Goal: Task Accomplishment & Management: Manage account settings

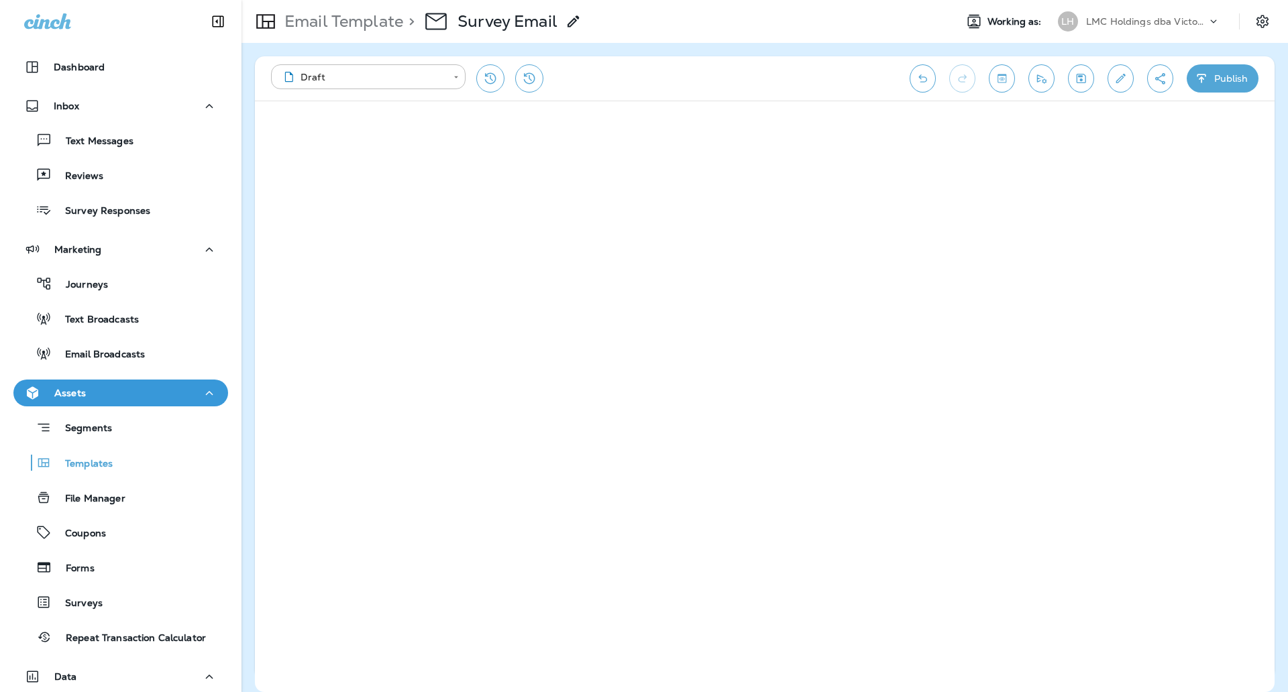
click at [55, 22] on icon at bounding box center [47, 21] width 47 height 16
click at [70, 68] on p "Dashboard" at bounding box center [79, 67] width 51 height 11
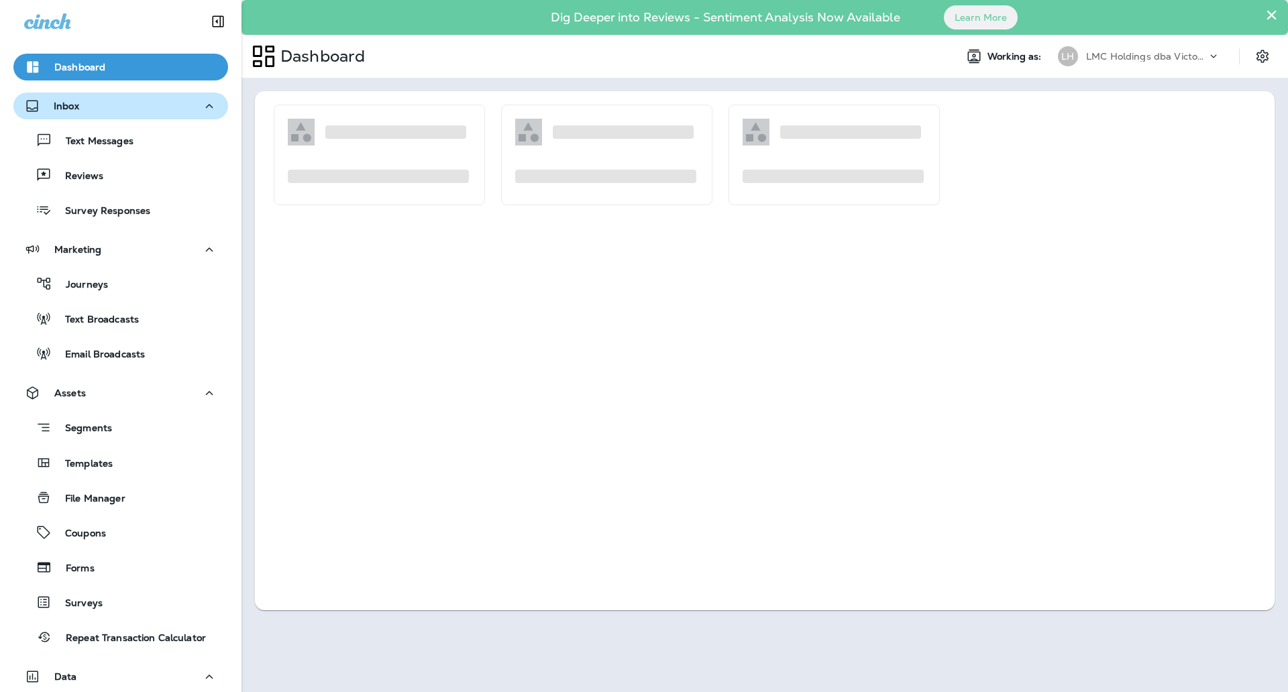
click at [71, 101] on p "Inbox" at bounding box center [66, 106] width 25 height 11
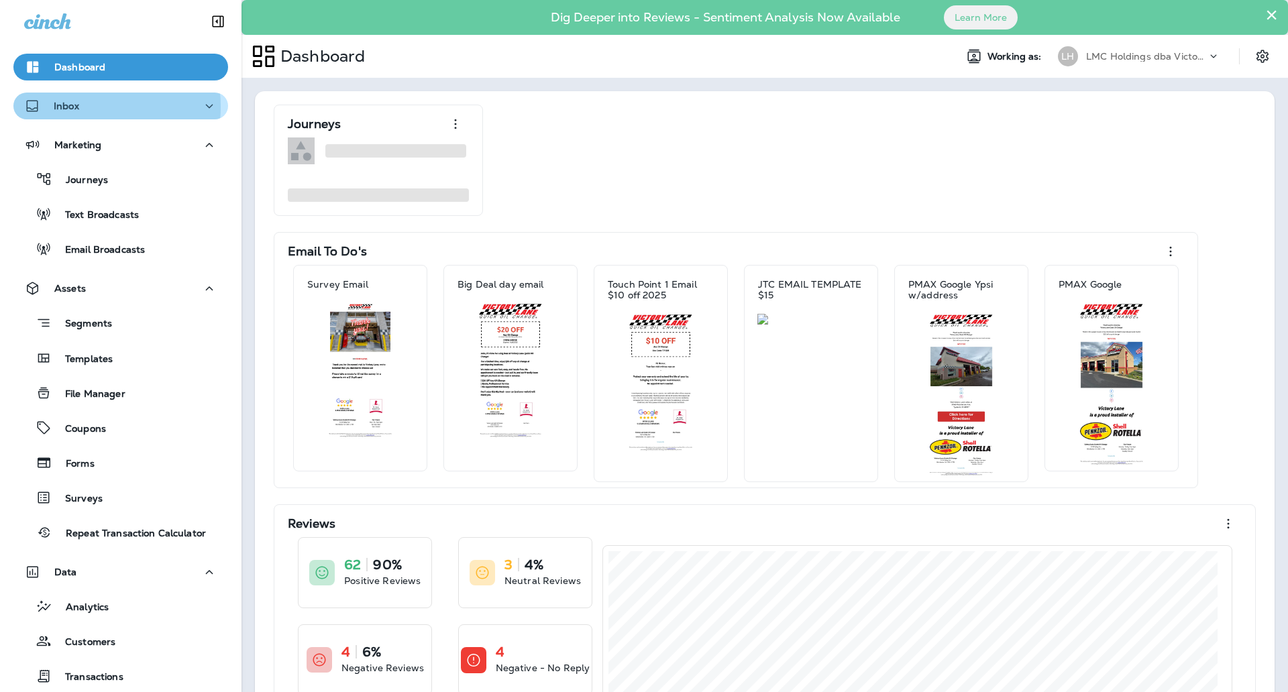
click at [75, 107] on p "Inbox" at bounding box center [66, 106] width 25 height 11
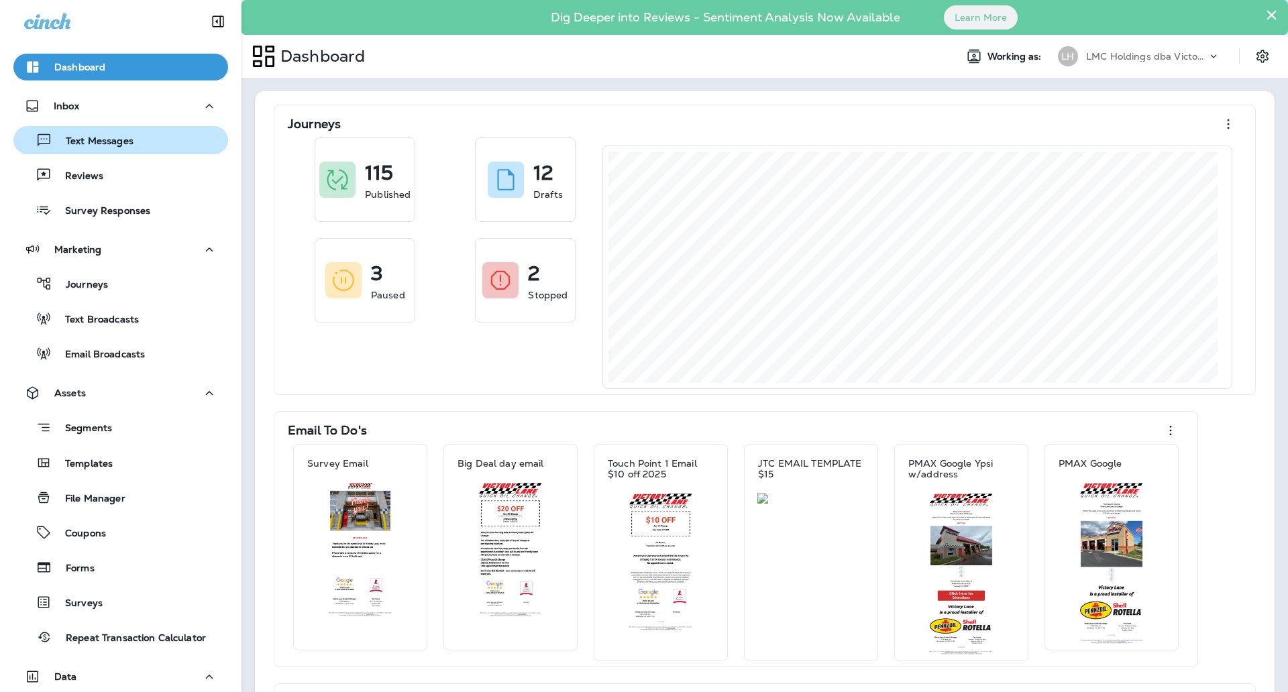
click at [112, 140] on p "Text Messages" at bounding box center [92, 141] width 81 height 13
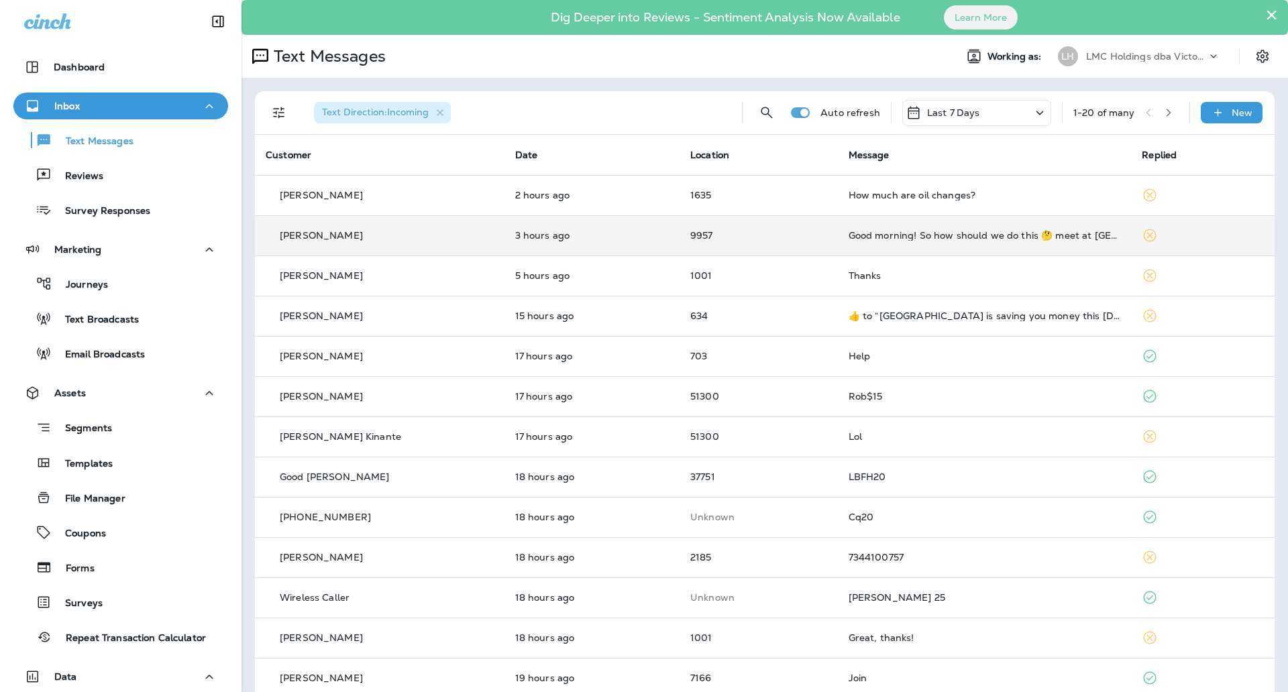
click at [848, 233] on div "Good morning! So how should we do this 🤔 meet at Lus? Meet somewhere else? I do…" at bounding box center [984, 235] width 272 height 11
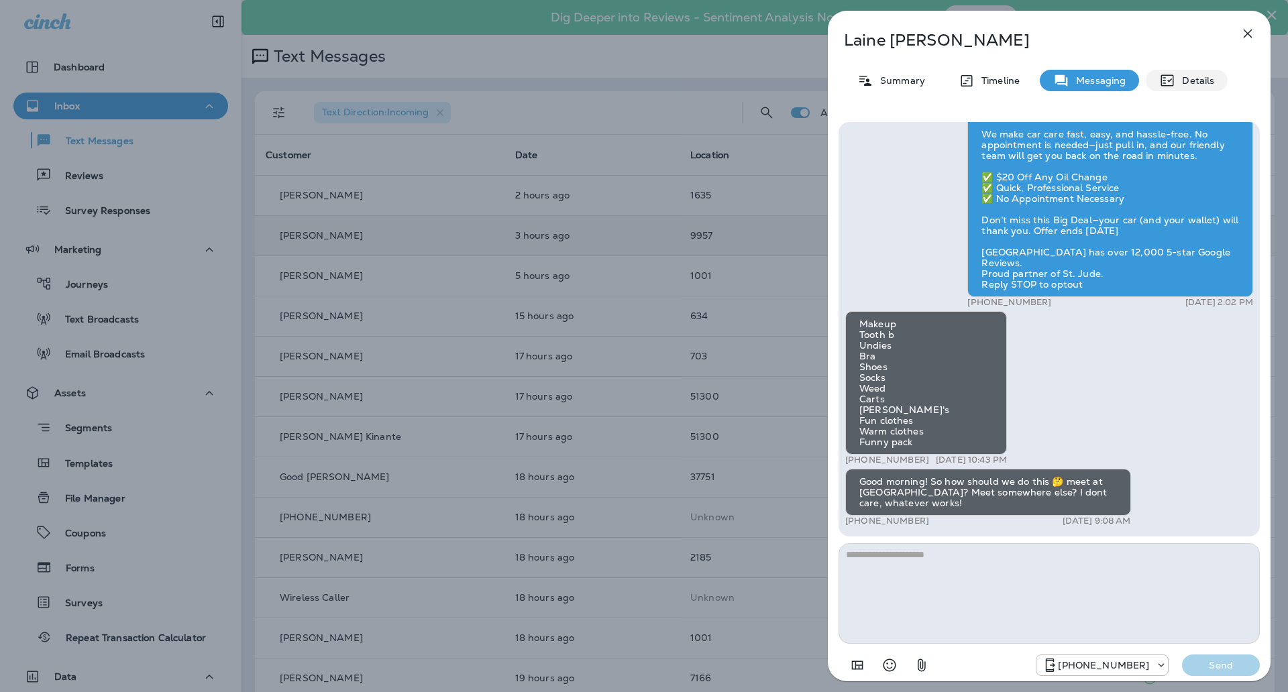
click at [1196, 78] on p "Details" at bounding box center [1194, 80] width 39 height 11
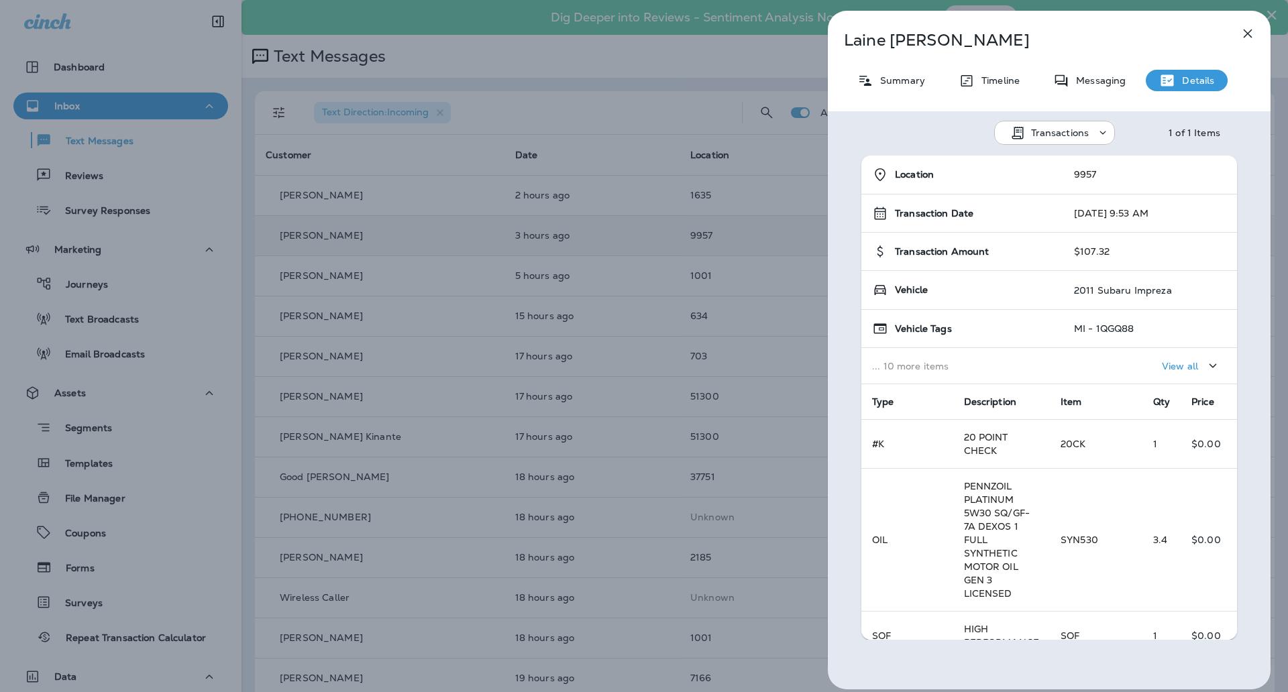
click at [1238, 31] on button "button" at bounding box center [1247, 33] width 27 height 27
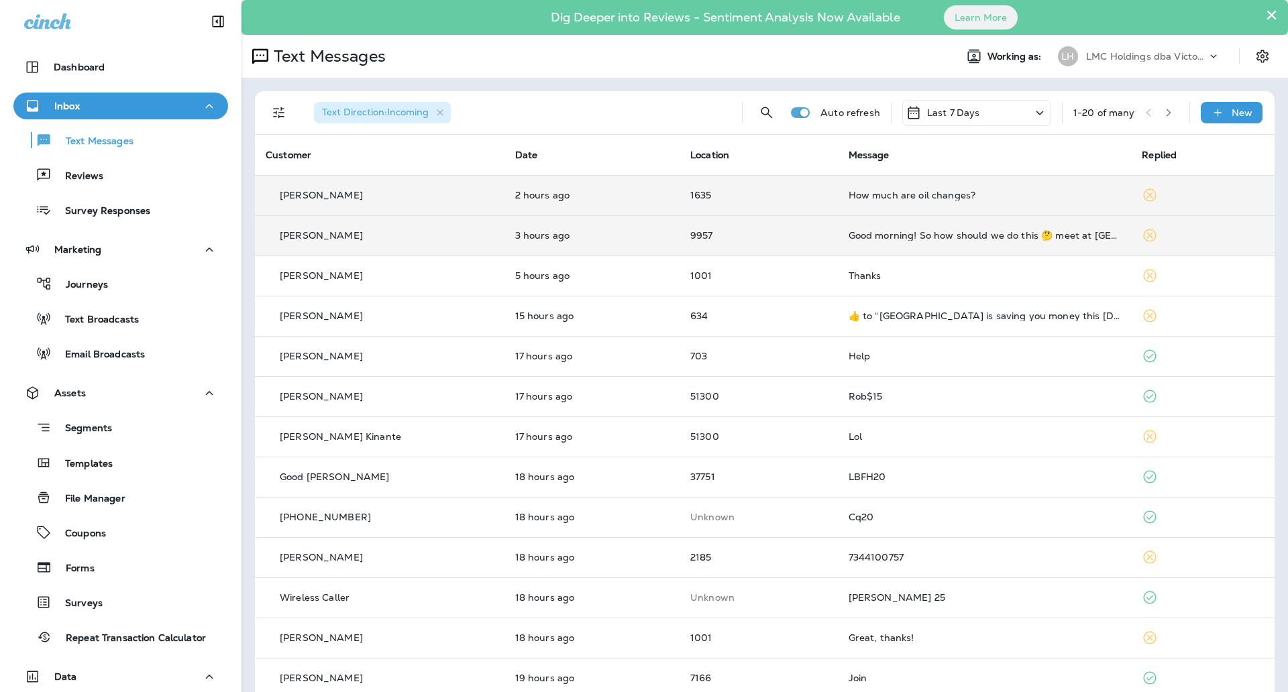
click at [695, 186] on td "1635" at bounding box center [758, 195] width 158 height 40
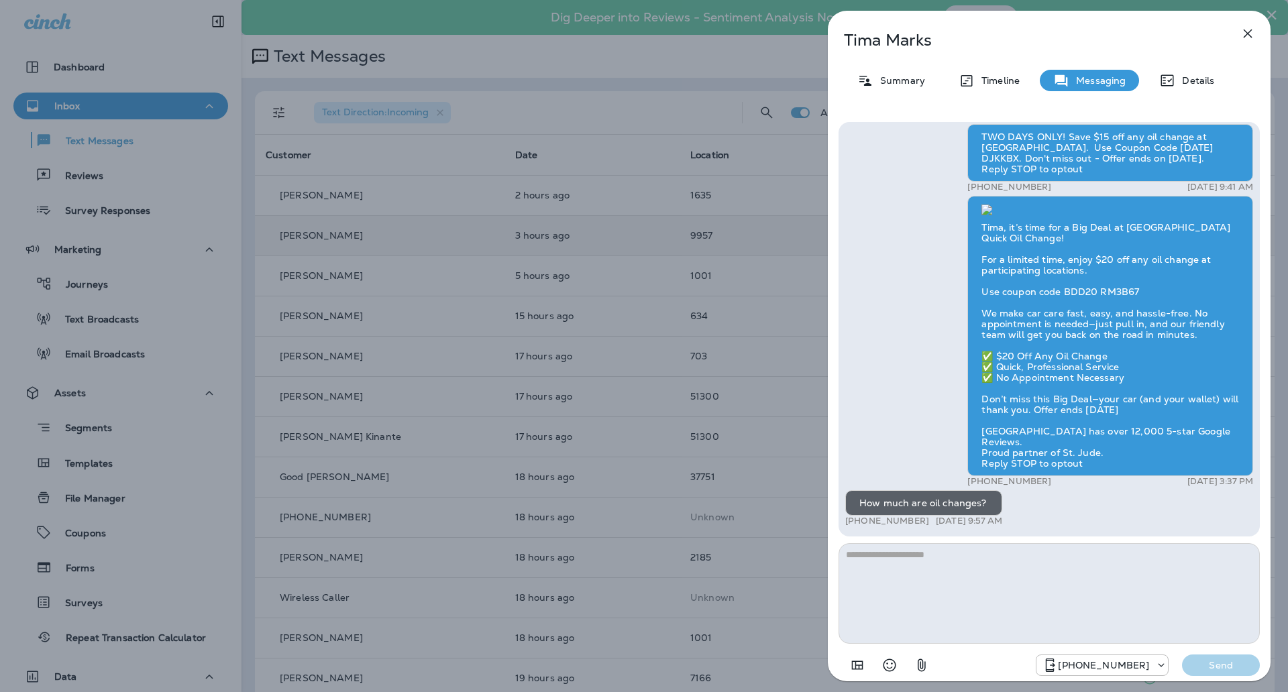
click at [963, 573] on textarea at bounding box center [1048, 593] width 421 height 101
click at [1000, 569] on textarea at bounding box center [1048, 593] width 421 height 101
type textarea "**********"
click at [1213, 86] on div "Details" at bounding box center [1186, 80] width 82 height 21
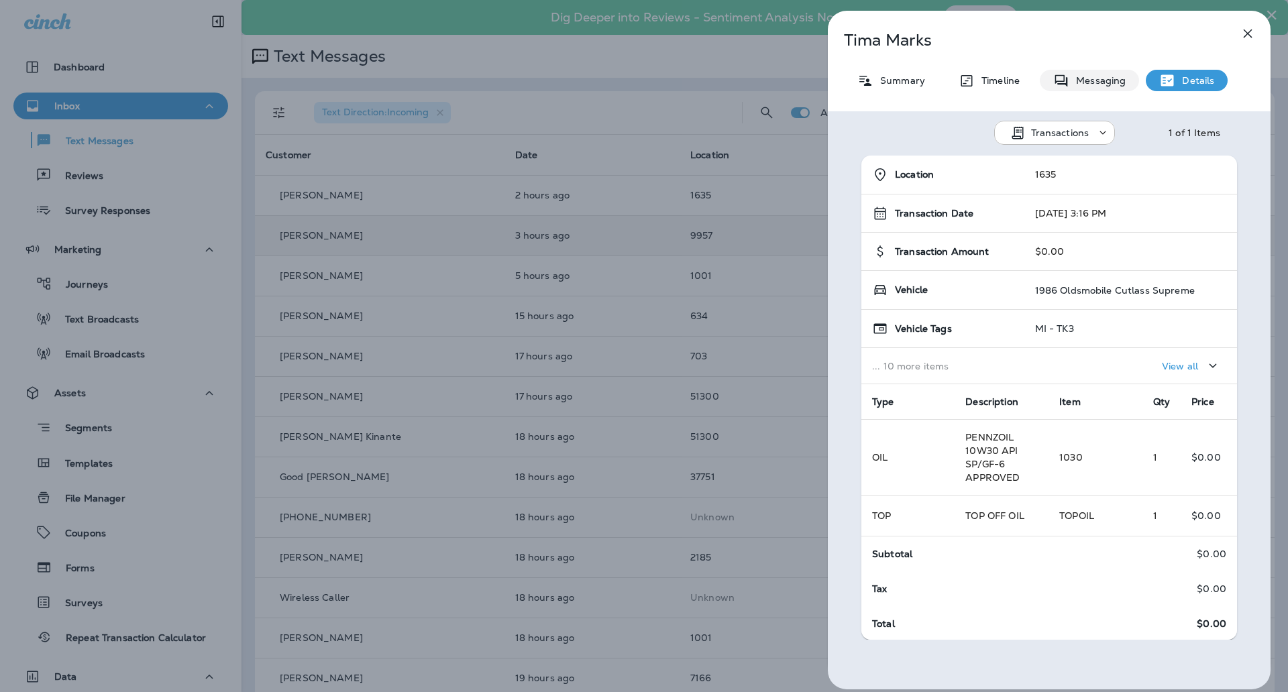
click at [1091, 82] on p "Messaging" at bounding box center [1097, 80] width 56 height 11
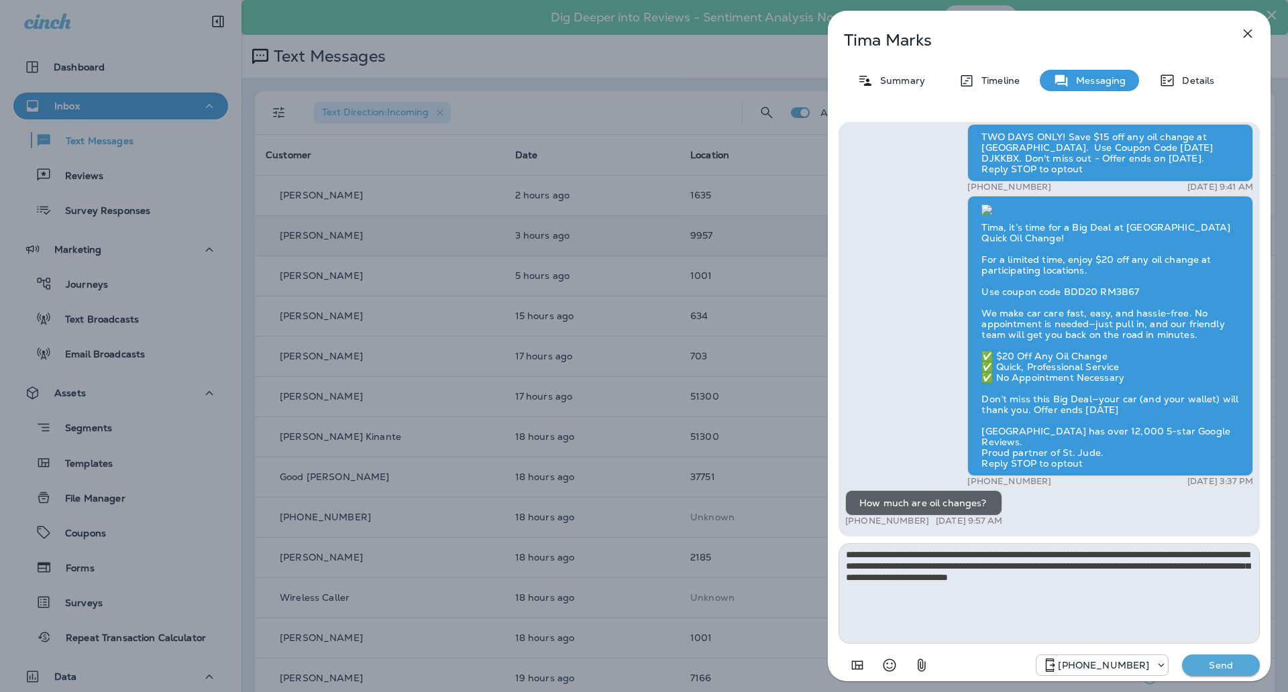
click at [911, 579] on textarea "**********" at bounding box center [1048, 593] width 421 height 101
click at [911, 574] on textarea "**********" at bounding box center [1048, 593] width 421 height 101
type textarea "**********"
click at [1202, 661] on p "Send" at bounding box center [1220, 665] width 56 height 12
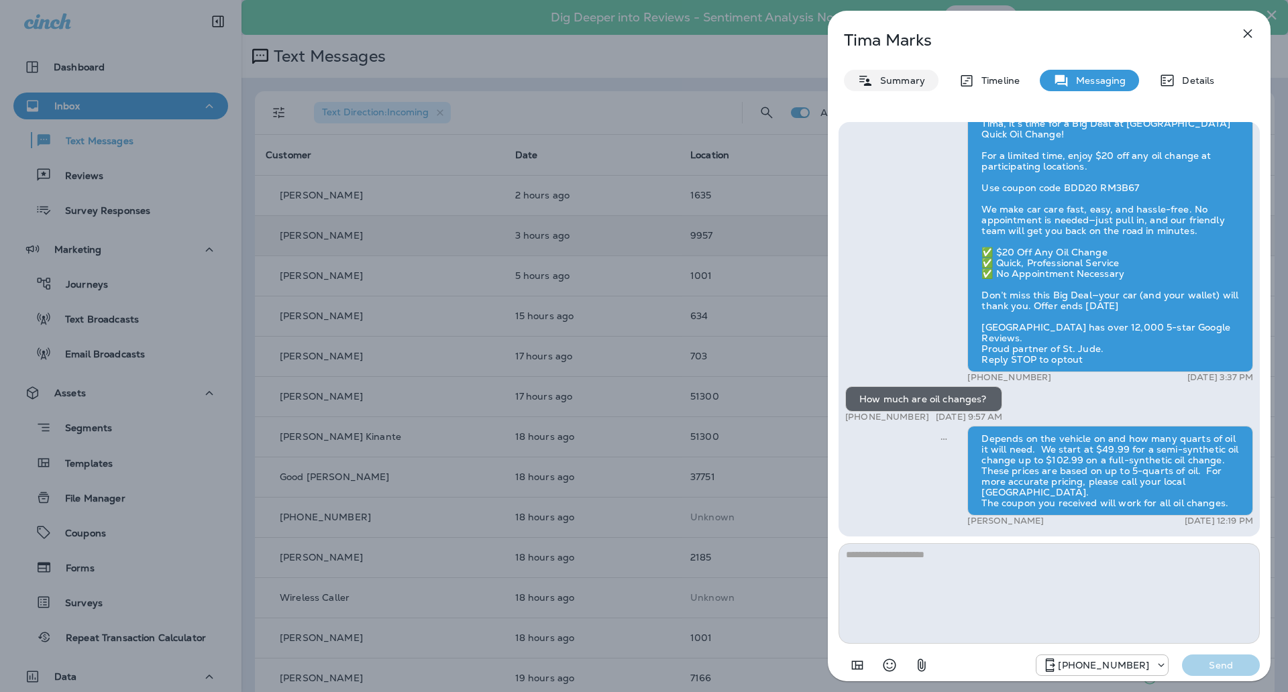
click at [917, 89] on div "Summary" at bounding box center [891, 80] width 95 height 21
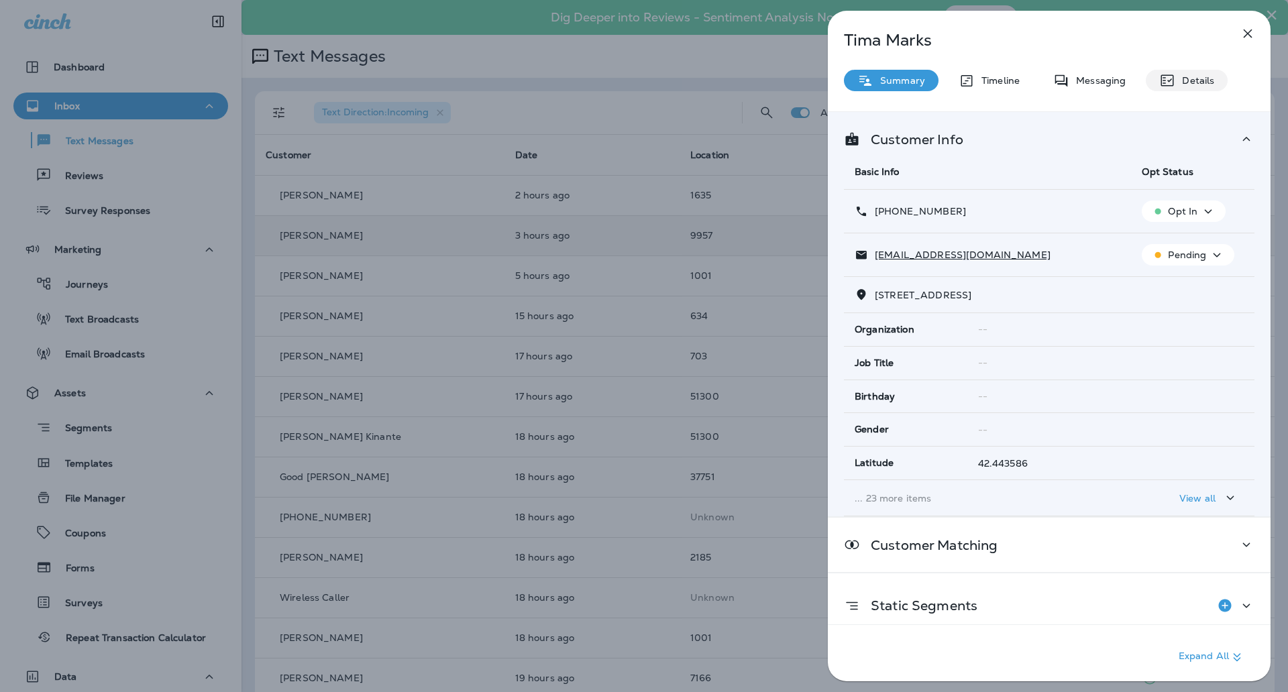
click at [1198, 83] on p "Details" at bounding box center [1194, 80] width 39 height 11
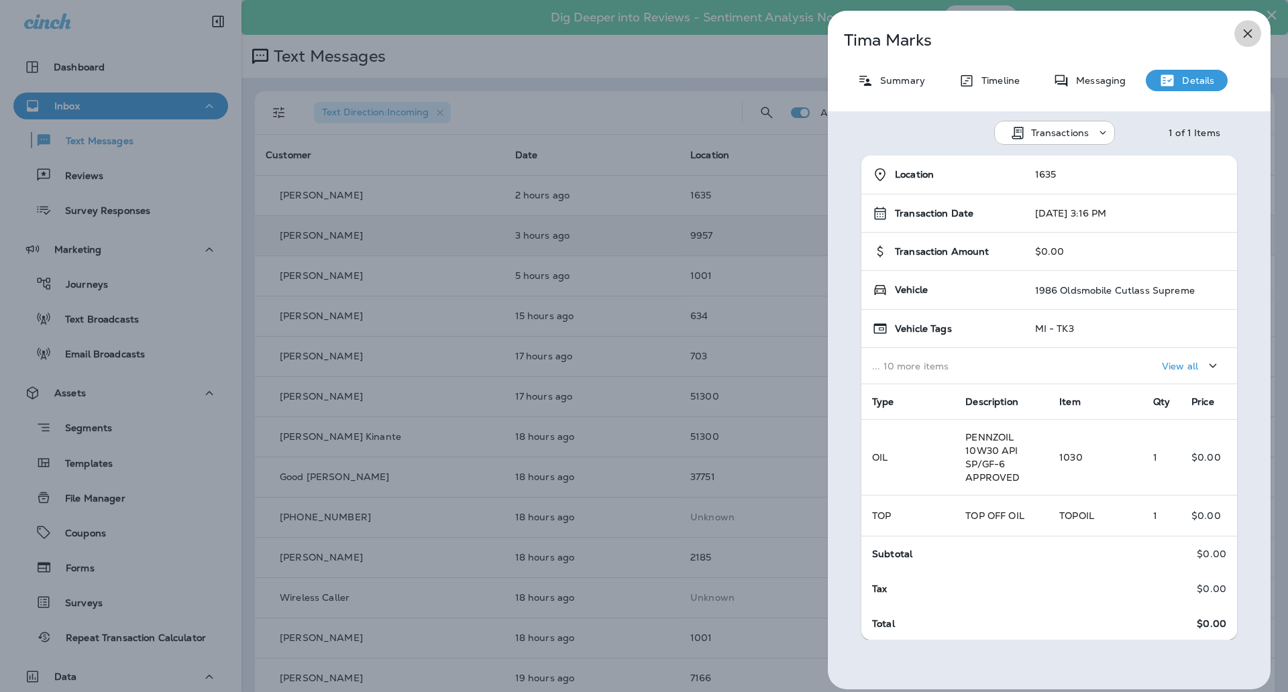
click at [1251, 32] on icon "button" at bounding box center [1247, 33] width 16 height 16
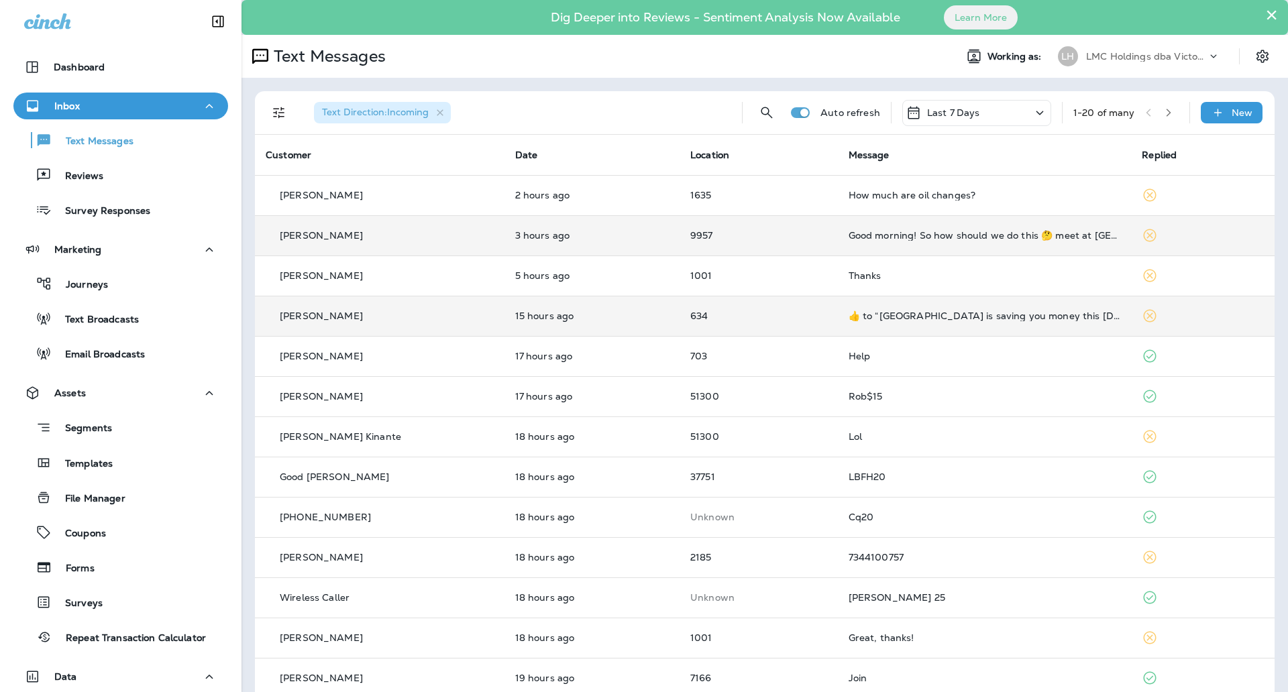
click at [755, 323] on td "634" at bounding box center [758, 316] width 158 height 40
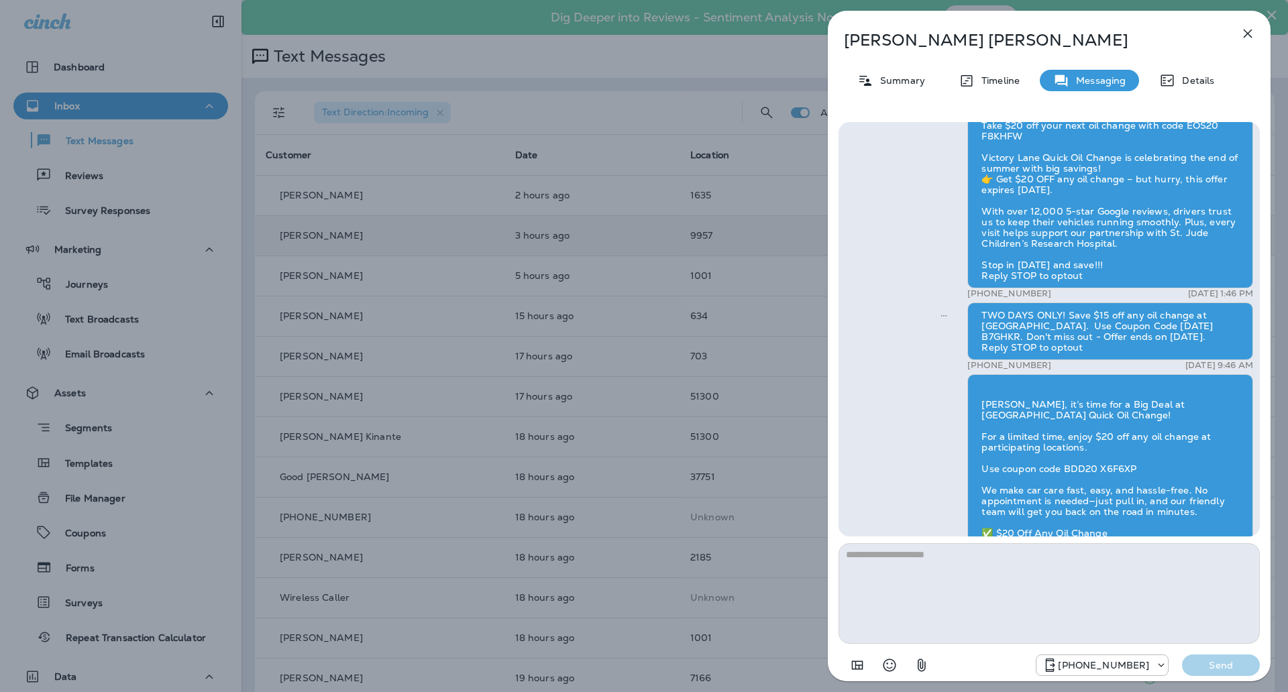
scroll to position [-99, 0]
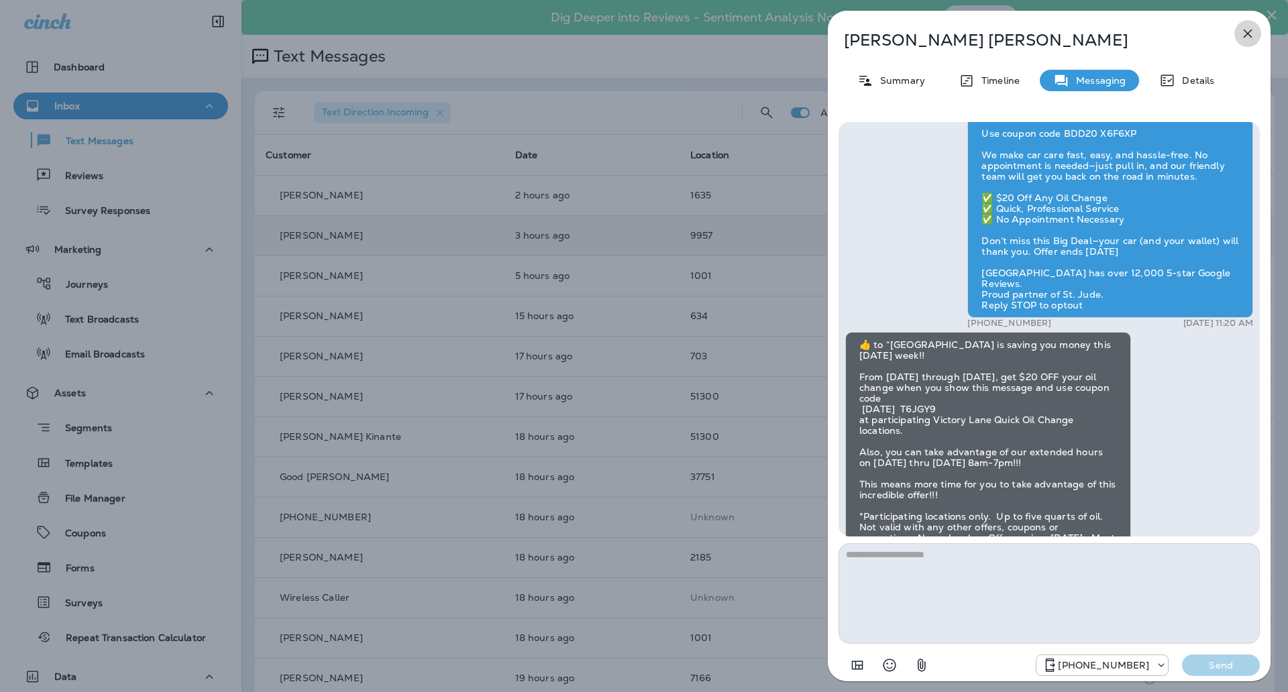
click at [1238, 32] on button "button" at bounding box center [1247, 33] width 27 height 27
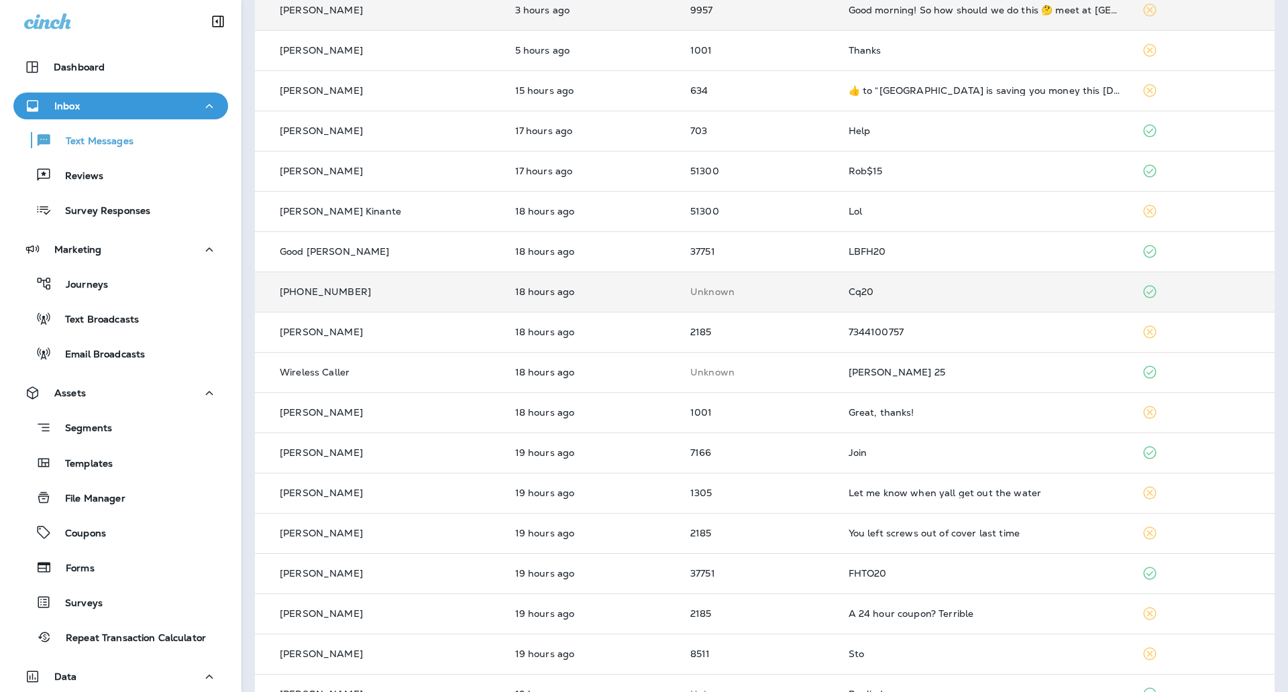
scroll to position [251, 0]
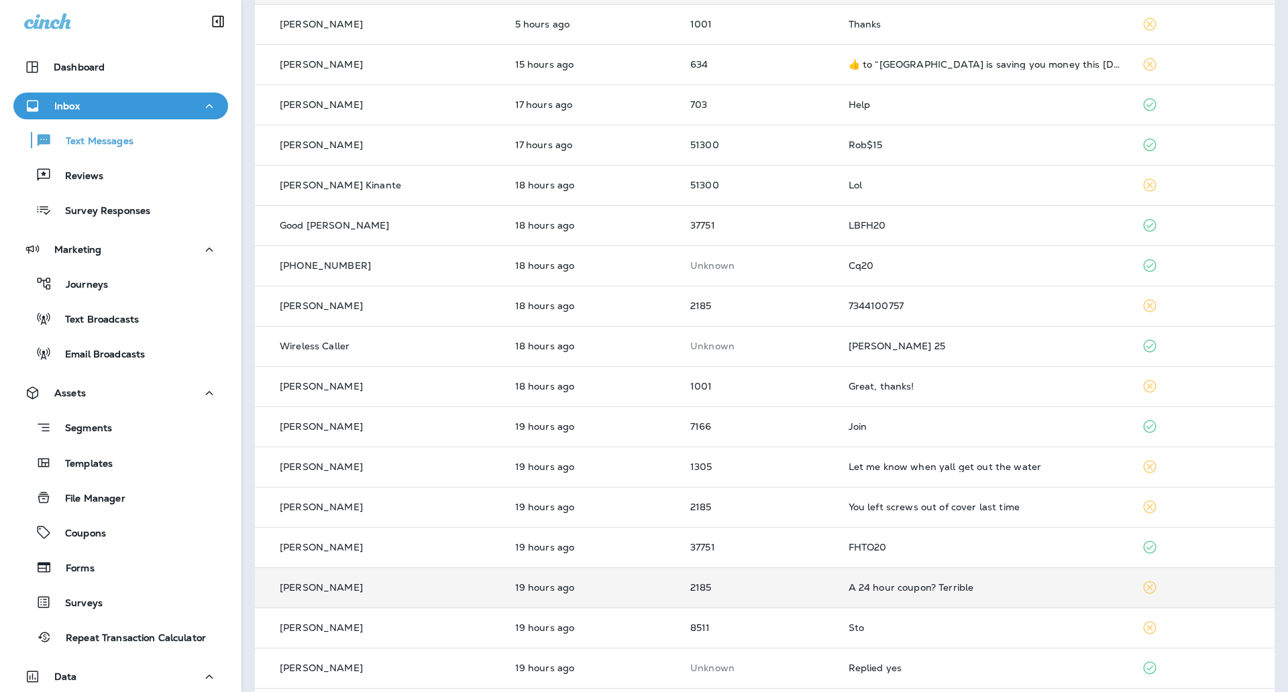
click at [787, 593] on td "2185" at bounding box center [758, 587] width 158 height 40
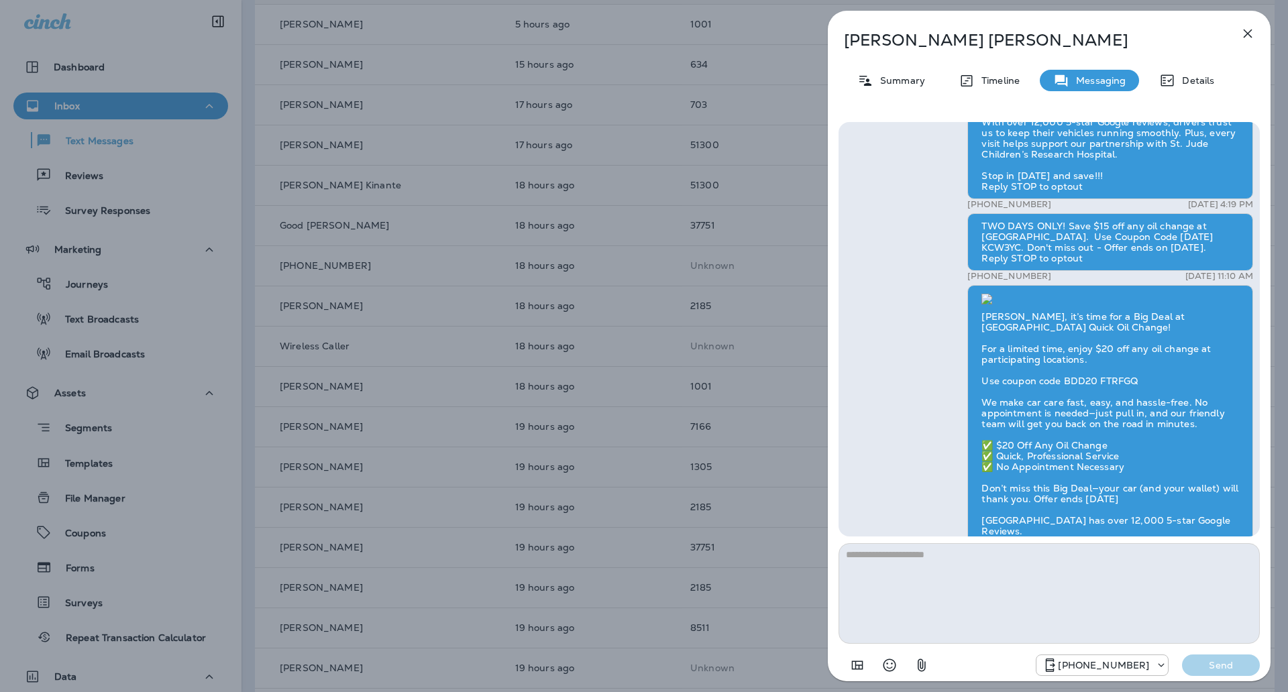
scroll to position [-5, 0]
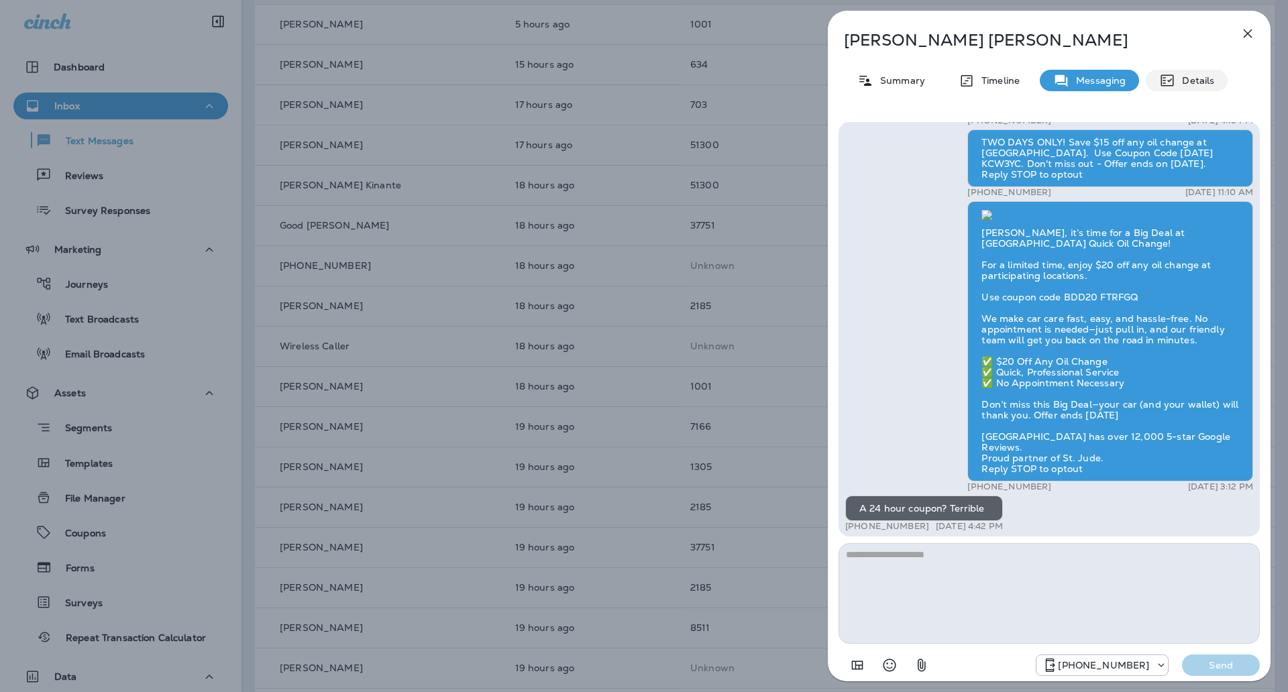
click at [1193, 83] on p "Details" at bounding box center [1194, 80] width 39 height 11
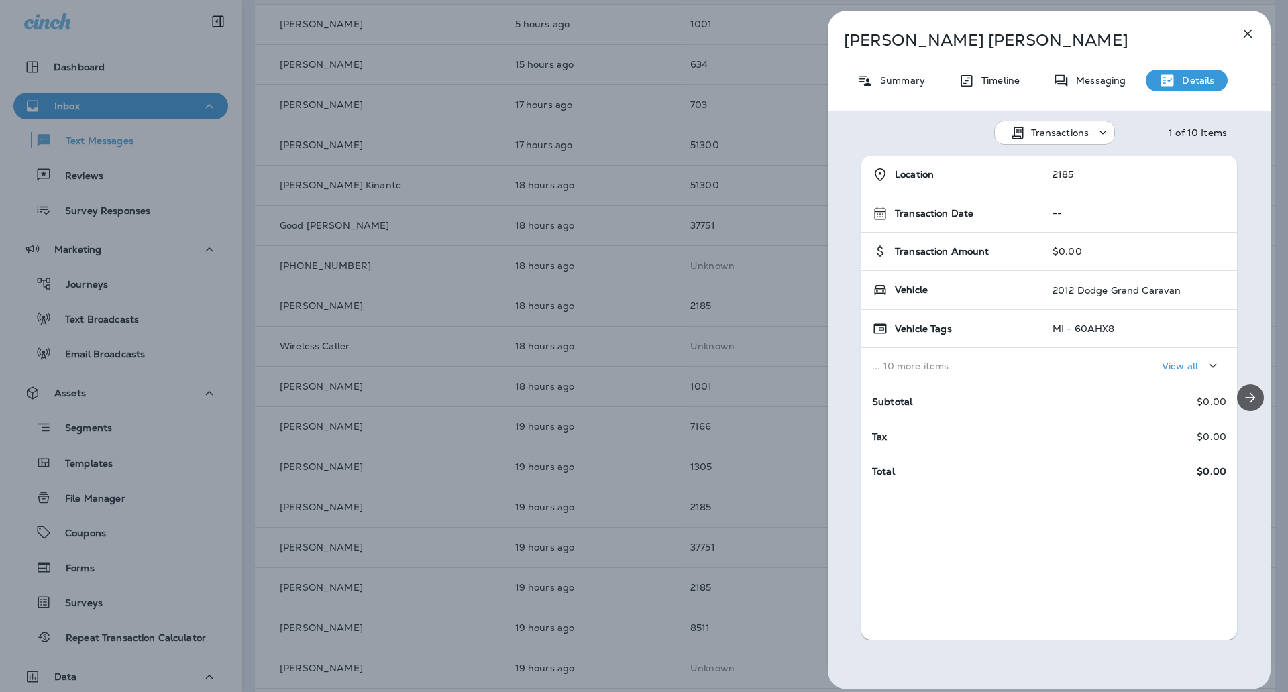
click at [1243, 384] on button "Next" at bounding box center [1250, 397] width 27 height 27
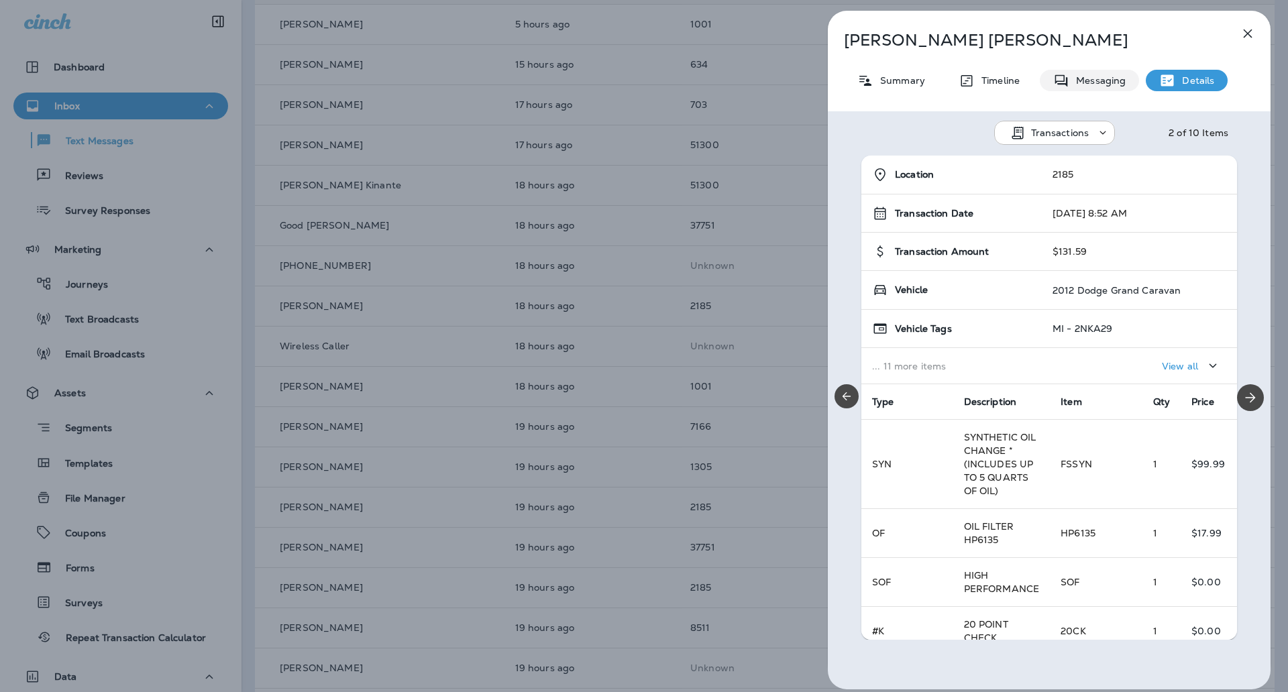
click at [1107, 76] on p "Messaging" at bounding box center [1097, 80] width 56 height 11
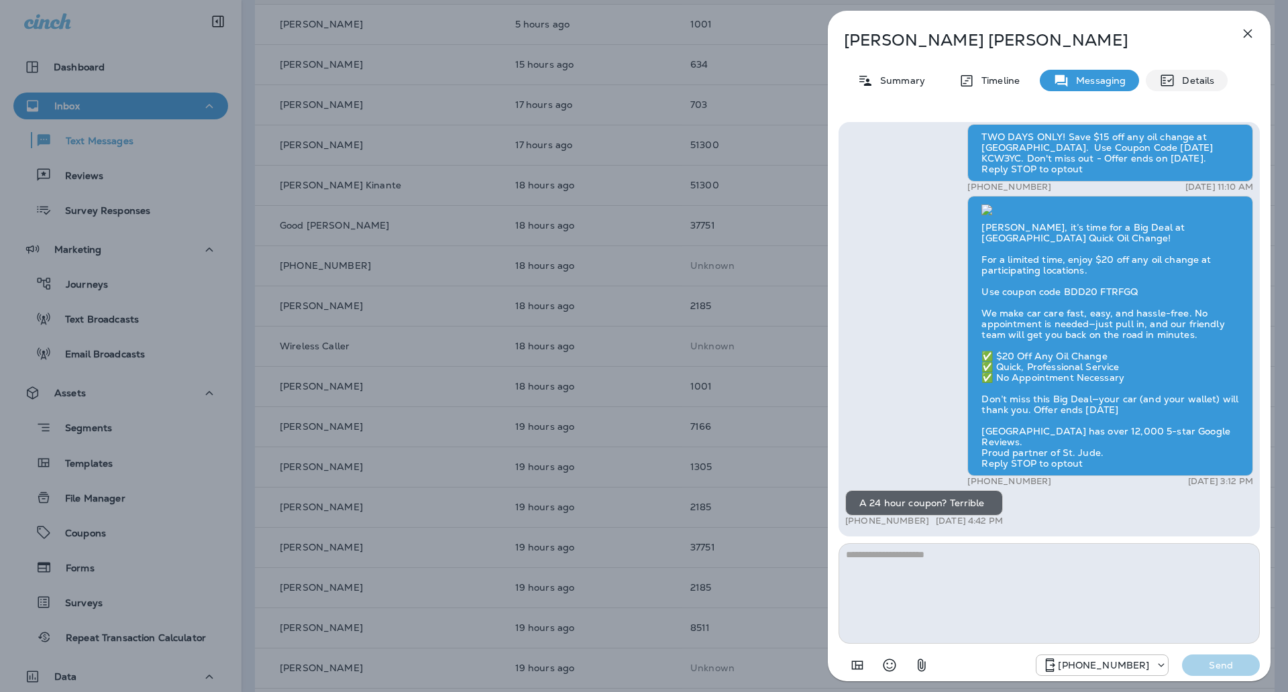
click at [1191, 86] on p "Details" at bounding box center [1194, 80] width 39 height 11
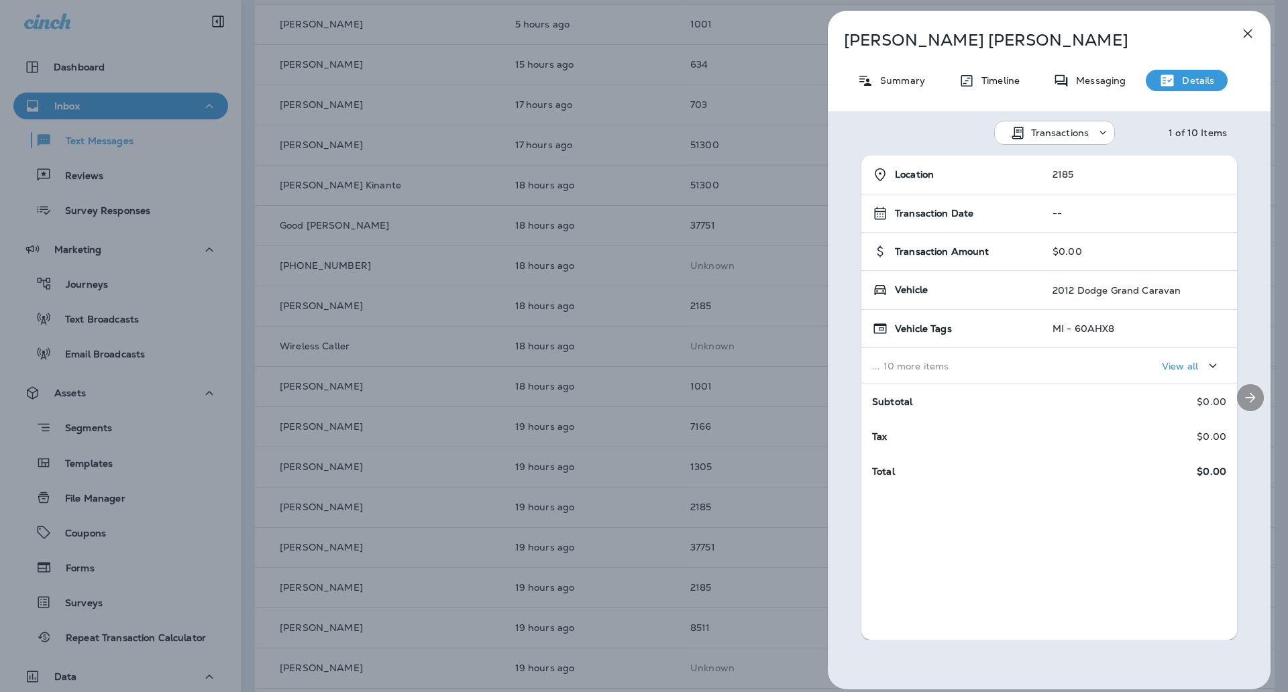
click at [1242, 402] on icon "Next" at bounding box center [1250, 398] width 16 height 16
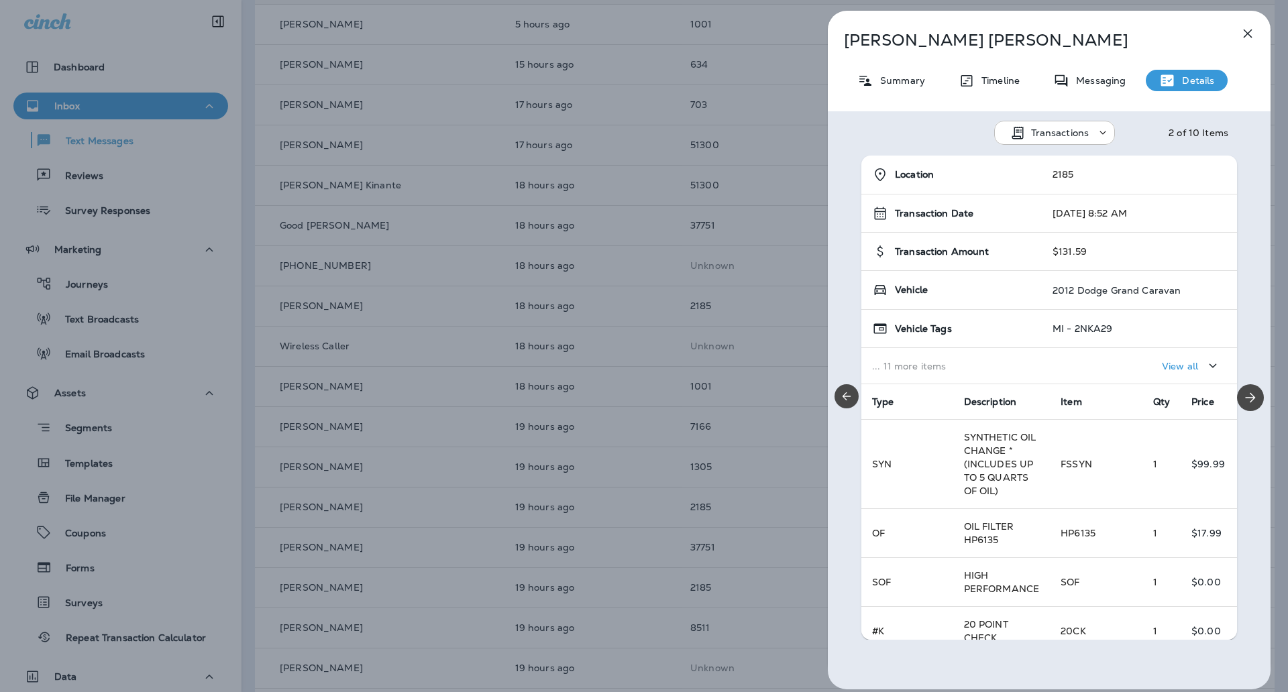
click at [841, 391] on button "Previous" at bounding box center [846, 396] width 24 height 24
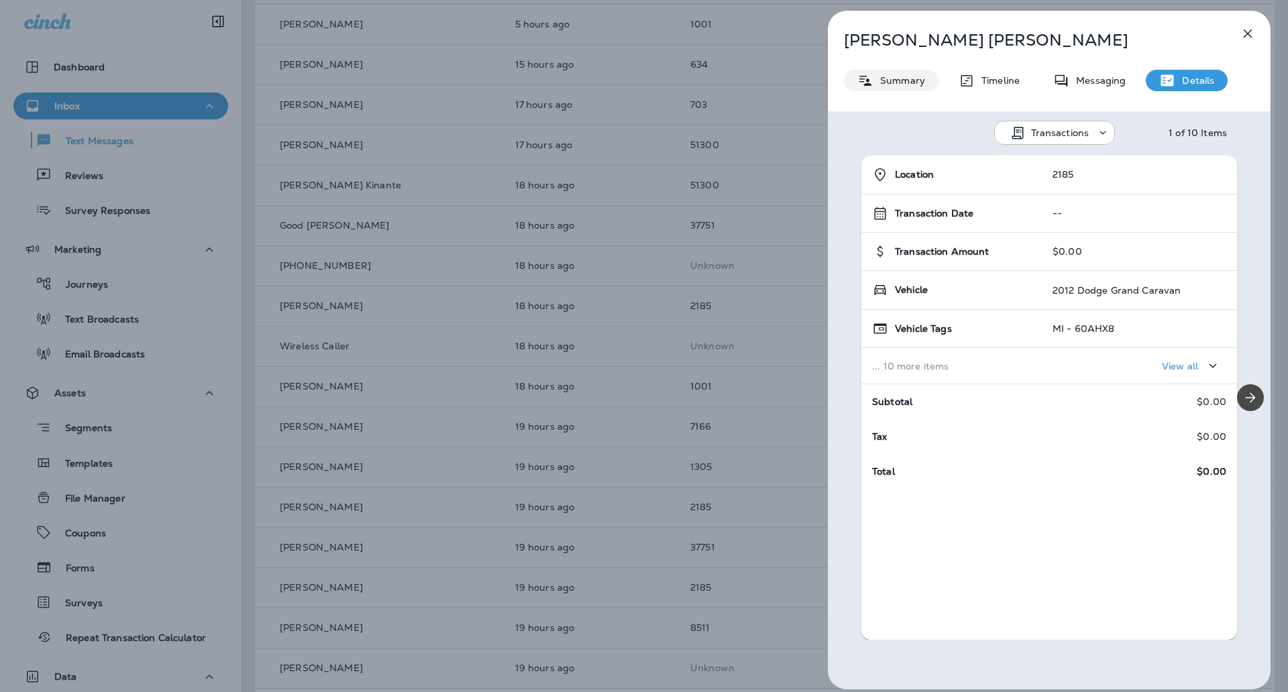
click at [913, 72] on div "Summary" at bounding box center [891, 80] width 95 height 21
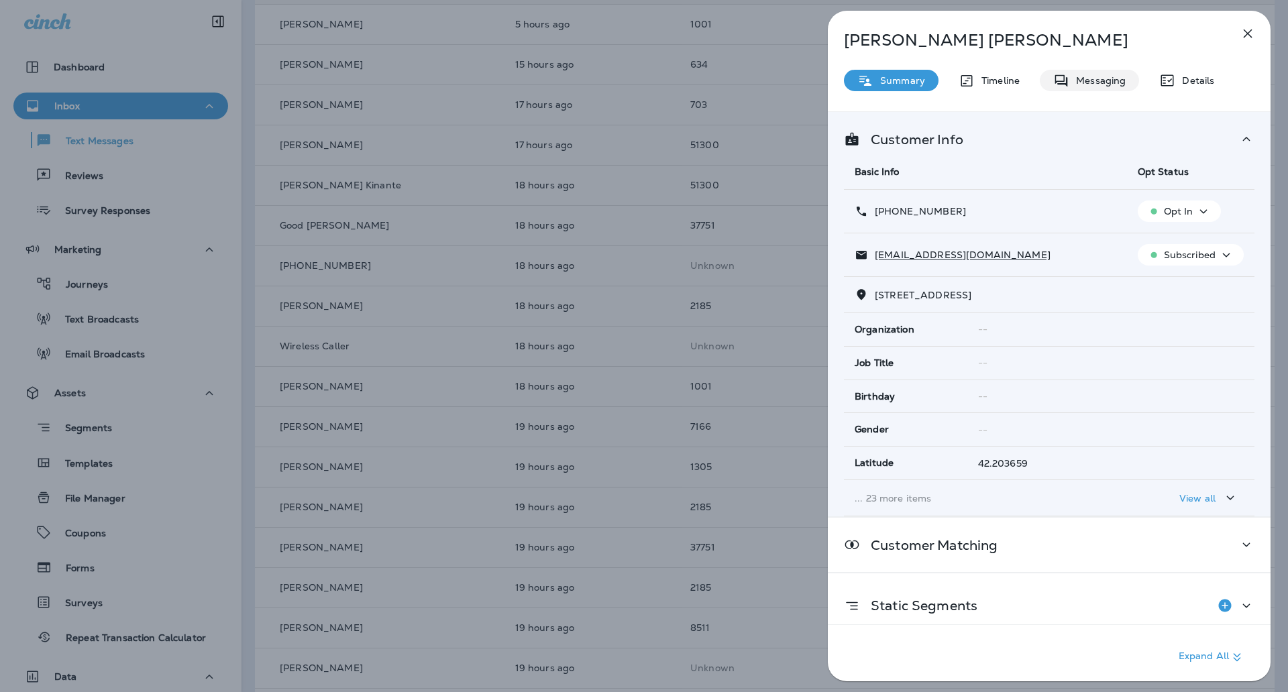
click at [1111, 73] on div "Messaging" at bounding box center [1089, 80] width 99 height 21
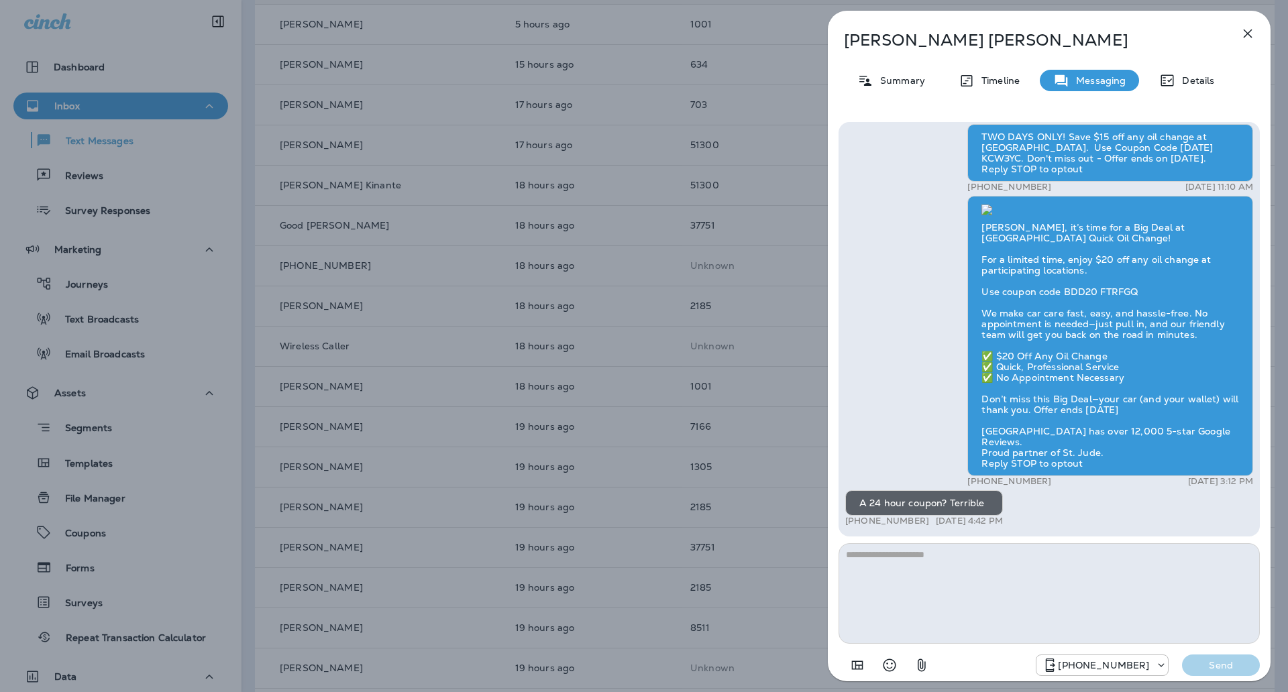
click at [942, 557] on textarea at bounding box center [1048, 593] width 421 height 101
click at [1188, 75] on p "Details" at bounding box center [1194, 80] width 39 height 11
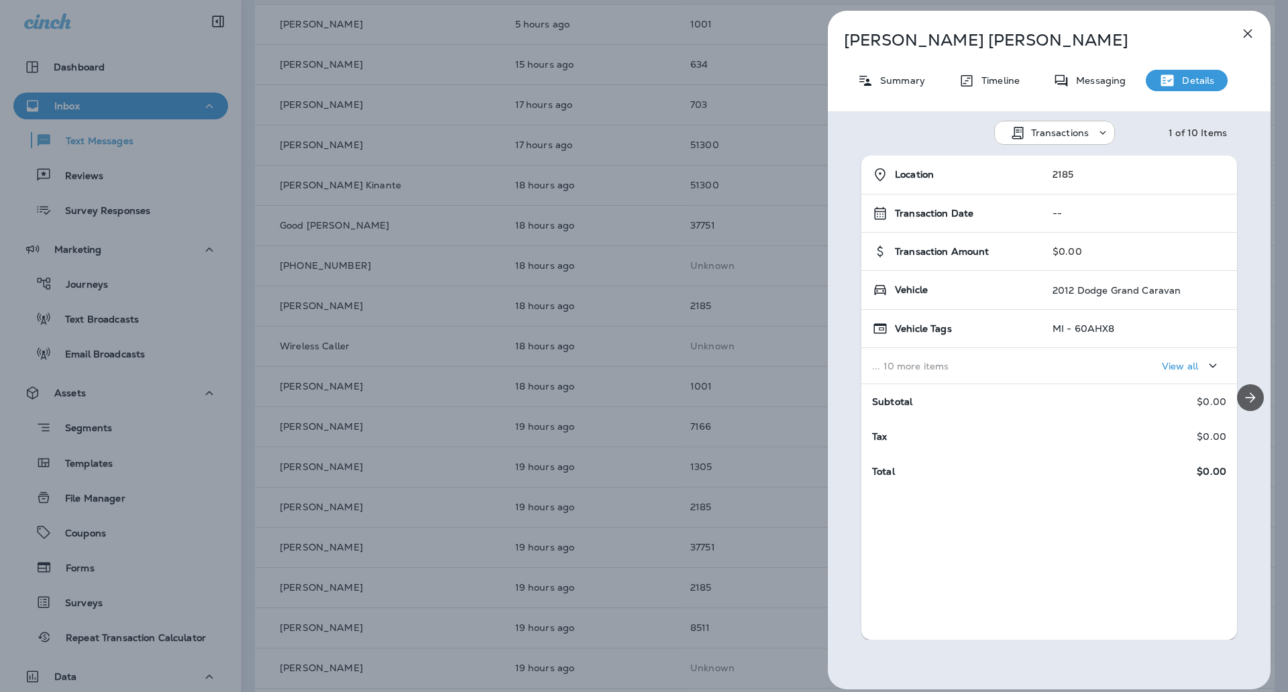
click at [1246, 390] on icon "Next" at bounding box center [1250, 398] width 16 height 16
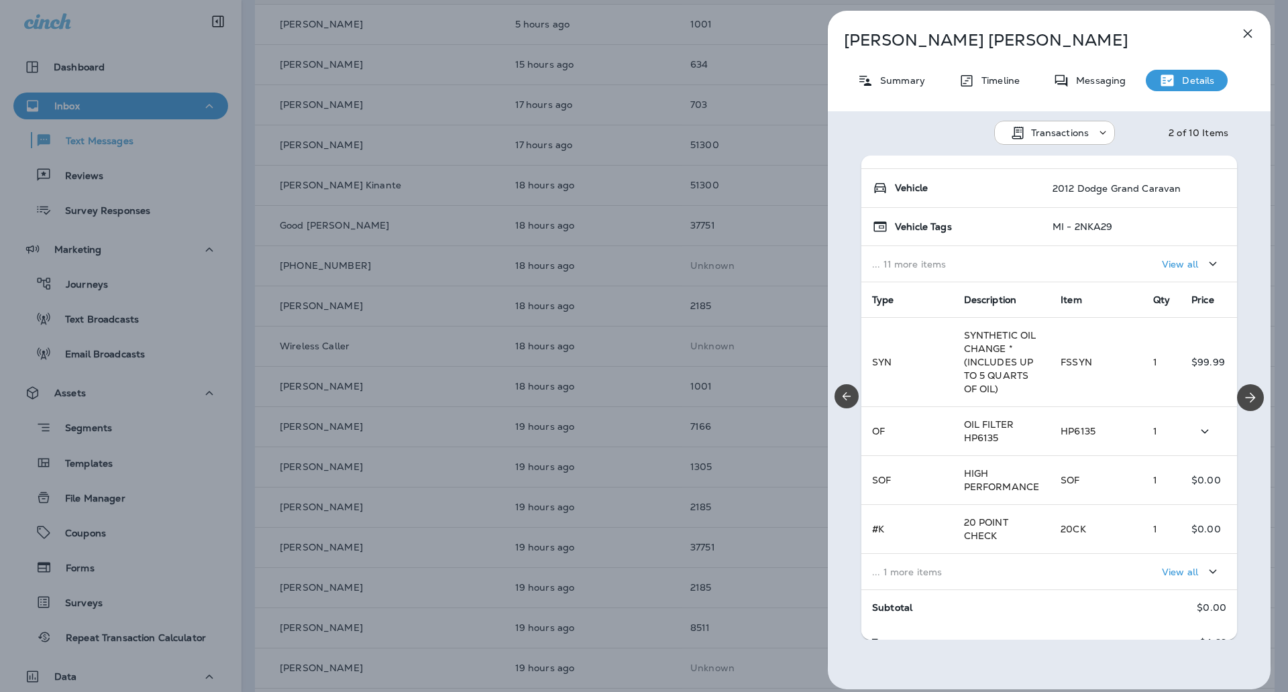
scroll to position [157, 0]
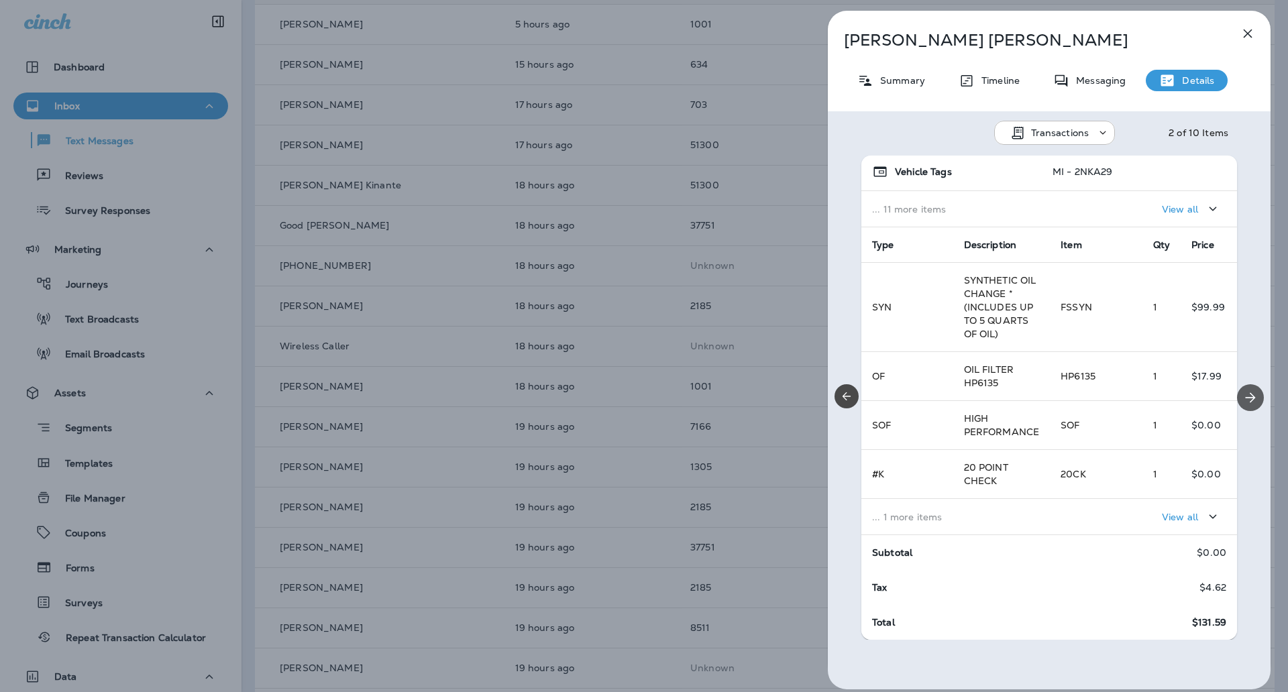
click at [1242, 392] on icon "Next" at bounding box center [1250, 398] width 16 height 16
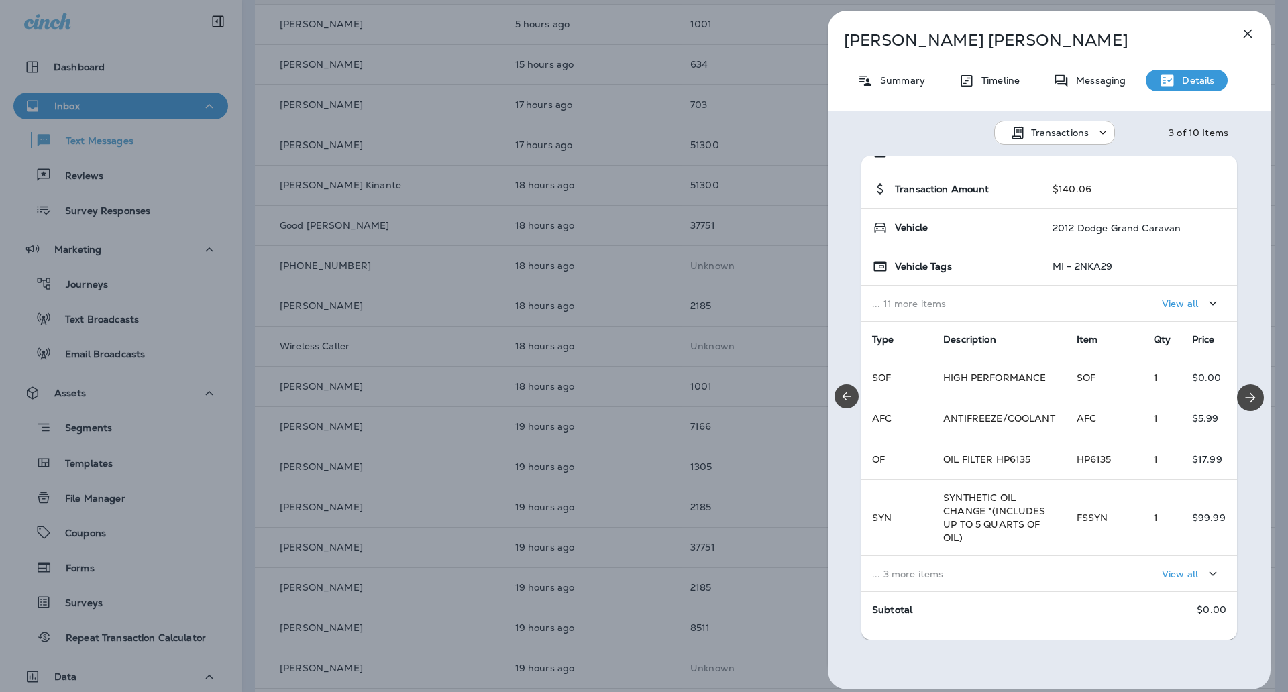
scroll to position [119, 0]
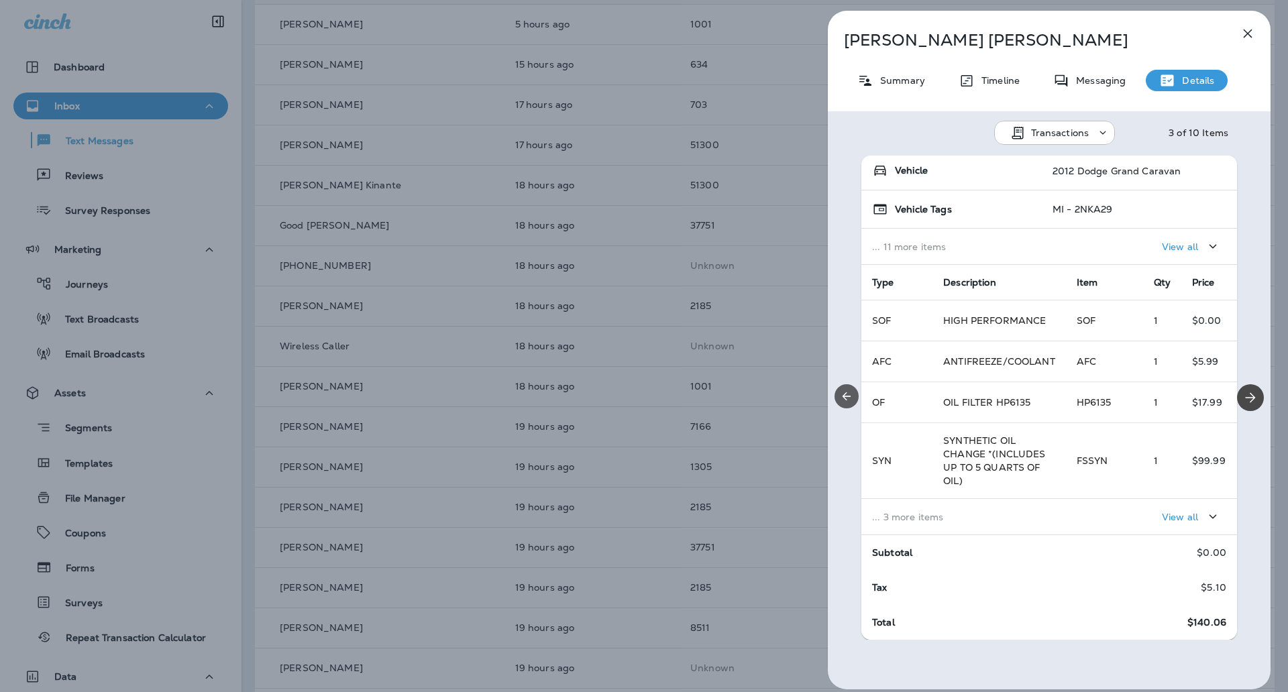
click at [838, 392] on button "Previous" at bounding box center [846, 396] width 24 height 24
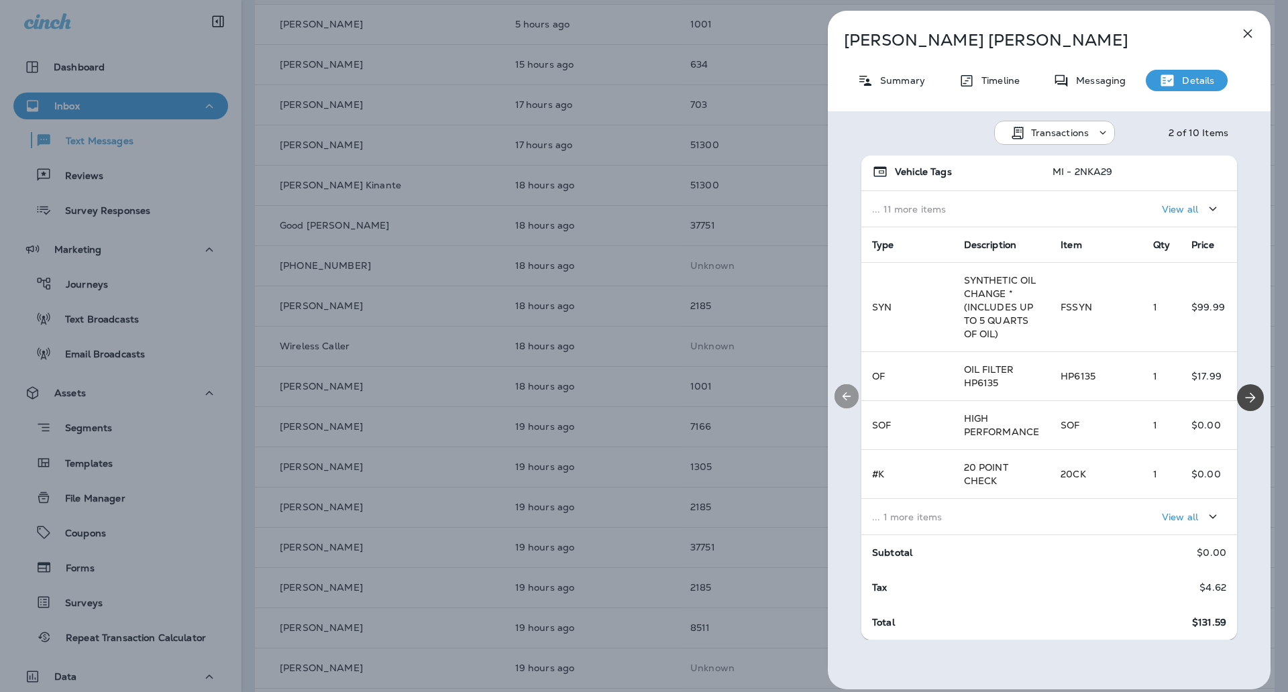
click at [838, 392] on button "Previous" at bounding box center [846, 396] width 24 height 24
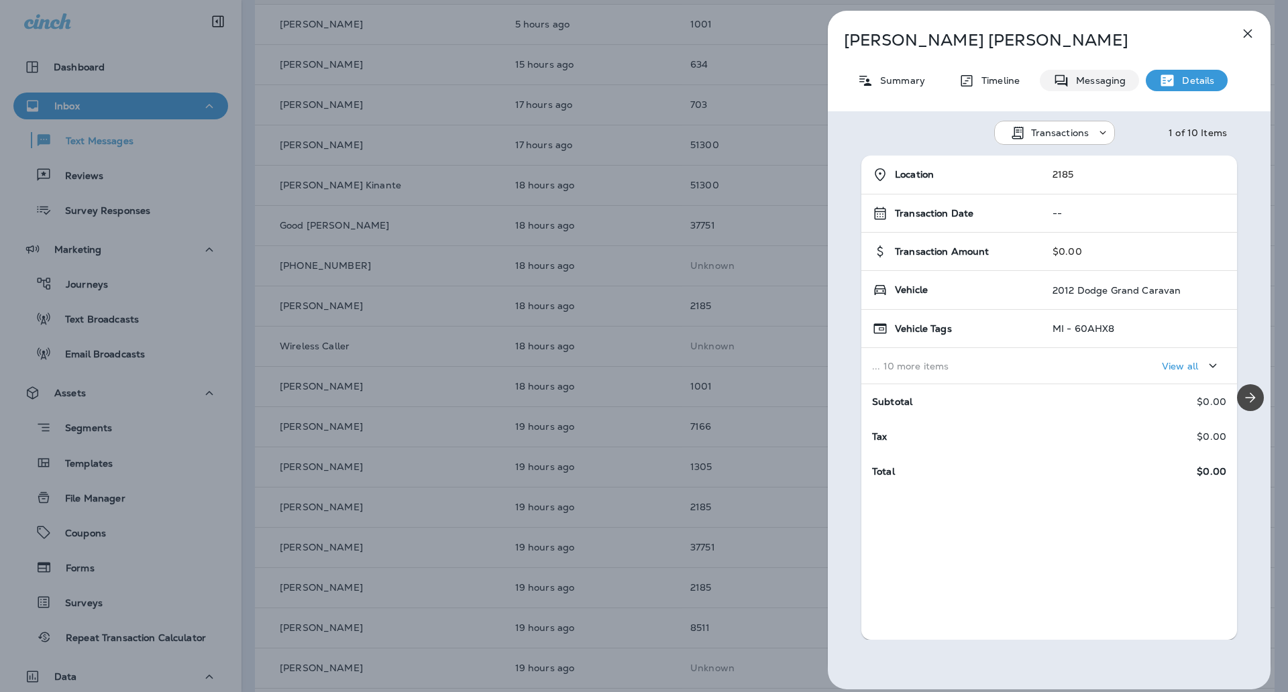
click at [1099, 81] on p "Messaging" at bounding box center [1097, 80] width 56 height 11
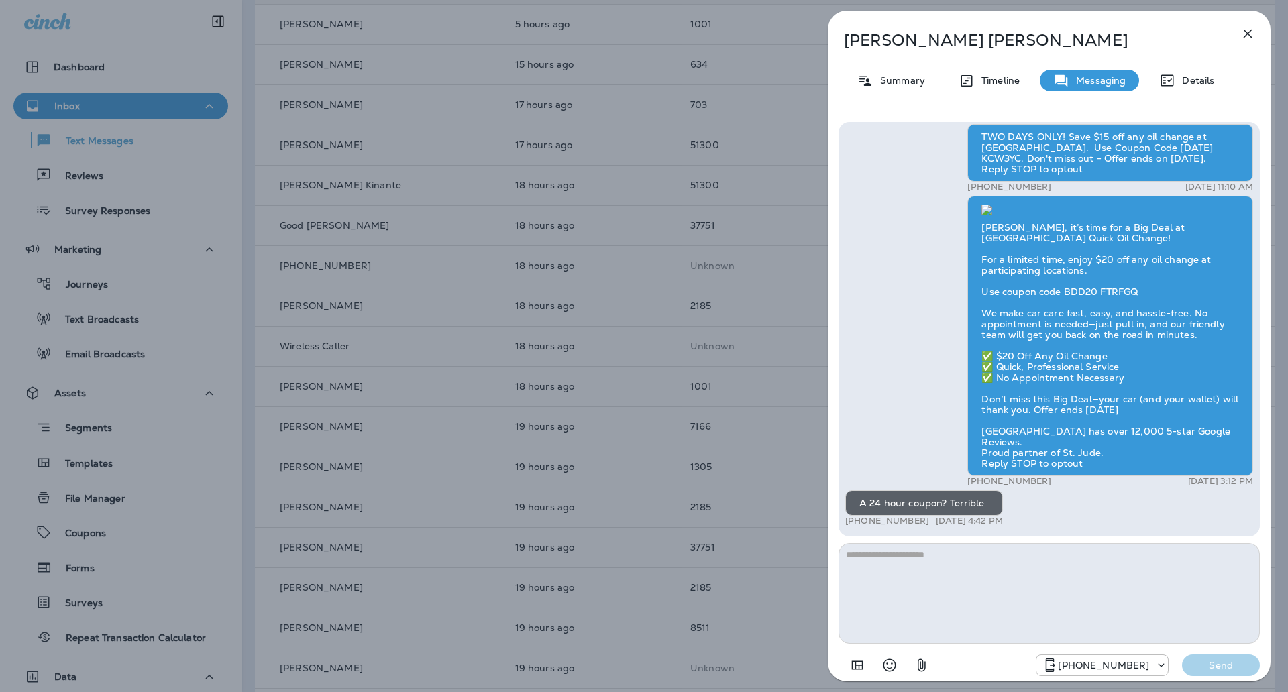
click at [186, 79] on div "Kristian Holmberg Summary Timeline Messaging Details Thank you for choosing Vic…" at bounding box center [644, 346] width 1288 height 692
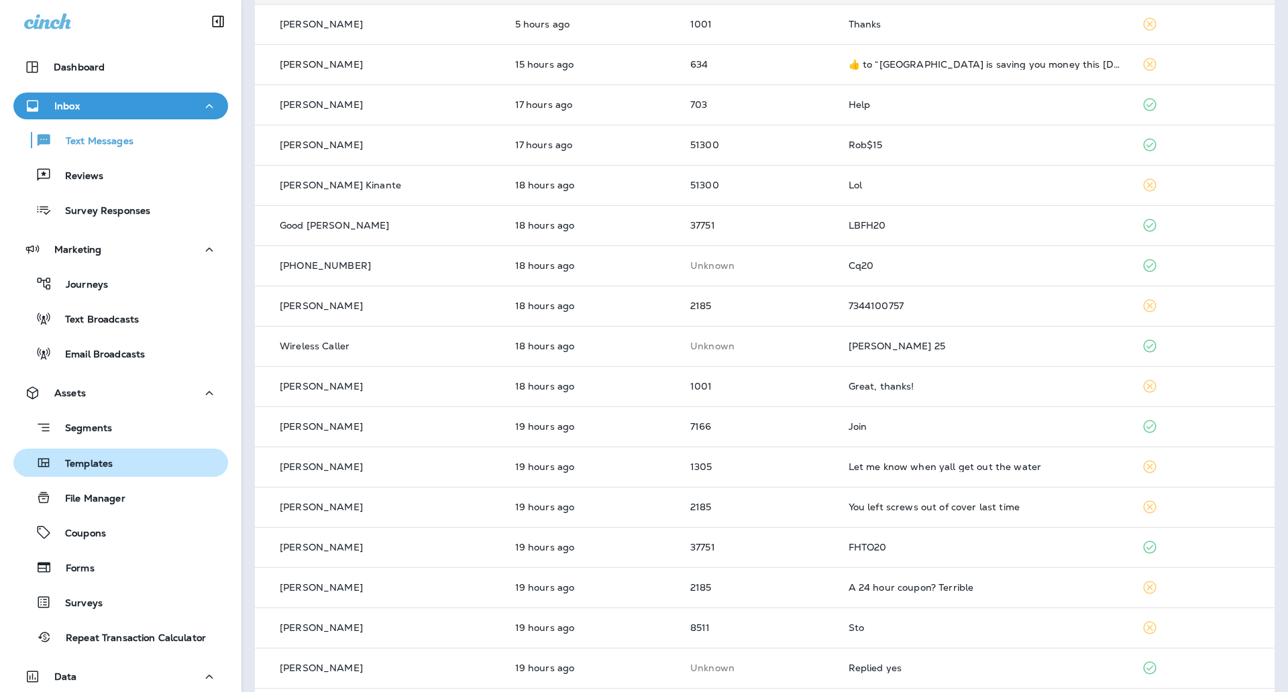
click at [107, 459] on p "Templates" at bounding box center [82, 464] width 61 height 13
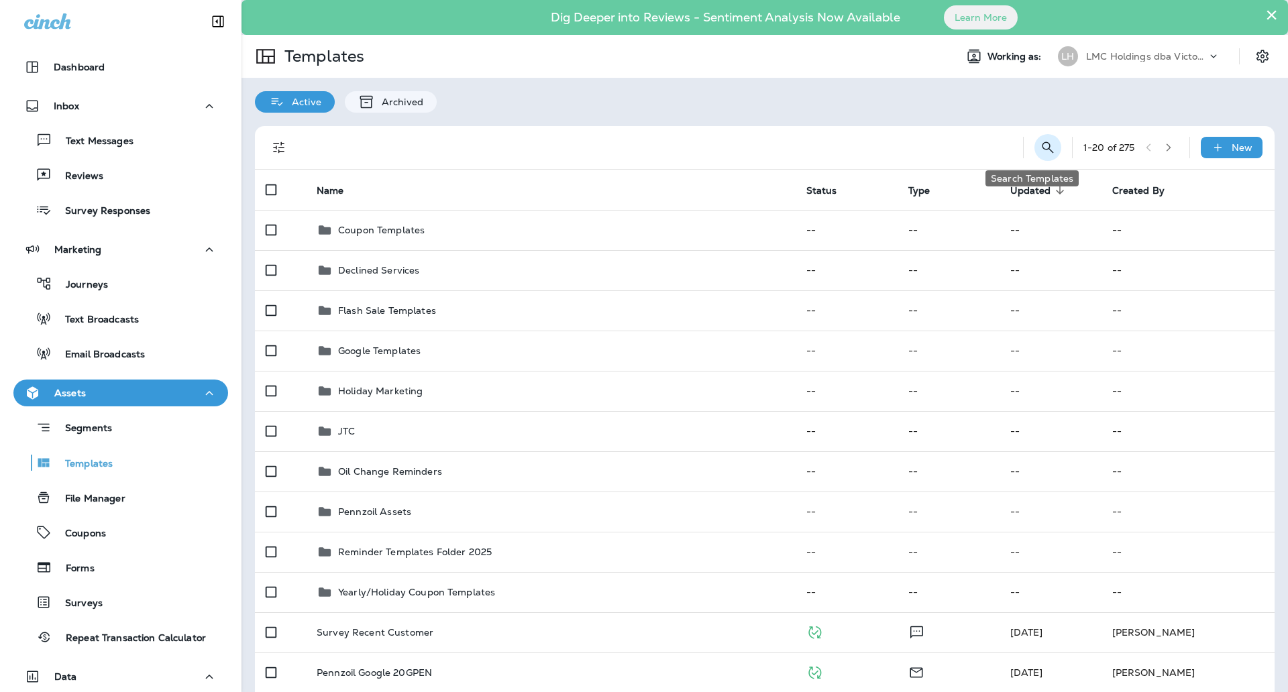
click at [1040, 148] on button "Search Templates" at bounding box center [1047, 147] width 27 height 27
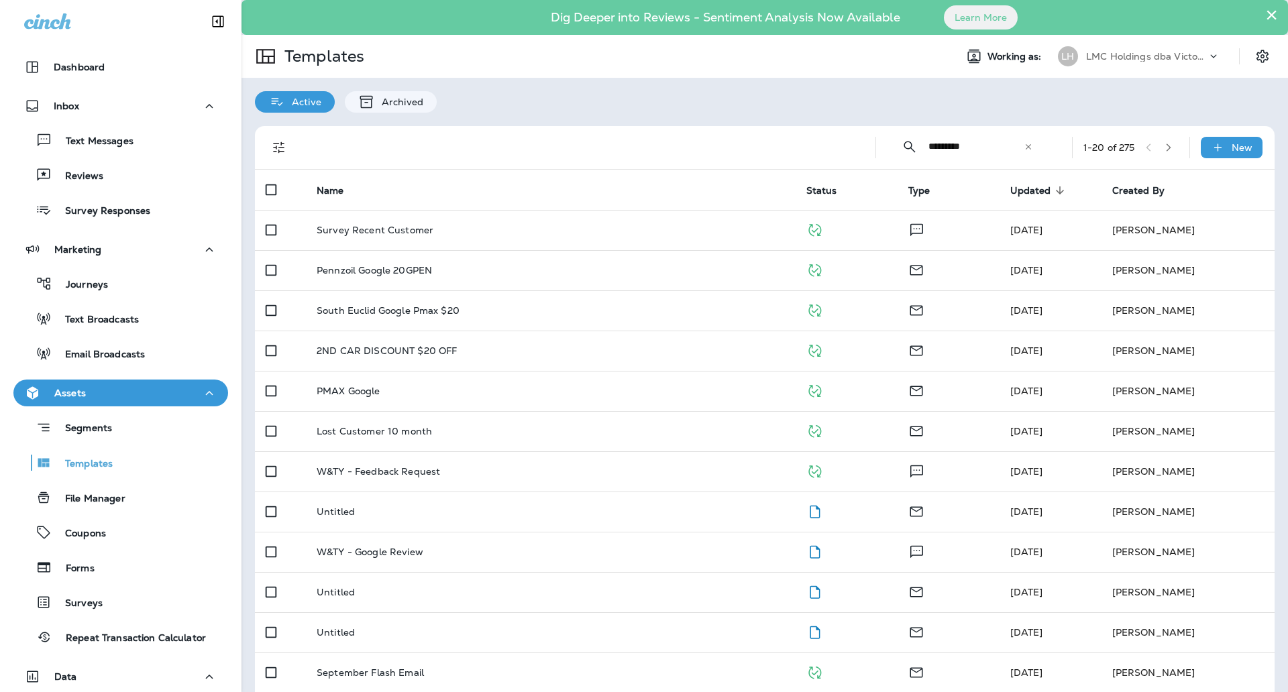
type input "*********"
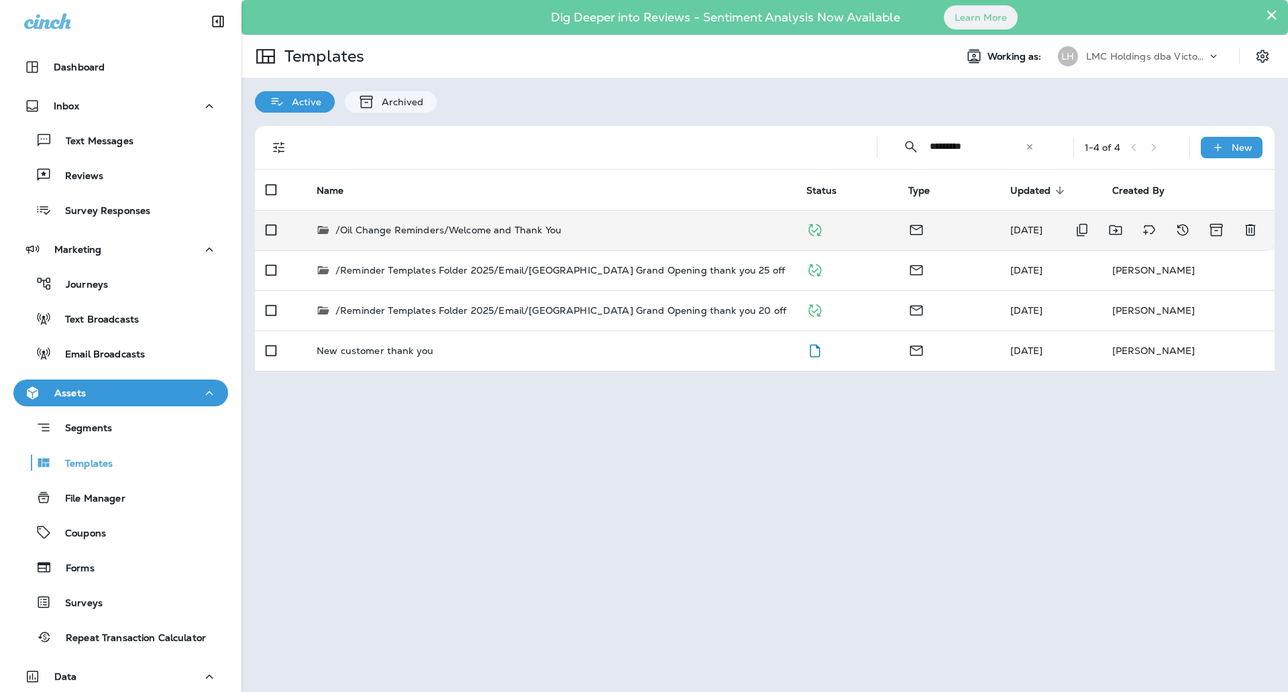
click at [582, 215] on td "/Oil Change Reminders/Welcome and Thank You" at bounding box center [551, 230] width 490 height 40
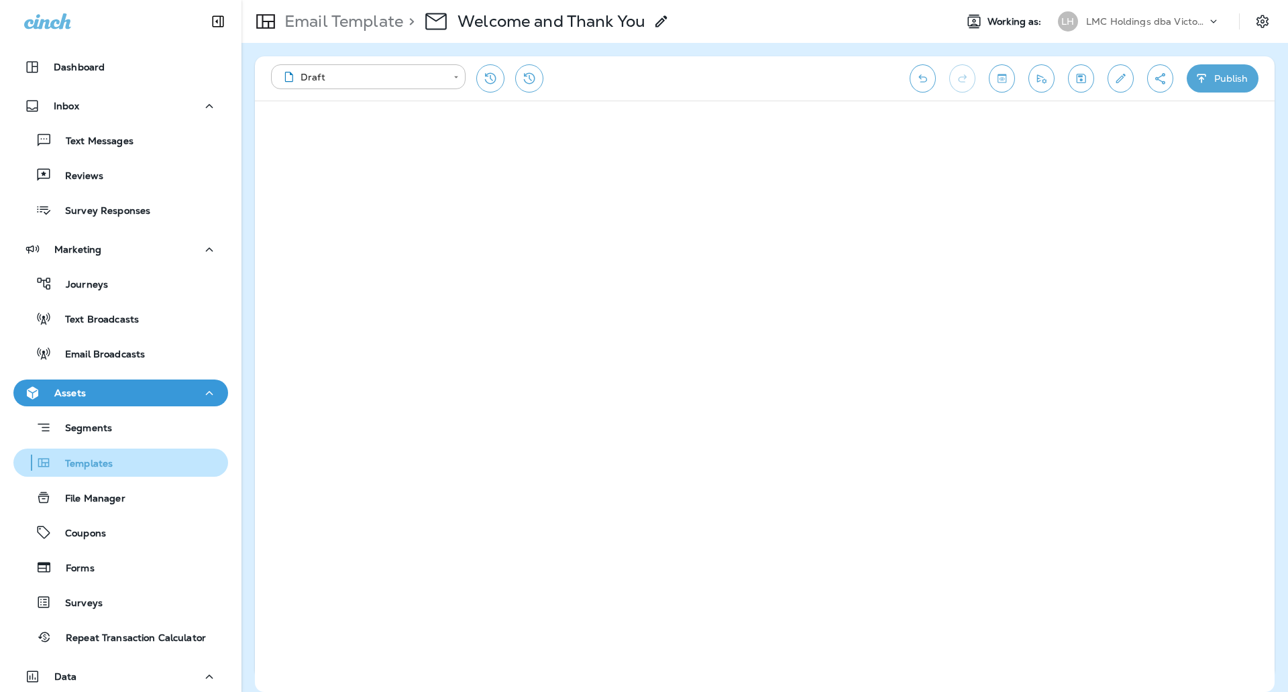
click at [99, 455] on div "Templates" at bounding box center [66, 463] width 94 height 20
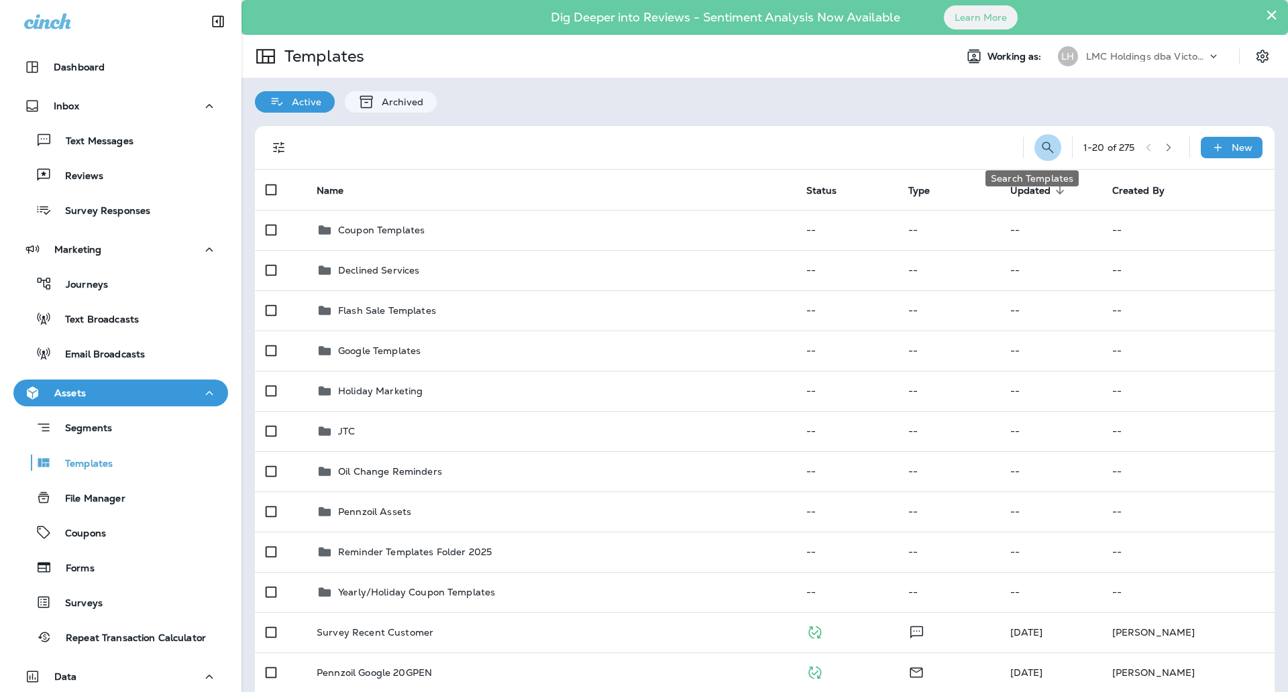
click at [1040, 144] on icon "Search Templates" at bounding box center [1048, 147] width 16 height 16
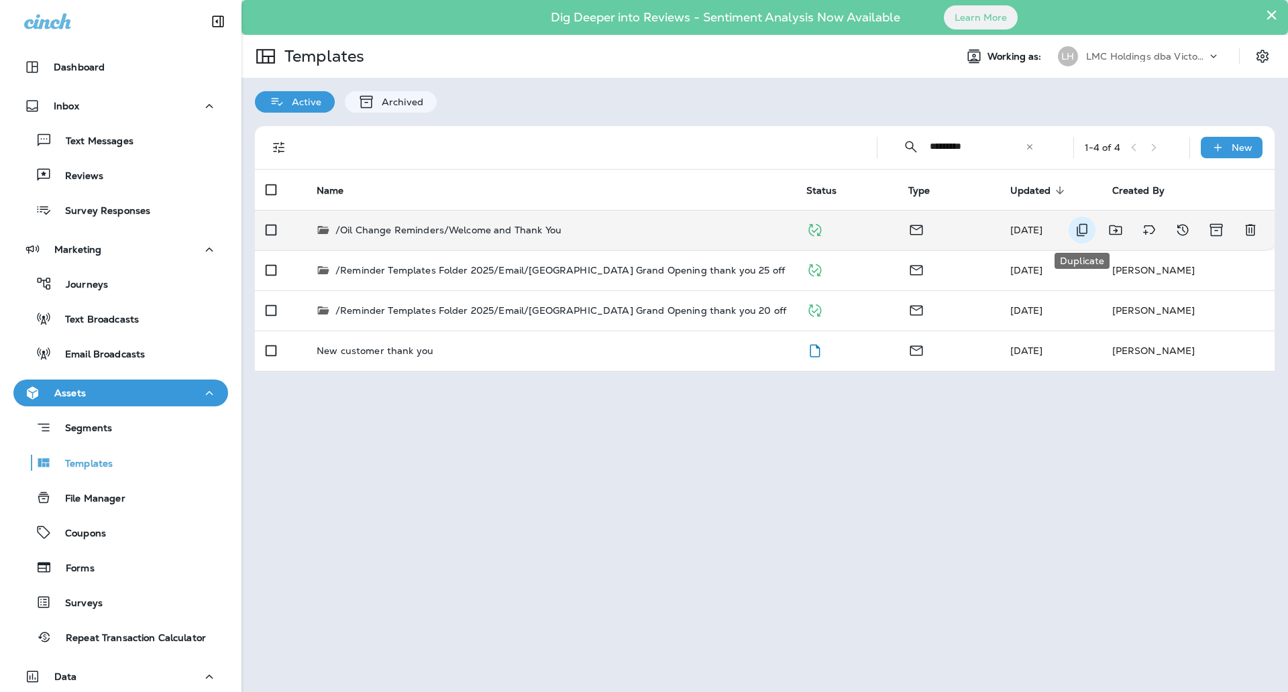
type input "*********"
click at [1071, 233] on button "Duplicate" at bounding box center [1081, 230] width 27 height 27
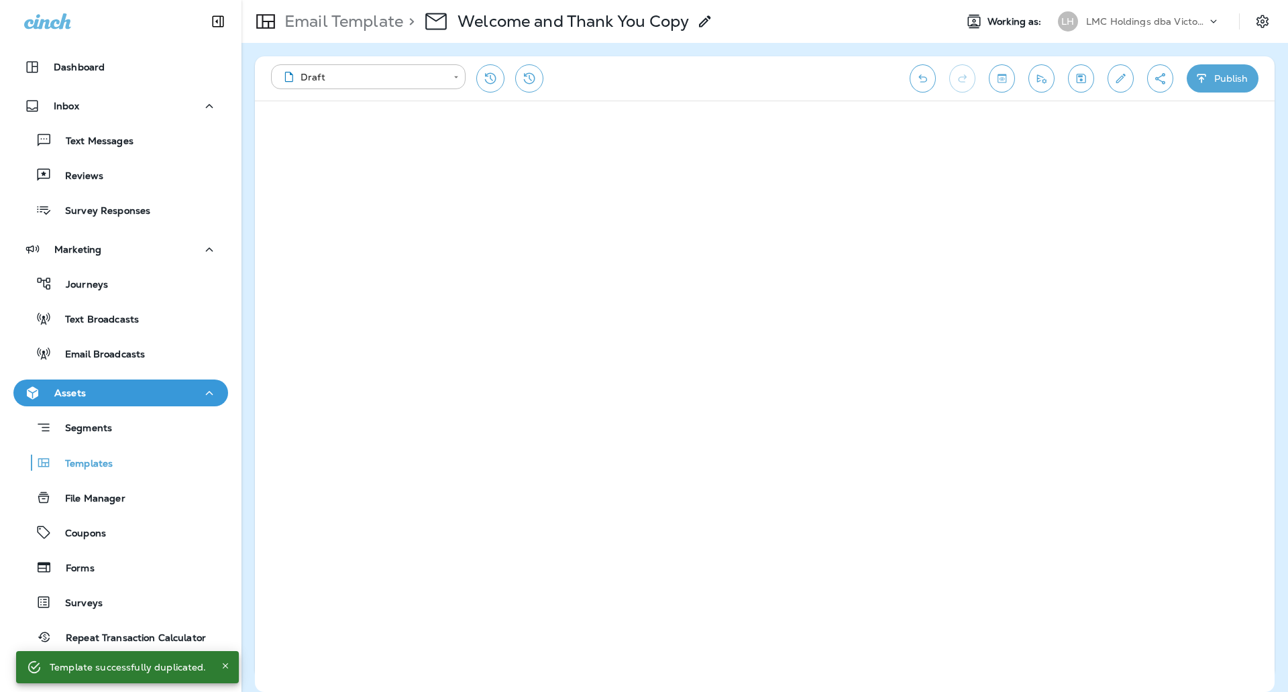
click at [708, 19] on use at bounding box center [704, 20] width 11 height 11
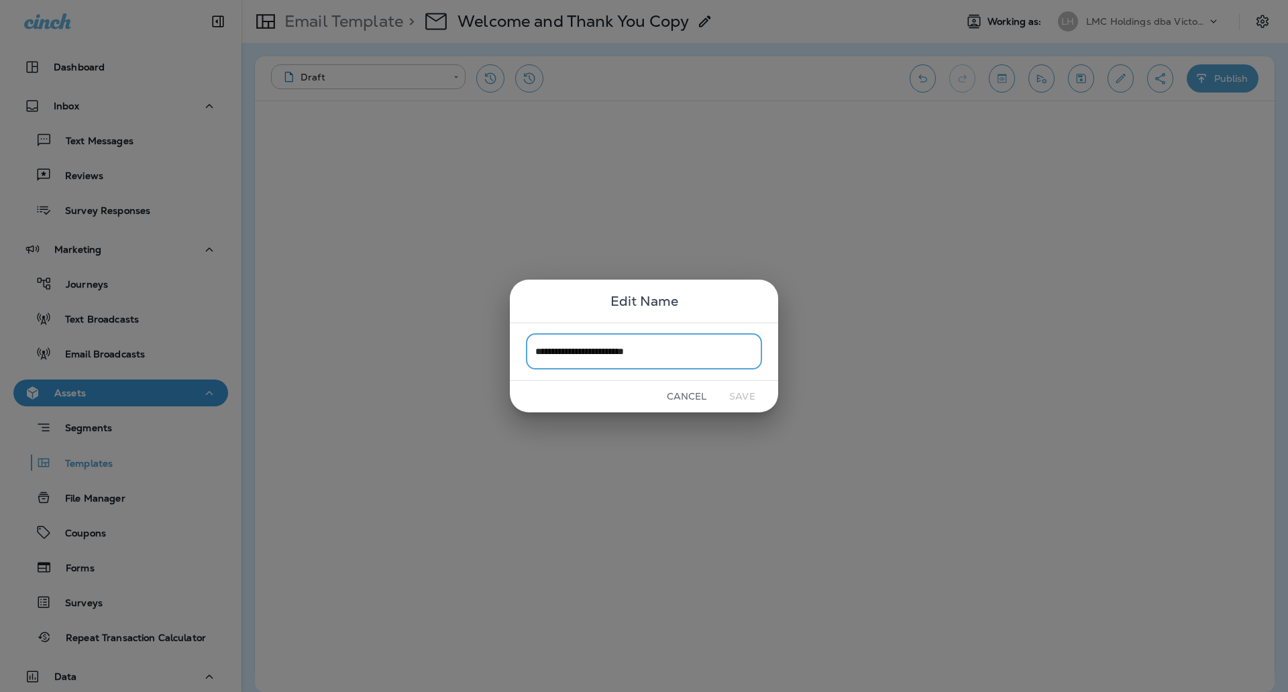
click at [688, 353] on input "**********" at bounding box center [644, 352] width 236 height 36
type input "**********"
click at [745, 399] on button "Save" at bounding box center [742, 396] width 50 height 21
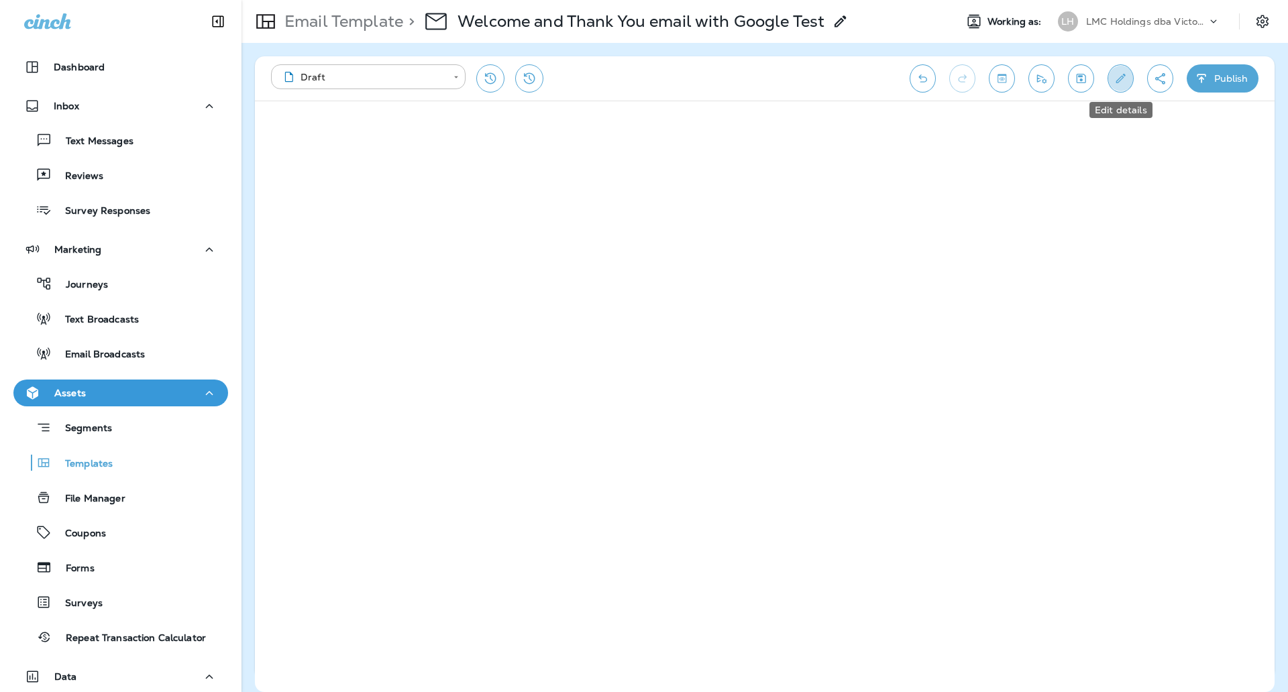
click at [1127, 80] on button "Edit details" at bounding box center [1120, 78] width 26 height 28
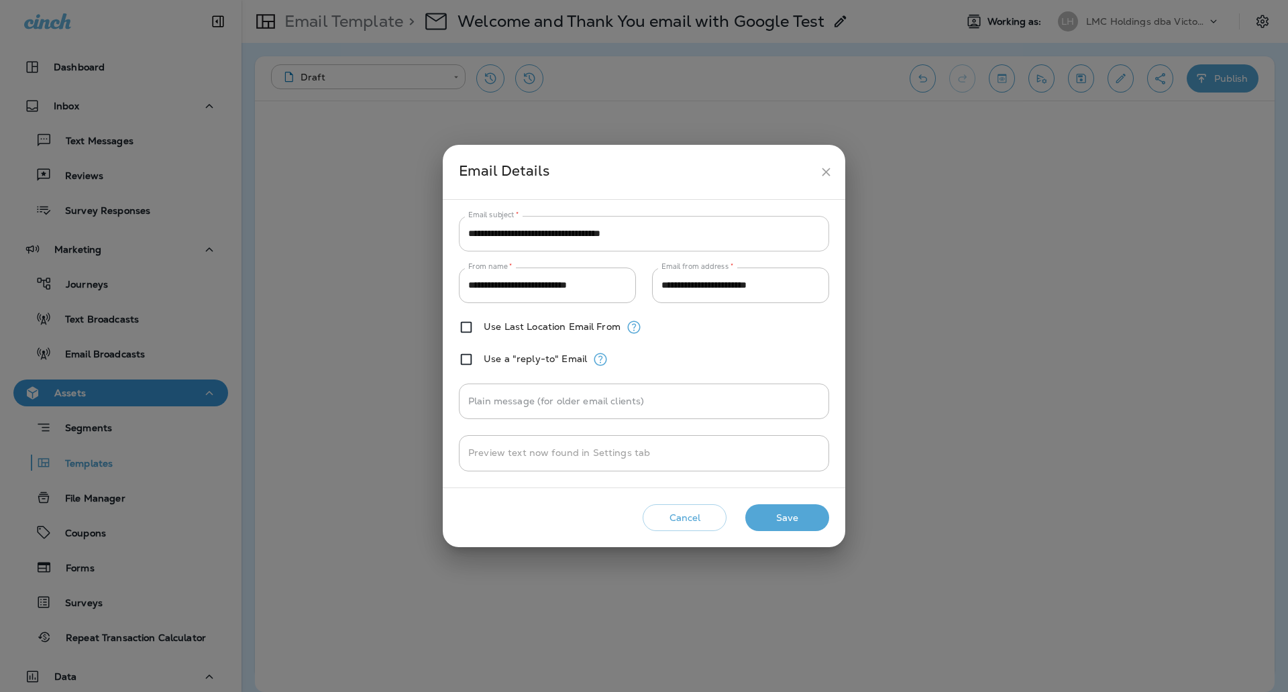
click at [647, 234] on input "**********" at bounding box center [644, 234] width 370 height 36
type input "*"
type input "**********"
click at [787, 514] on button "Save" at bounding box center [787, 517] width 84 height 27
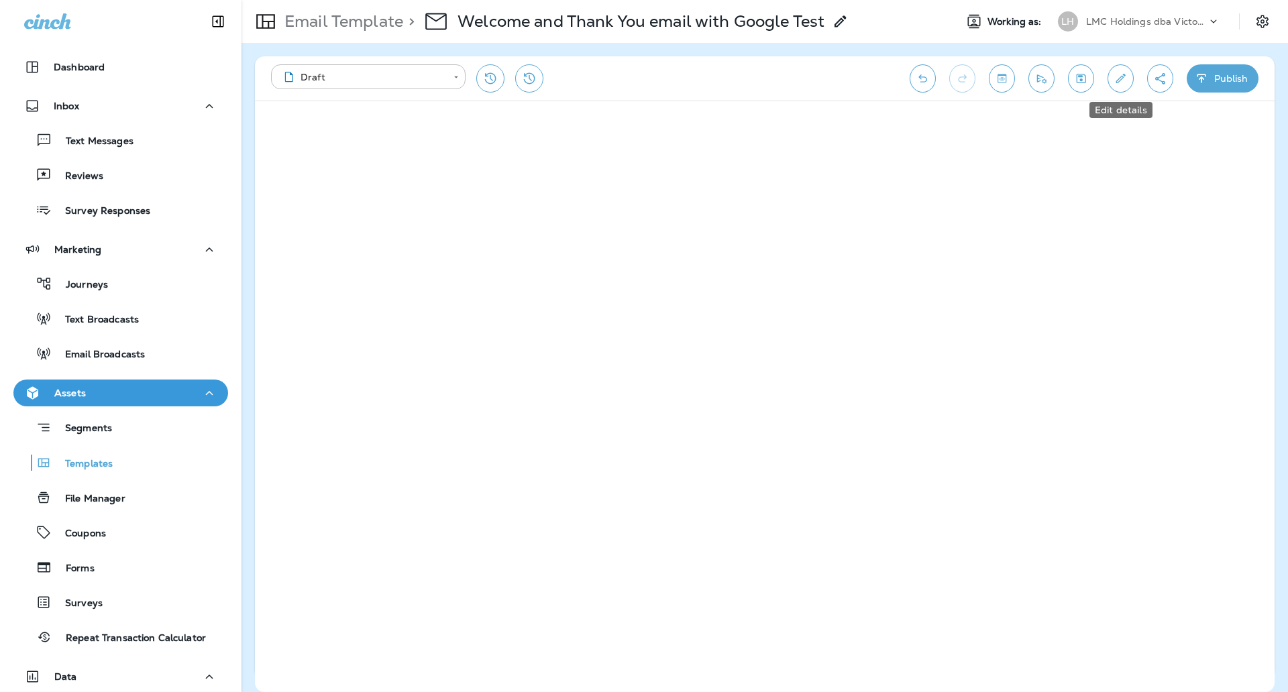
click at [1123, 75] on icon "Edit details" at bounding box center [1120, 78] width 9 height 9
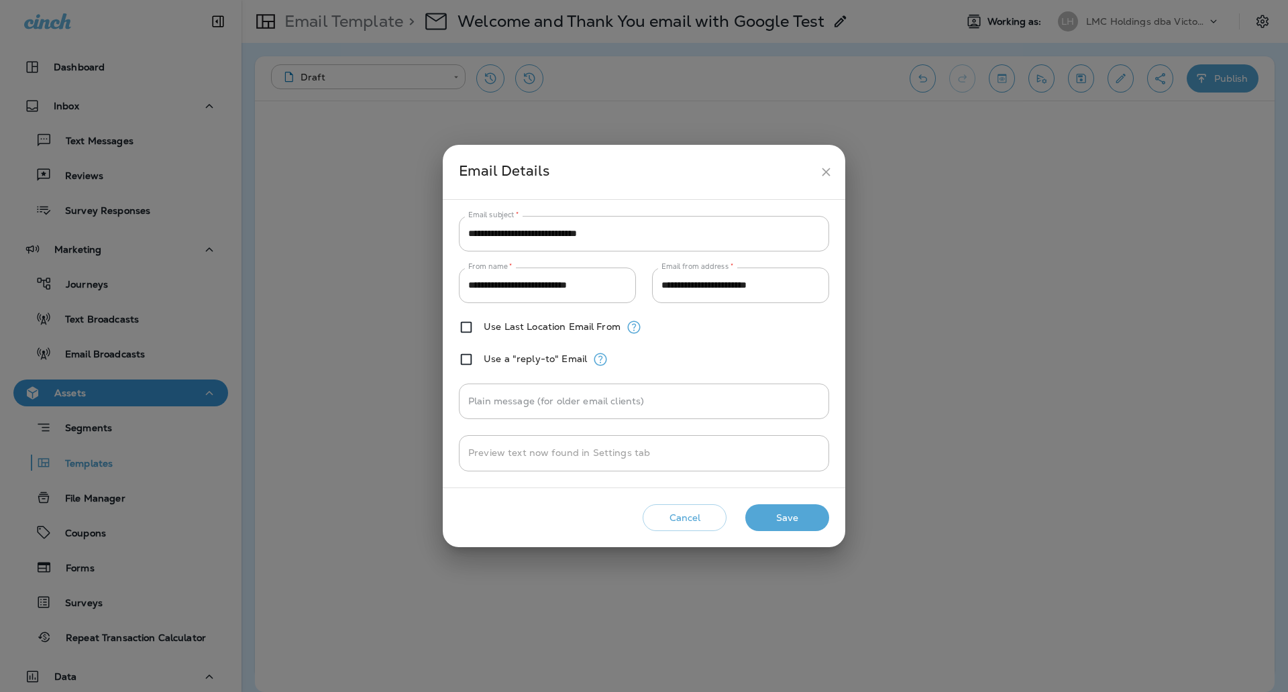
click at [800, 512] on button "Save" at bounding box center [787, 517] width 84 height 27
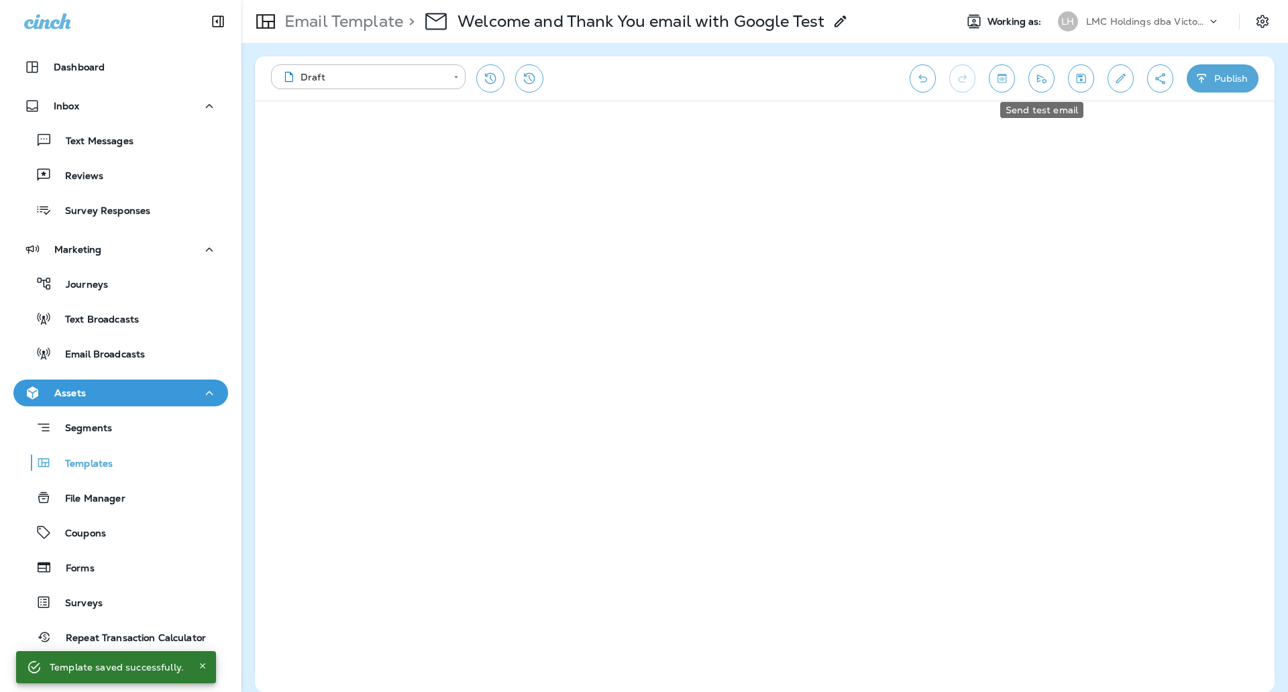
click at [1046, 79] on icon "Send test email" at bounding box center [1041, 78] width 14 height 13
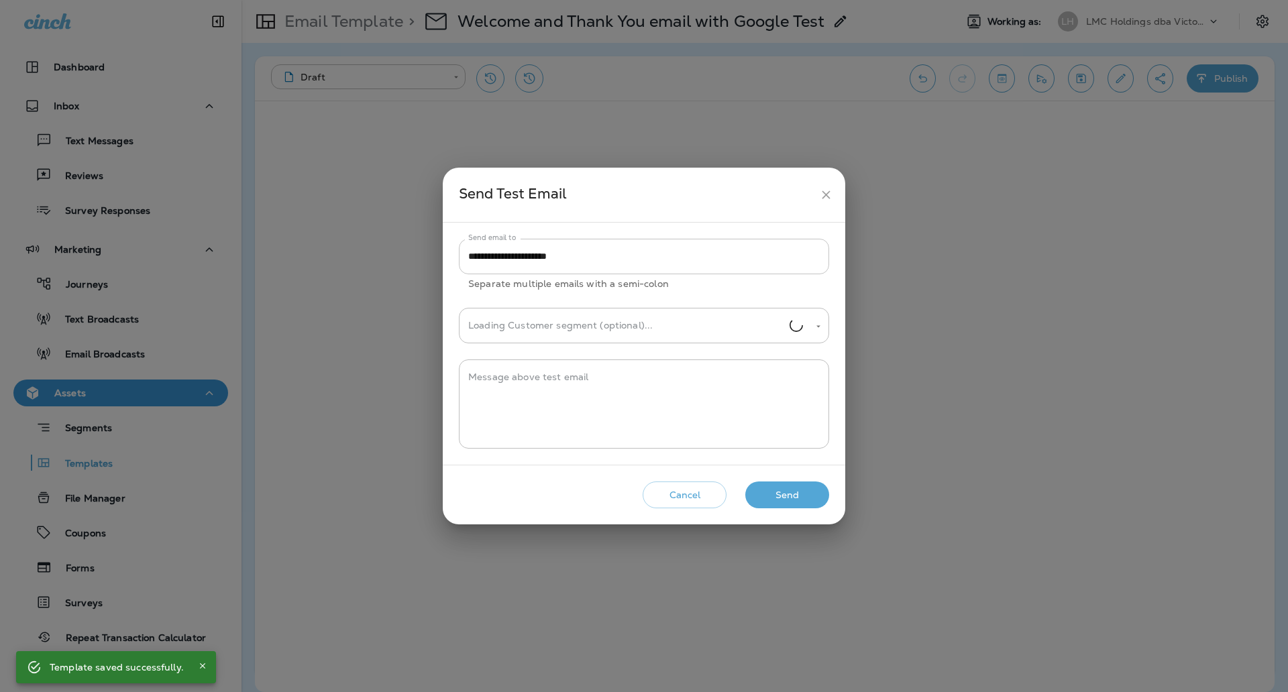
click at [631, 259] on input "**********" at bounding box center [644, 257] width 370 height 36
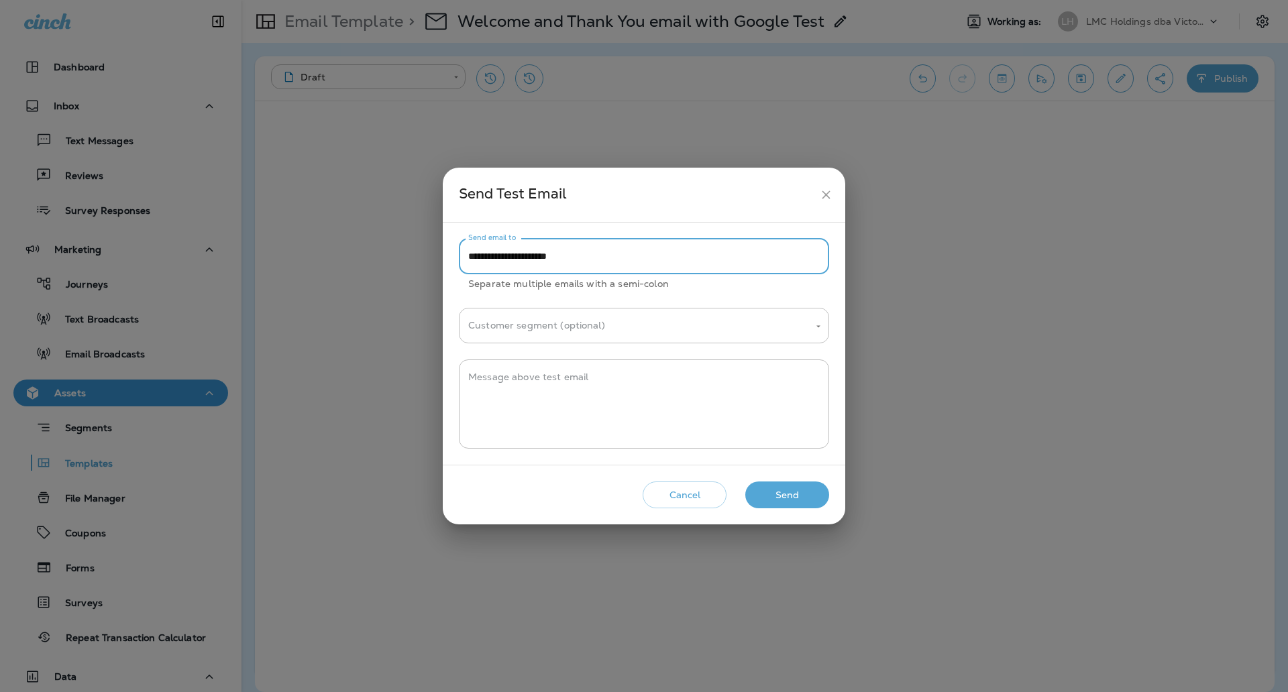
click at [795, 492] on button "Send" at bounding box center [787, 495] width 84 height 27
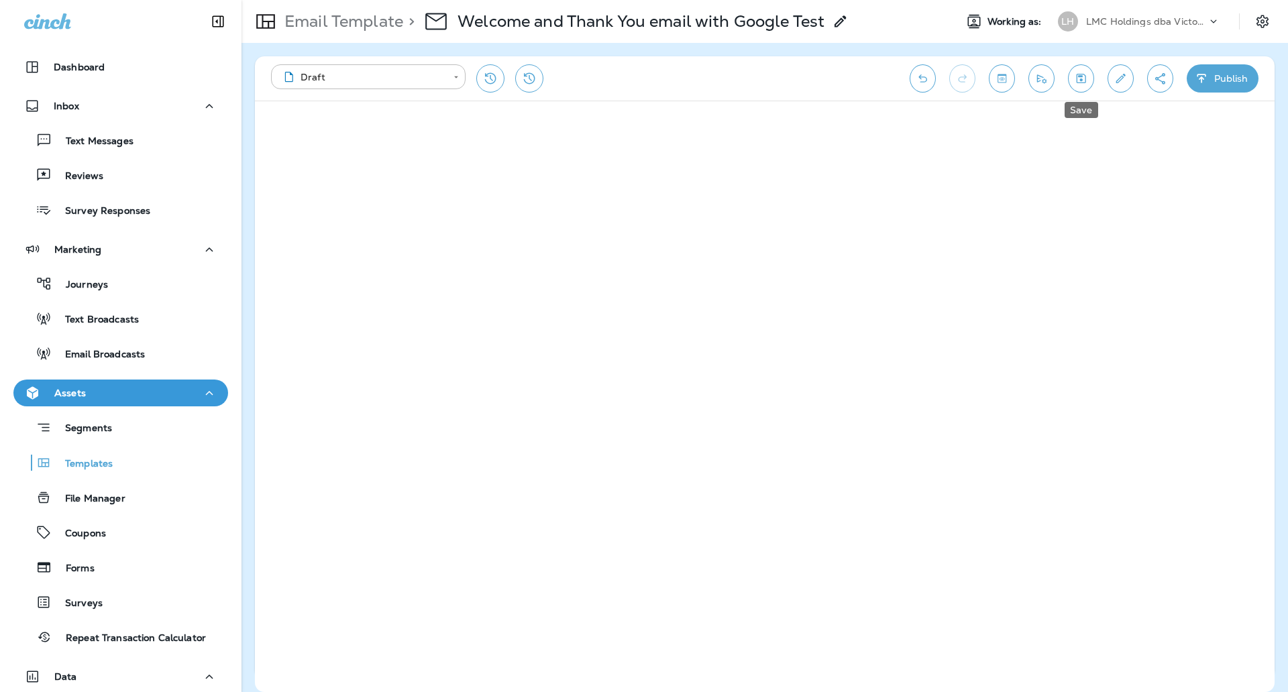
click at [1086, 80] on icon "Save" at bounding box center [1081, 78] width 14 height 13
click at [1039, 77] on icon "Send test email" at bounding box center [1041, 78] width 14 height 13
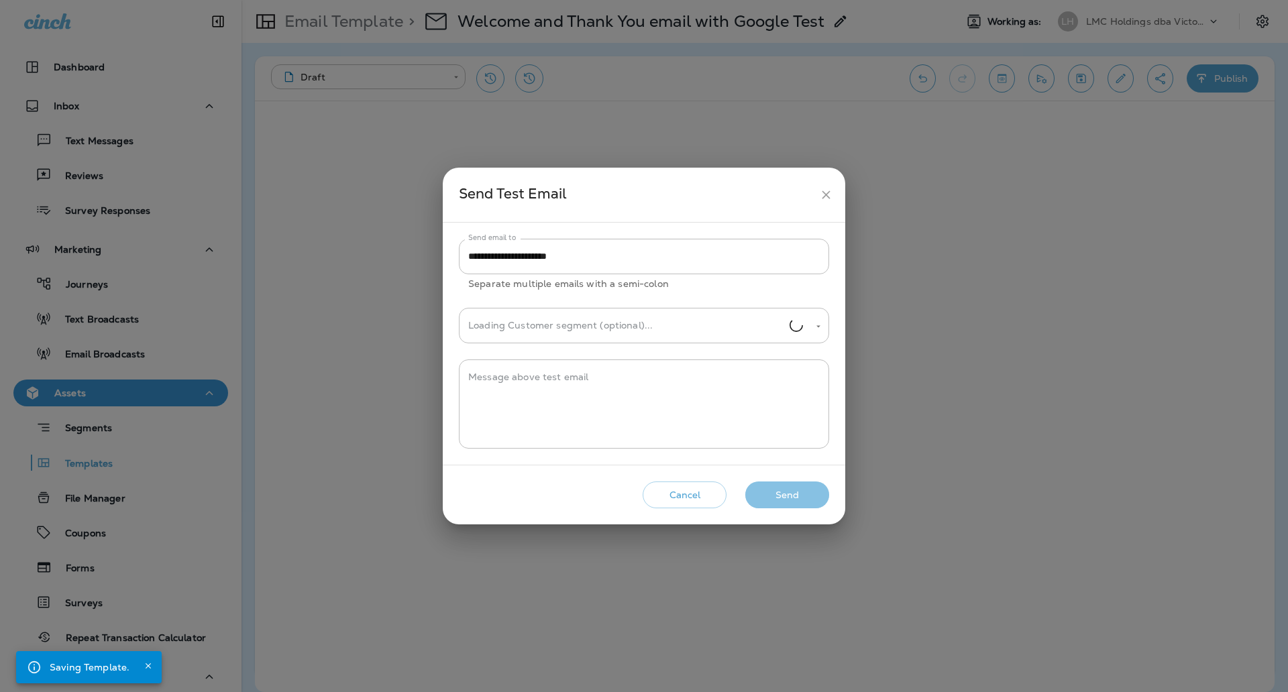
click at [797, 490] on button "Send" at bounding box center [787, 495] width 84 height 27
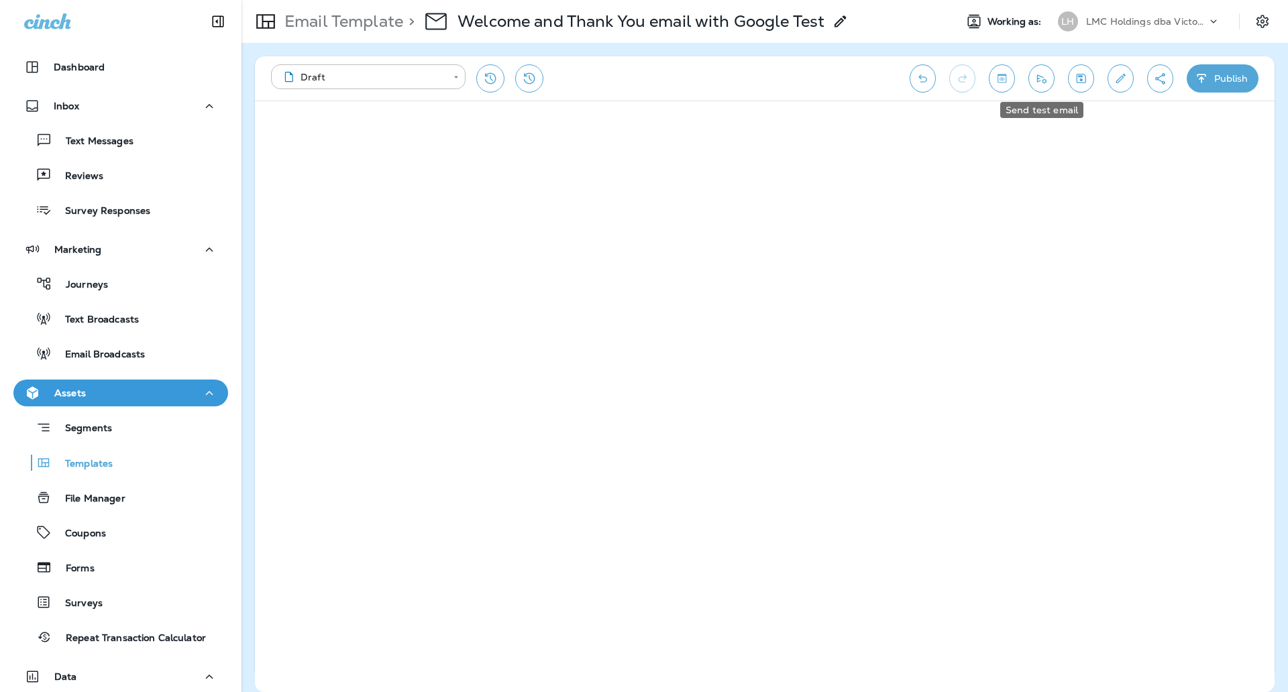
click at [1034, 80] on icon "Send test email" at bounding box center [1041, 78] width 14 height 13
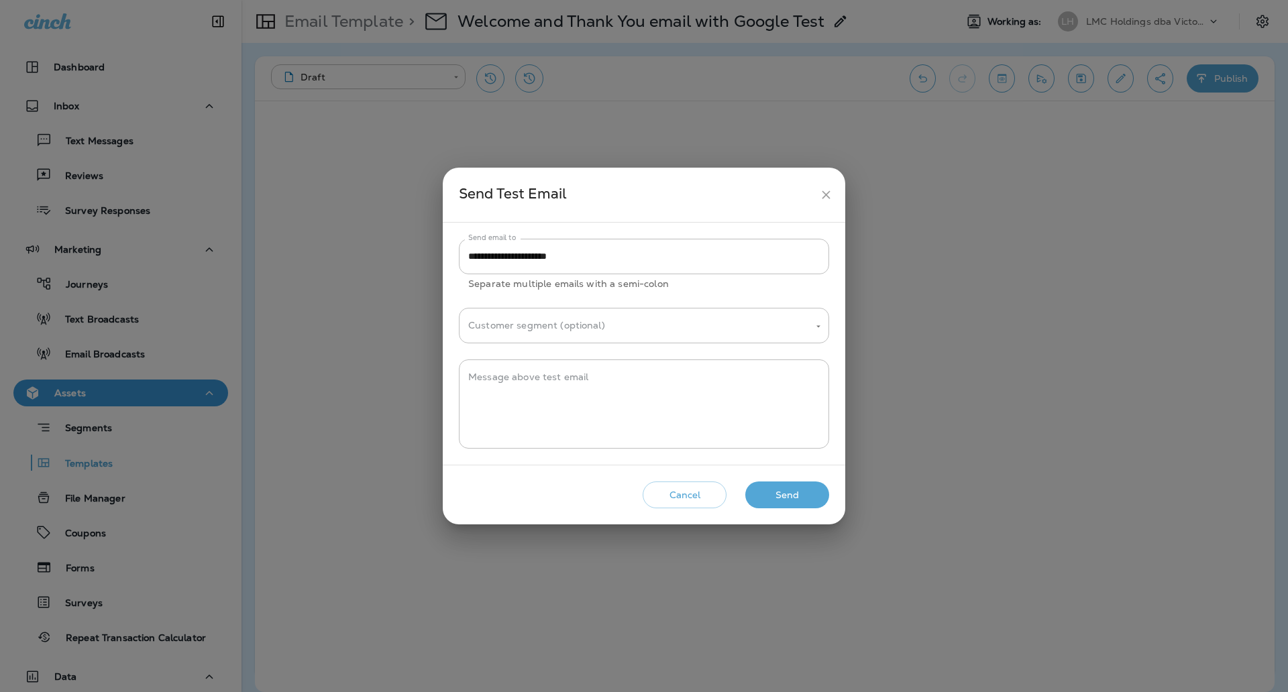
click at [823, 199] on icon "close" at bounding box center [826, 195] width 14 height 14
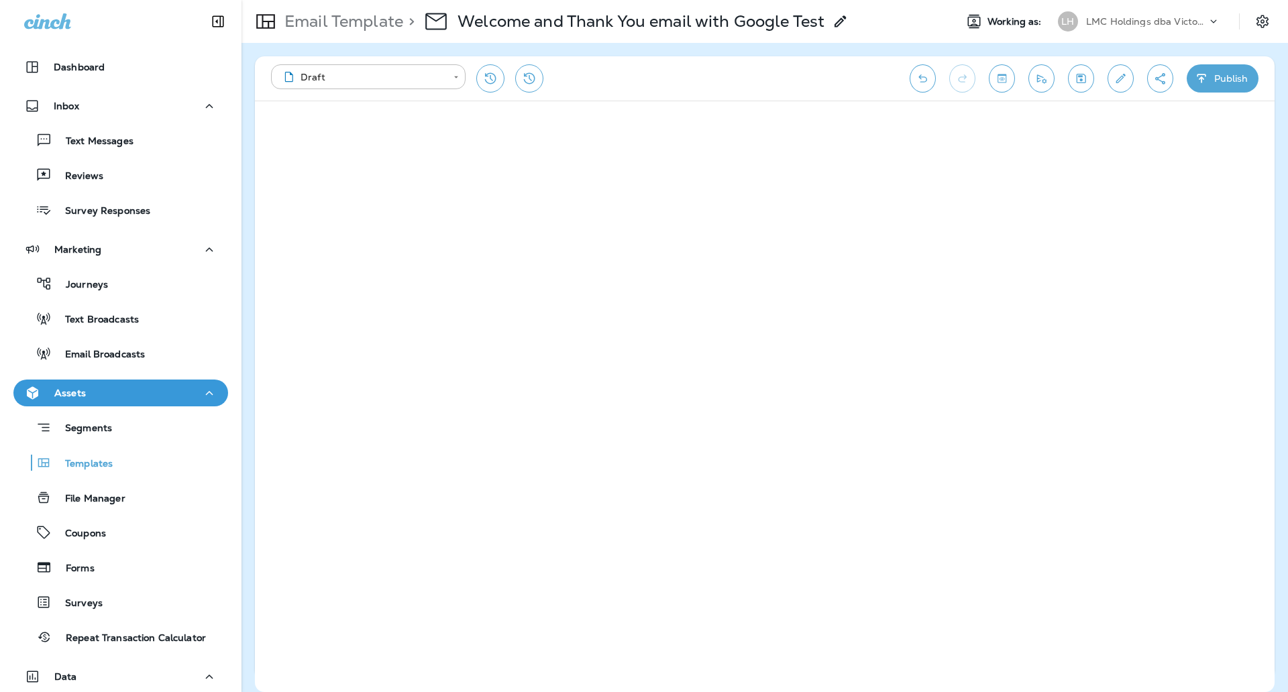
click at [1198, 83] on icon "button" at bounding box center [1201, 78] width 14 height 13
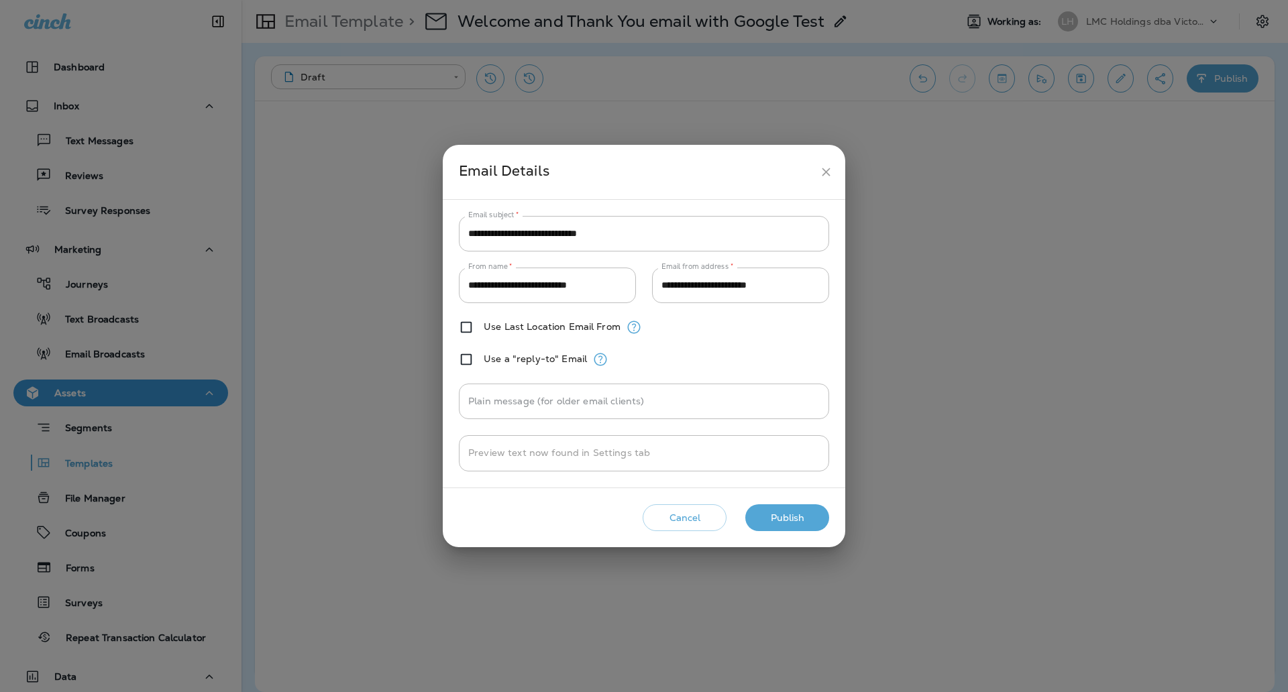
click at [793, 516] on button "Publish" at bounding box center [787, 517] width 84 height 27
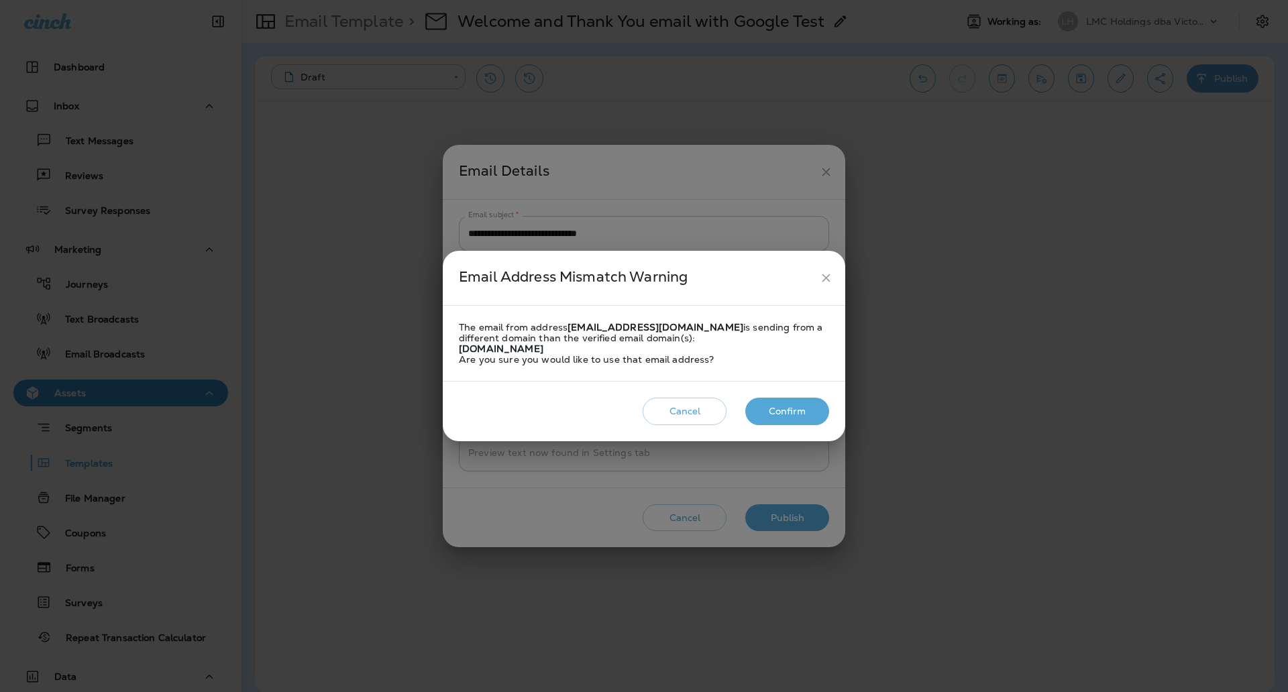
click at [796, 411] on button "Confirm" at bounding box center [787, 411] width 84 height 27
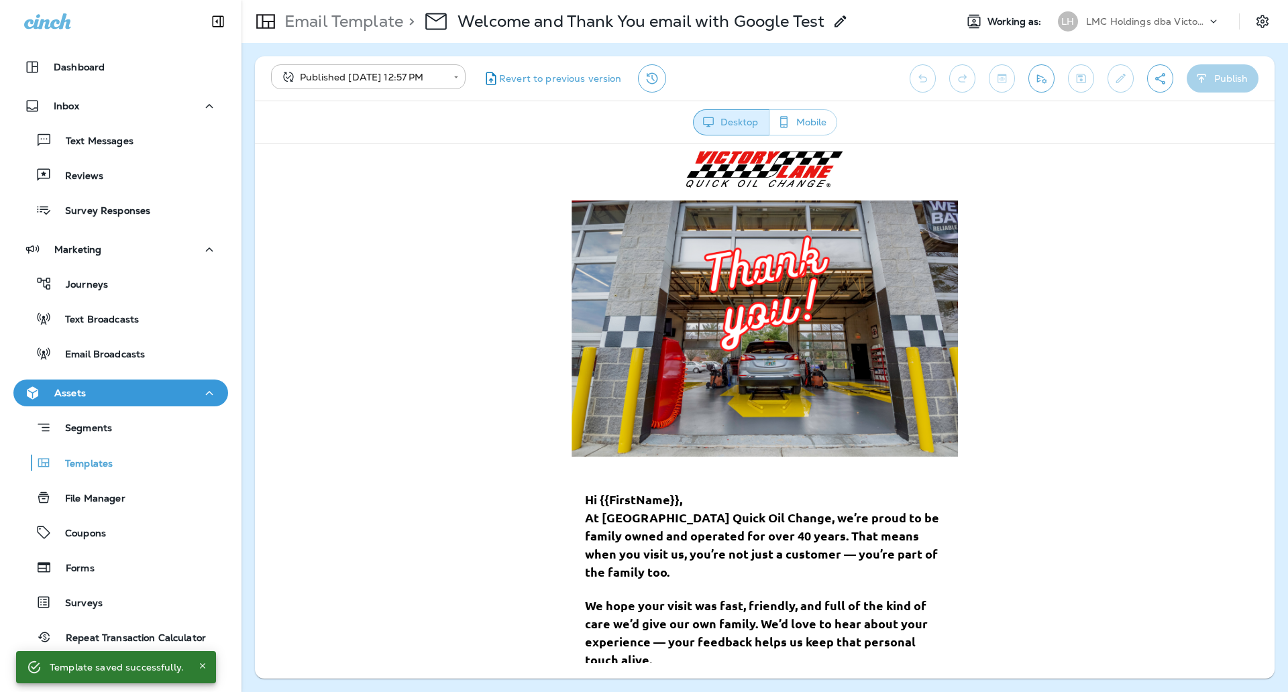
scroll to position [0, 0]
click at [412, 0] on body "**********" at bounding box center [644, 0] width 1288 height 0
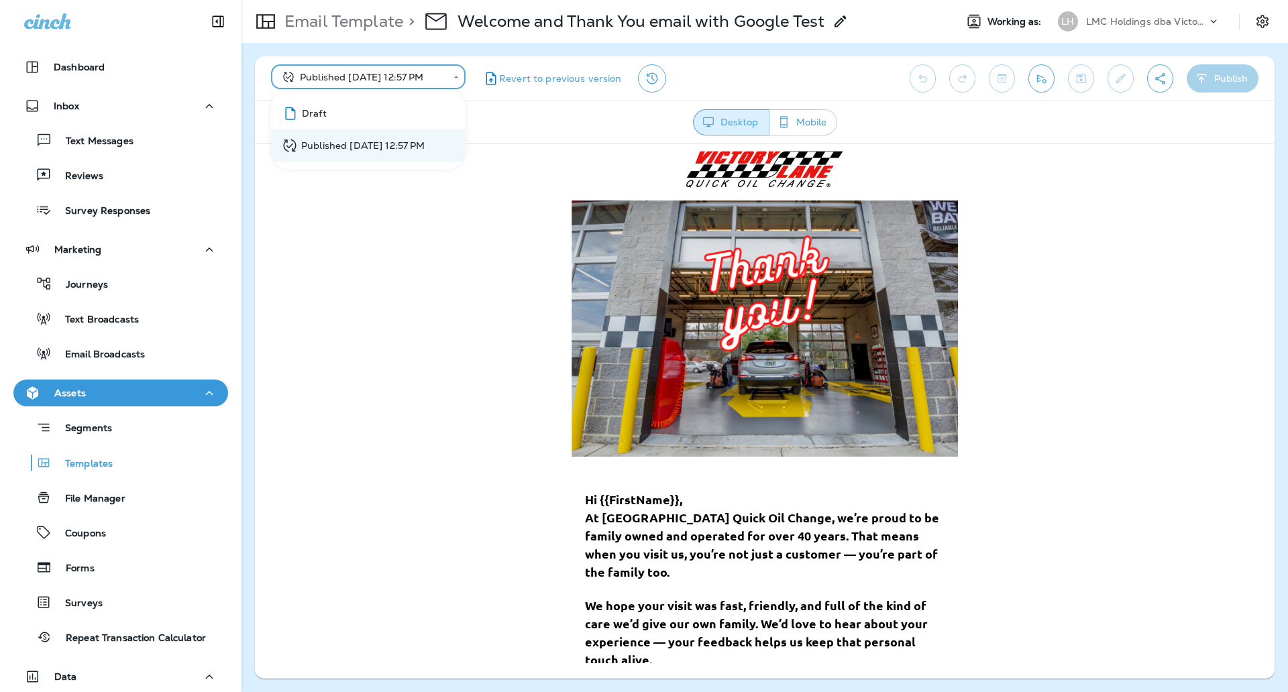
click at [414, 79] on div at bounding box center [644, 346] width 1288 height 692
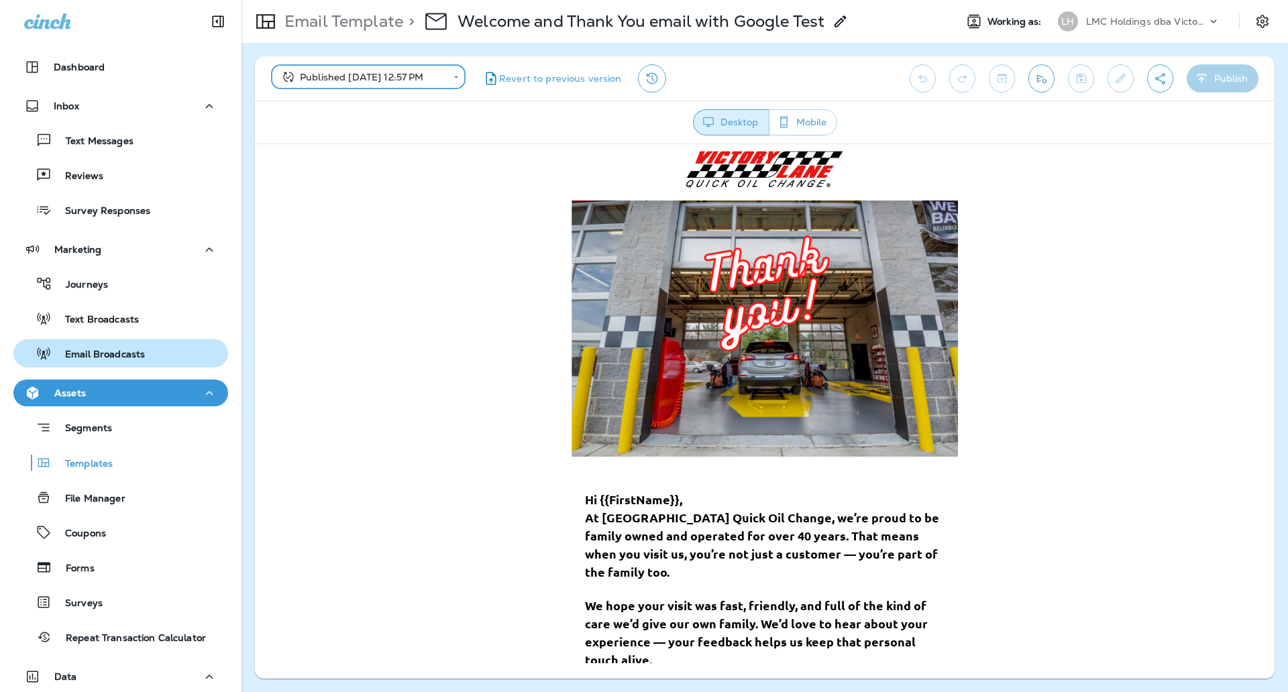
click at [111, 345] on div "Email Broadcasts" at bounding box center [82, 353] width 126 height 20
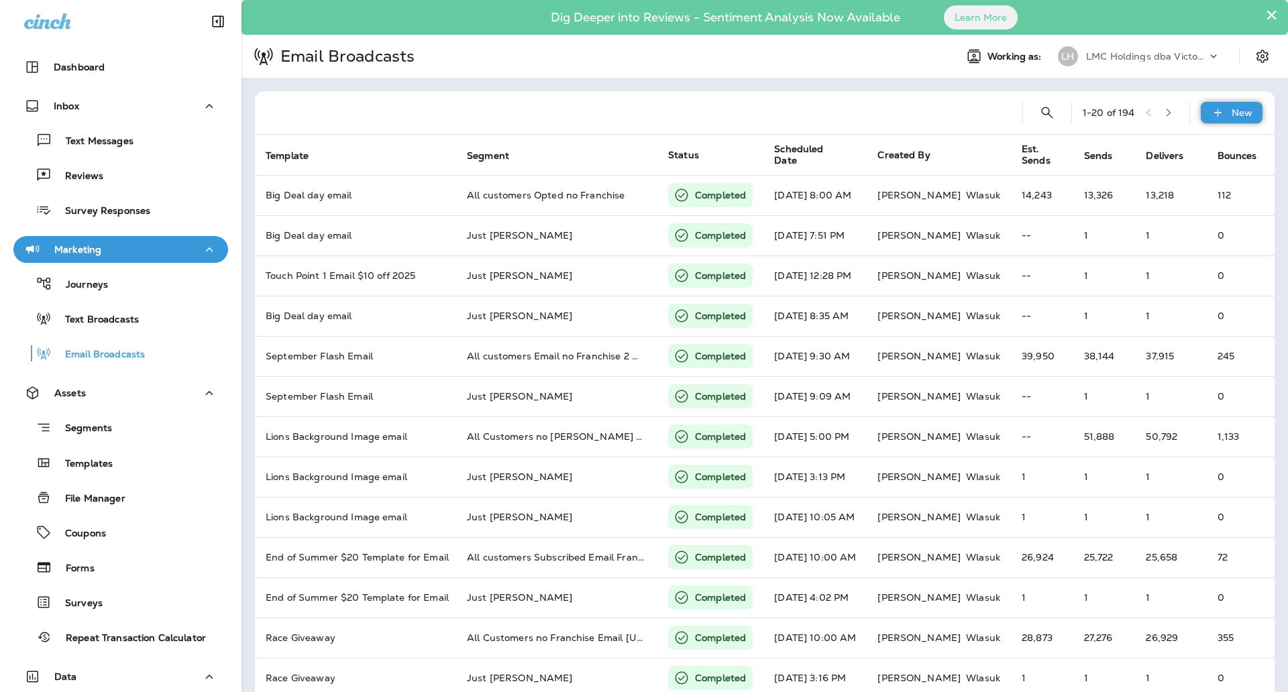
click at [1211, 115] on div "New" at bounding box center [1231, 112] width 62 height 21
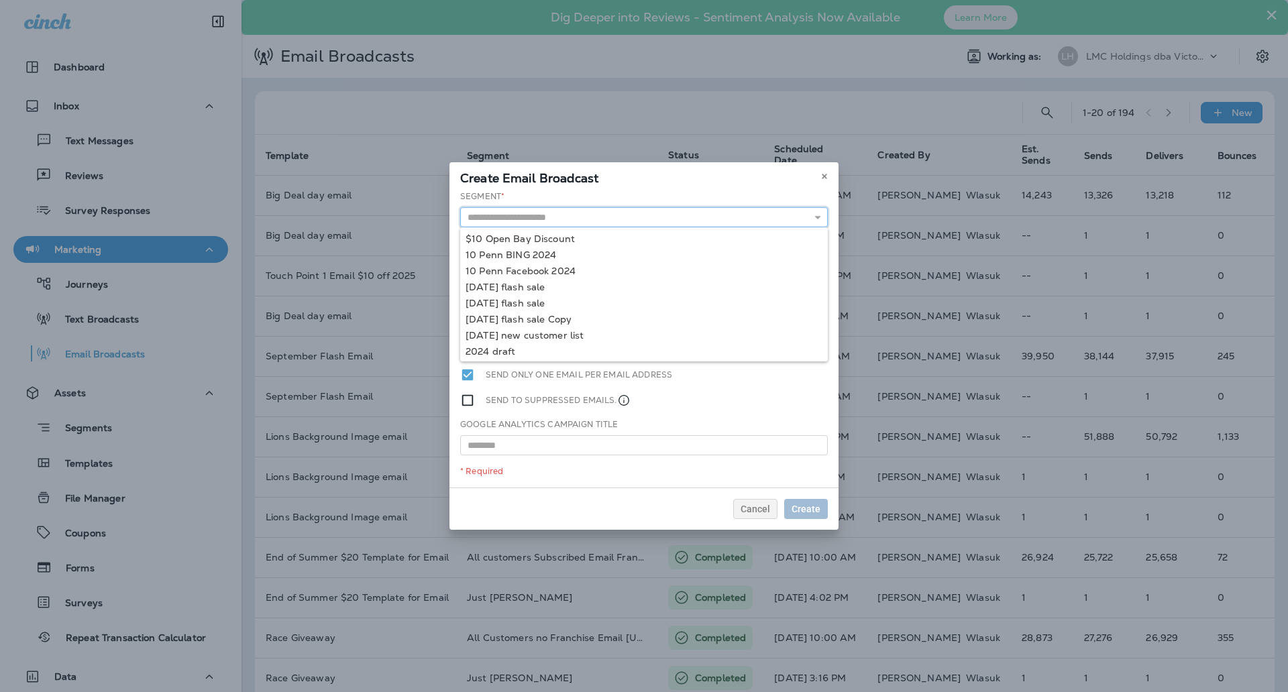
click at [636, 221] on input "text" at bounding box center [644, 217] width 368 height 20
type input "********"
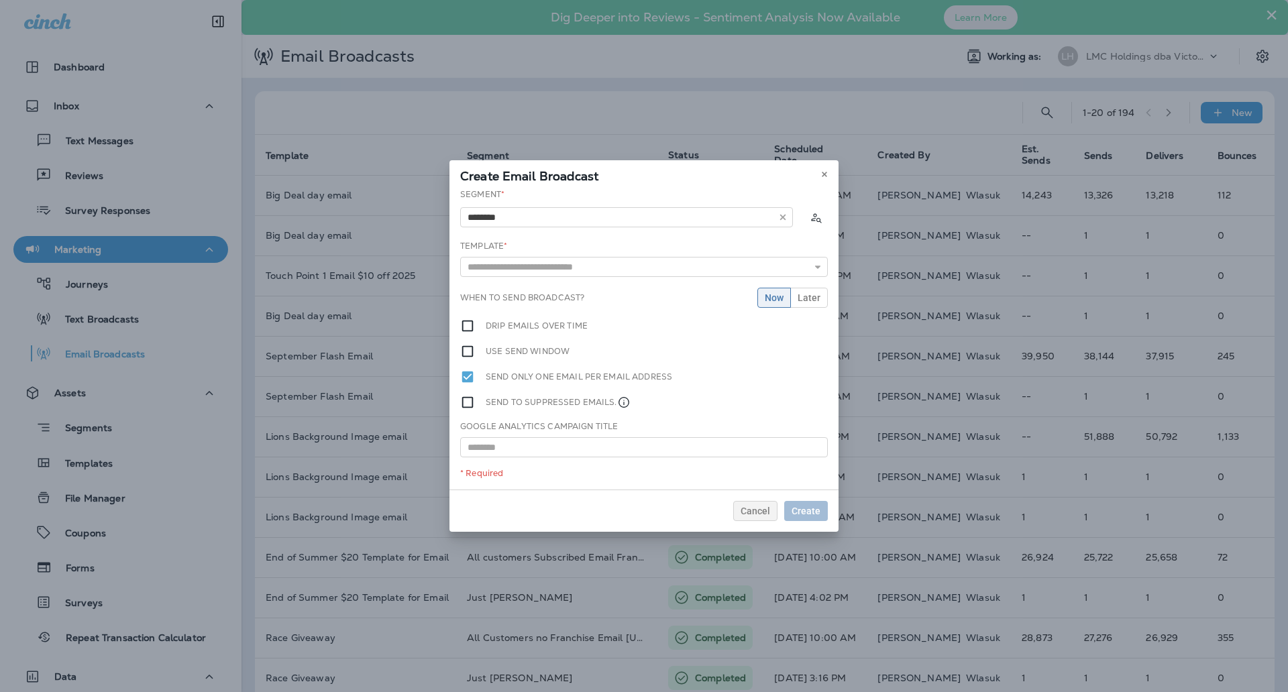
click at [519, 267] on div "Segment * ******** Just Lauren - Vehicle Just Lynden Just Rob Template * 1175 3…" at bounding box center [643, 338] width 389 height 301
drag, startPoint x: 543, startPoint y: 262, endPoint x: 558, endPoint y: 250, distance: 19.1
click at [547, 264] on input "text" at bounding box center [644, 267] width 368 height 20
type input "**********"
click at [608, 302] on div "**********" at bounding box center [643, 338] width 389 height 301
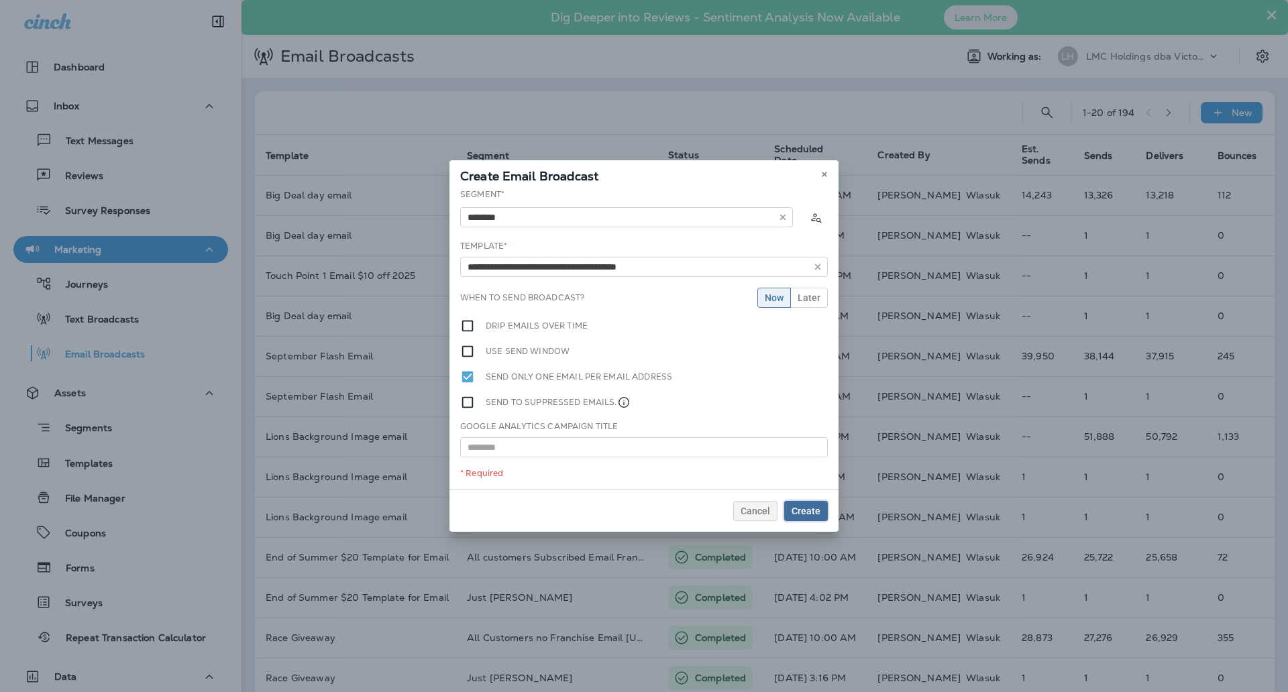
click at [797, 507] on span "Create" at bounding box center [805, 510] width 29 height 9
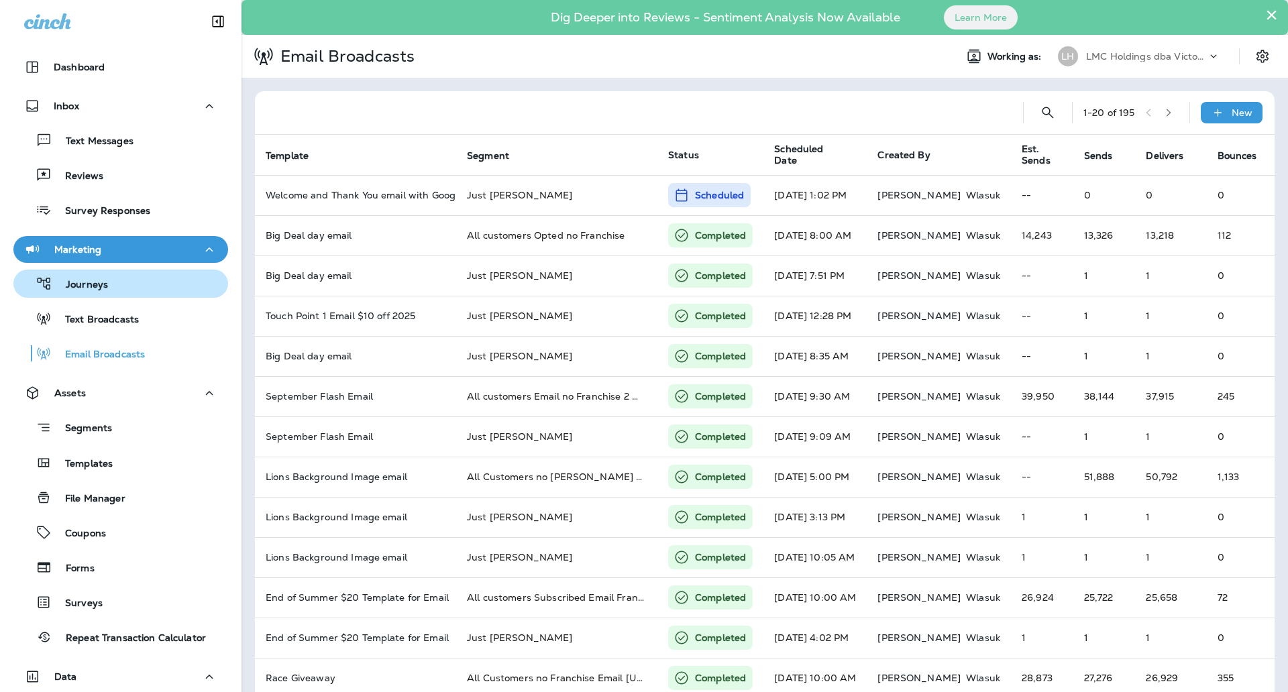
click at [92, 284] on p "Journeys" at bounding box center [80, 285] width 56 height 13
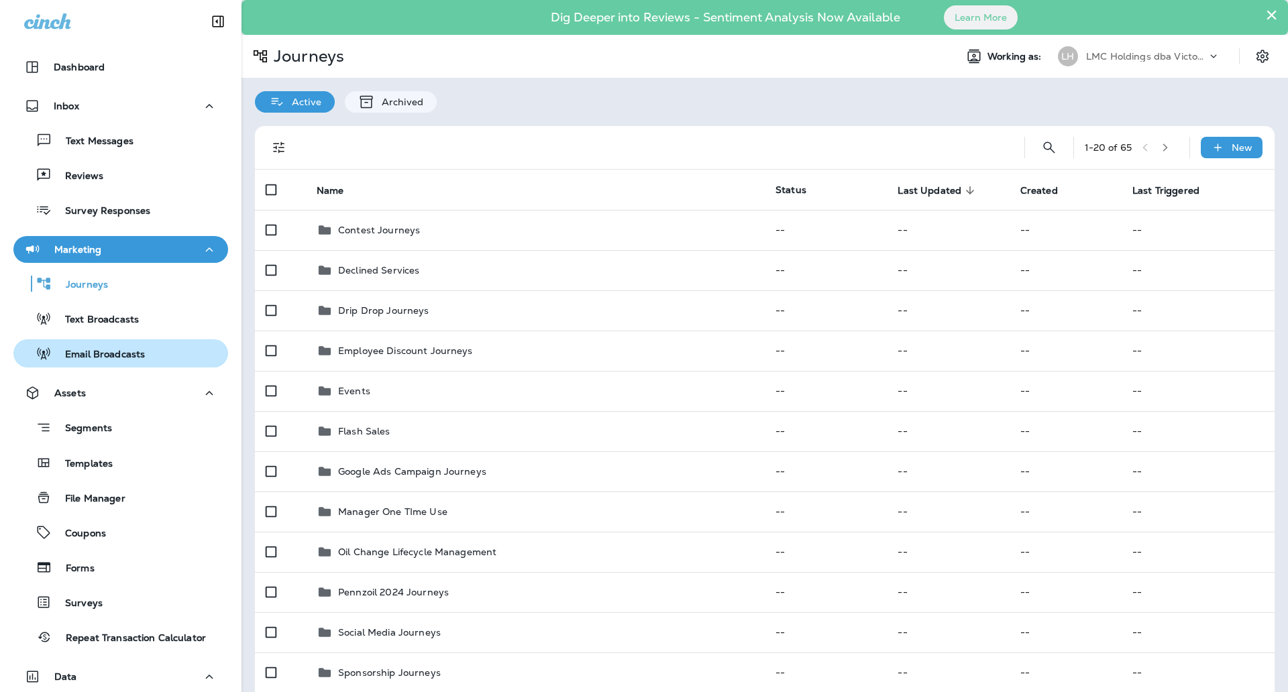
click at [103, 349] on p "Email Broadcasts" at bounding box center [98, 355] width 93 height 13
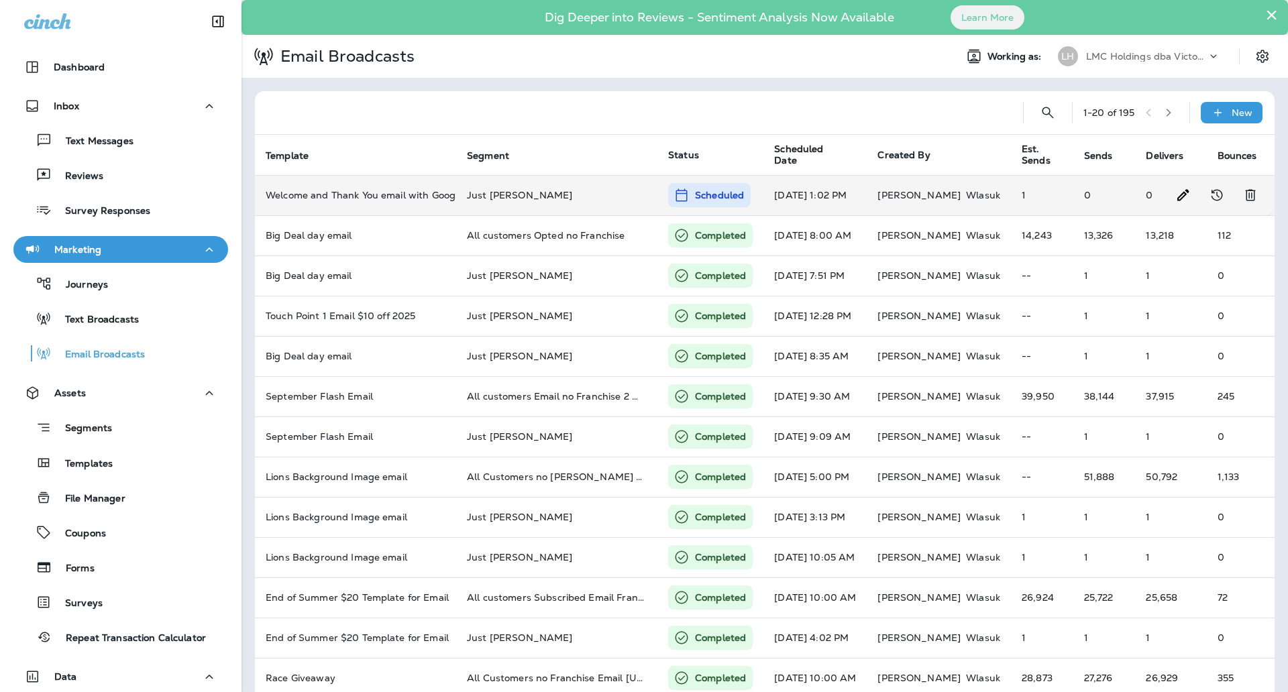
click at [687, 194] on icon at bounding box center [681, 195] width 16 height 16
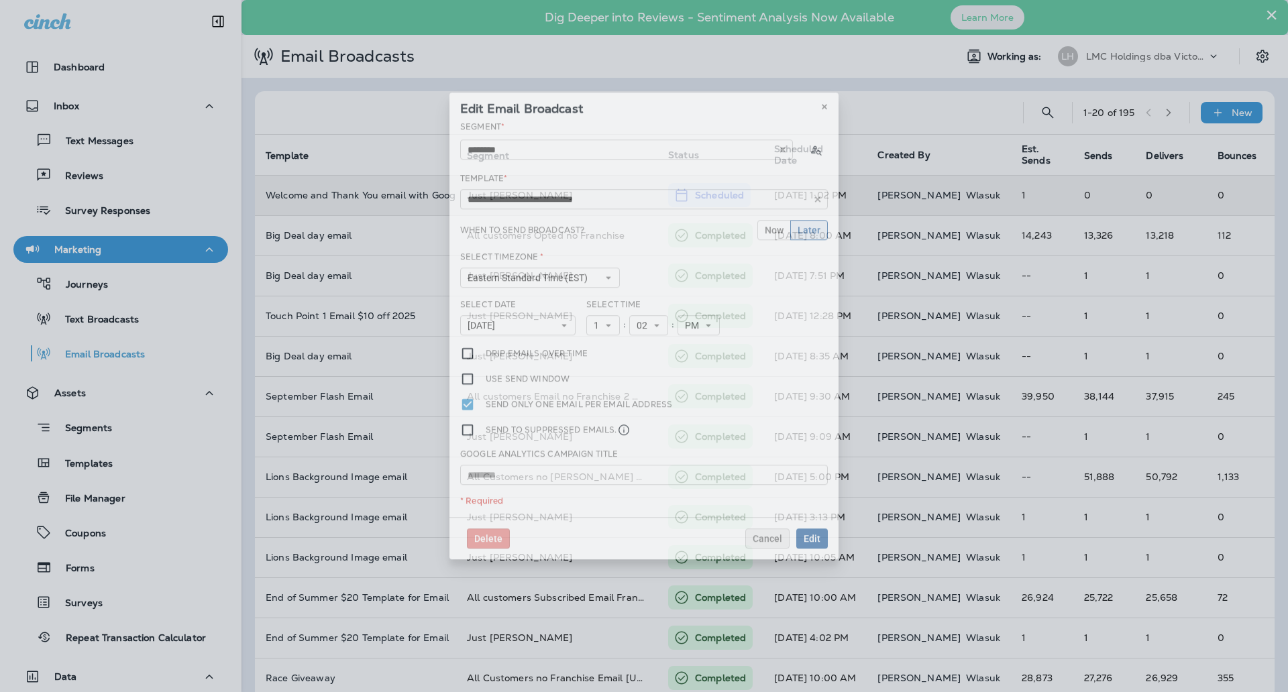
type input "**********"
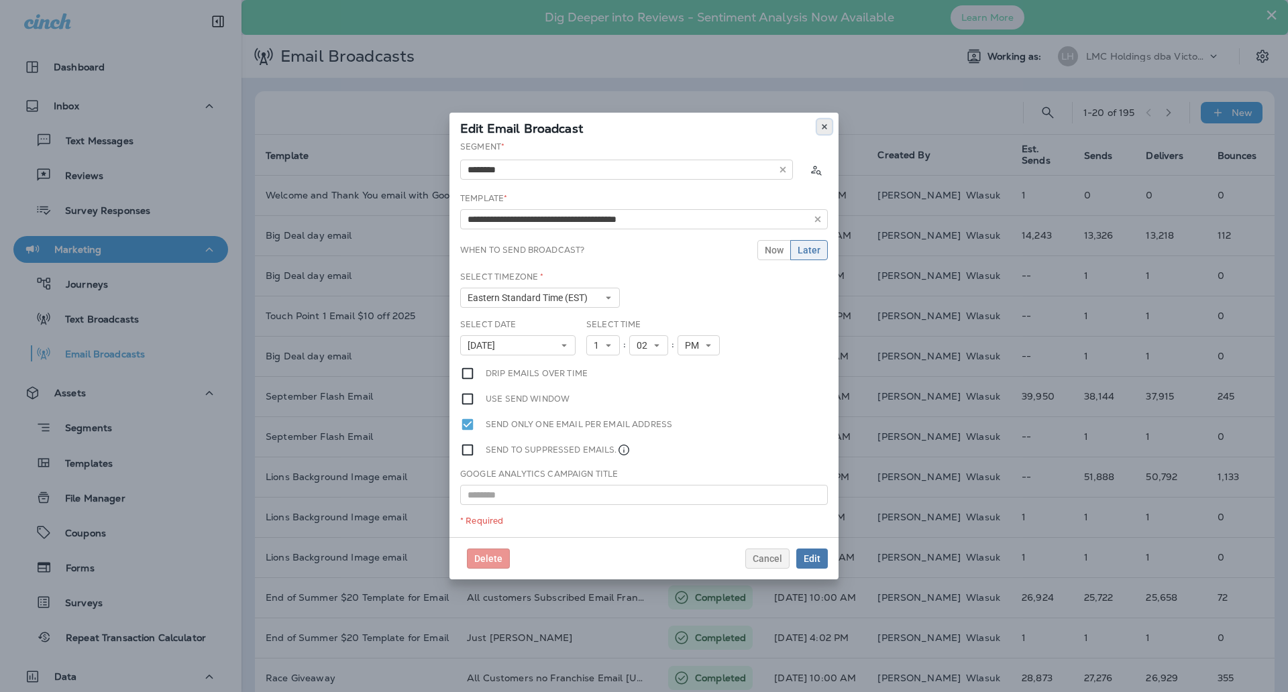
click at [822, 127] on icon at bounding box center [824, 127] width 8 height 8
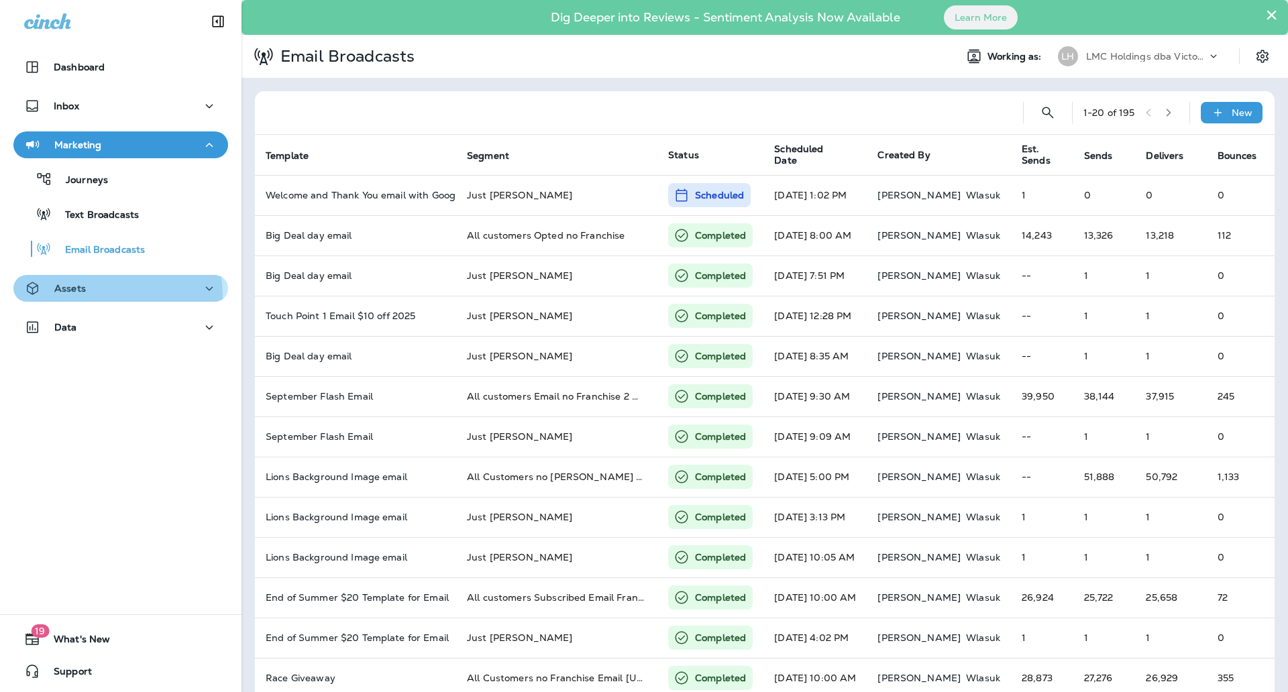
click at [118, 294] on div "Assets" at bounding box center [120, 288] width 193 height 17
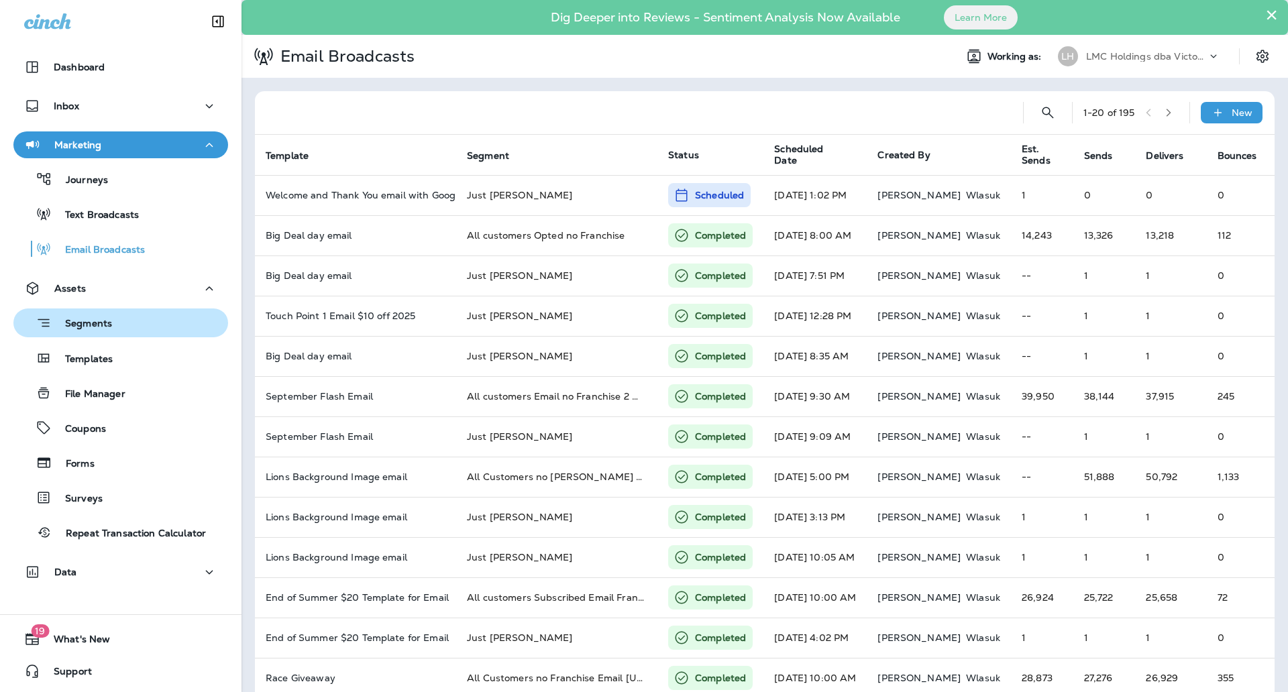
click at [108, 318] on p "Segments" at bounding box center [82, 324] width 60 height 13
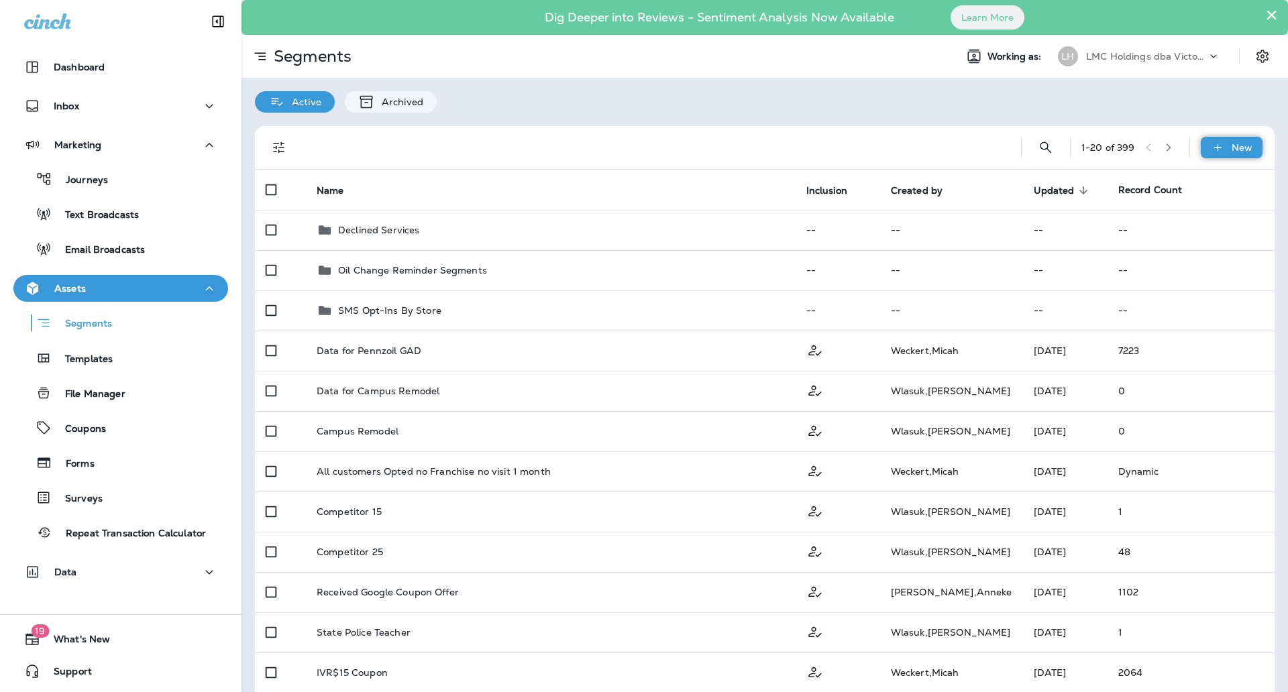
click at [1231, 142] on p "New" at bounding box center [1241, 147] width 21 height 11
click at [1170, 172] on button "New Segment" at bounding box center [1182, 180] width 134 height 32
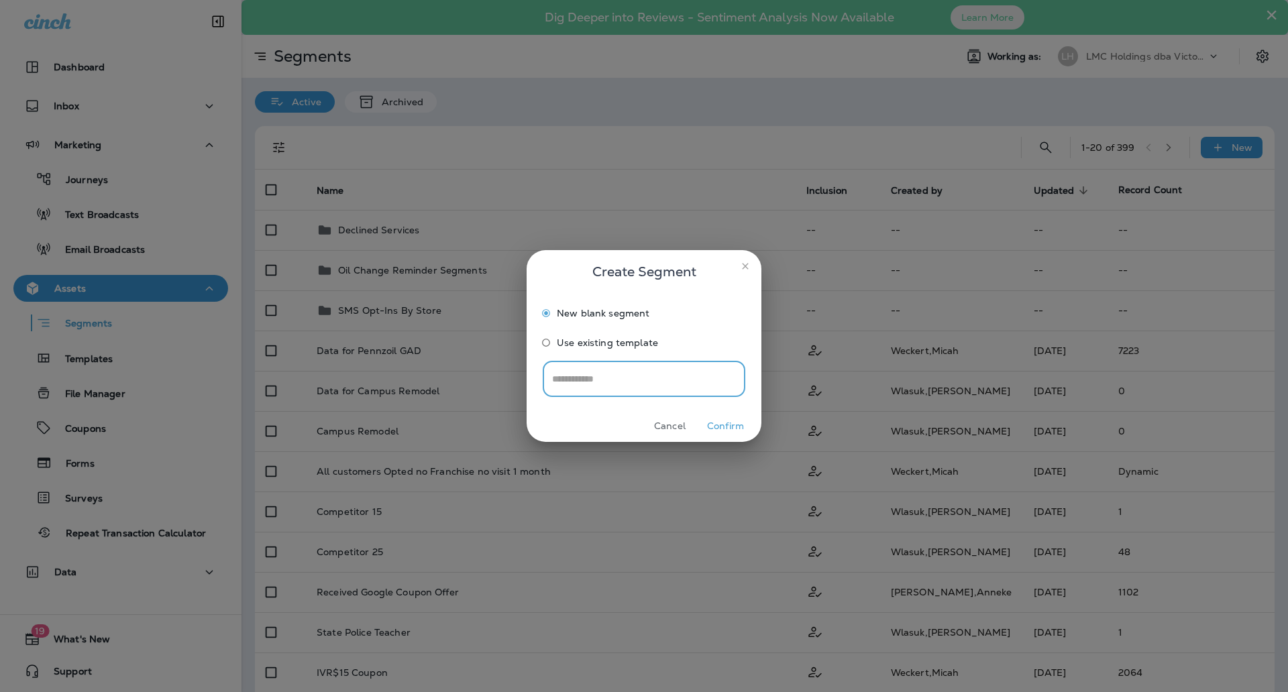
click at [715, 421] on button "Confirm" at bounding box center [725, 426] width 50 height 21
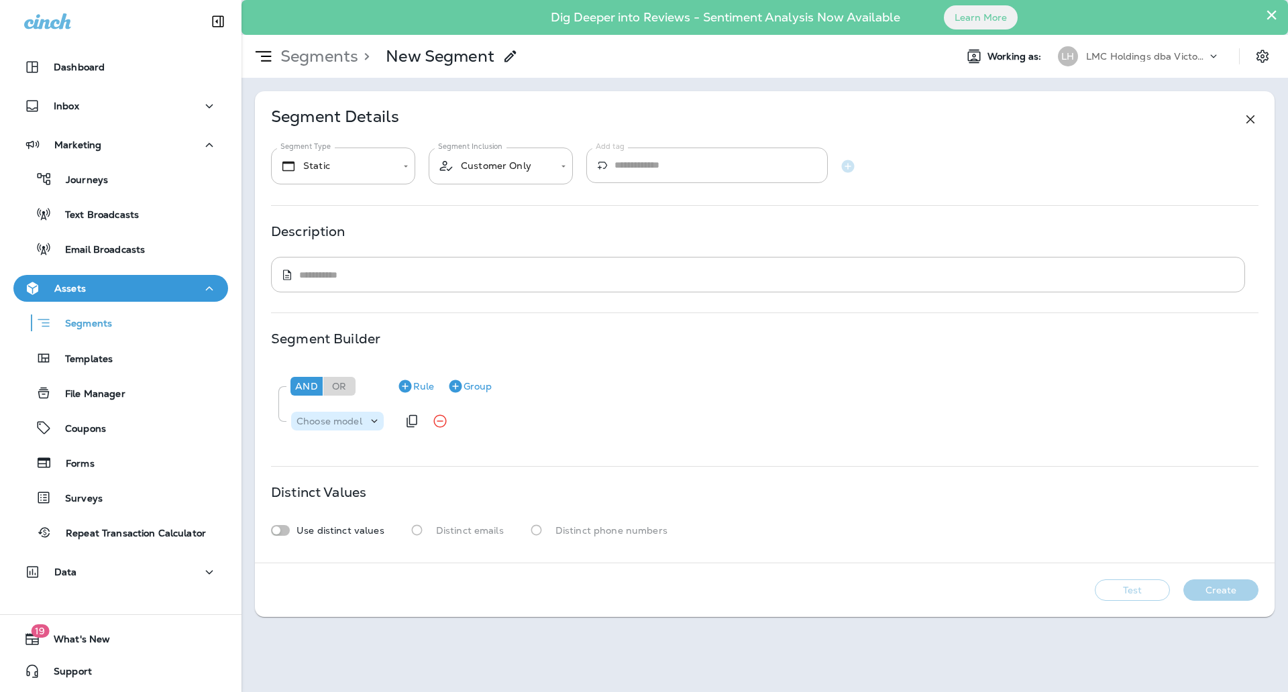
click at [345, 417] on p "Choose model" at bounding box center [329, 421] width 66 height 11
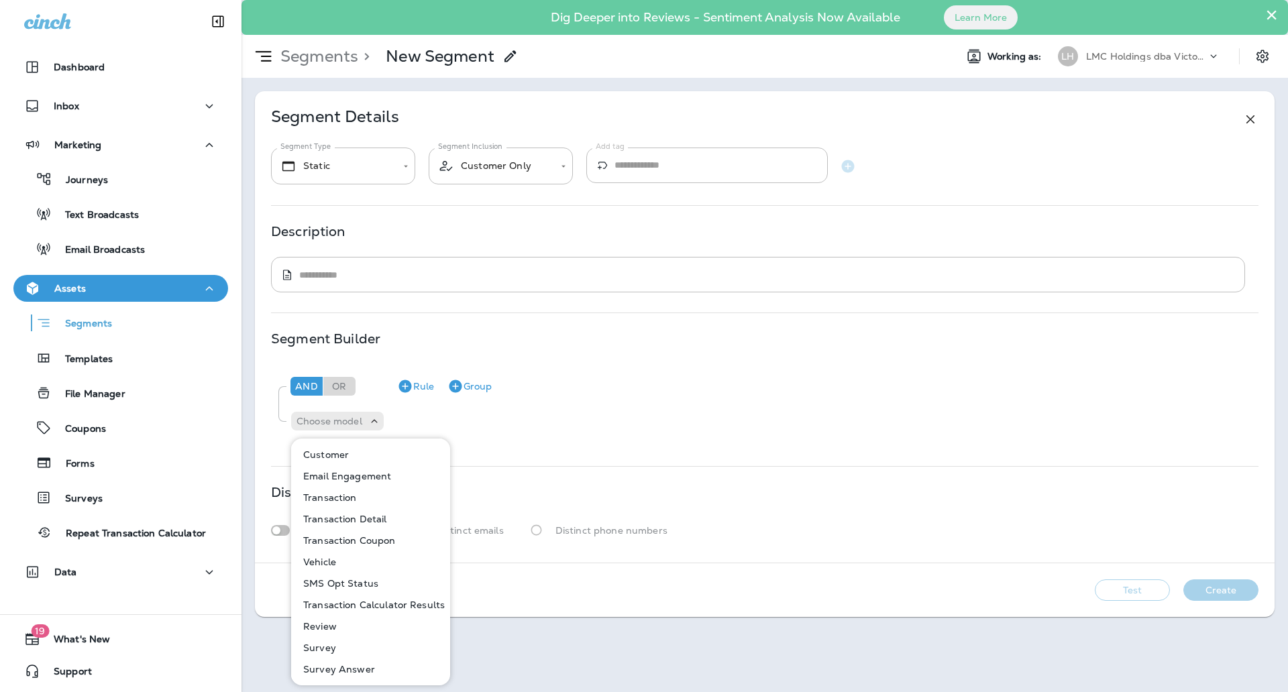
click at [381, 536] on p "Transaction Coupon" at bounding box center [347, 540] width 98 height 11
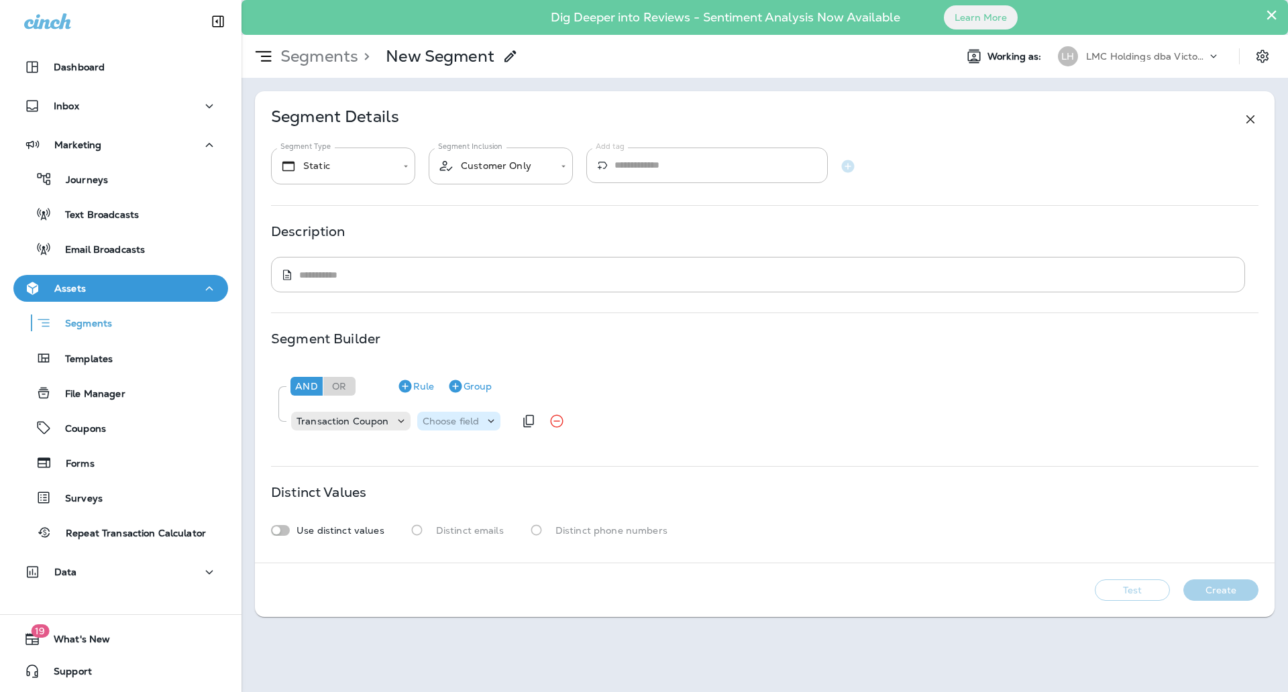
click at [434, 426] on p "Choose field" at bounding box center [451, 421] width 57 height 11
click at [437, 451] on p "Code" at bounding box center [438, 454] width 30 height 11
click at [510, 421] on p "Choose operator" at bounding box center [518, 421] width 77 height 11
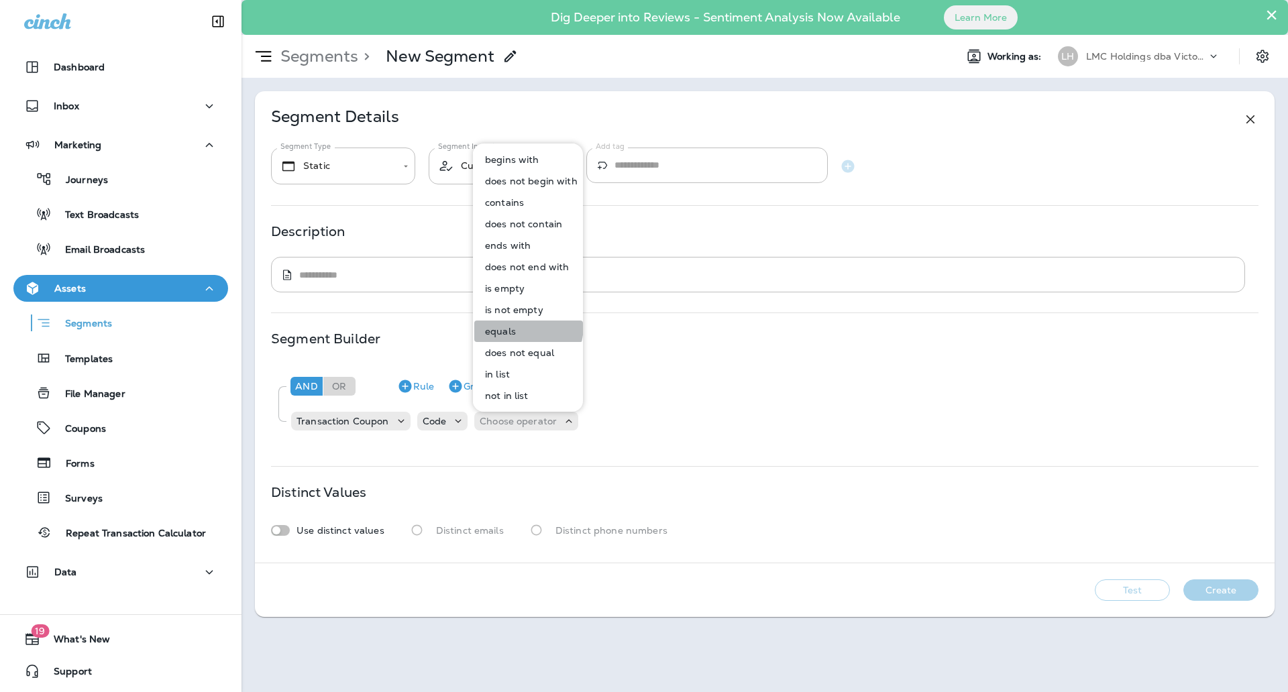
click at [505, 326] on p "equals" at bounding box center [498, 331] width 36 height 11
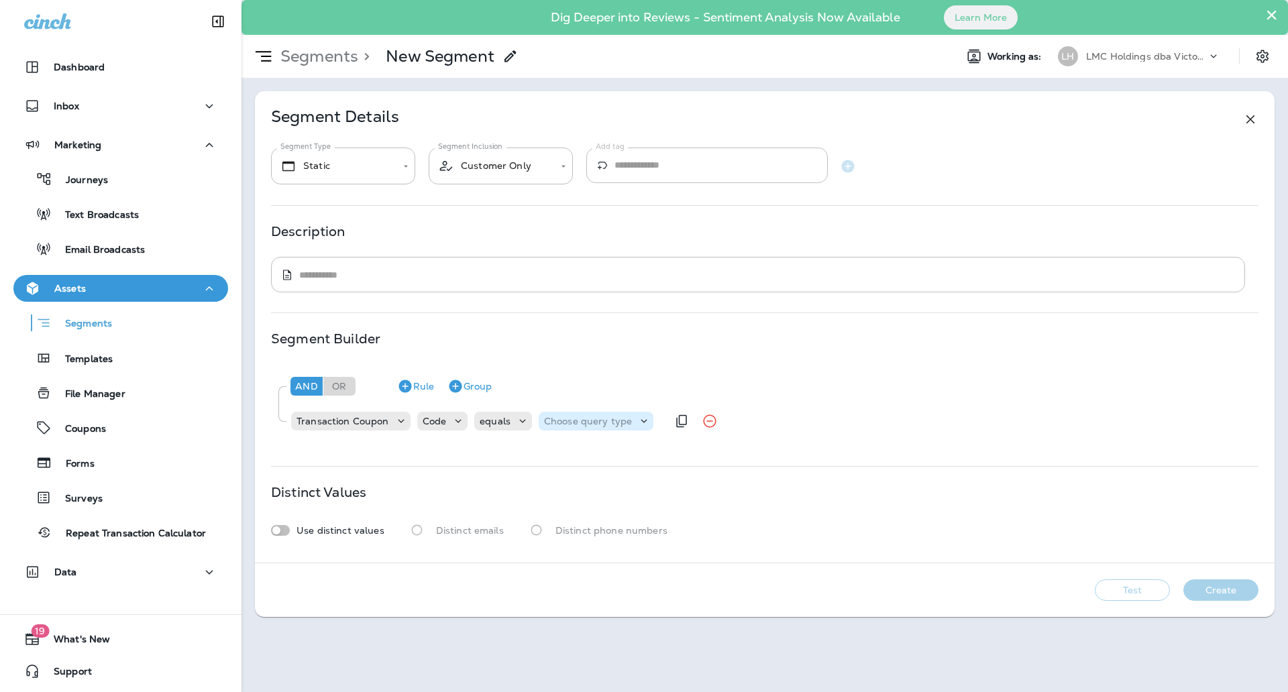
click at [581, 421] on p "Choose query type" at bounding box center [588, 421] width 88 height 11
click at [562, 450] on p "Text" at bounding box center [555, 454] width 25 height 11
click at [626, 423] on input "text" at bounding box center [677, 420] width 134 height 17
type input "*****"
click at [661, 439] on div "And Or Rule Group Transaction Coupon Code equals Text ***** BDD20" at bounding box center [764, 402] width 987 height 75
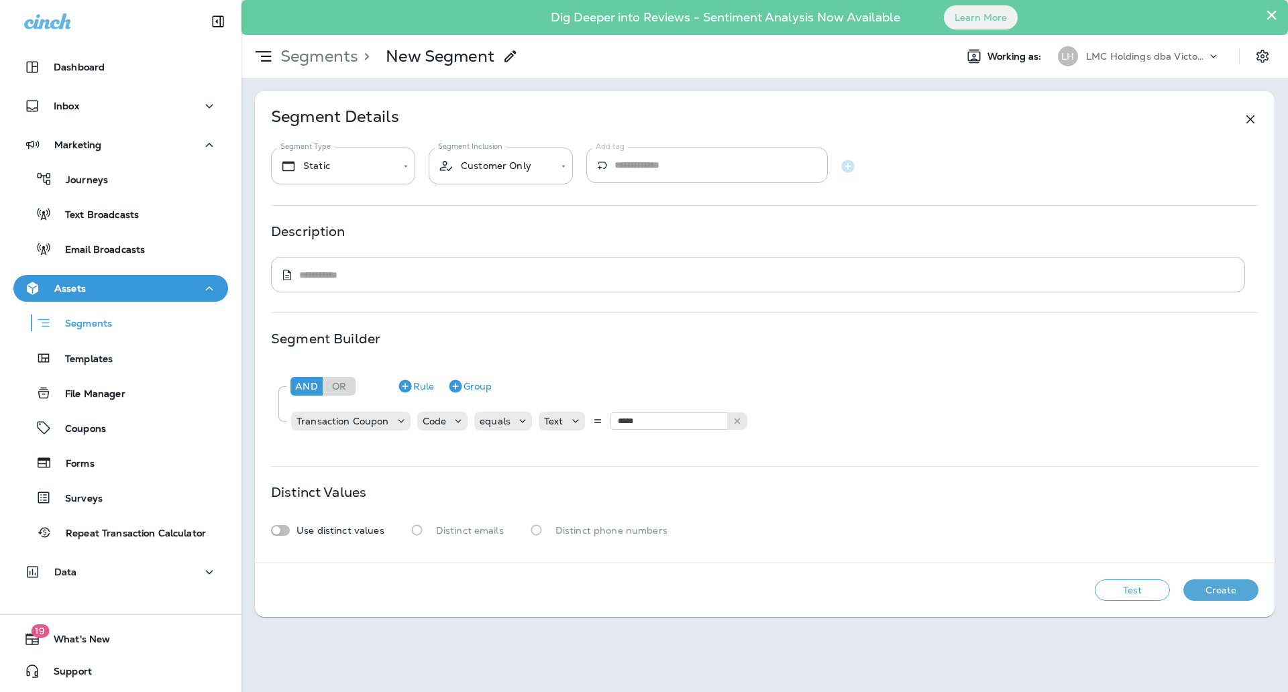
click at [1115, 580] on button "Test" at bounding box center [1132, 589] width 75 height 21
click at [1116, 581] on button "Test" at bounding box center [1132, 589] width 75 height 21
click at [427, 394] on button "Rule" at bounding box center [416, 386] width 48 height 21
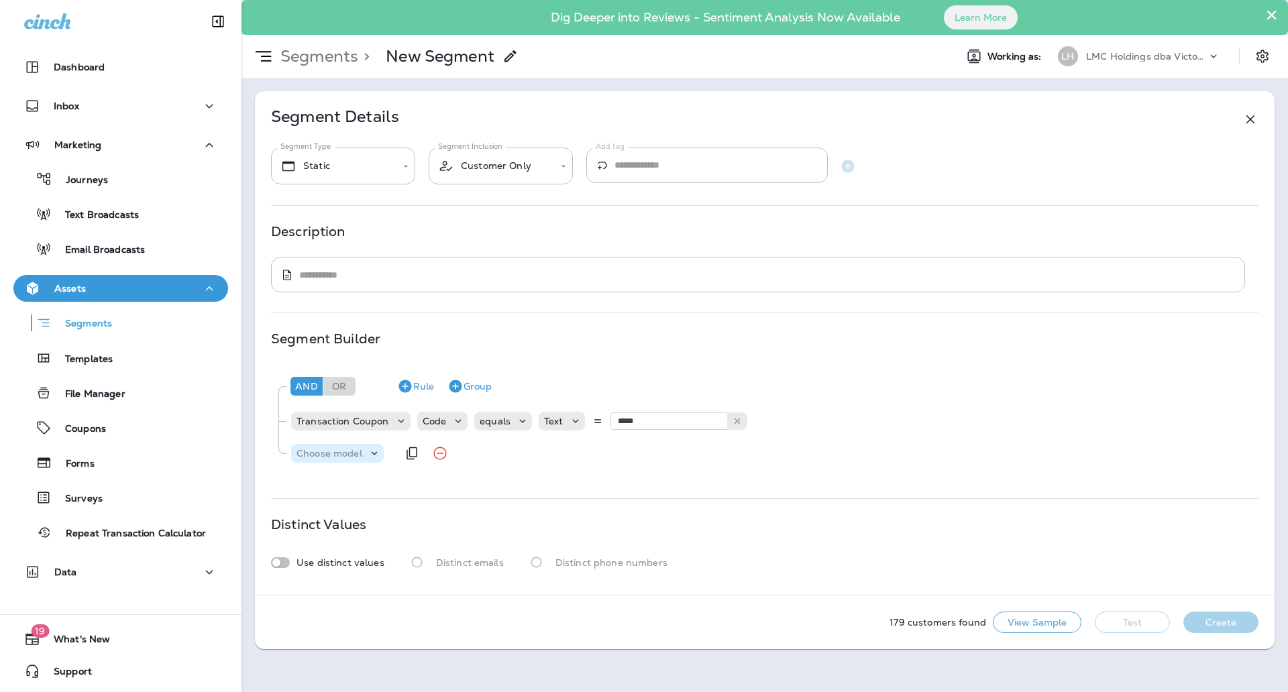
click at [349, 457] on p "Choose model" at bounding box center [329, 453] width 66 height 11
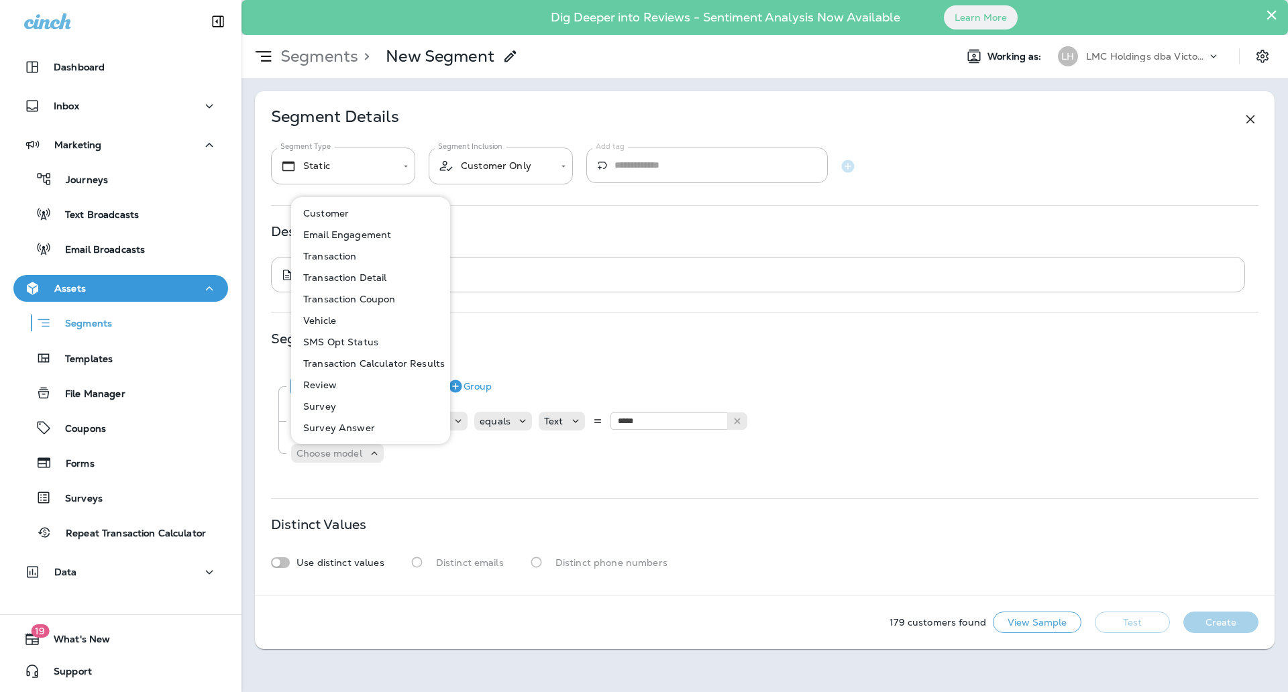
click at [339, 213] on p "Customer" at bounding box center [323, 213] width 51 height 11
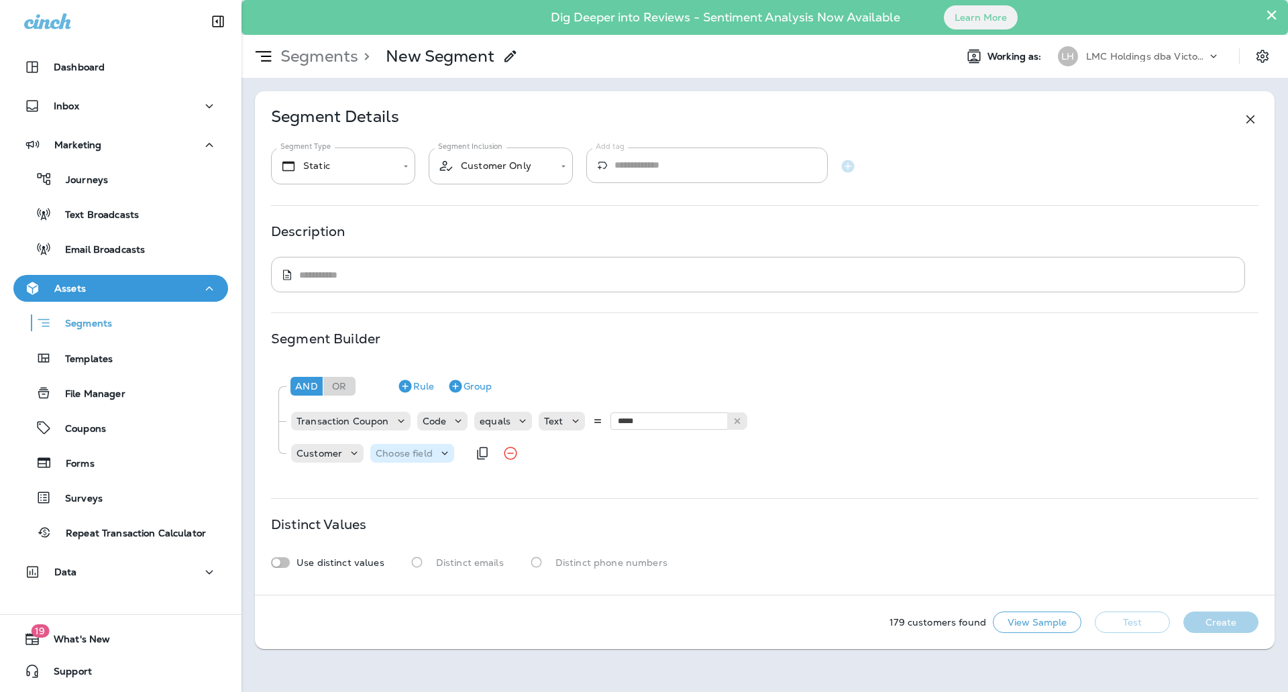
click at [413, 452] on p "Choose field" at bounding box center [404, 453] width 57 height 11
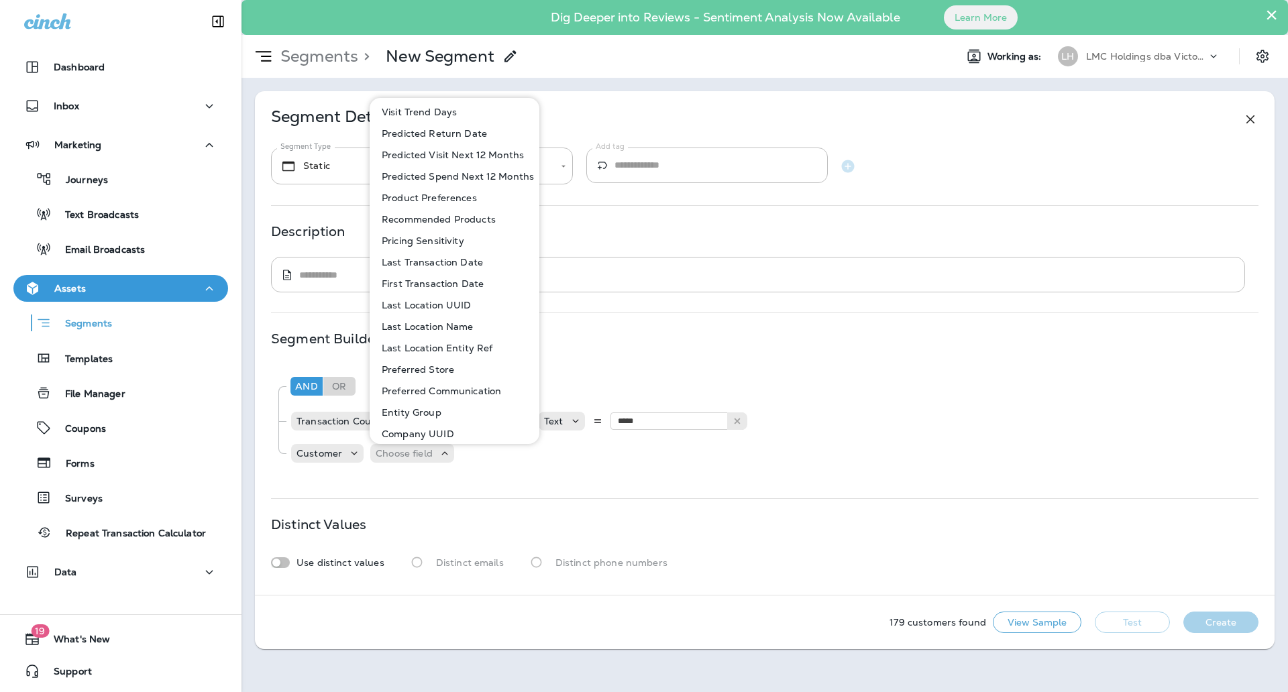
scroll to position [587, 0]
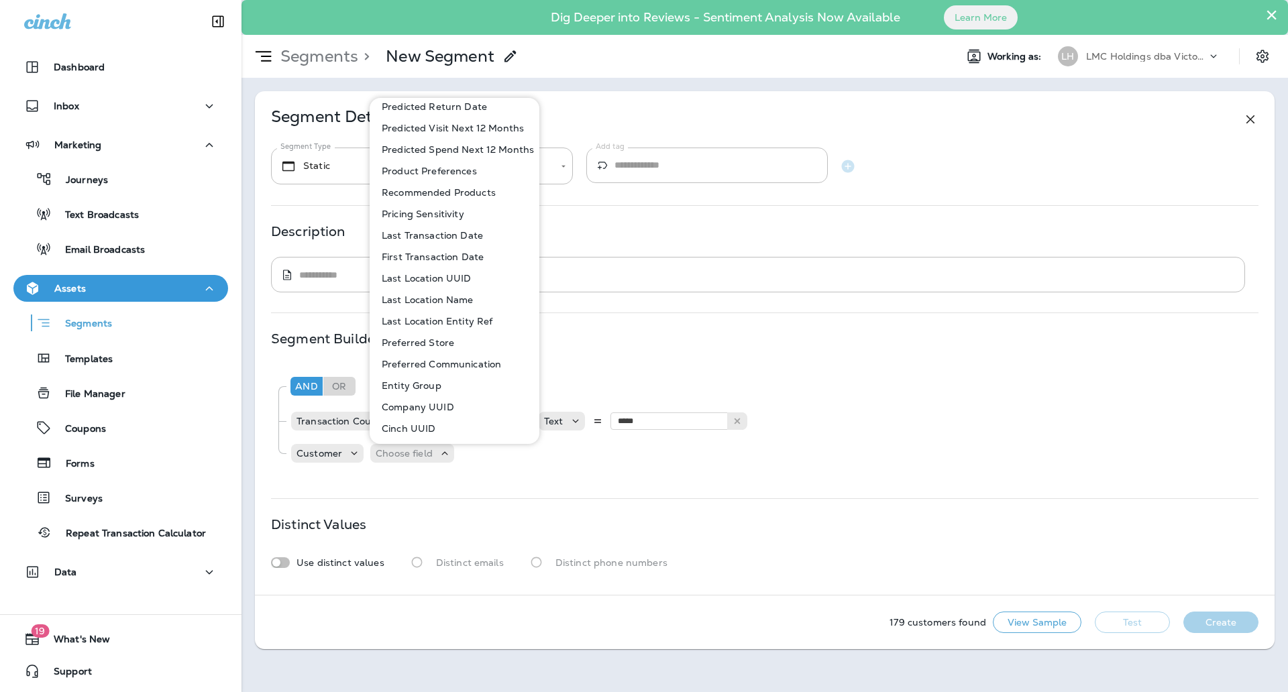
click at [443, 233] on p "Last Transaction Date" at bounding box center [429, 235] width 107 height 11
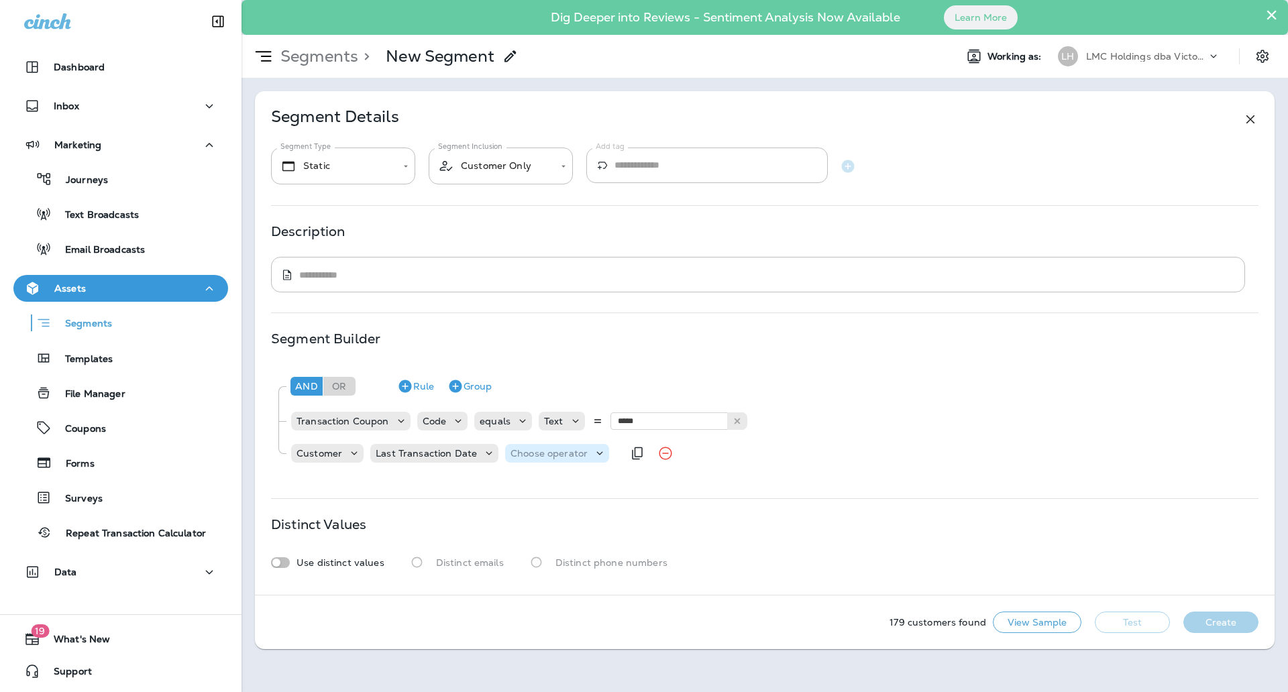
click at [536, 445] on div "Choose operator" at bounding box center [557, 453] width 104 height 19
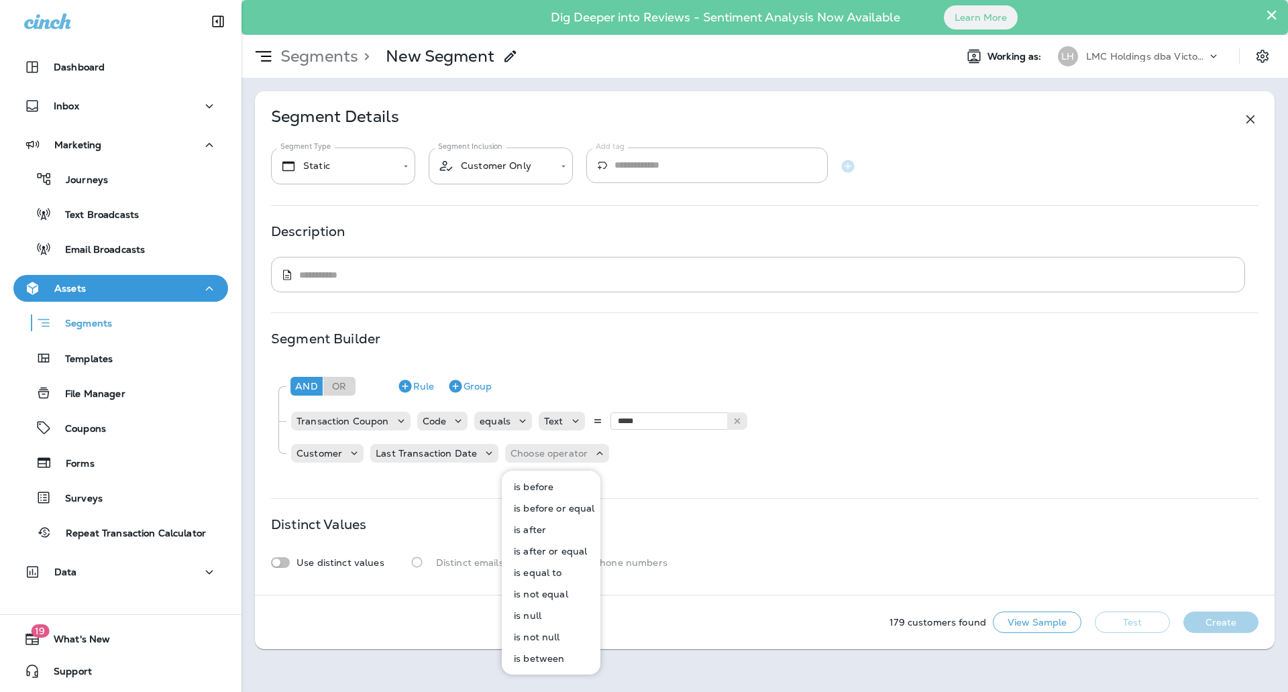
click at [541, 653] on p "is between" at bounding box center [536, 658] width 56 height 11
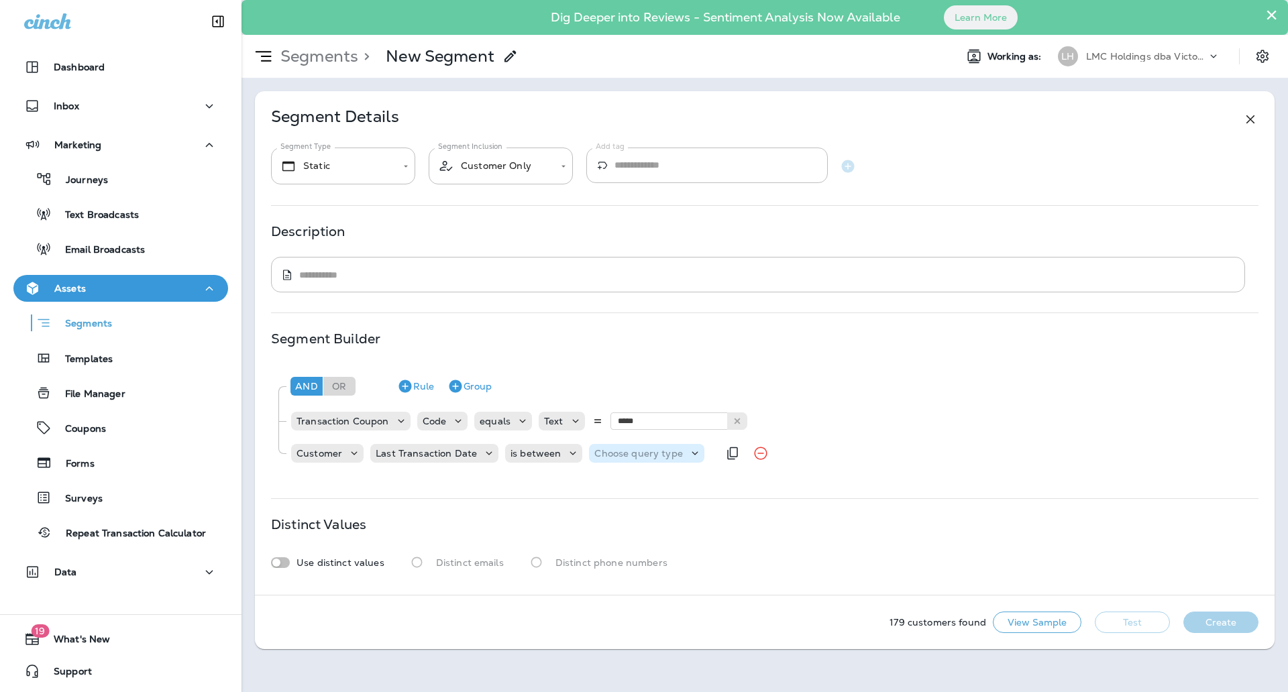
click at [614, 456] on p "Choose query type" at bounding box center [638, 453] width 88 height 11
click at [623, 486] on p "Relative Times" at bounding box center [627, 487] width 72 height 11
click at [775, 451] on input "*" at bounding box center [748, 452] width 80 height 17
type input "*"
click at [775, 451] on input "*" at bounding box center [748, 452] width 80 height 17
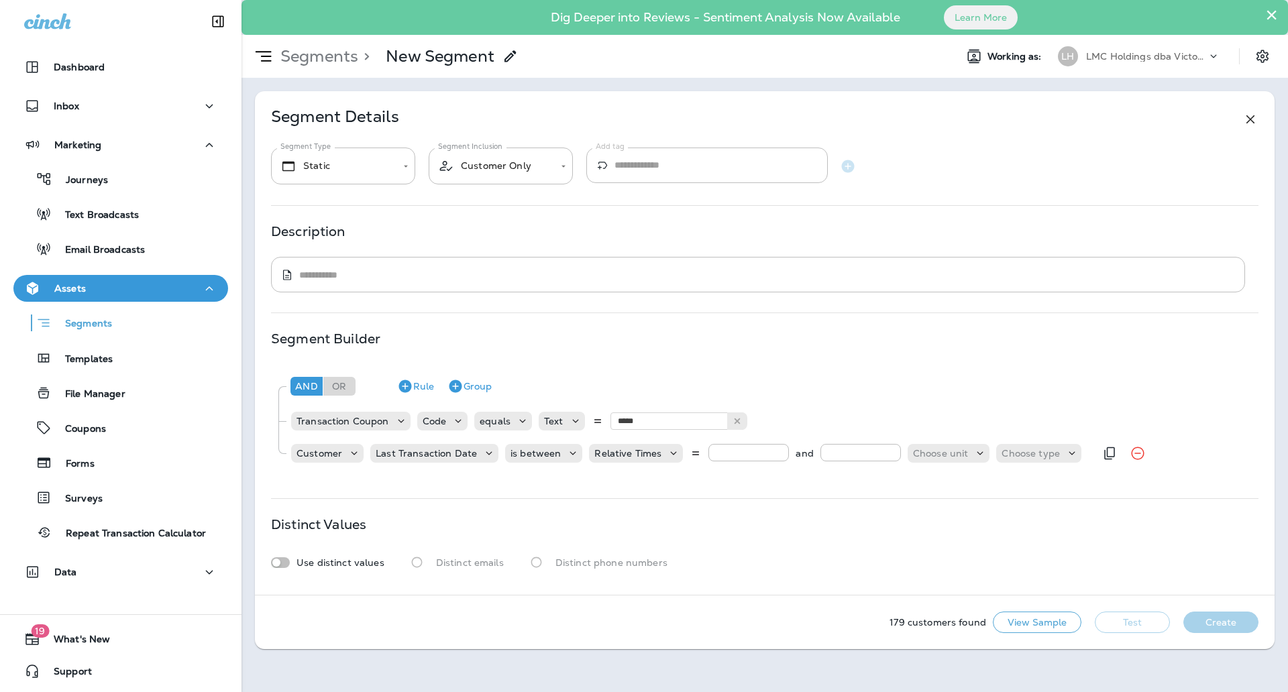
click at [850, 456] on input "number" at bounding box center [860, 452] width 80 height 17
click at [889, 447] on input "*" at bounding box center [860, 452] width 80 height 17
type input "*"
click at [889, 447] on input "*" at bounding box center [860, 452] width 80 height 17
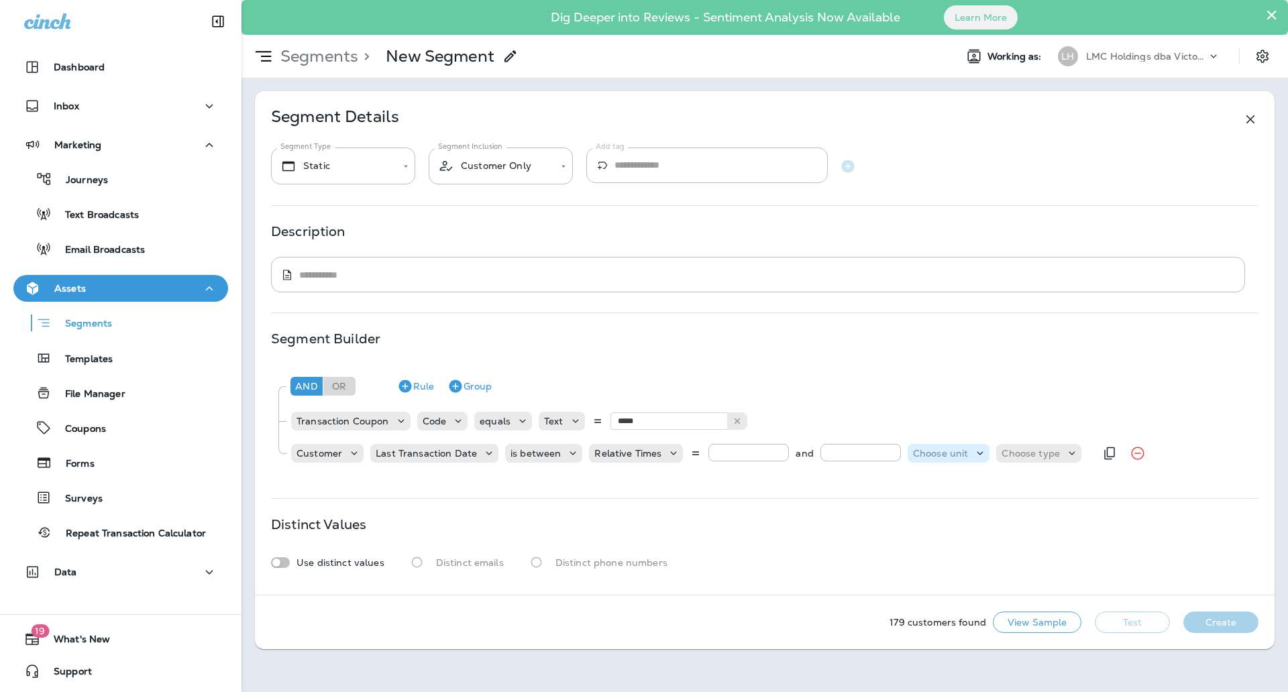
click at [930, 452] on p "Choose unit" at bounding box center [941, 453] width 56 height 11
click at [924, 525] on p "months" at bounding box center [927, 529] width 41 height 11
click at [991, 457] on p "Choose type" at bounding box center [1011, 453] width 58 height 11
click at [989, 484] on p "ago" at bounding box center [987, 487] width 22 height 11
click at [1120, 610] on div "179 customers found View Sample Test Create" at bounding box center [764, 623] width 1019 height 54
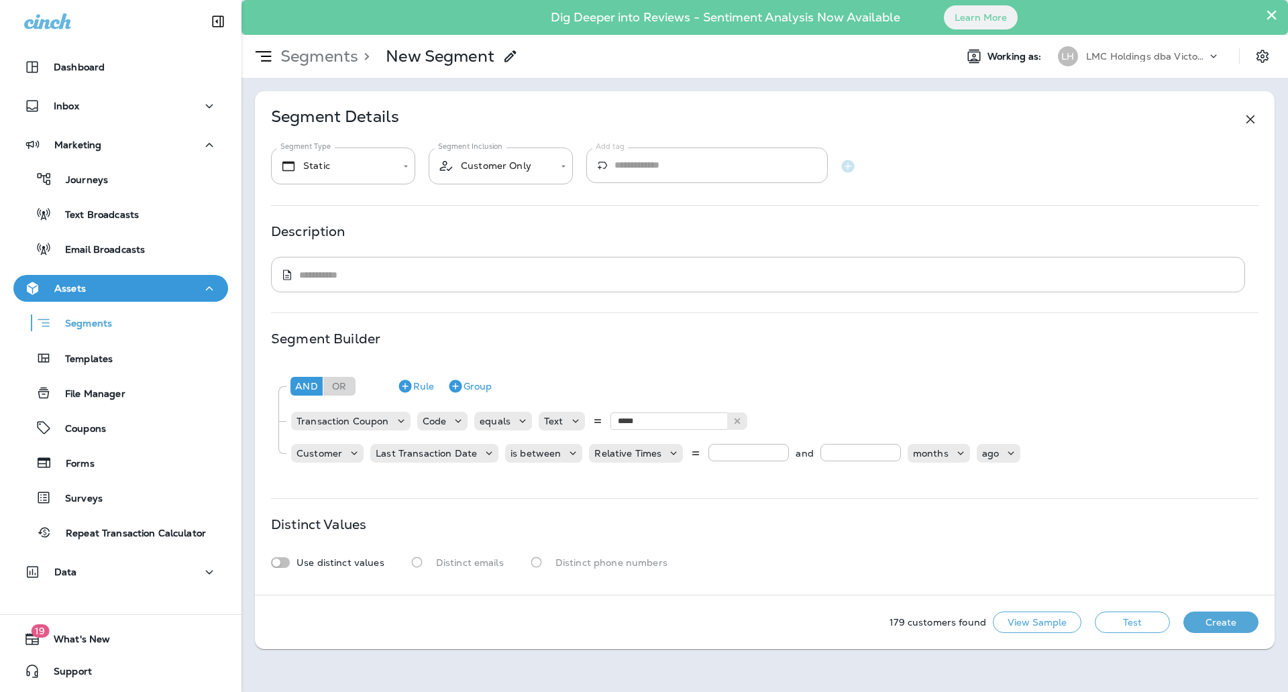
click at [1121, 618] on button "Test" at bounding box center [1132, 622] width 75 height 21
click at [780, 458] on input "*" at bounding box center [748, 452] width 80 height 17
click at [1134, 623] on button "Test" at bounding box center [1132, 622] width 75 height 21
click at [1017, 624] on button "View Sample" at bounding box center [1037, 622] width 89 height 21
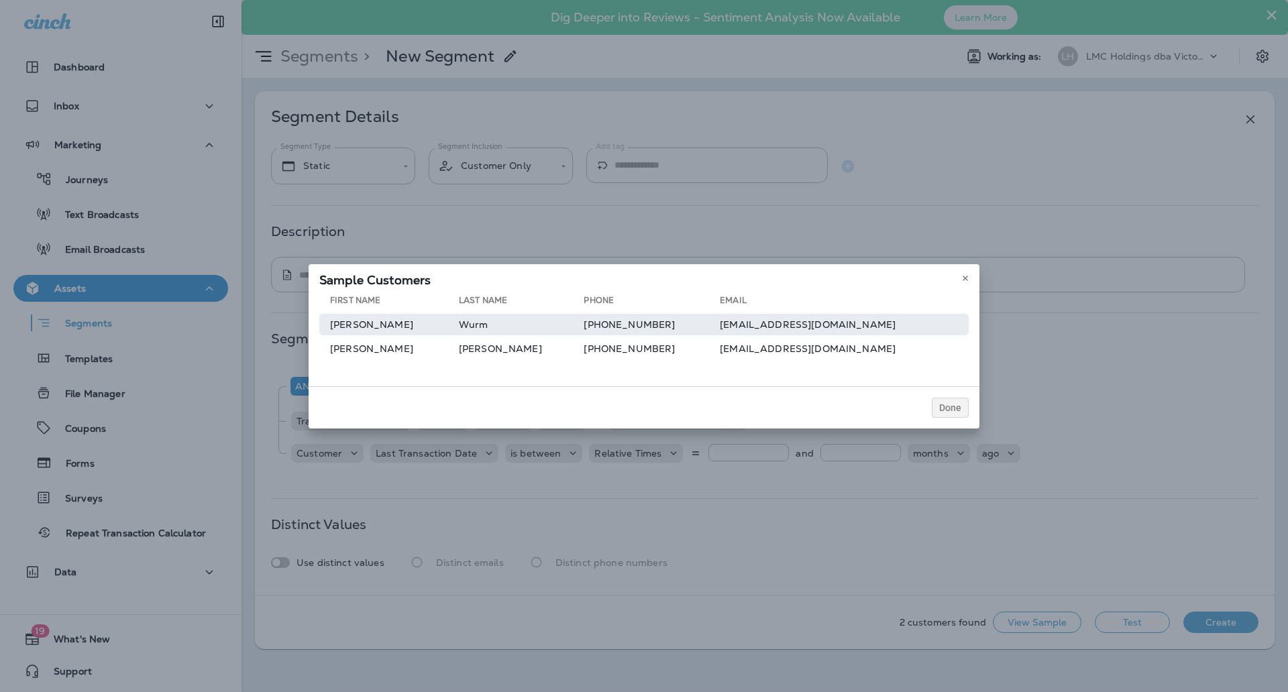
click at [736, 335] on td "wurmb@aol.com" at bounding box center [844, 324] width 249 height 21
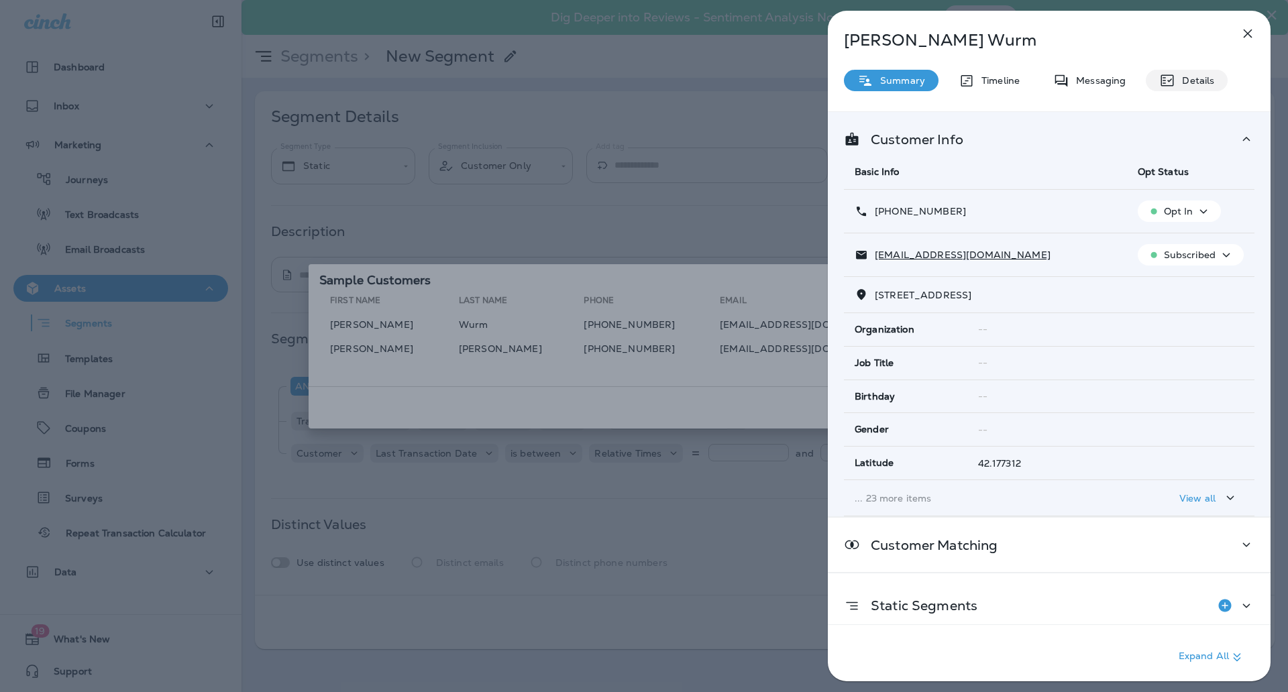
click at [1184, 70] on div "Details" at bounding box center [1186, 80] width 82 height 21
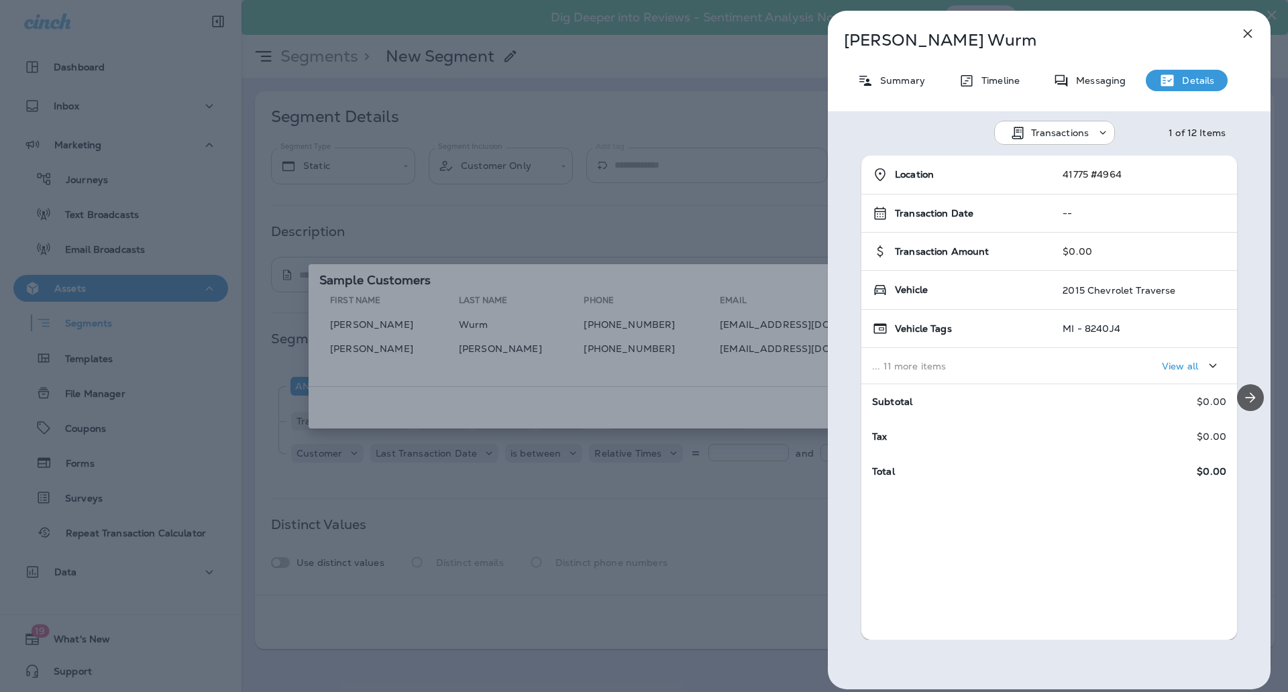
click at [1242, 401] on icon "Next" at bounding box center [1250, 398] width 16 height 16
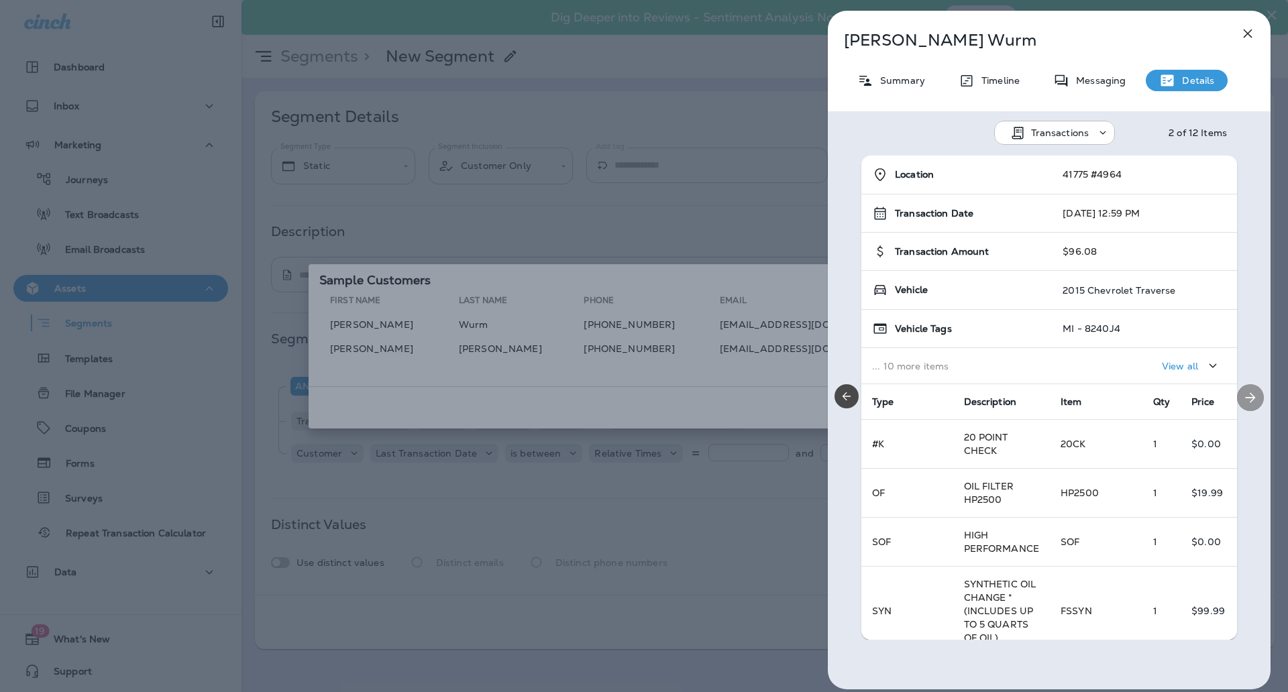
click at [1242, 397] on icon "Next" at bounding box center [1250, 398] width 16 height 16
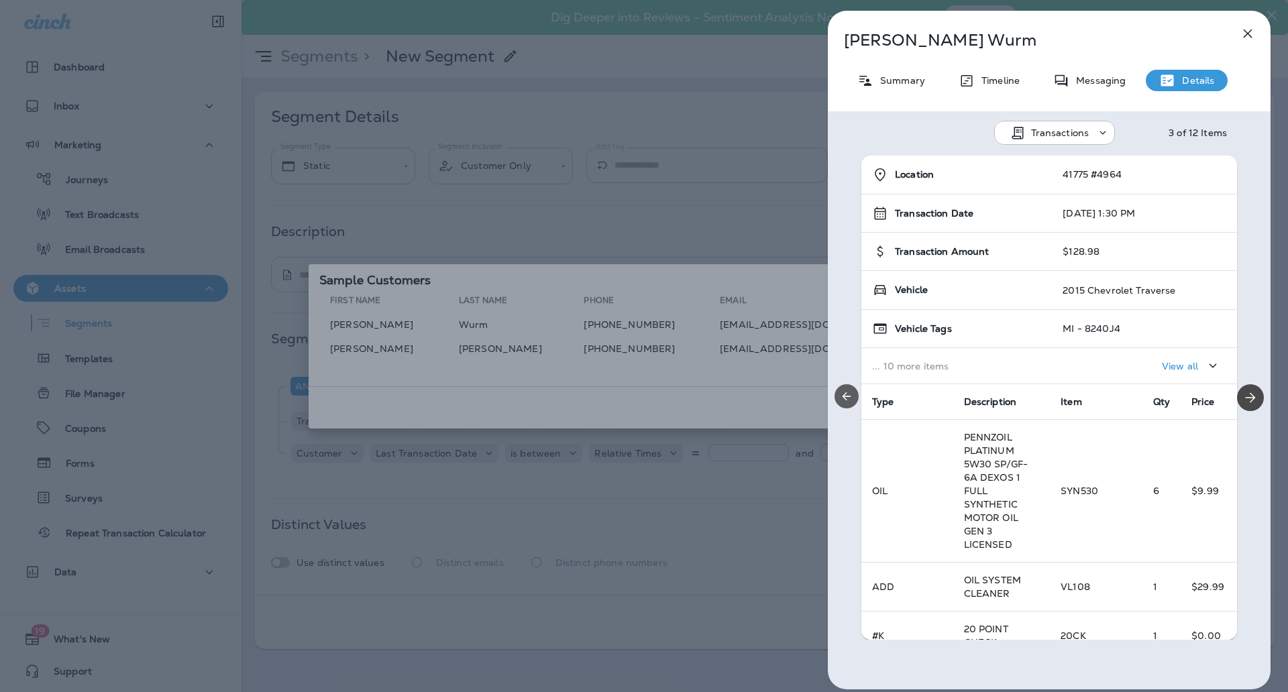
click at [846, 396] on icon "Previous" at bounding box center [846, 396] width 8 height 8
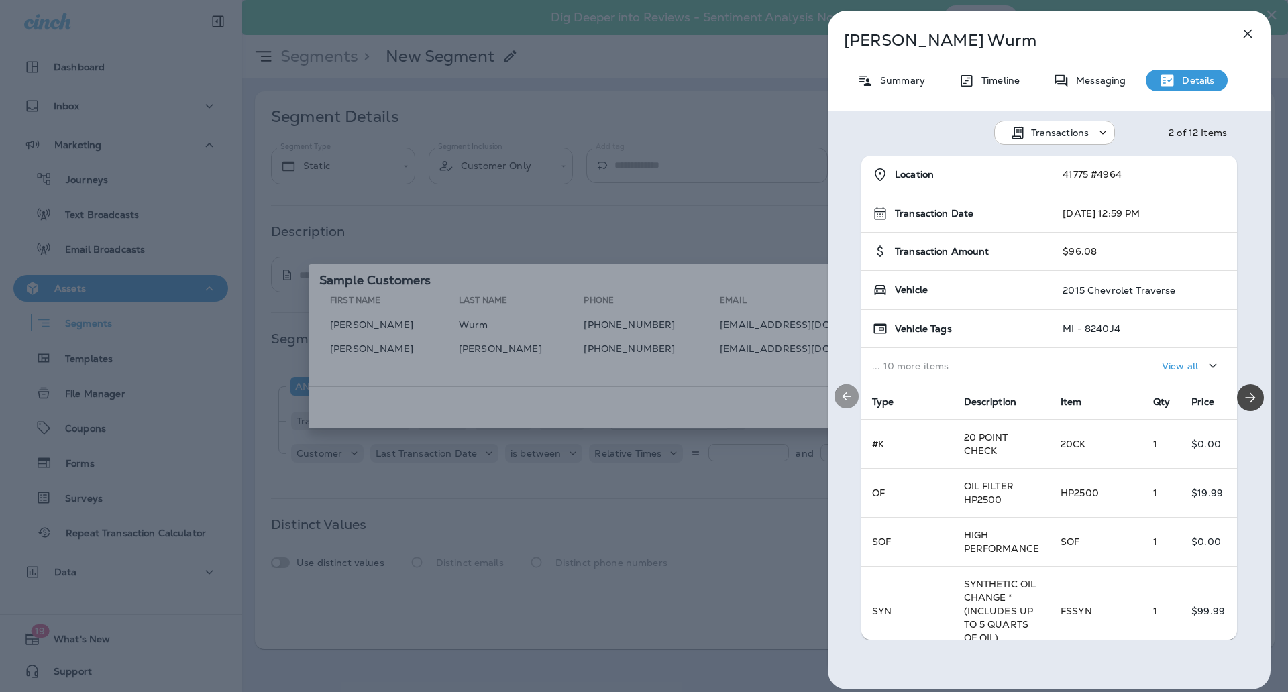
click at [846, 394] on icon "Previous" at bounding box center [846, 396] width 13 height 13
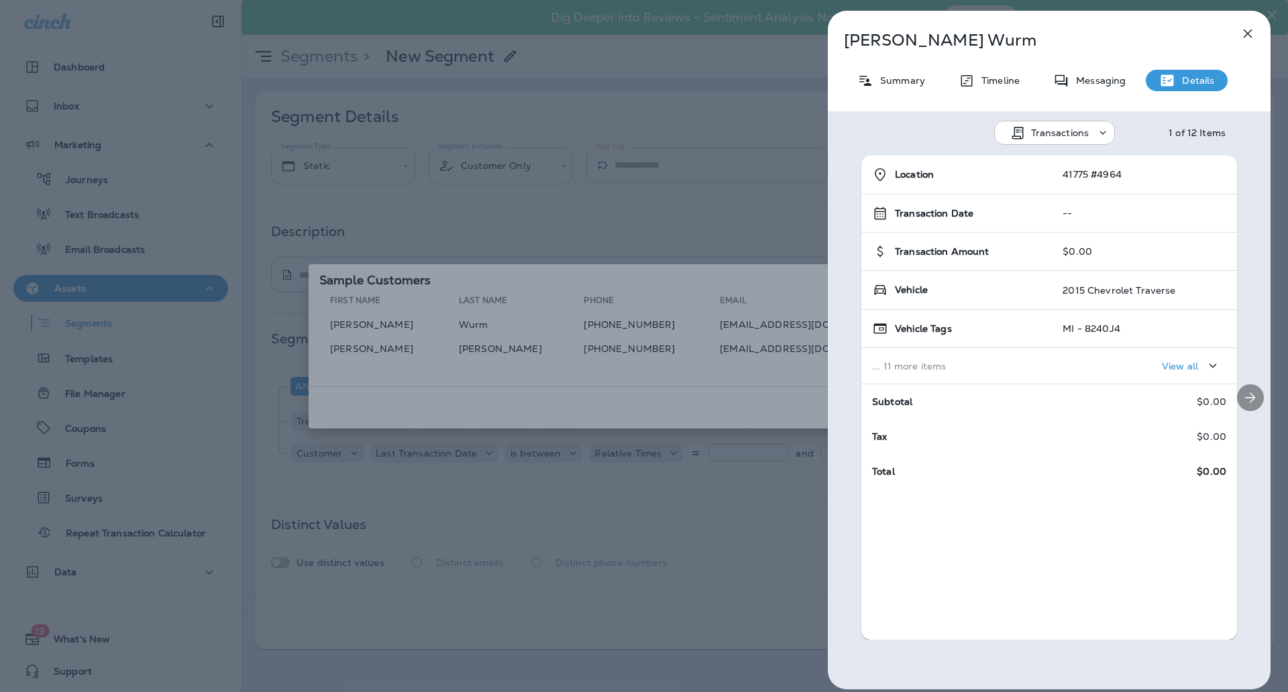
click at [1230, 389] on div at bounding box center [1250, 398] width 40 height 484
click at [1242, 393] on icon "Next" at bounding box center [1250, 398] width 16 height 16
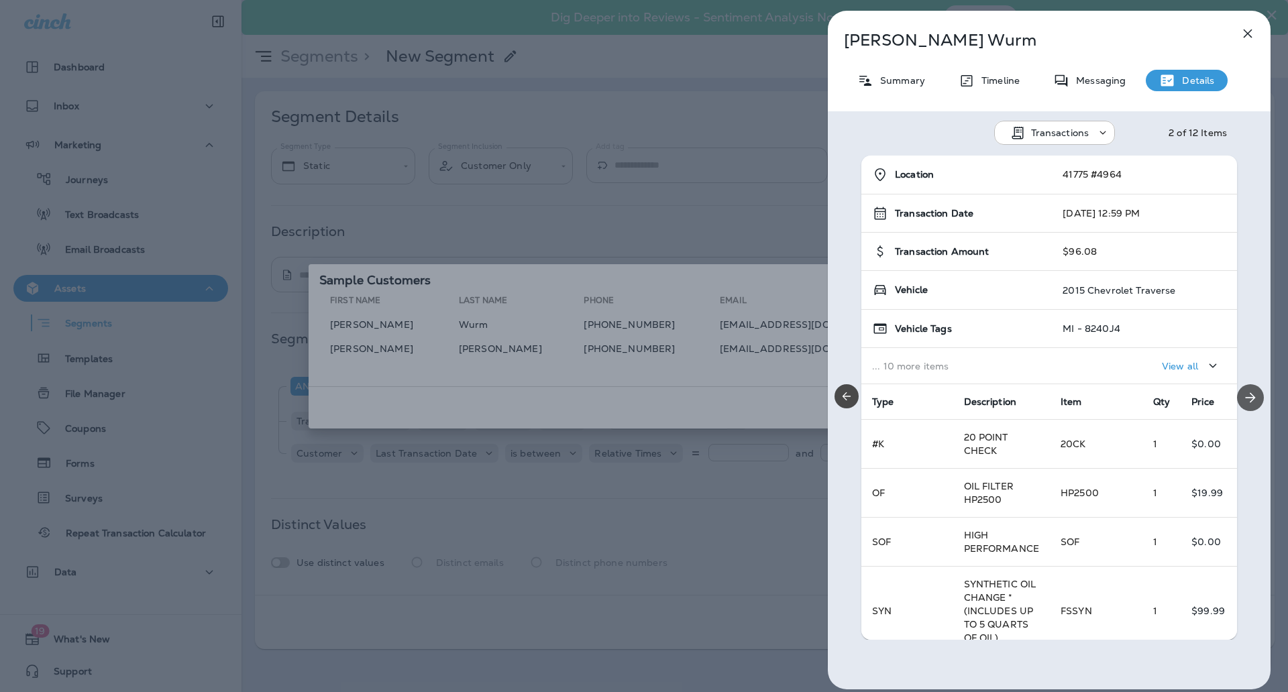
click at [1242, 393] on icon "Next" at bounding box center [1250, 398] width 16 height 16
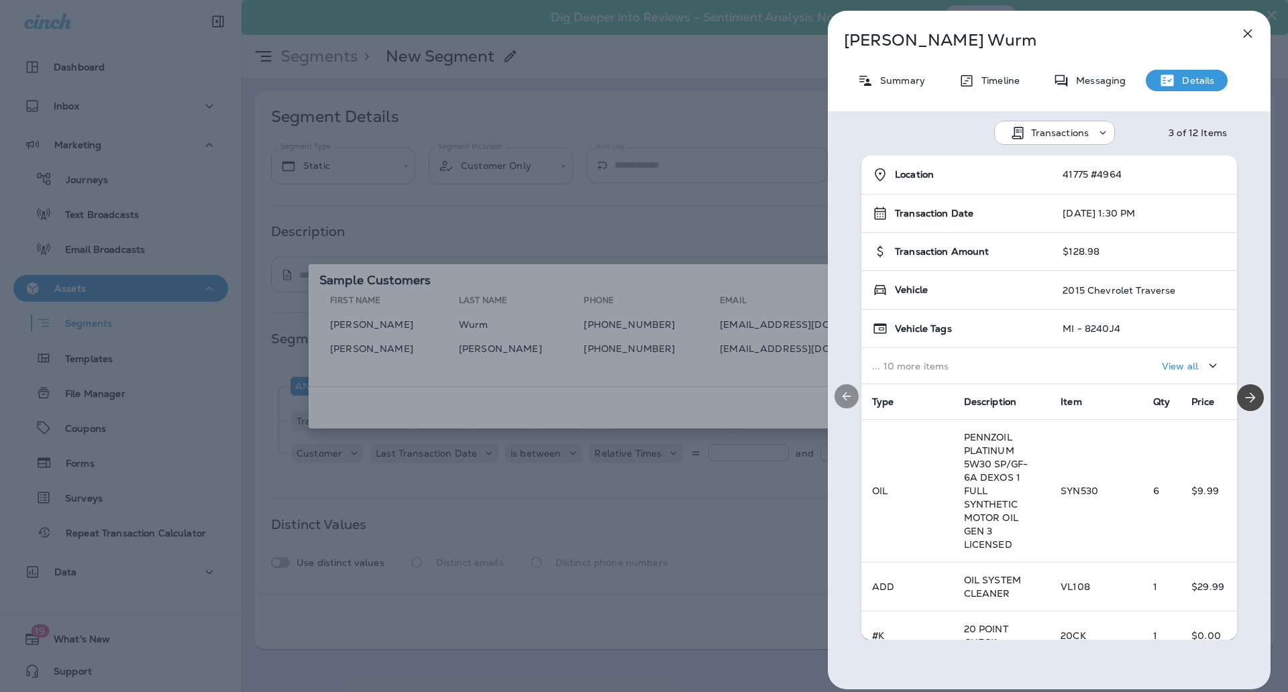
click at [842, 408] on div at bounding box center [847, 398] width 38 height 484
click at [845, 398] on icon "Previous" at bounding box center [846, 396] width 8 height 8
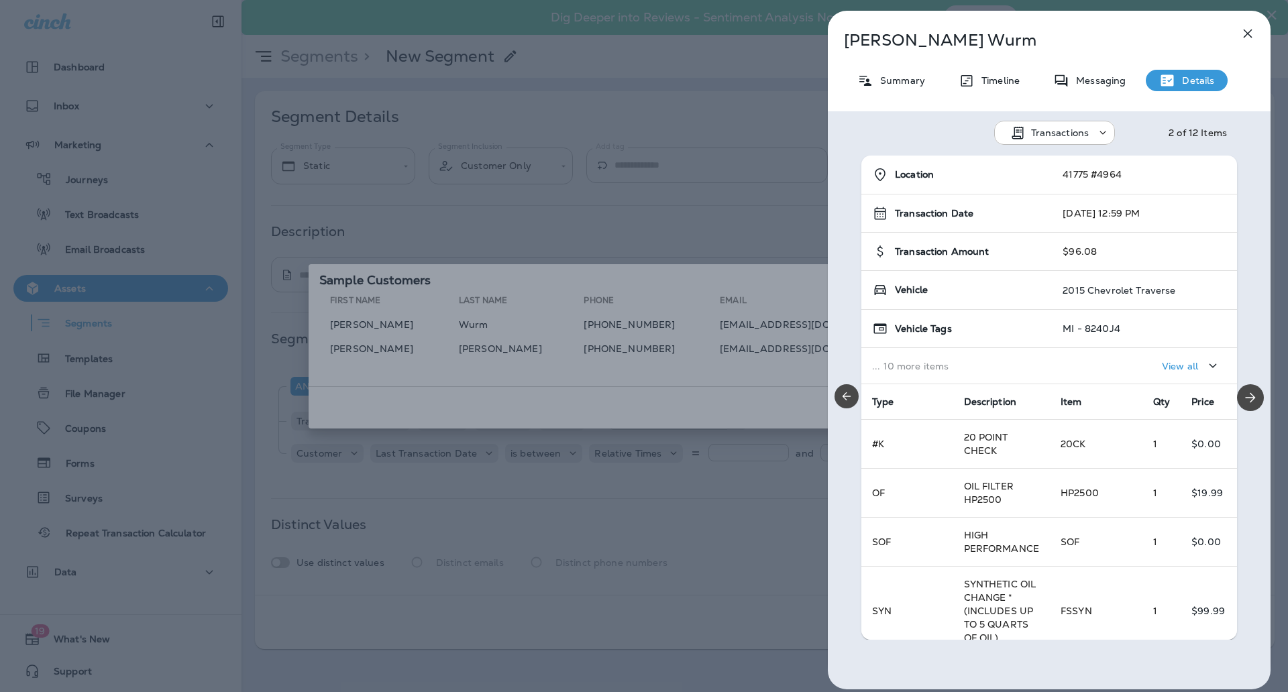
click at [786, 355] on div "Carol Wurm Summary Timeline Messaging Details Transactions 2 of 12 Items Locati…" at bounding box center [644, 346] width 1288 height 692
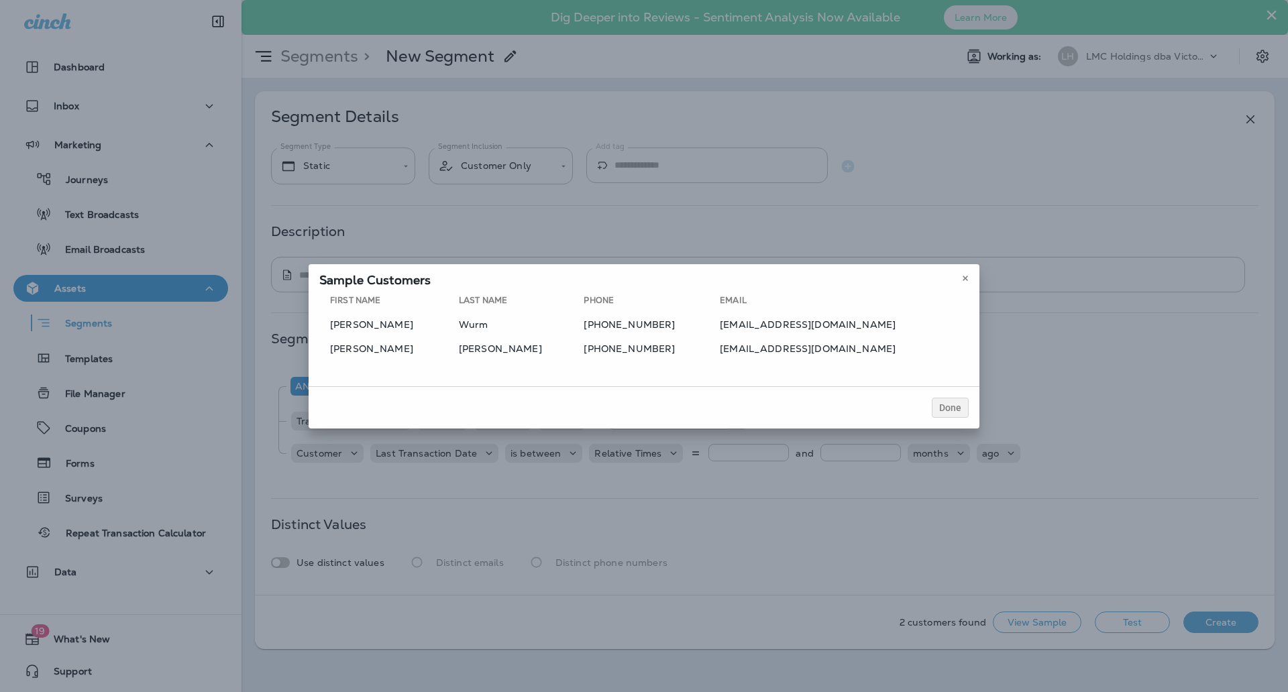
click at [761, 350] on div at bounding box center [644, 346] width 1288 height 692
click at [761, 350] on td "lefflernatalie37@gmail.com" at bounding box center [844, 348] width 249 height 21
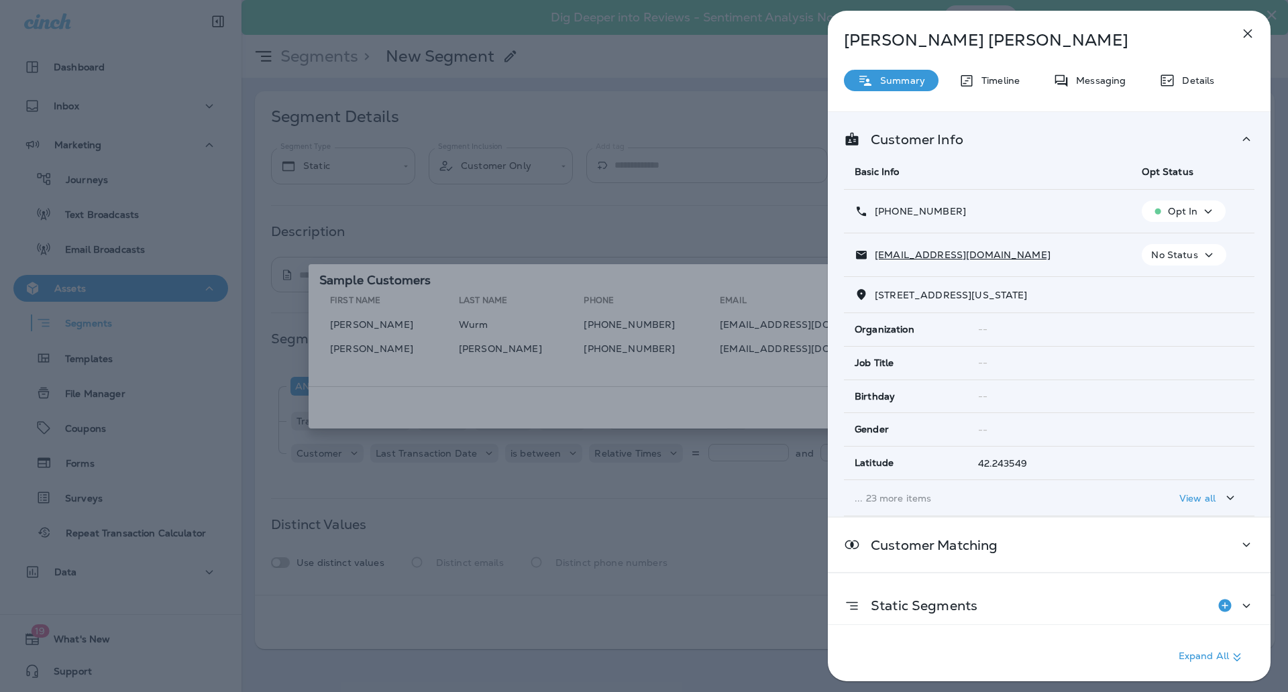
click at [1192, 87] on div "Details" at bounding box center [1186, 80] width 82 height 21
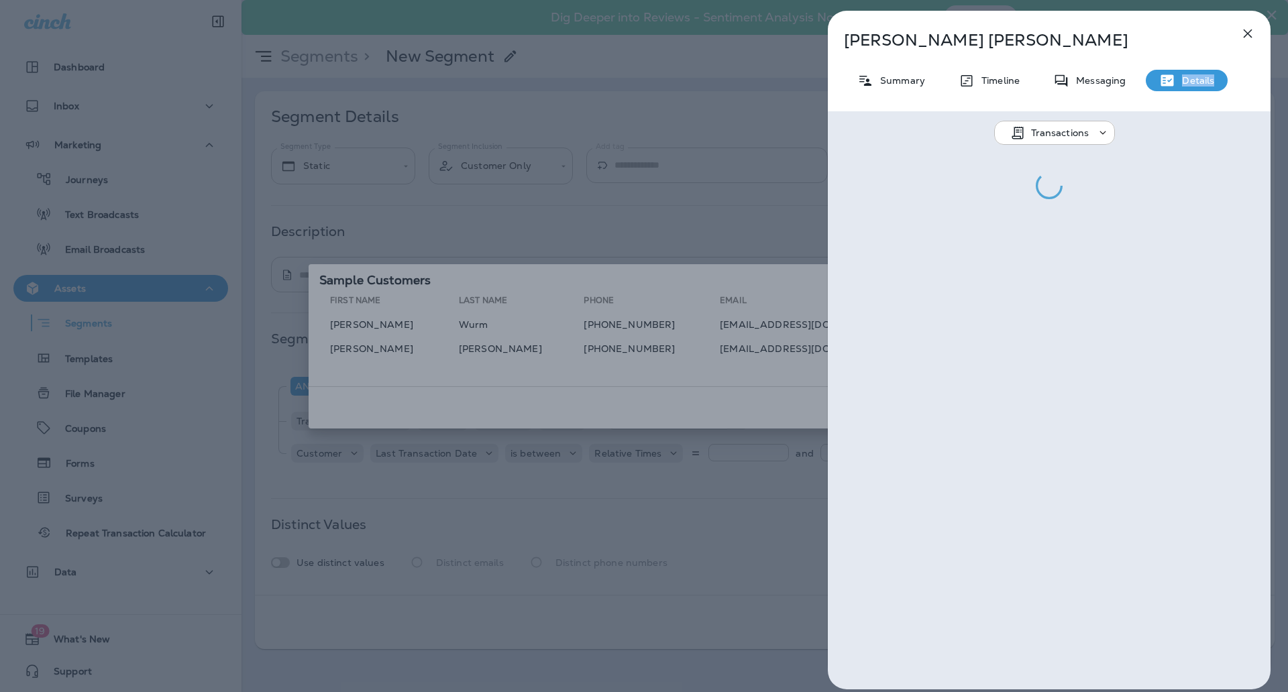
click at [1192, 87] on div "Details" at bounding box center [1186, 80] width 82 height 21
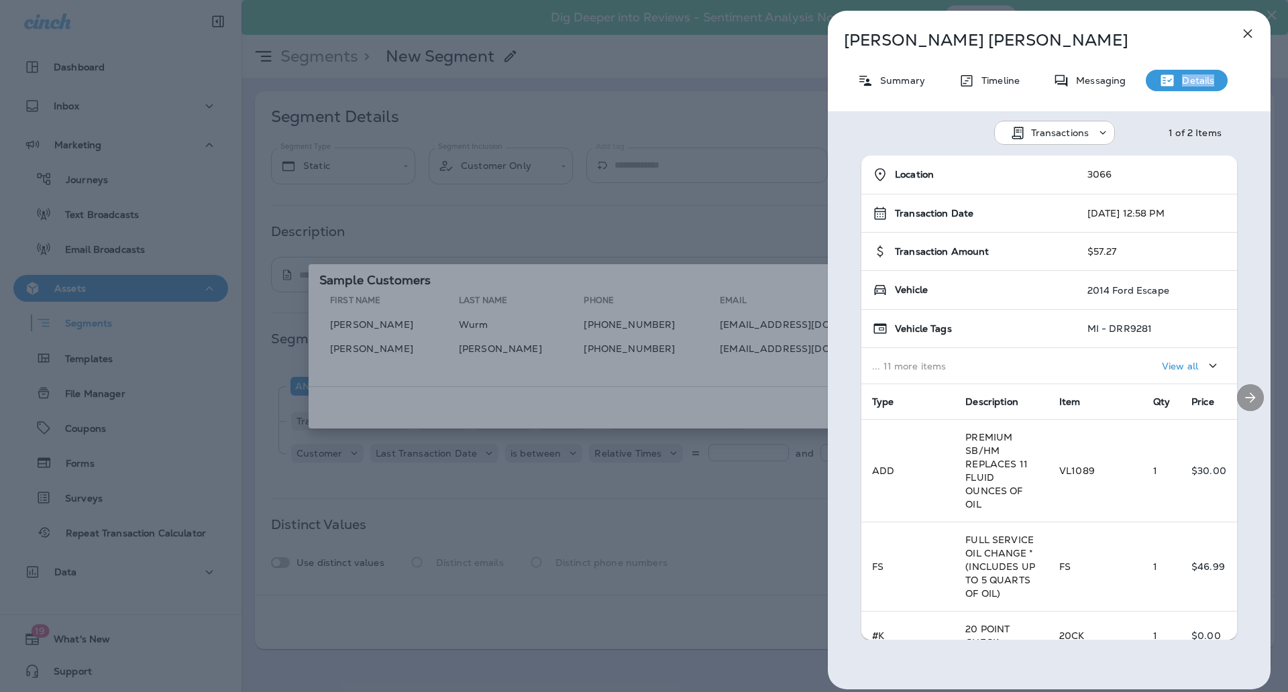
click at [1242, 400] on icon "Next" at bounding box center [1250, 398] width 16 height 16
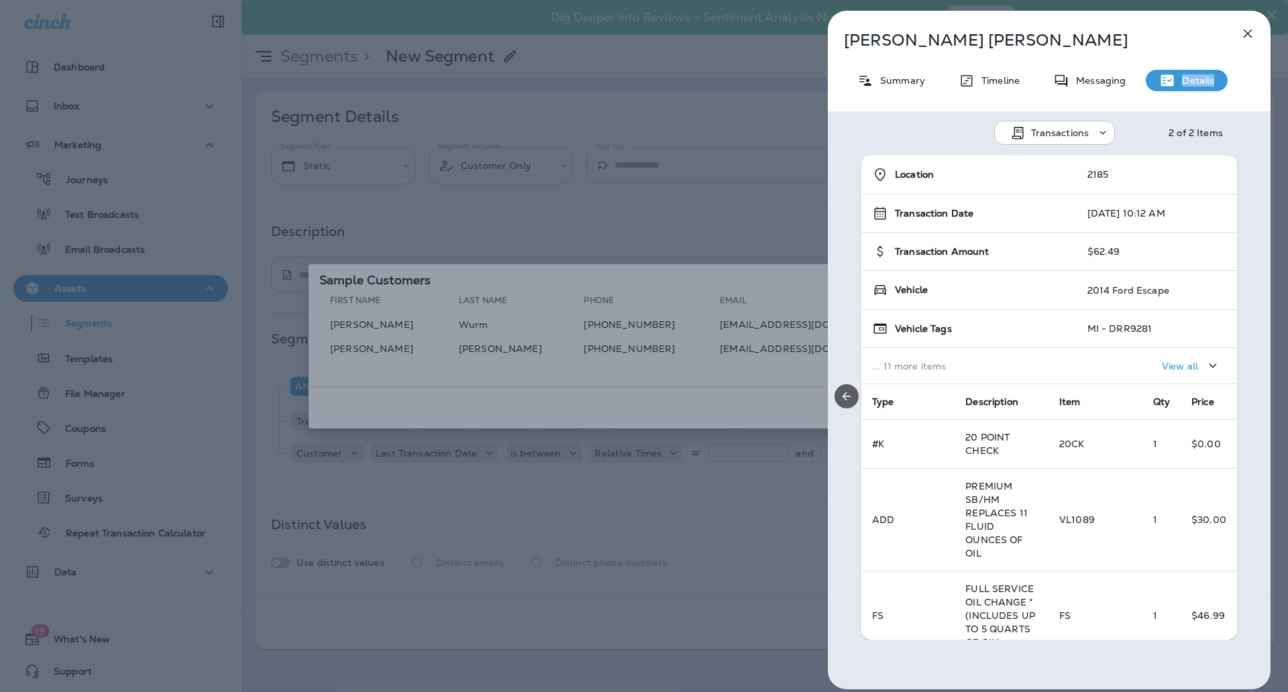
click at [843, 400] on icon "Previous" at bounding box center [846, 396] width 13 height 13
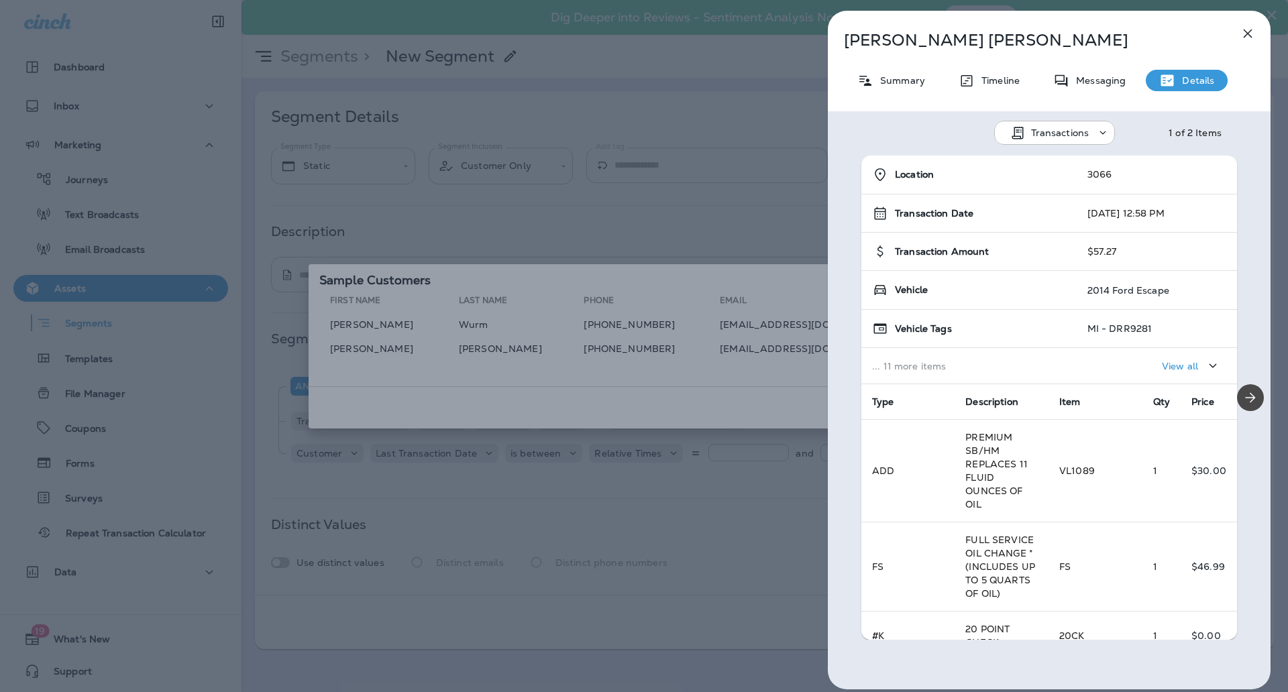
click at [784, 387] on div "Natalie Leffler Summary Timeline Messaging Details Transactions 1 of 2 Items Lo…" at bounding box center [644, 346] width 1288 height 692
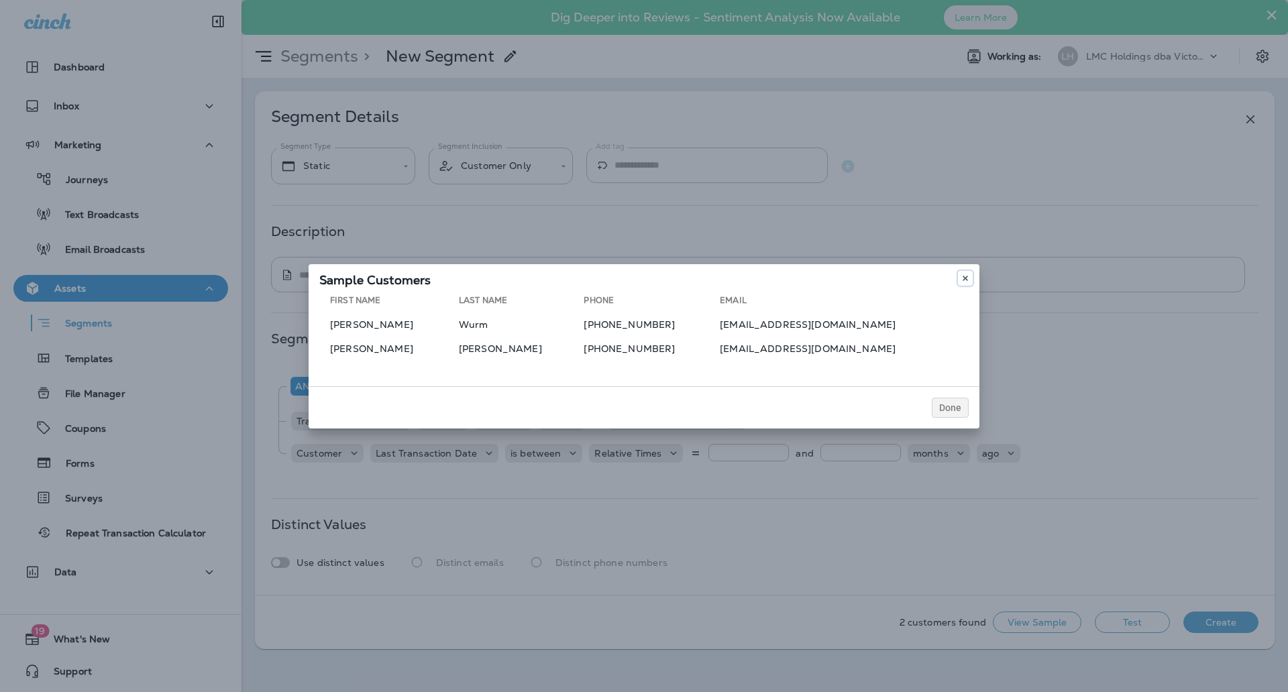
click at [962, 284] on button at bounding box center [965, 278] width 15 height 15
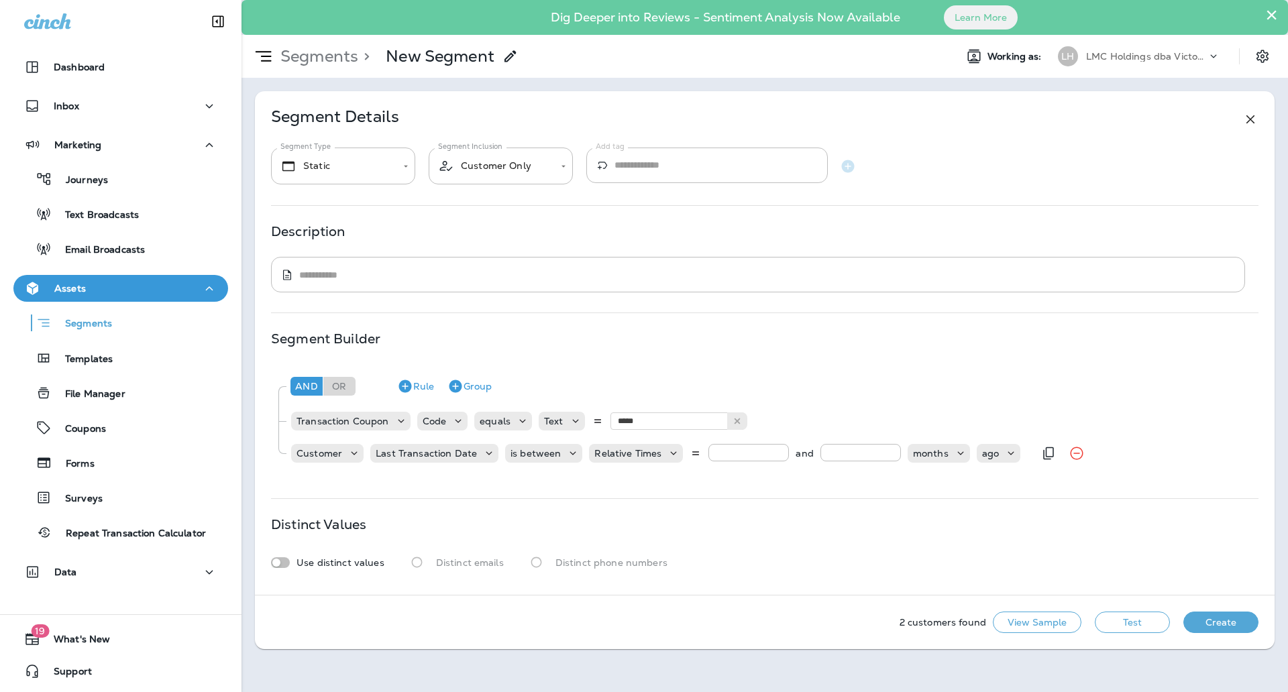
click at [779, 446] on input "*" at bounding box center [748, 452] width 80 height 17
type input "*"
click at [779, 446] on input "*" at bounding box center [748, 452] width 80 height 17
click at [887, 447] on input "*" at bounding box center [860, 452] width 80 height 17
type input "*"
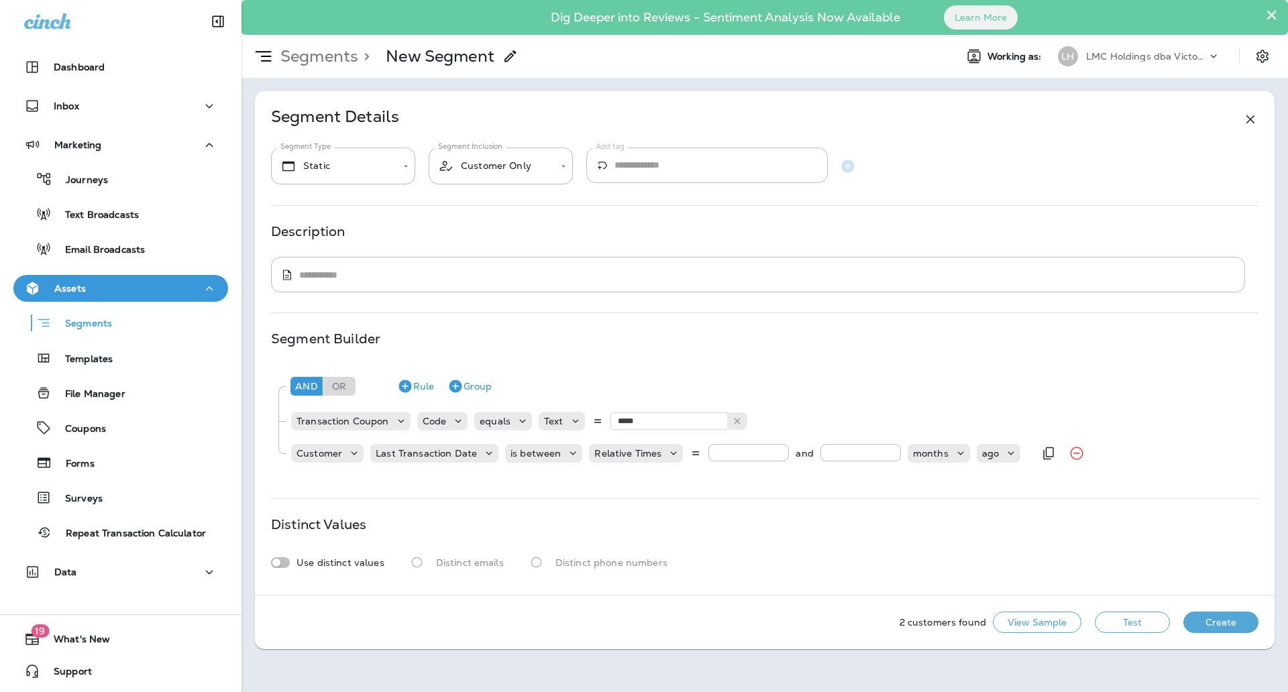
click at [887, 447] on input "*" at bounding box center [860, 452] width 80 height 17
click at [1137, 628] on button "Test" at bounding box center [1132, 622] width 75 height 21
click at [1113, 622] on button "Test" at bounding box center [1132, 622] width 75 height 21
click at [1052, 622] on button "View Sample" at bounding box center [1037, 622] width 89 height 21
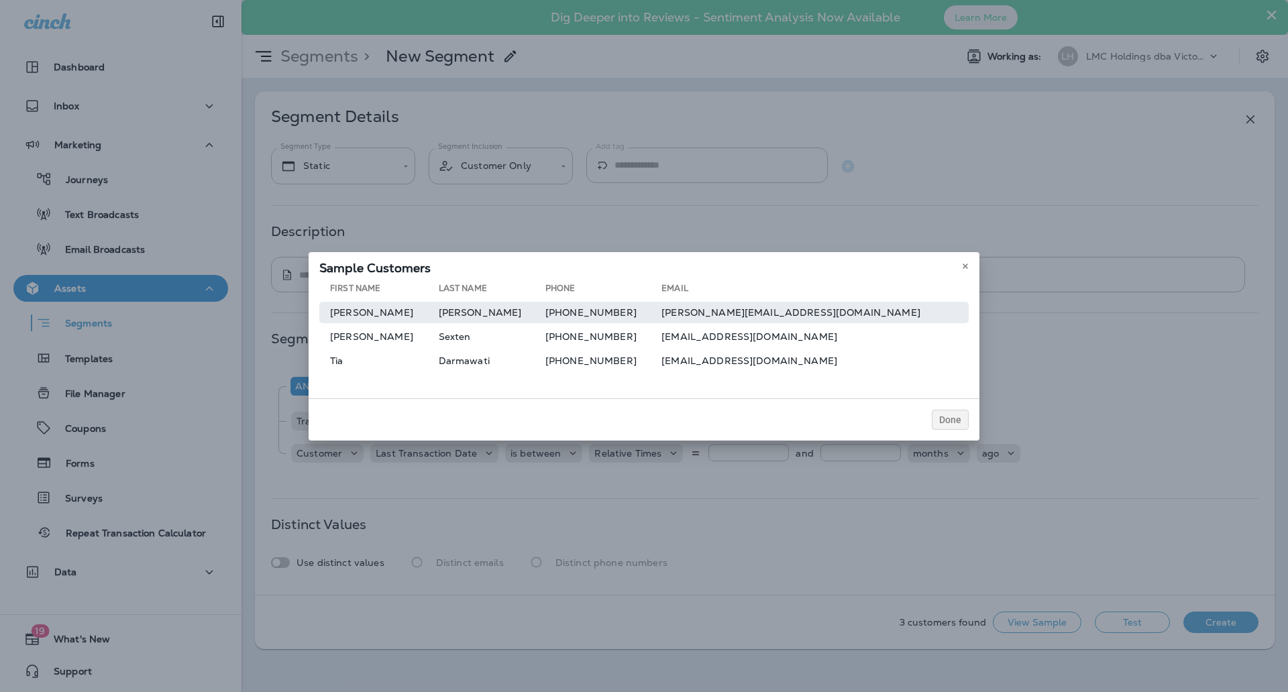
click at [756, 311] on td "meyers@milanareaschools.org" at bounding box center [814, 312] width 307 height 21
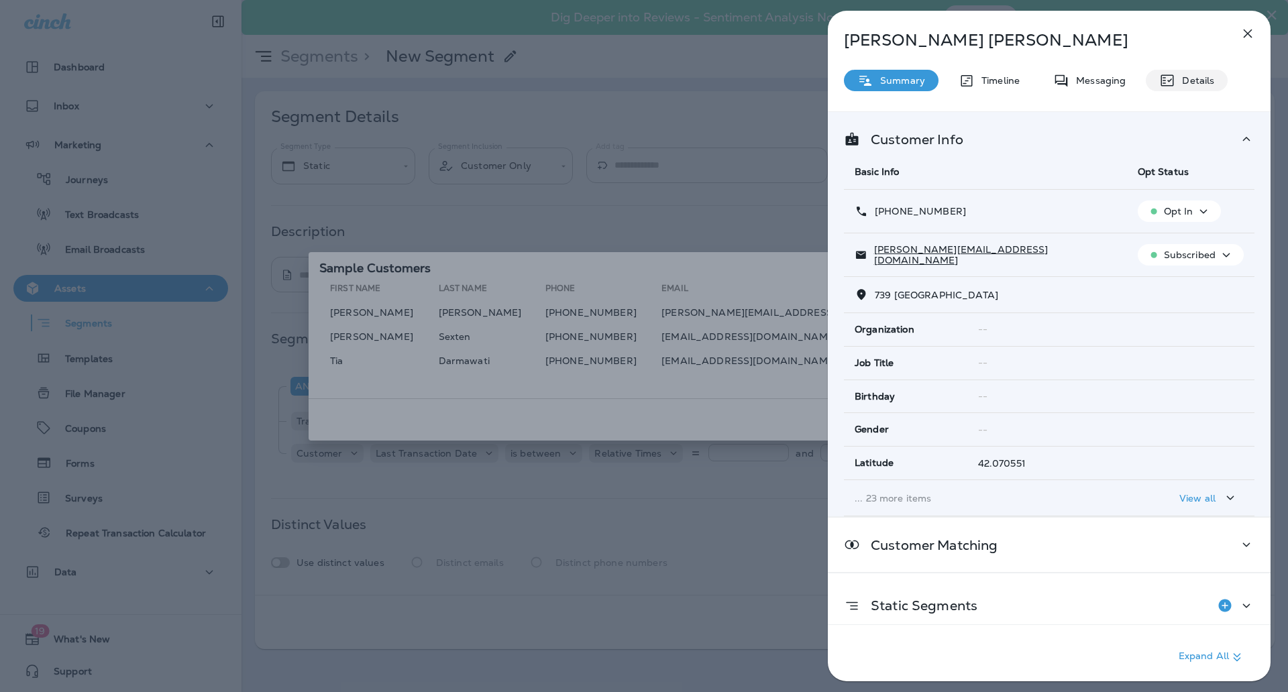
click at [1182, 85] on p "Details" at bounding box center [1194, 80] width 39 height 11
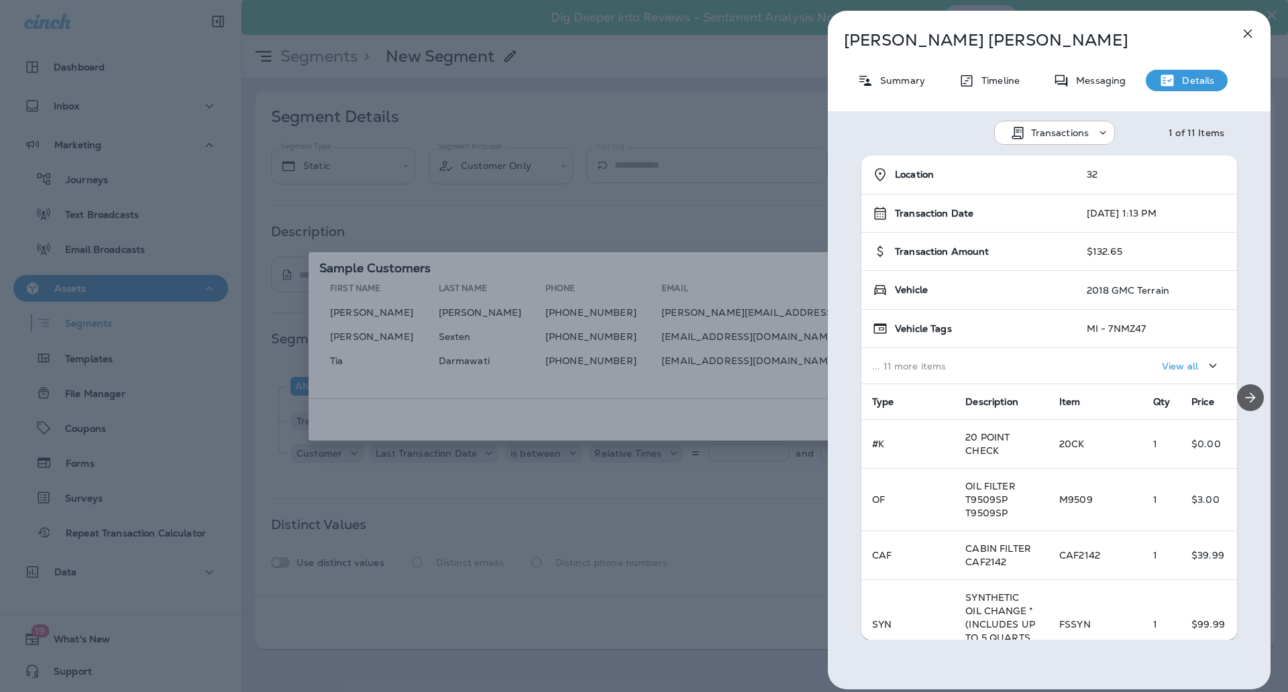
click at [1242, 394] on icon "Next" at bounding box center [1250, 398] width 16 height 16
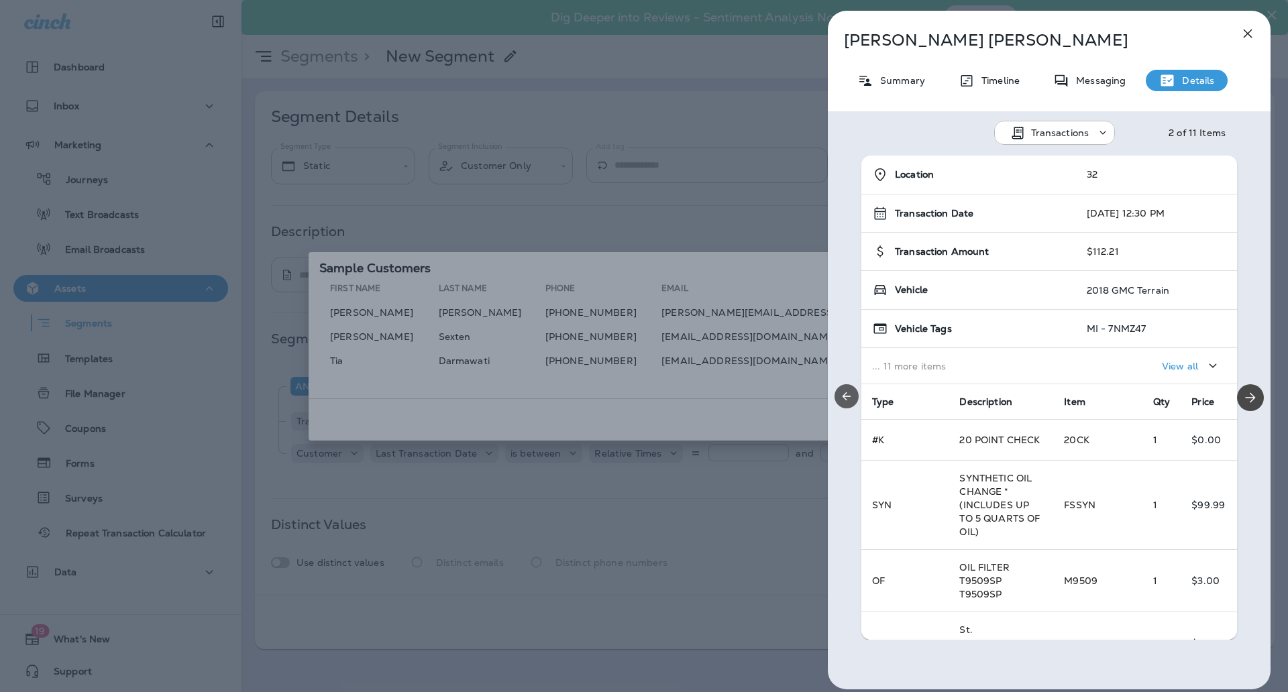
click at [836, 398] on button "Previous" at bounding box center [846, 396] width 24 height 24
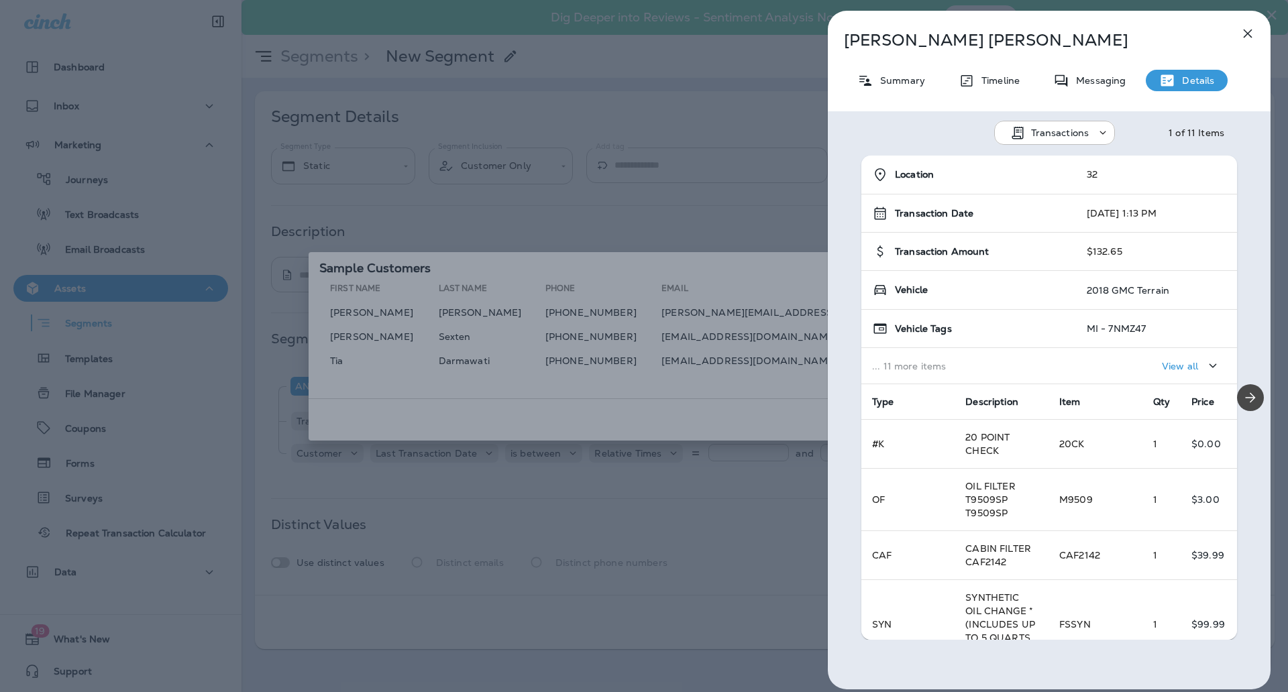
click at [1252, 38] on icon "button" at bounding box center [1247, 33] width 16 height 16
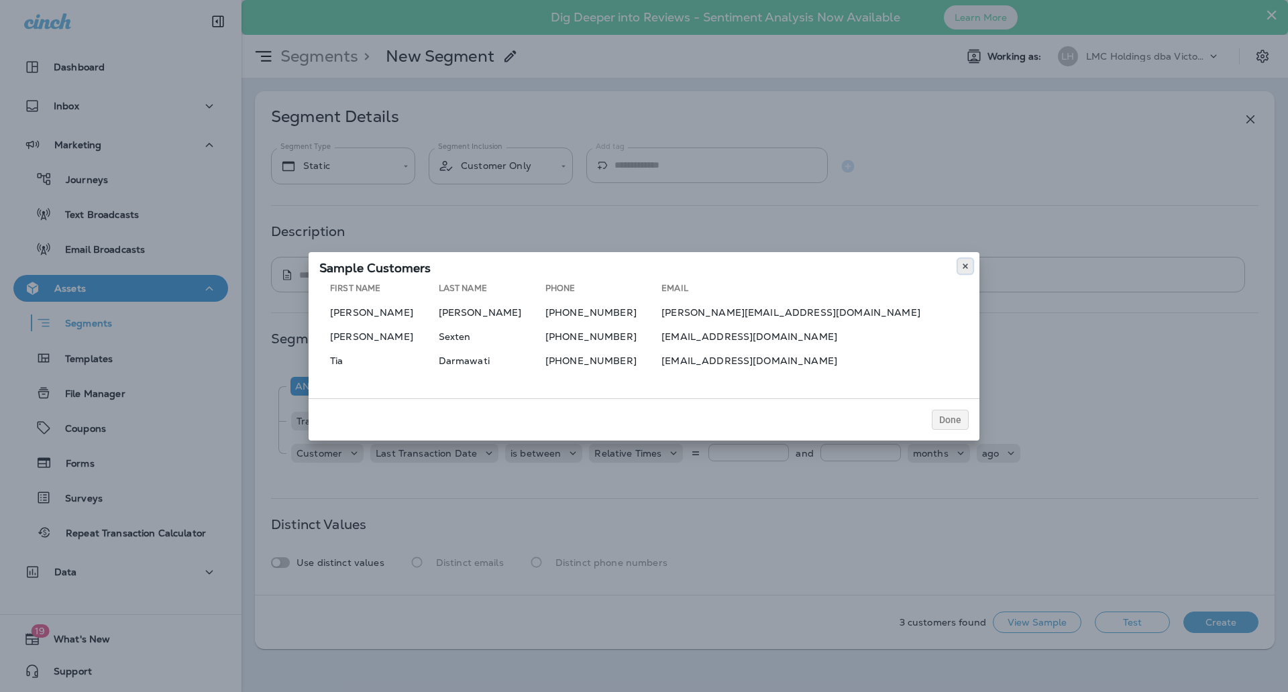
click at [964, 266] on use at bounding box center [964, 266] width 5 height 5
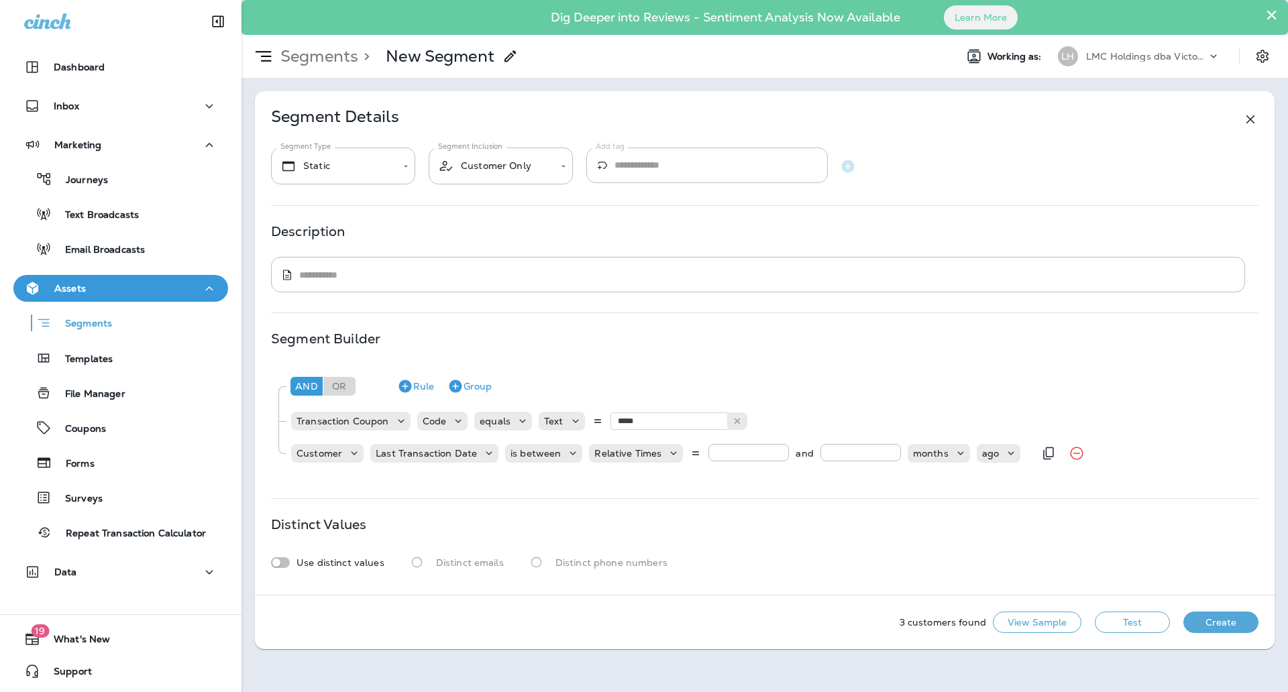
click at [777, 449] on input "*" at bounding box center [748, 452] width 80 height 17
drag, startPoint x: 777, startPoint y: 449, endPoint x: 767, endPoint y: 439, distance: 13.8
type input "*"
click at [767, 444] on input "*" at bounding box center [748, 452] width 80 height 17
click at [890, 449] on input "*" at bounding box center [860, 452] width 80 height 17
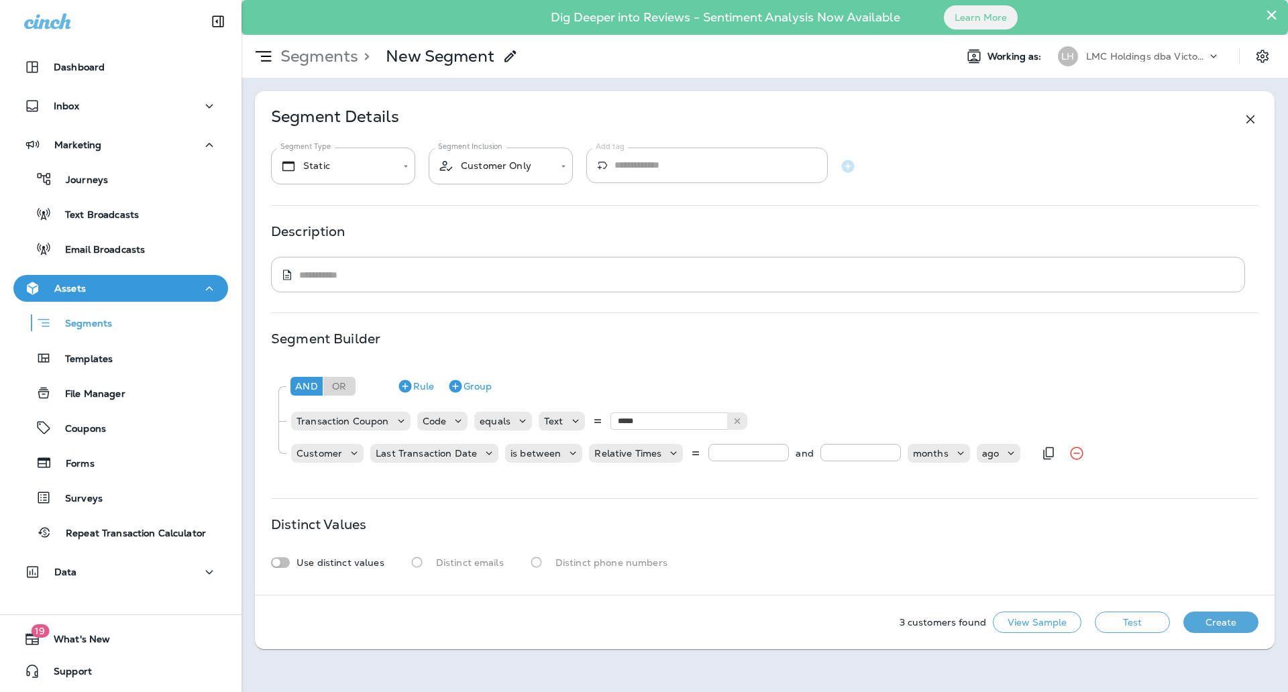
type input "*"
click at [890, 449] on input "*" at bounding box center [860, 452] width 80 height 17
click at [1125, 614] on button "Test" at bounding box center [1132, 622] width 75 height 21
click at [779, 449] on input "*" at bounding box center [748, 452] width 80 height 17
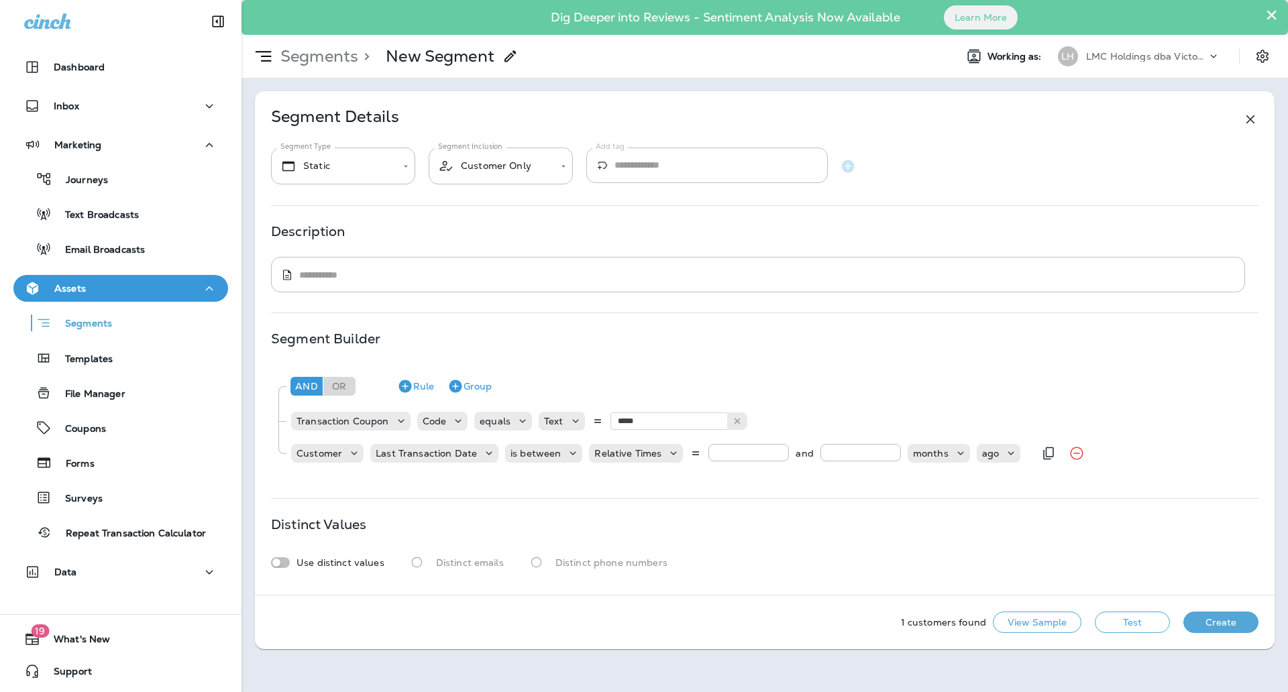
click at [779, 449] on input "*" at bounding box center [748, 452] width 80 height 17
click at [776, 457] on input "*" at bounding box center [748, 452] width 80 height 17
type input "*"
click at [776, 457] on input "*" at bounding box center [748, 452] width 80 height 17
click at [1133, 620] on button "Test" at bounding box center [1132, 622] width 75 height 21
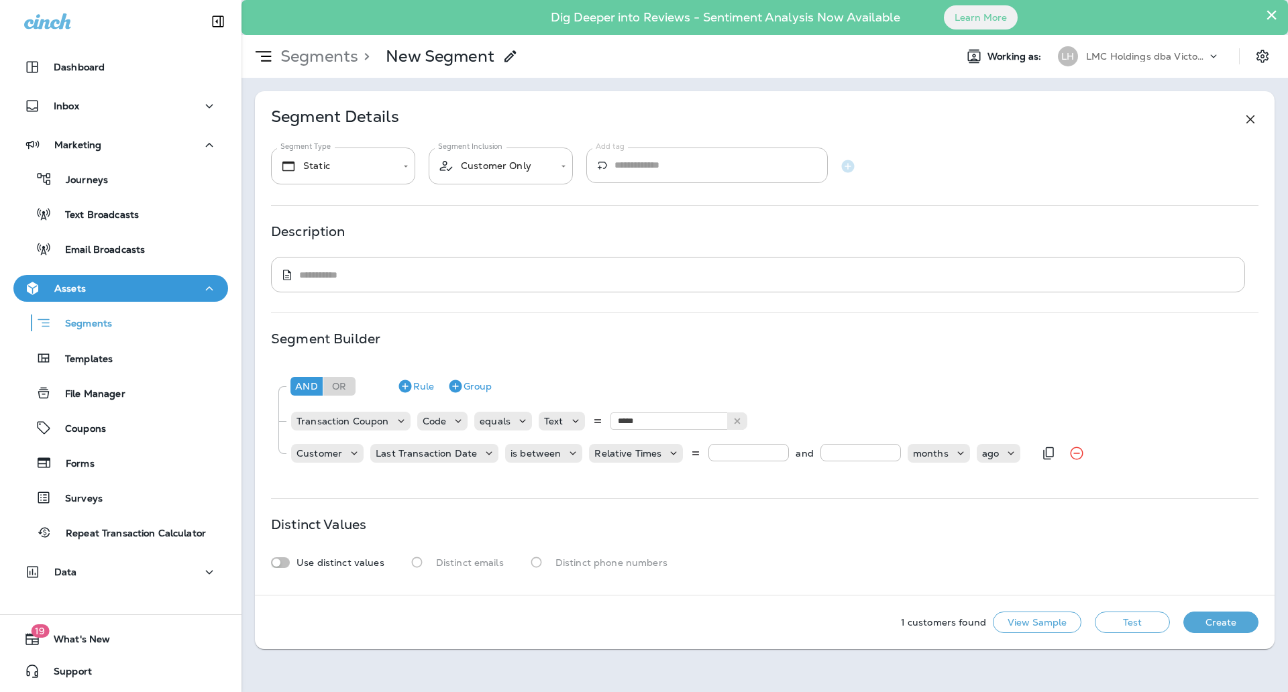
click at [885, 449] on input "*" at bounding box center [860, 452] width 80 height 17
click at [885, 449] on input "**" at bounding box center [860, 452] width 80 height 17
click at [1113, 623] on button "Test" at bounding box center [1132, 622] width 75 height 21
click at [886, 449] on input "**" at bounding box center [860, 452] width 80 height 17
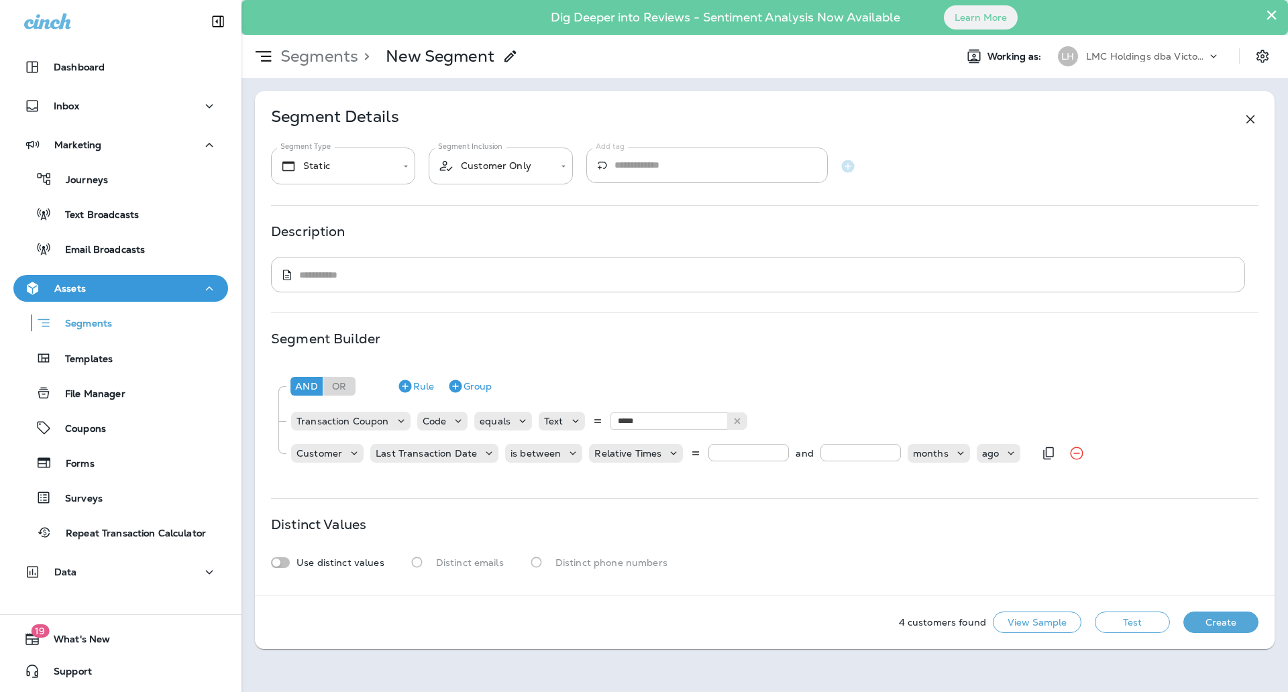
type input "**"
click at [886, 449] on input "**" at bounding box center [860, 452] width 80 height 17
click at [1133, 629] on button "Test" at bounding box center [1132, 622] width 75 height 21
click at [1071, 457] on icon "Remove Rule" at bounding box center [1076, 453] width 16 height 16
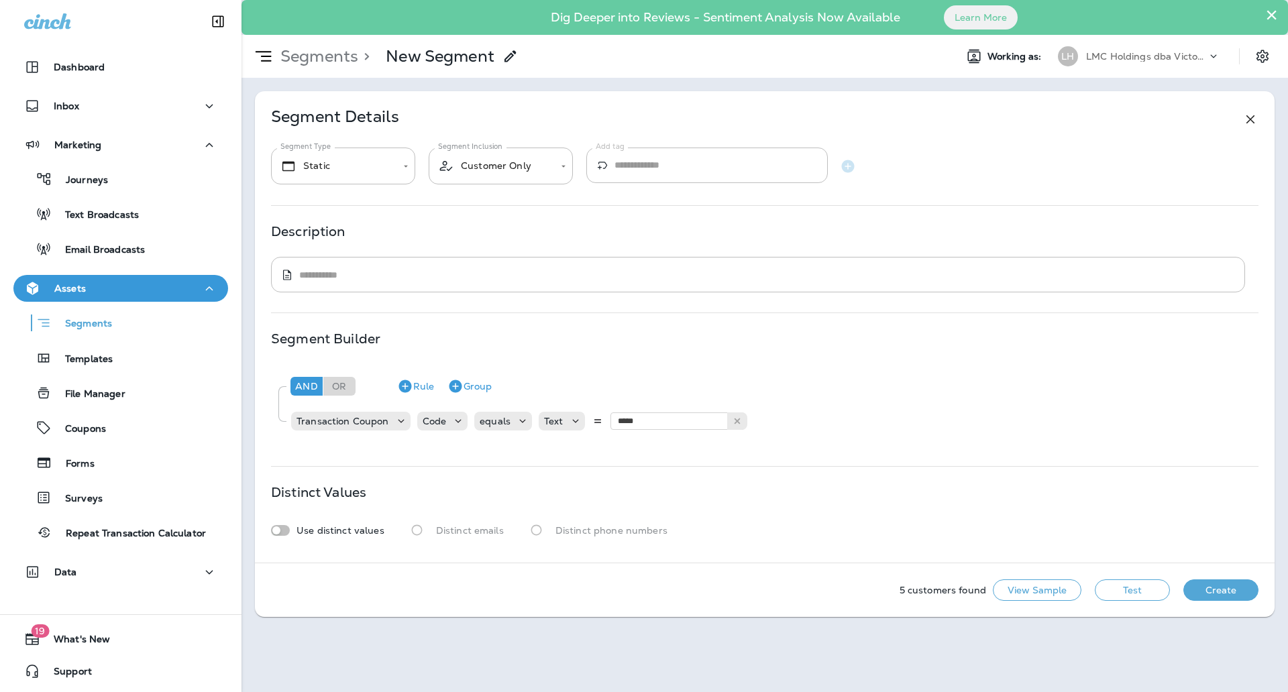
click at [1127, 589] on button "Test" at bounding box center [1132, 589] width 75 height 21
click at [420, 389] on button "Rule" at bounding box center [416, 386] width 48 height 21
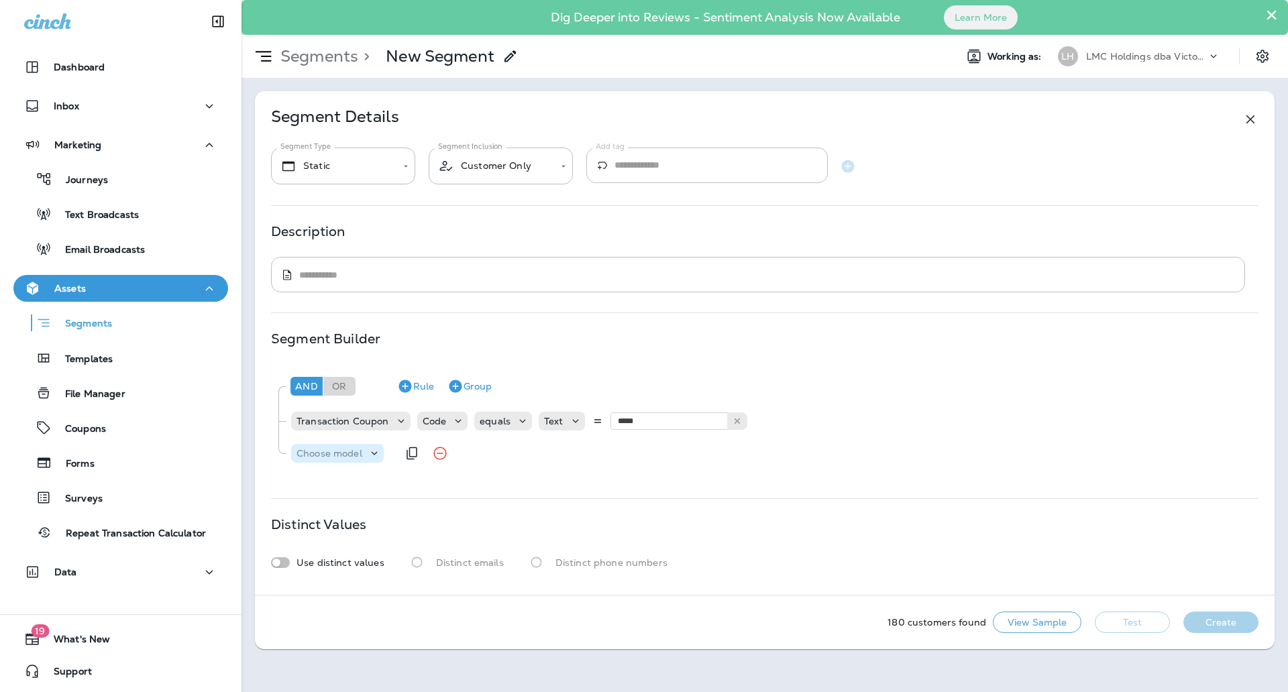
click at [336, 449] on p "Choose model" at bounding box center [329, 453] width 66 height 11
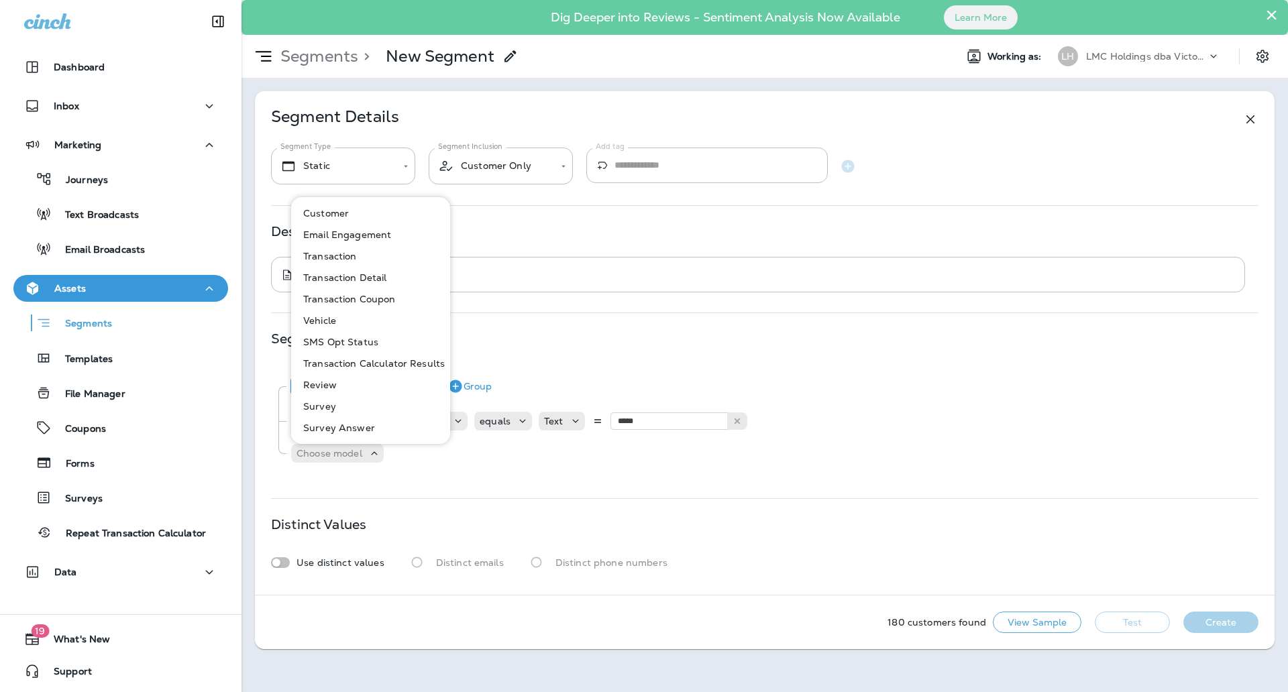
click at [354, 214] on button "Customer" at bounding box center [371, 213] width 158 height 21
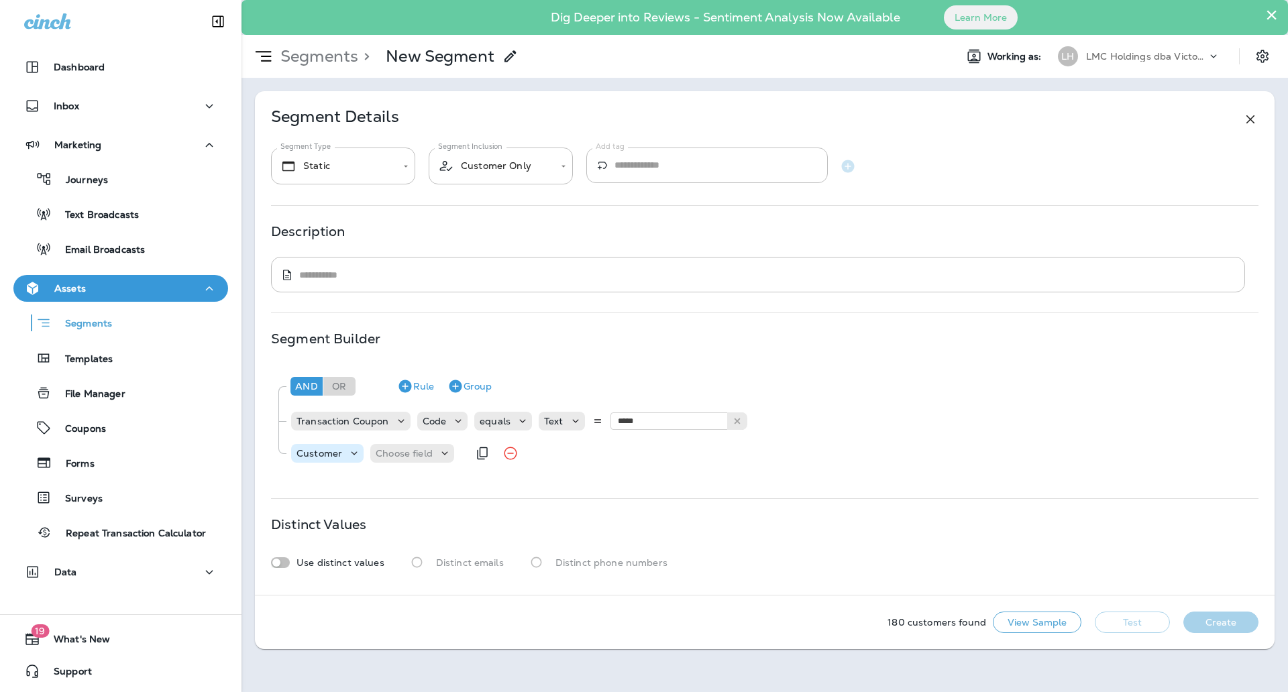
click at [327, 449] on p "Customer" at bounding box center [319, 453] width 46 height 11
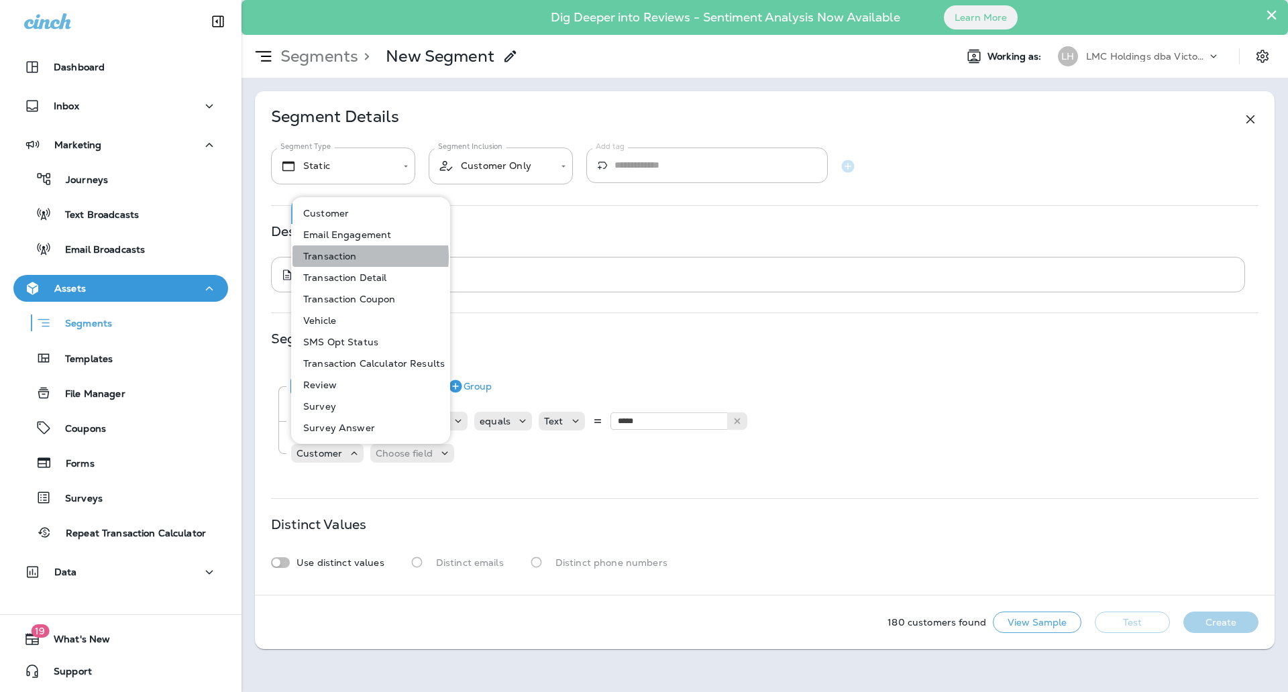
click at [347, 257] on p "Transaction" at bounding box center [327, 256] width 59 height 11
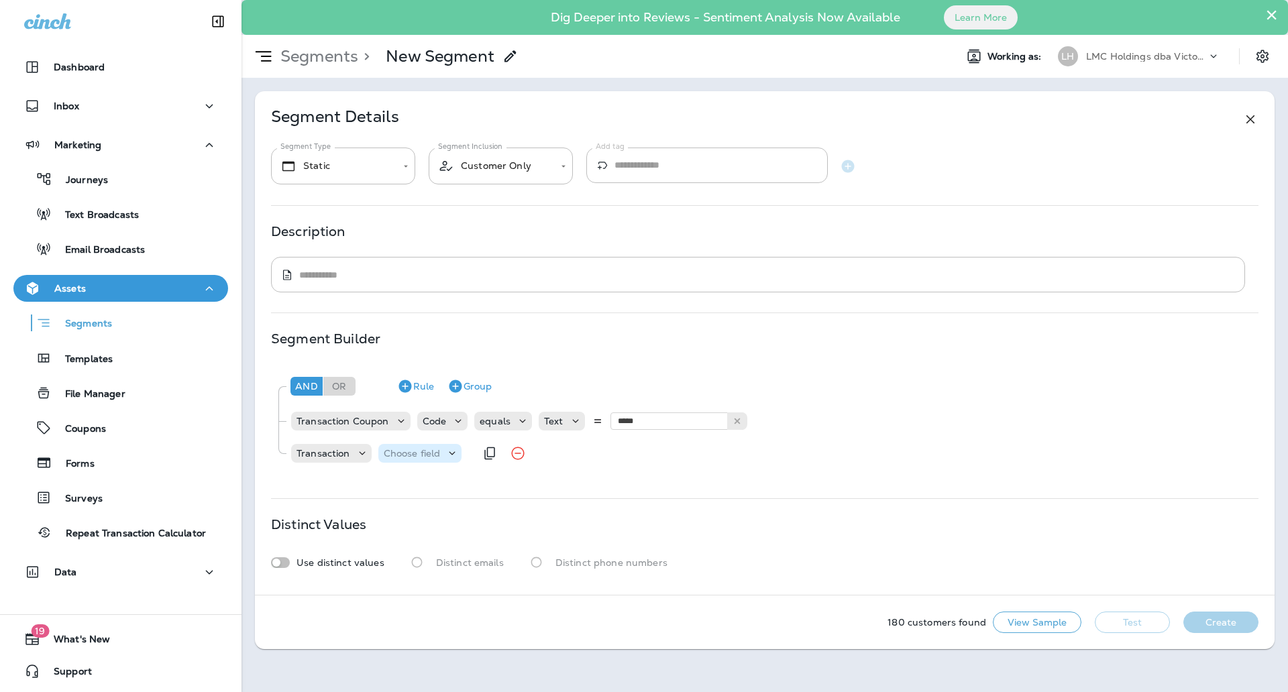
click at [421, 449] on p "Choose field" at bounding box center [412, 453] width 57 height 11
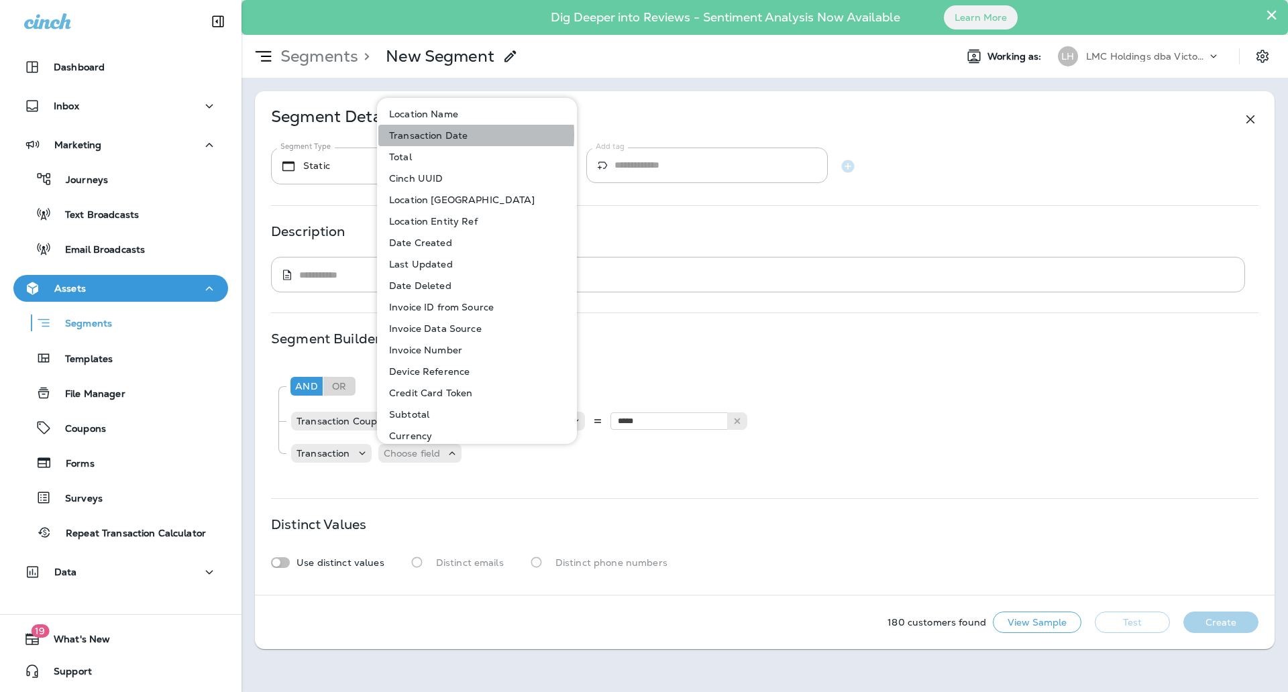
click at [439, 135] on p "Transaction Date" at bounding box center [426, 135] width 84 height 11
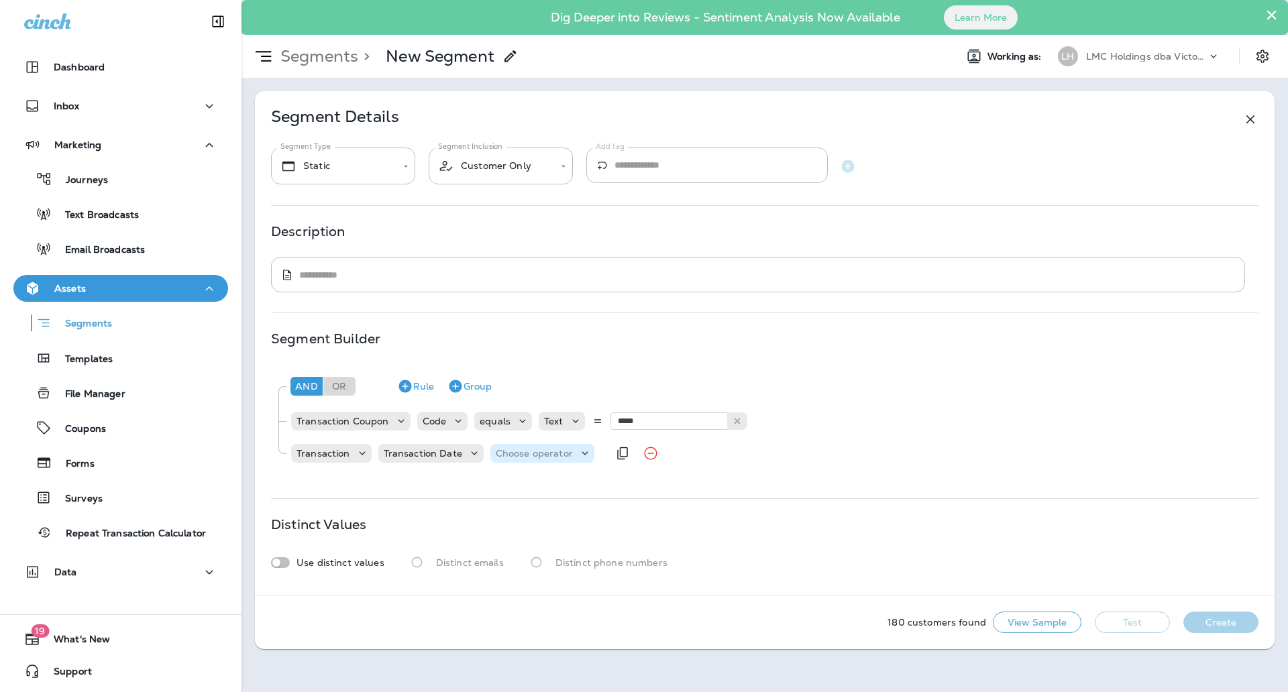
click at [536, 459] on div "Choose operator" at bounding box center [542, 453] width 104 height 13
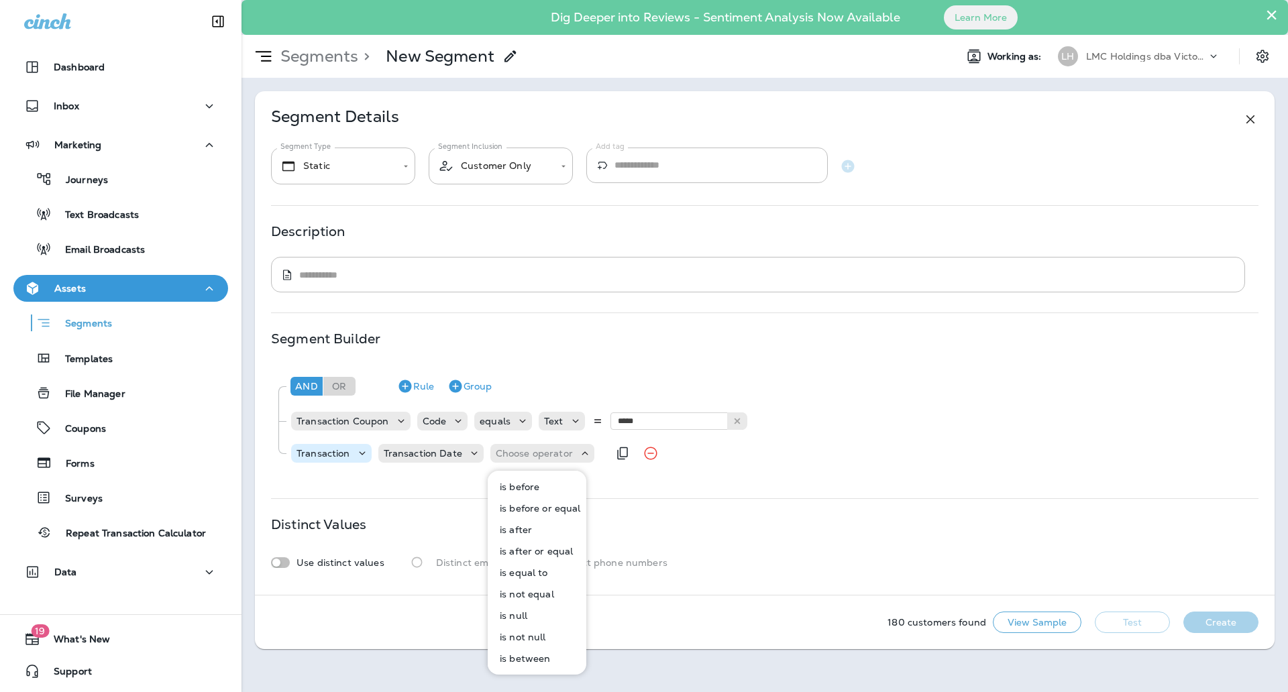
click at [348, 455] on p "Transaction" at bounding box center [323, 453] width 54 height 11
click at [343, 455] on p "Transaction" at bounding box center [323, 453] width 54 height 11
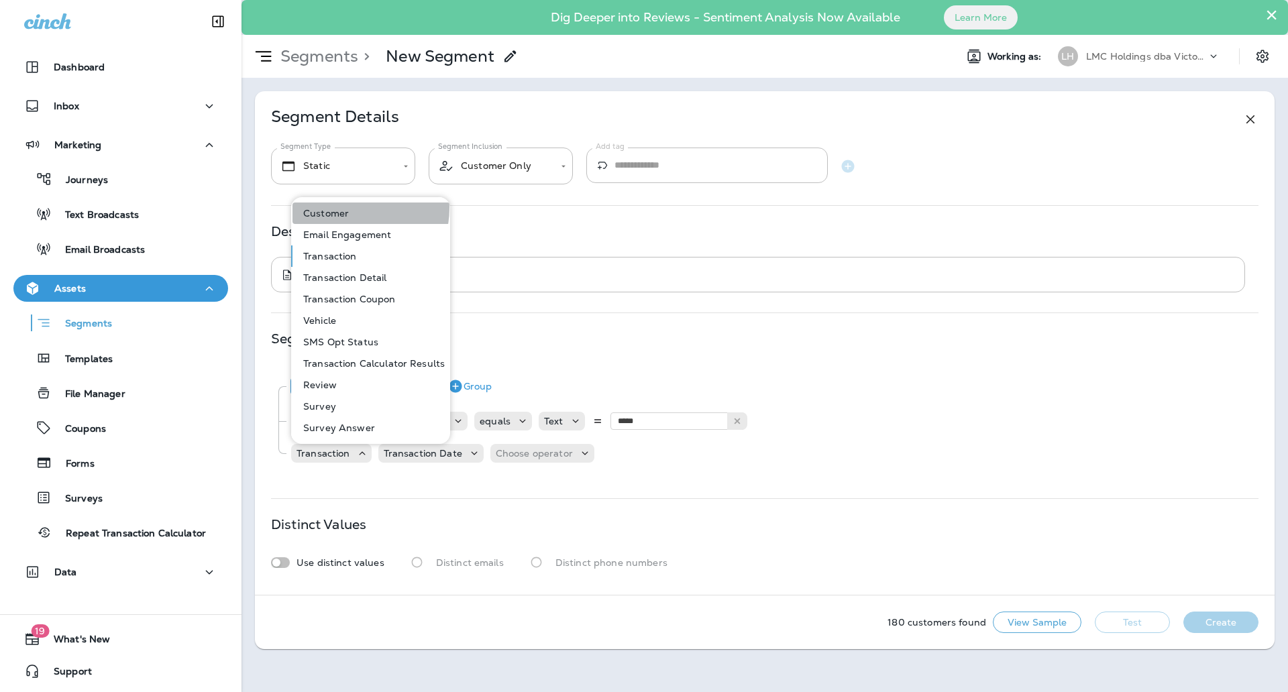
click at [344, 208] on p "Customer" at bounding box center [323, 213] width 51 height 11
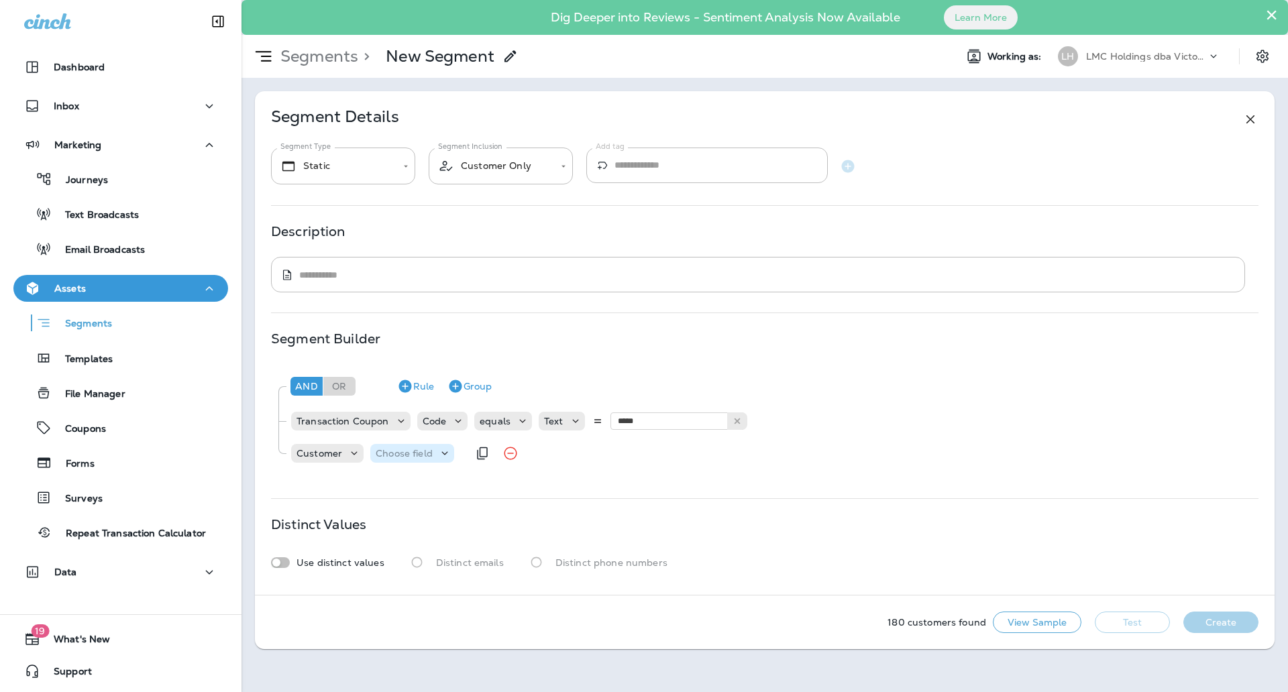
click at [394, 448] on p "Choose field" at bounding box center [404, 453] width 57 height 11
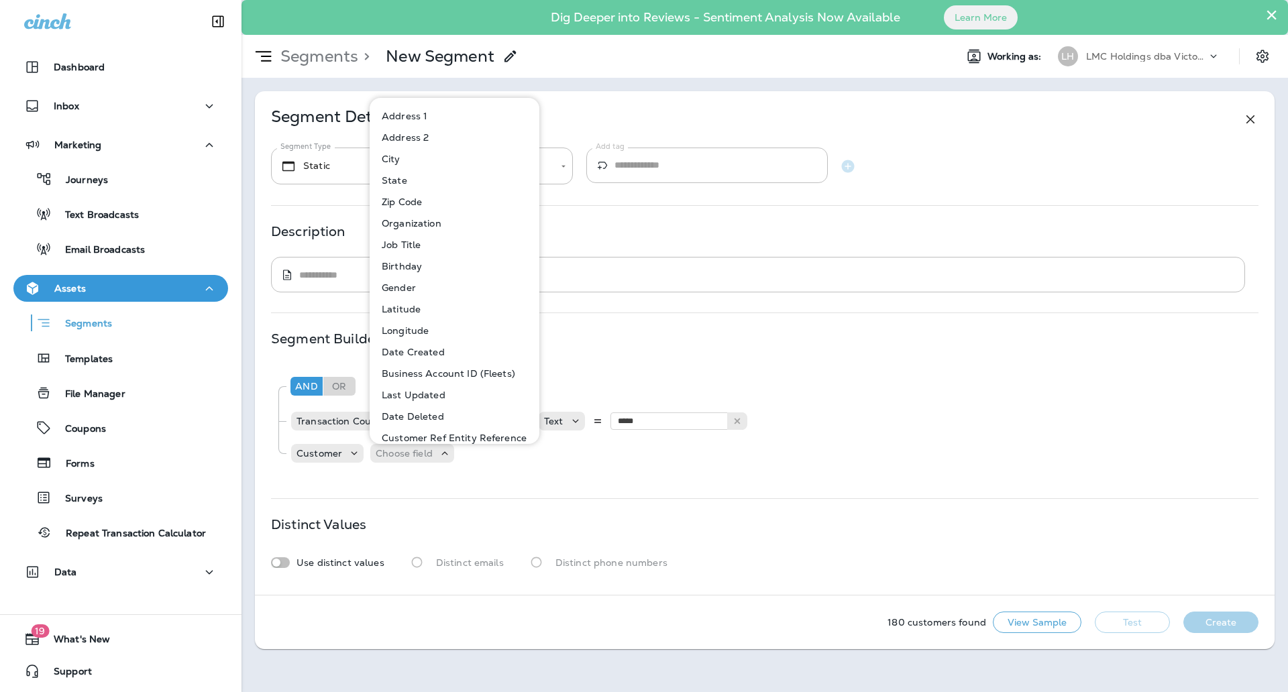
scroll to position [168, 0]
click at [563, 472] on div "And Or Rule Group Transaction Coupon Code equals Text ***** BDD20 Customer Choo…" at bounding box center [764, 421] width 987 height 114
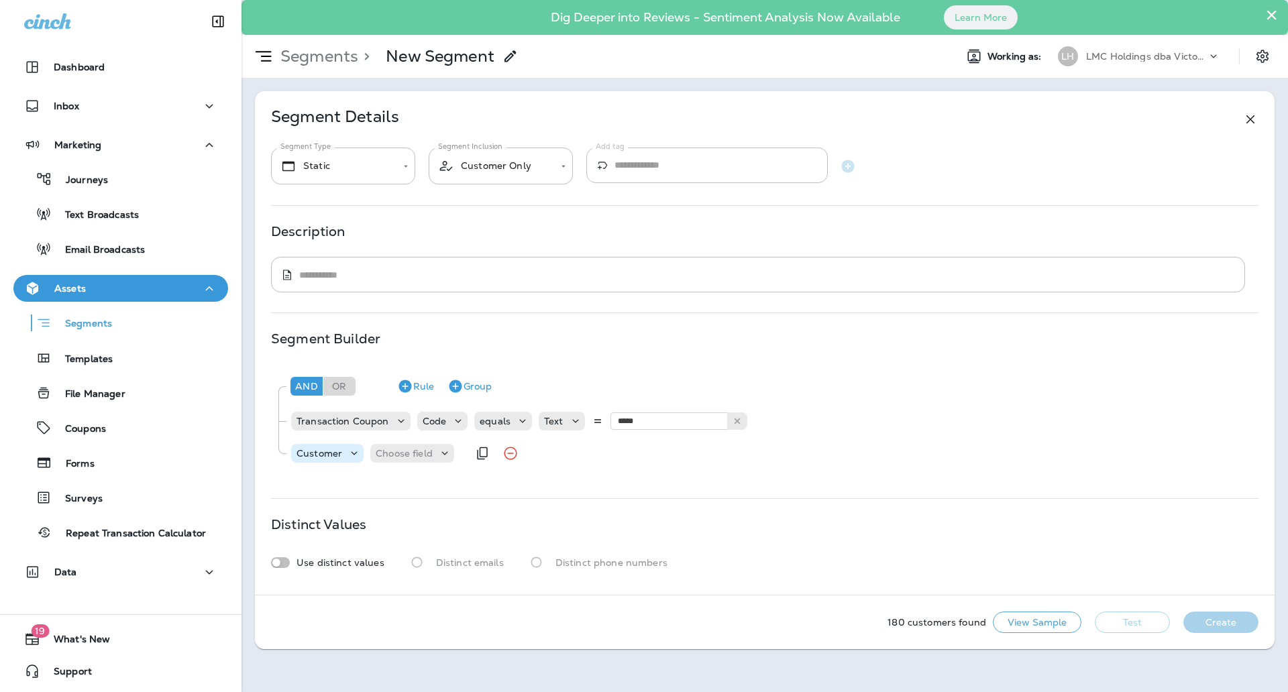
click at [351, 452] on icon at bounding box center [353, 453] width 13 height 13
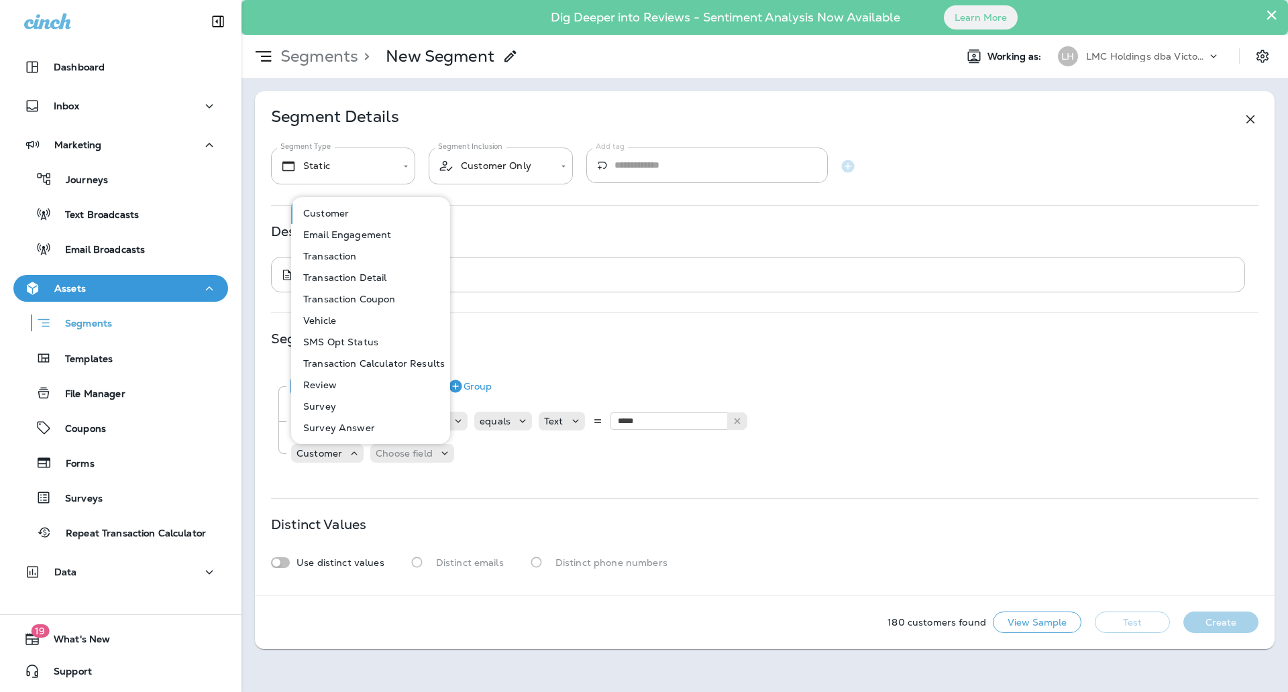
click at [338, 212] on p "Customer" at bounding box center [323, 213] width 51 height 11
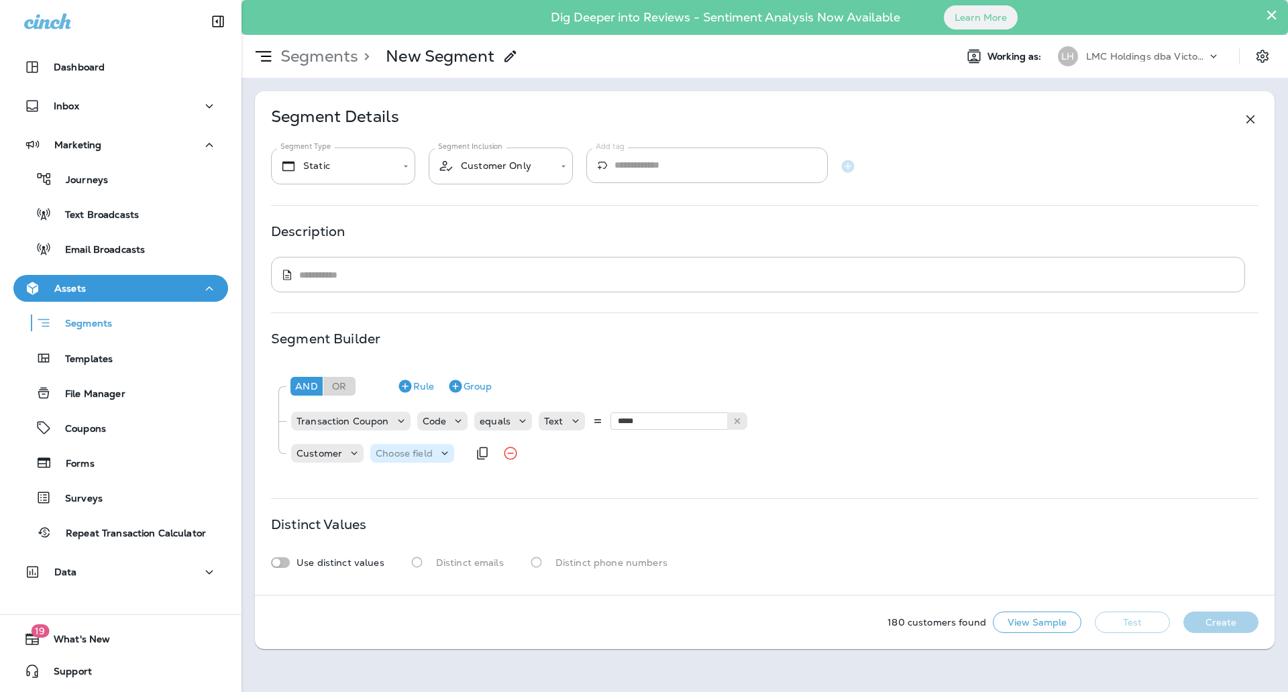
click at [423, 455] on p "Choose field" at bounding box center [404, 453] width 57 height 11
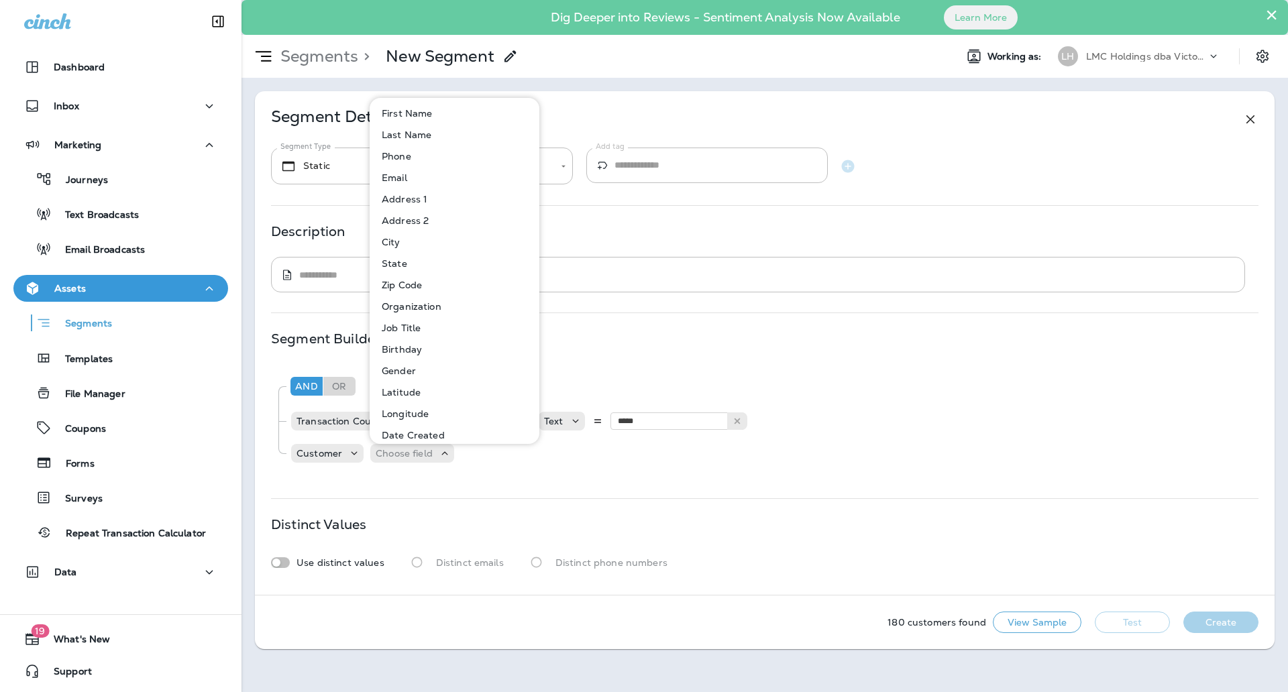
scroll to position [0, 0]
click at [652, 72] on div "Segments > New Segment" at bounding box center [592, 57] width 703 height 34
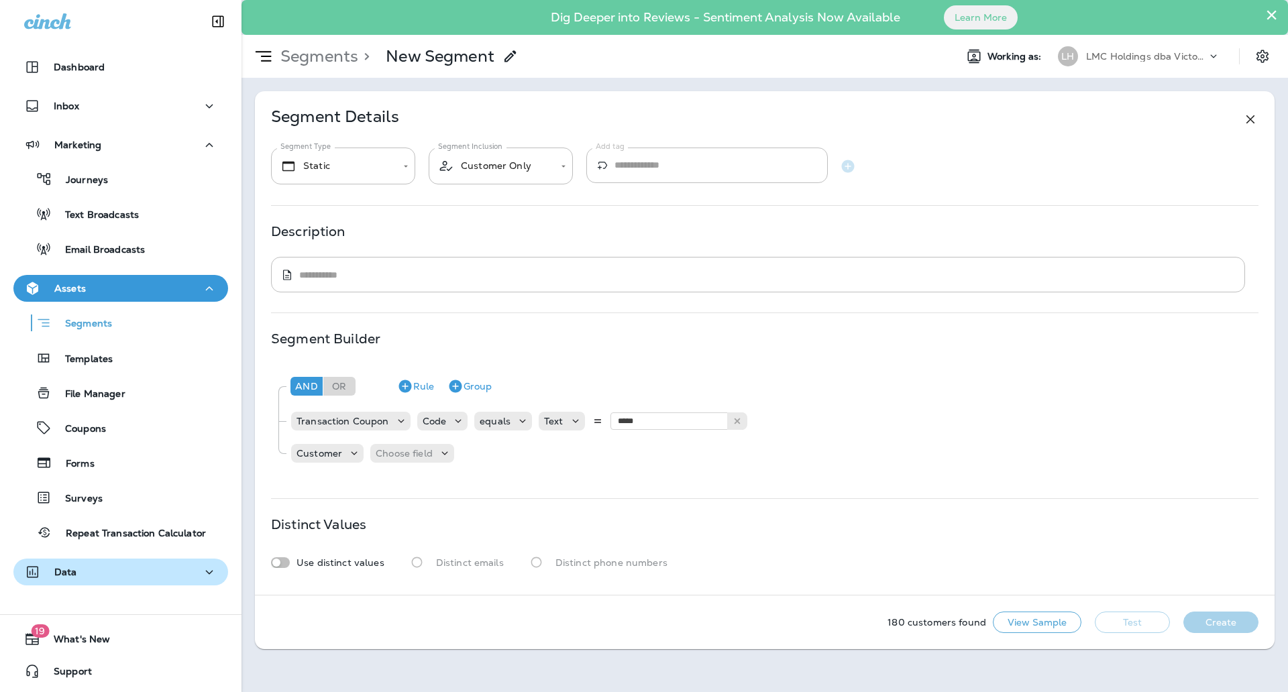
click at [120, 564] on div "Data" at bounding box center [120, 572] width 193 height 17
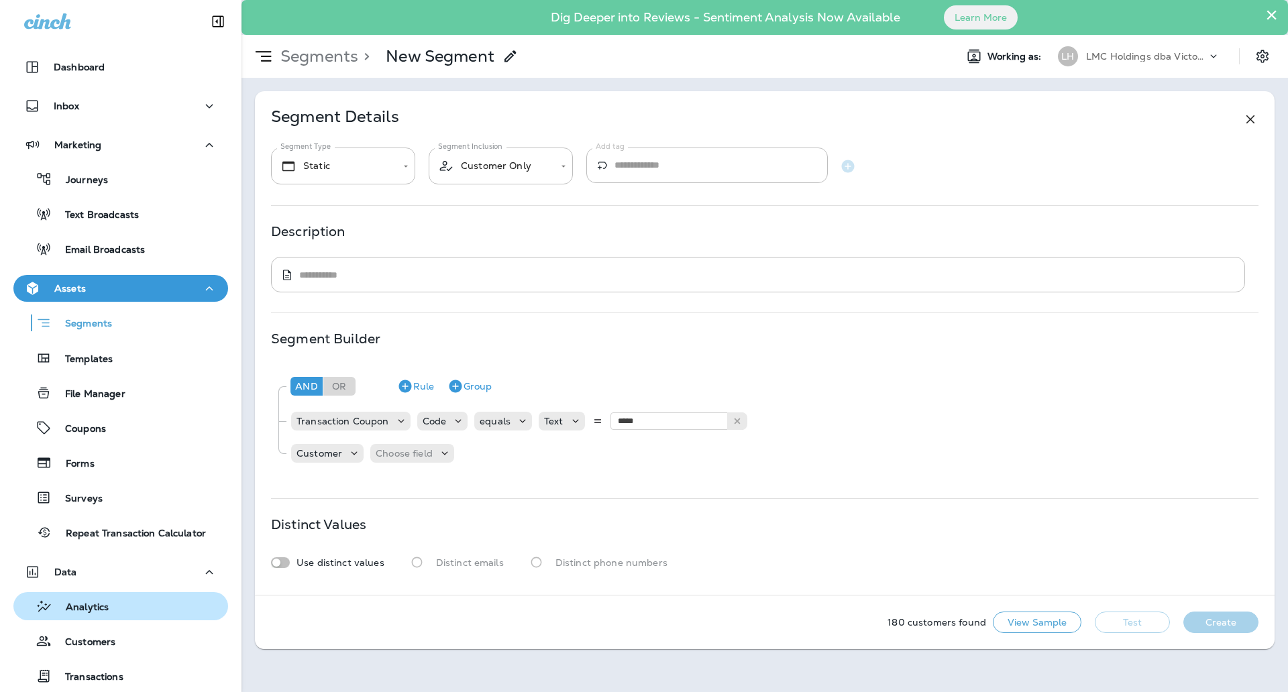
click at [105, 597] on div "Analytics" at bounding box center [64, 606] width 90 height 20
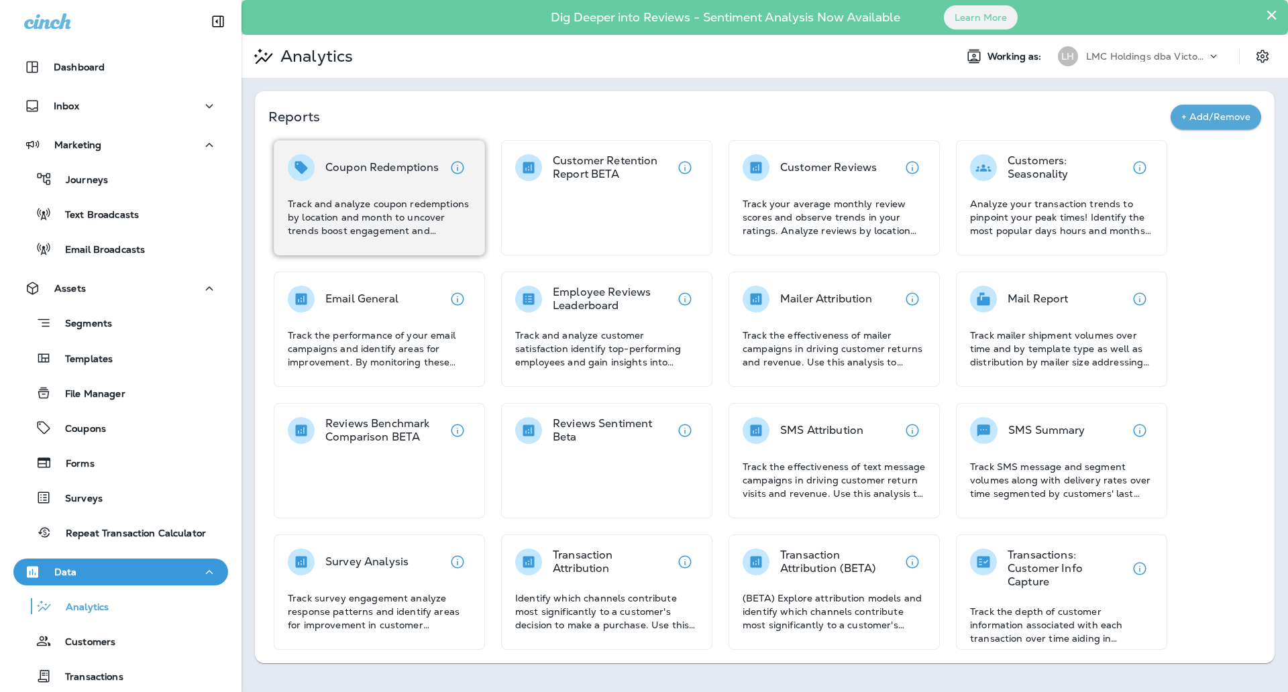
drag, startPoint x: 365, startPoint y: 170, endPoint x: 378, endPoint y: 171, distance: 13.5
click at [378, 171] on p "Coupon Redemptions" at bounding box center [382, 167] width 114 height 13
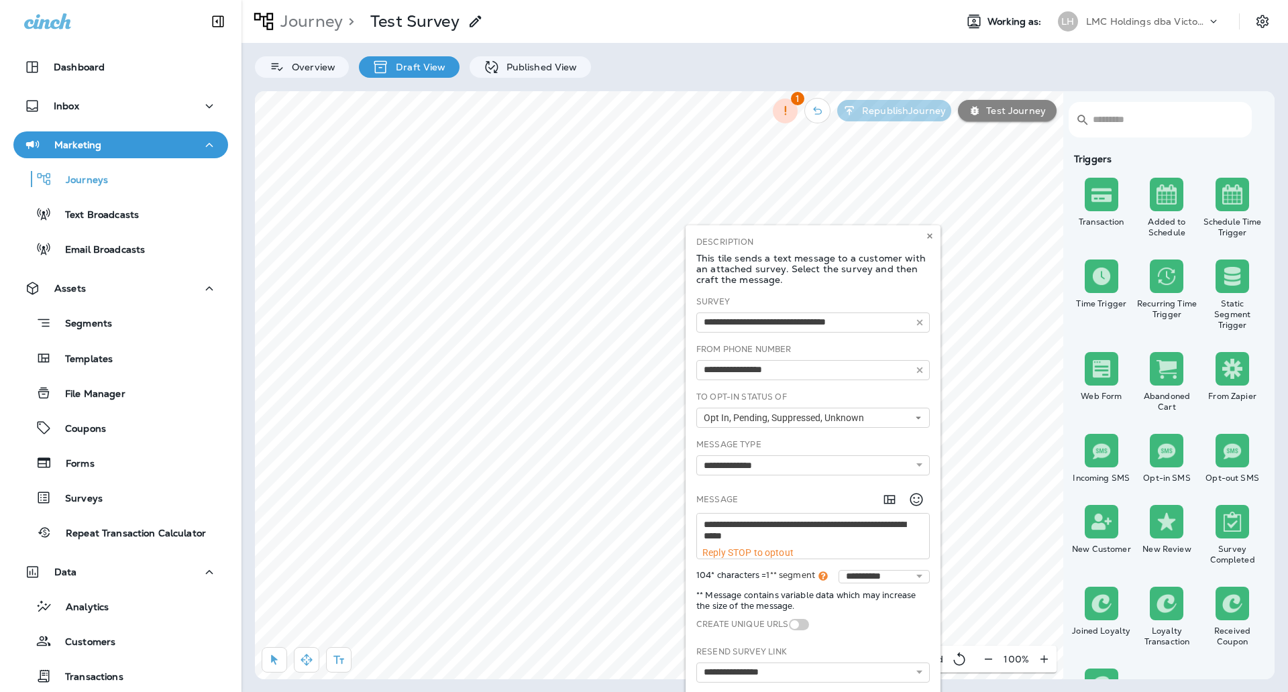
scroll to position [22, 0]
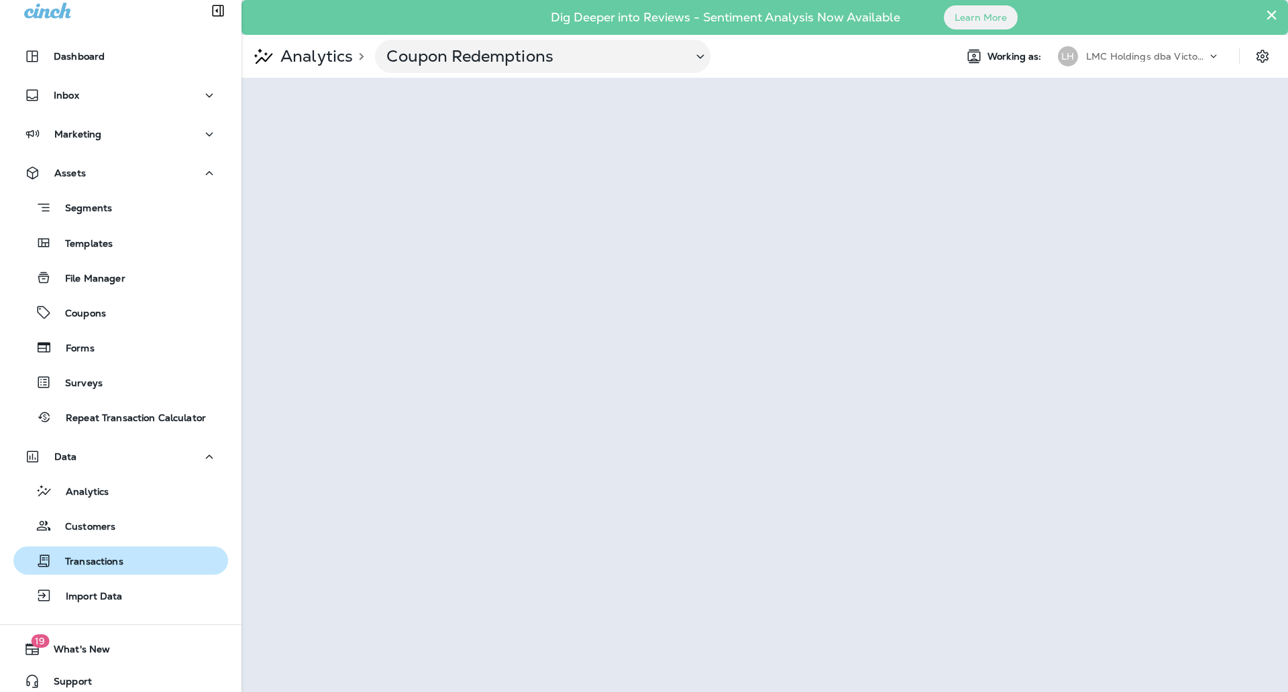
scroll to position [21, 0]
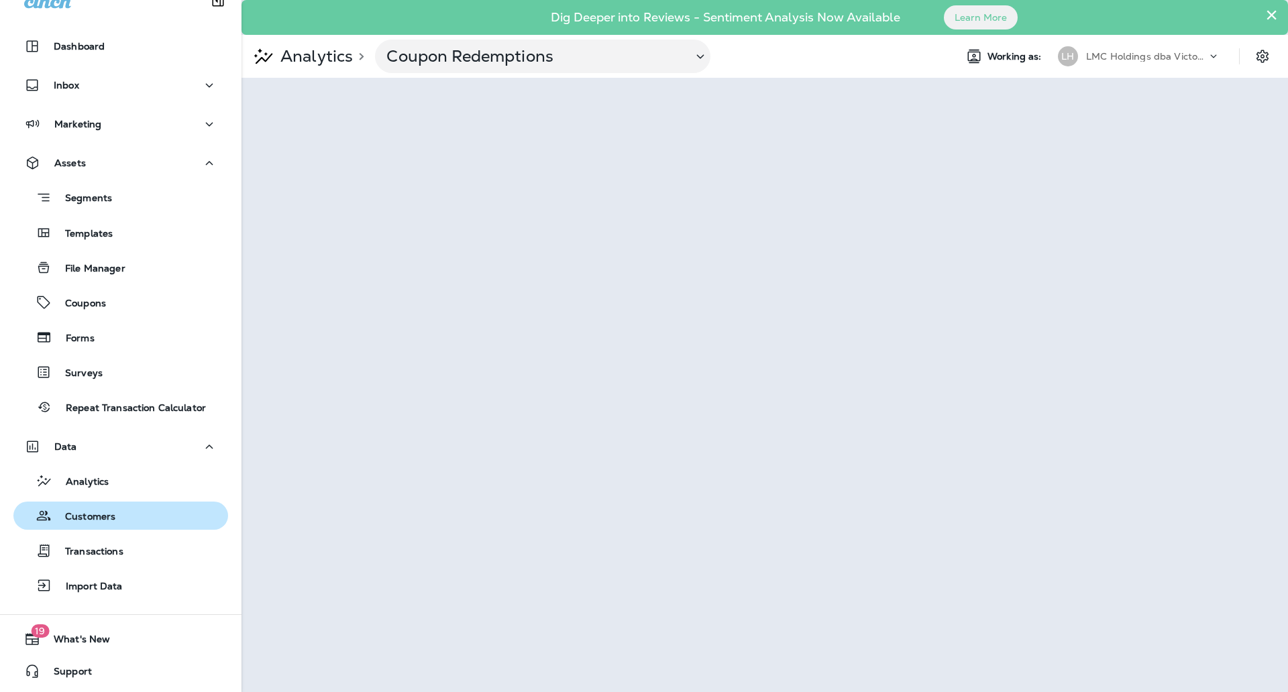
click at [123, 510] on div "Customers" at bounding box center [121, 516] width 204 height 20
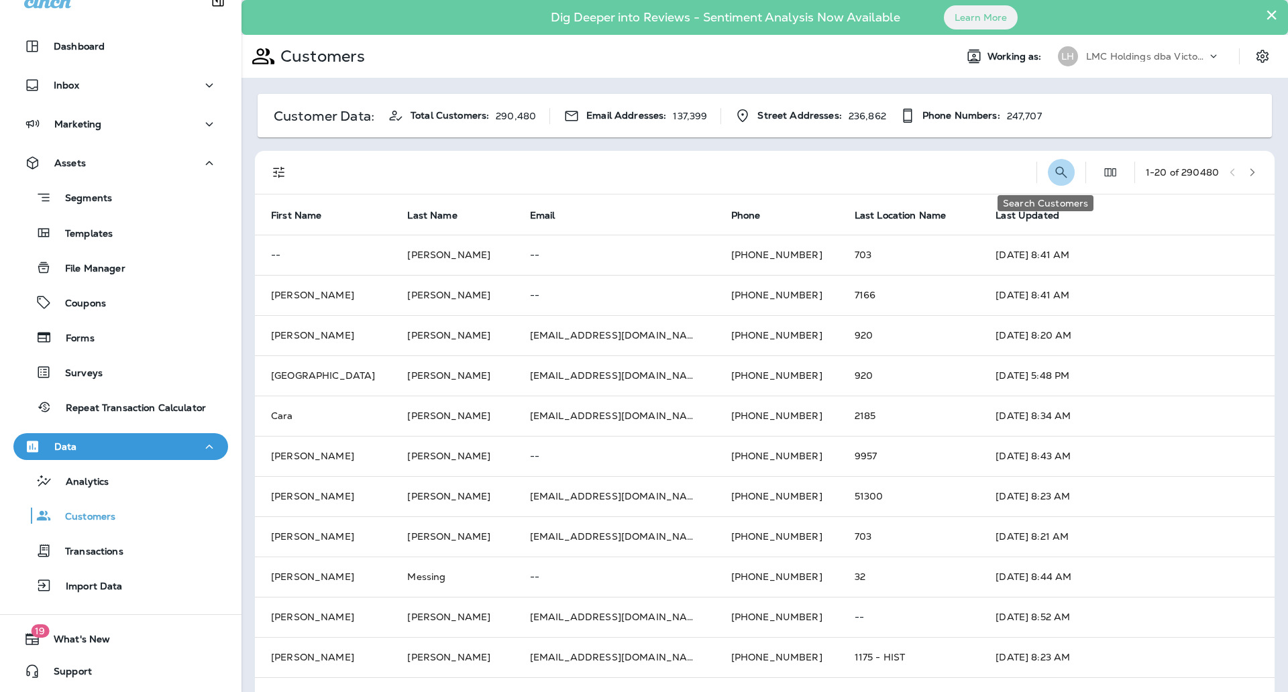
click at [1053, 166] on icon "Search Customers" at bounding box center [1061, 172] width 16 height 16
drag, startPoint x: 959, startPoint y: 174, endPoint x: 959, endPoint y: 165, distance: 8.7
click at [959, 174] on input "text" at bounding box center [990, 172] width 139 height 36
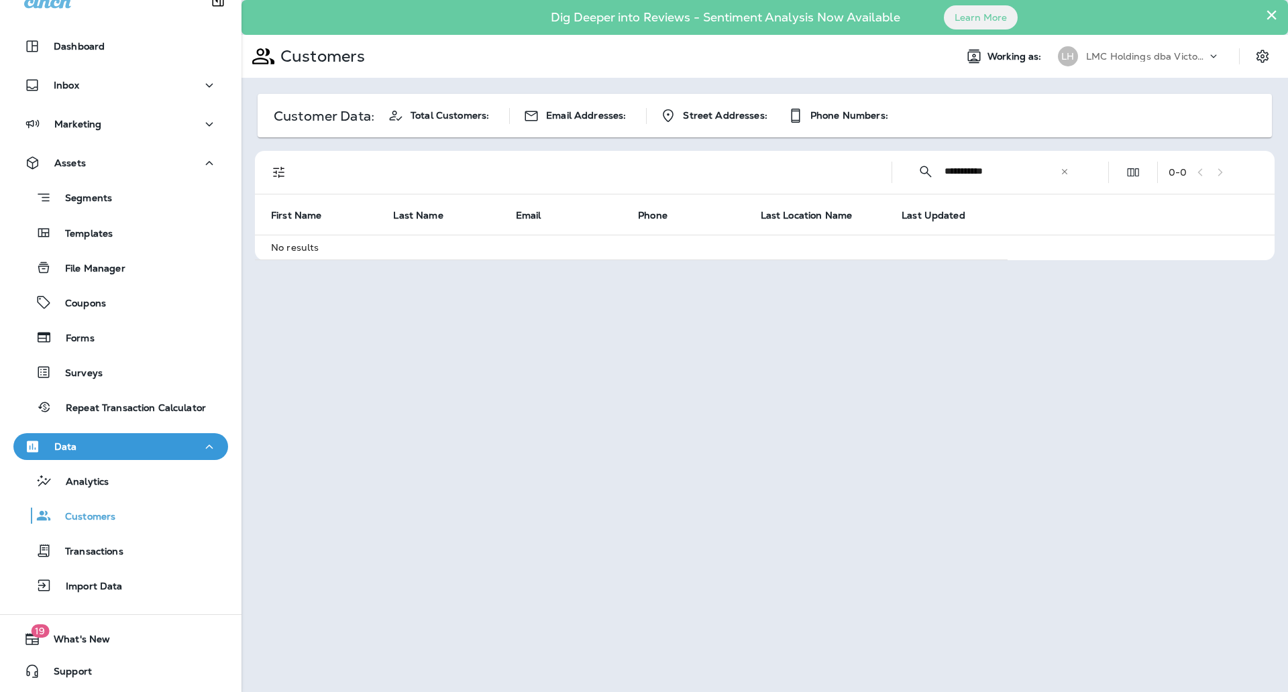
click at [973, 171] on input "**********" at bounding box center [1001, 172] width 115 height 36
drag, startPoint x: 1005, startPoint y: 170, endPoint x: 942, endPoint y: 168, distance: 63.1
click at [942, 168] on div "**********" at bounding box center [993, 172] width 181 height 36
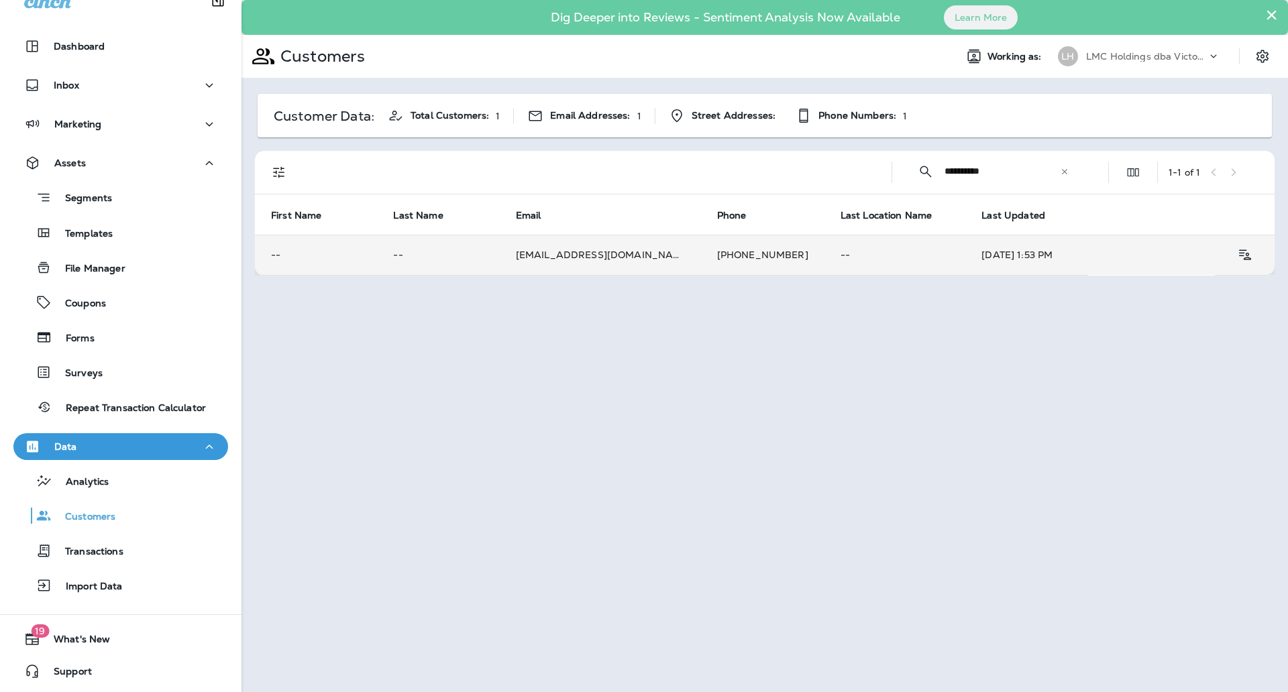
type input "**********"
click at [824, 260] on td "--" at bounding box center [895, 255] width 142 height 40
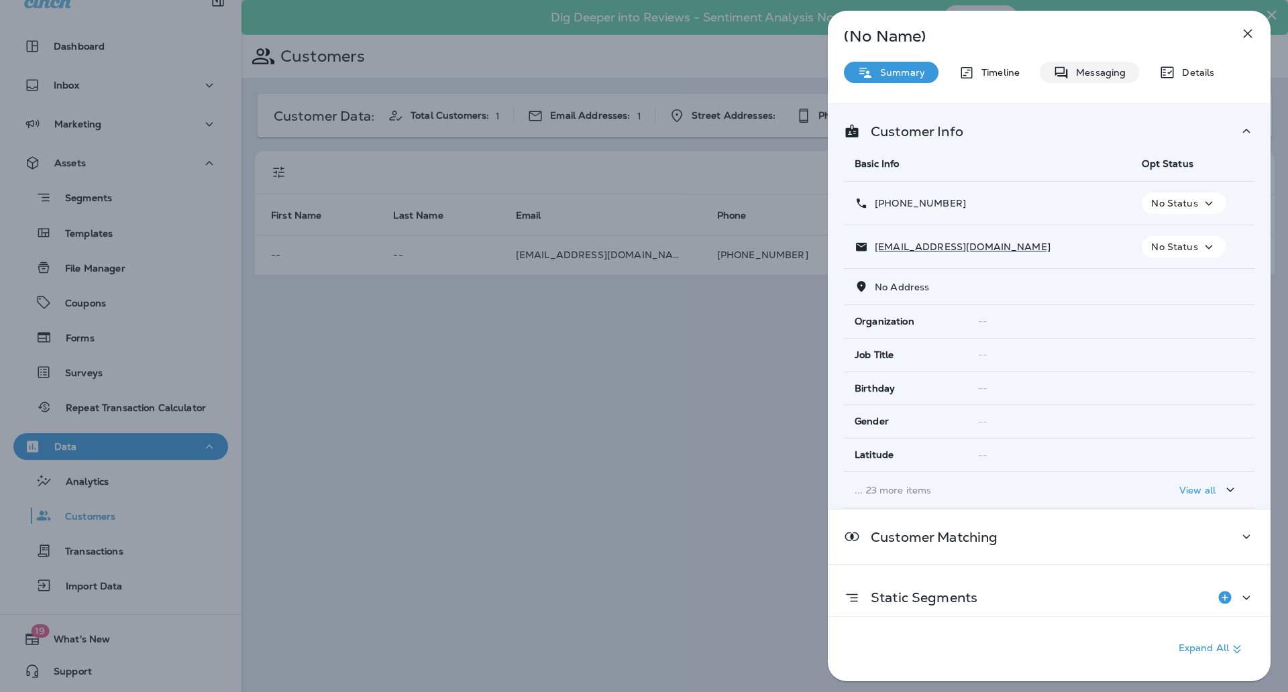
click at [1099, 70] on p "Messaging" at bounding box center [1097, 72] width 56 height 11
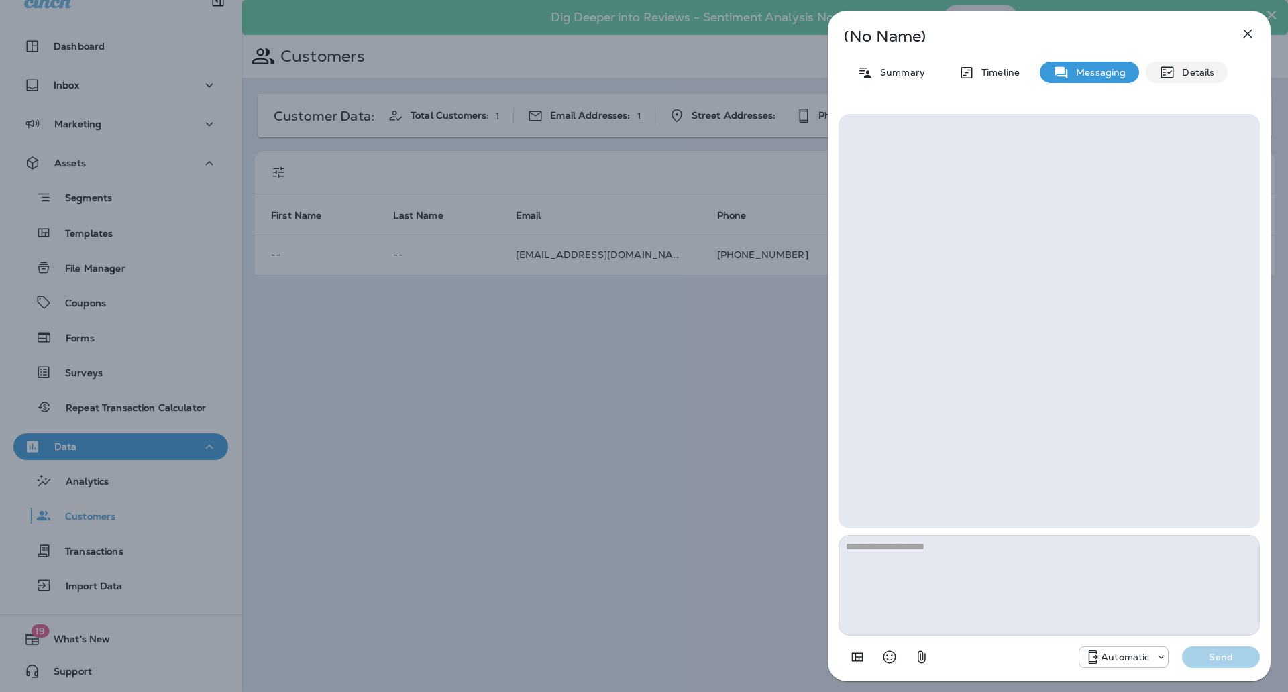
click at [1200, 68] on p "Details" at bounding box center [1194, 72] width 39 height 11
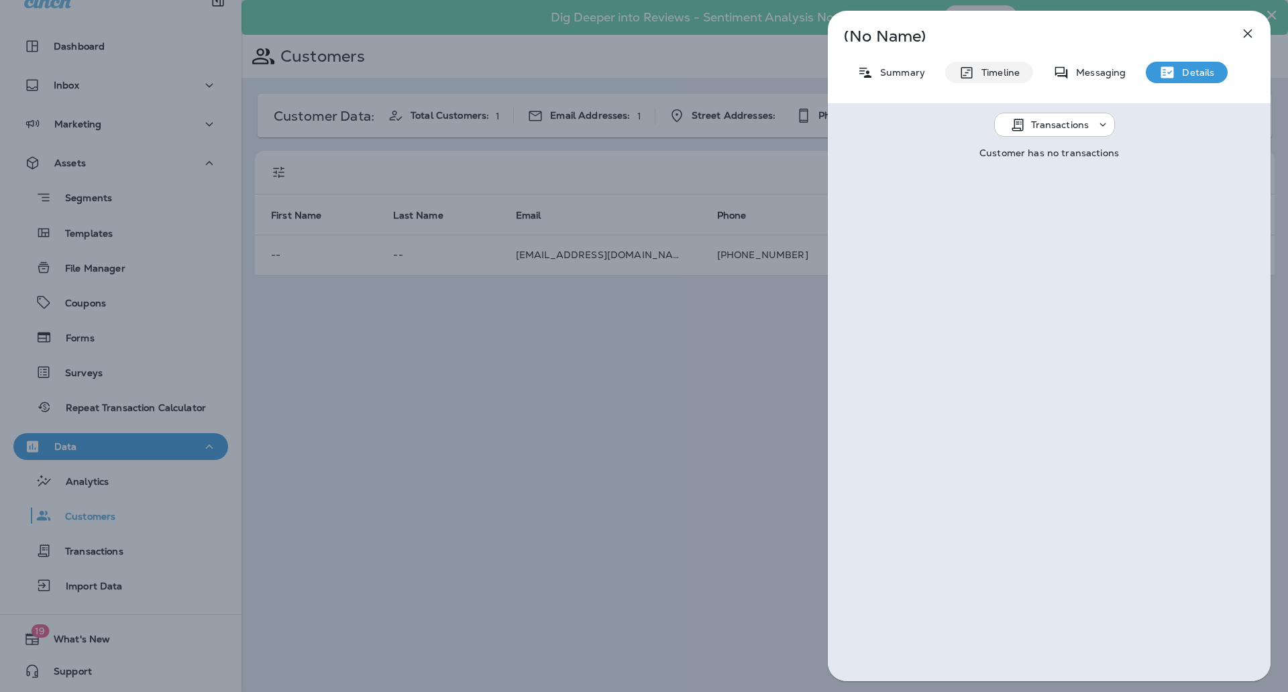
click at [970, 76] on icon at bounding box center [966, 72] width 16 height 17
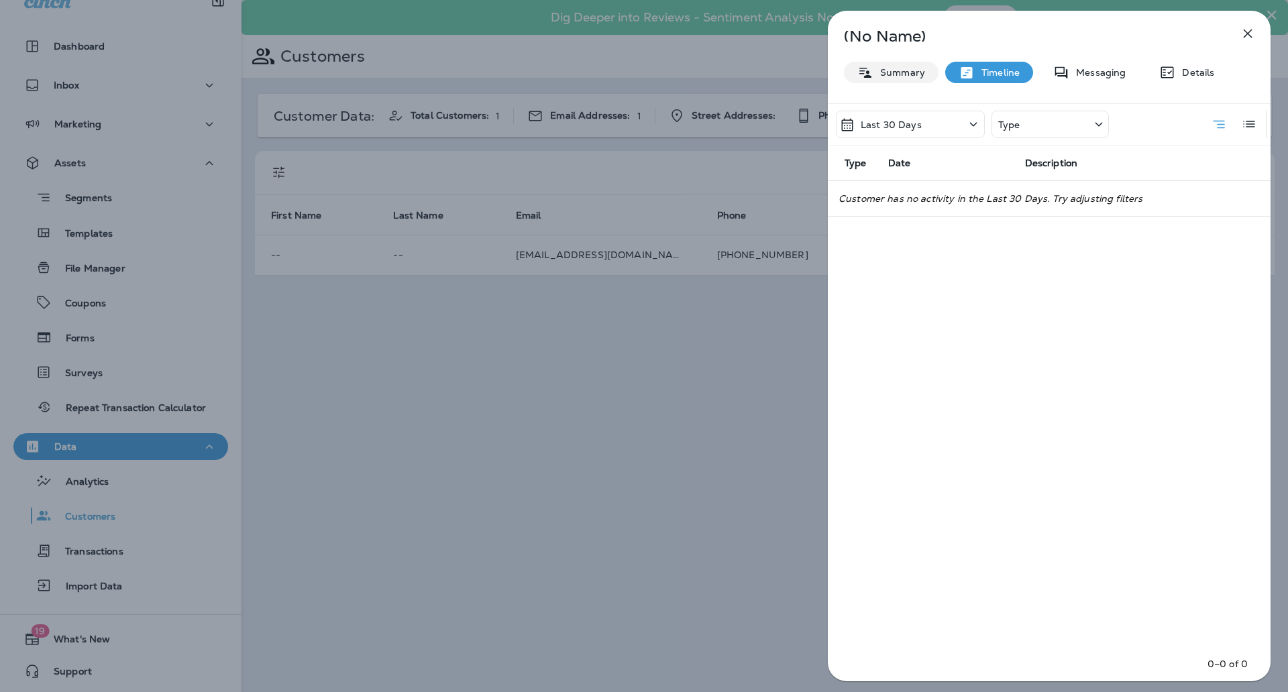
click at [901, 77] on p "Summary" at bounding box center [899, 72] width 52 height 11
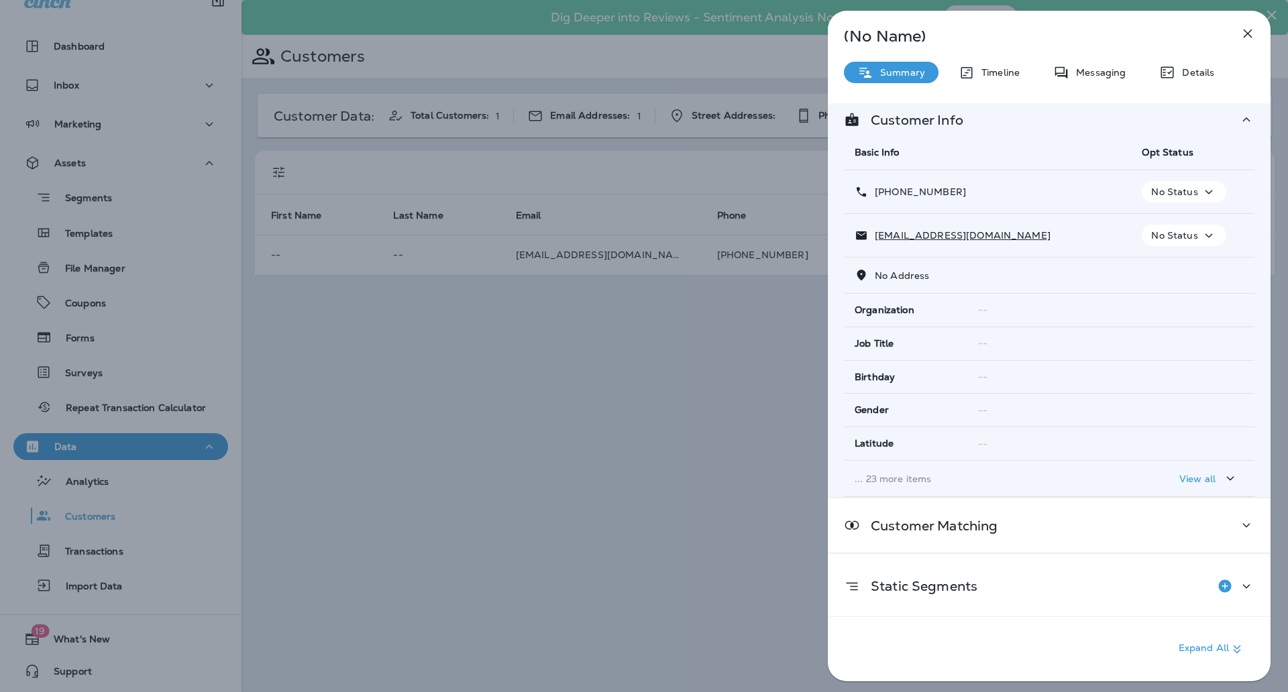
scroll to position [14, 0]
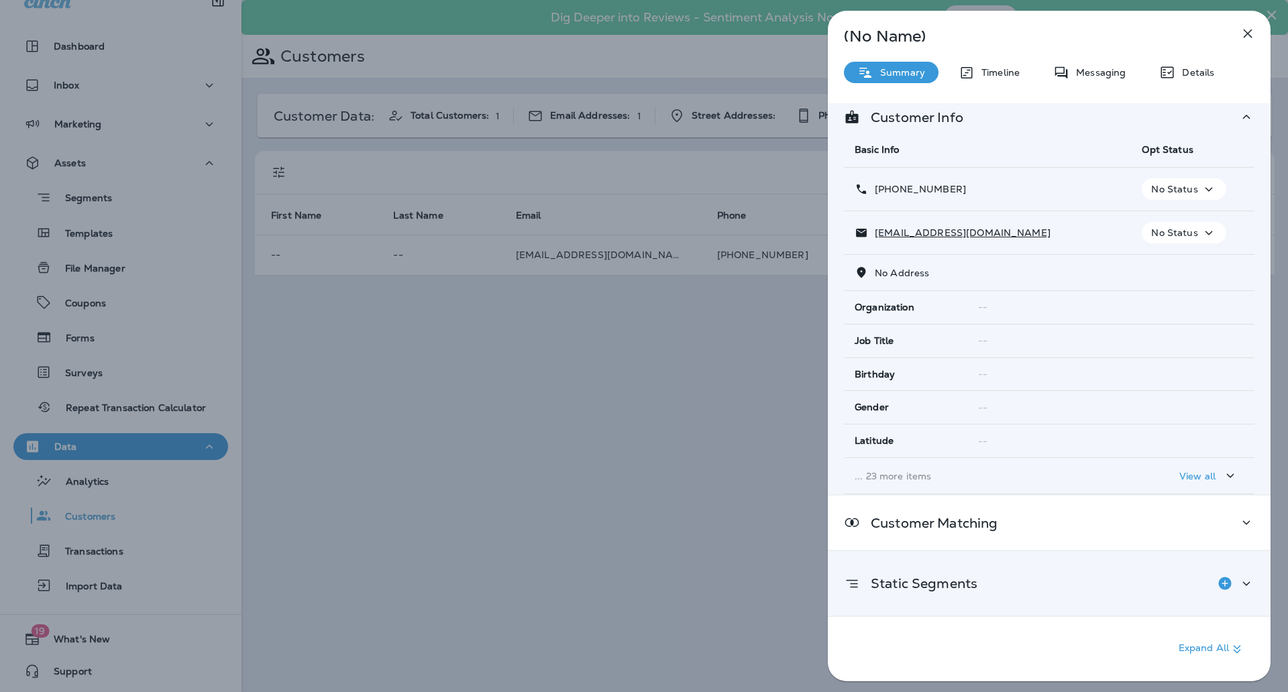
click at [1166, 589] on div "Static Segments" at bounding box center [1049, 583] width 410 height 27
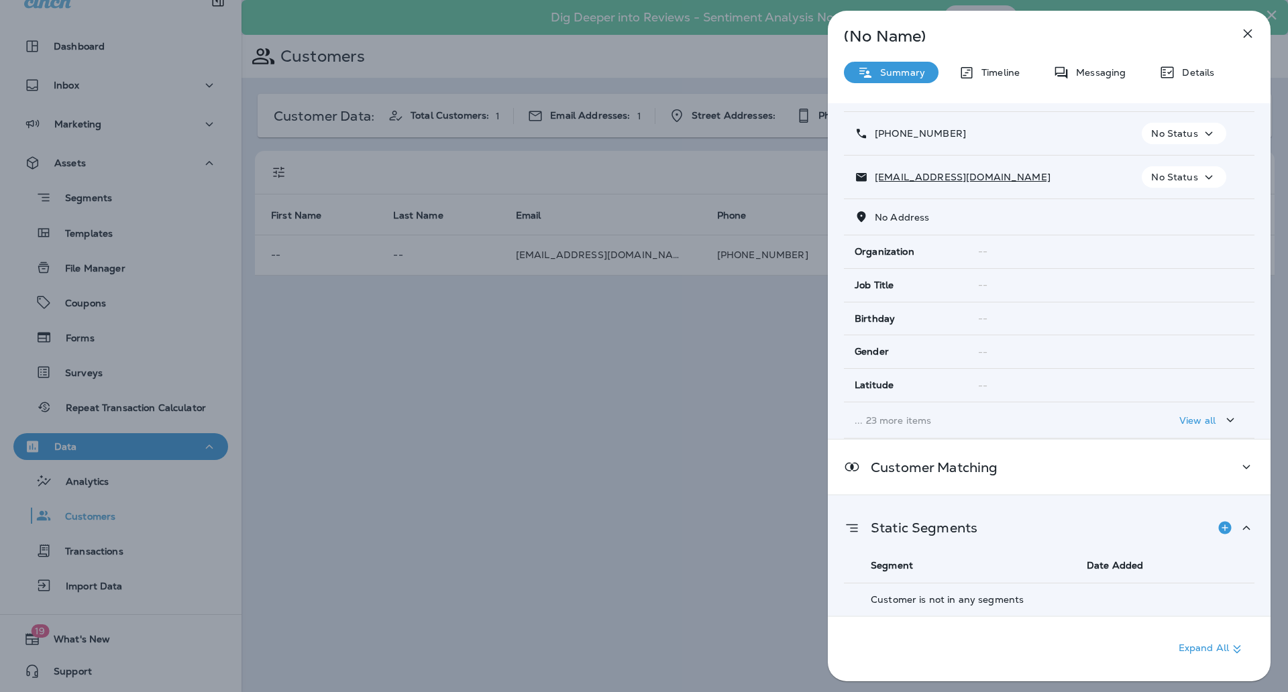
scroll to position [0, 0]
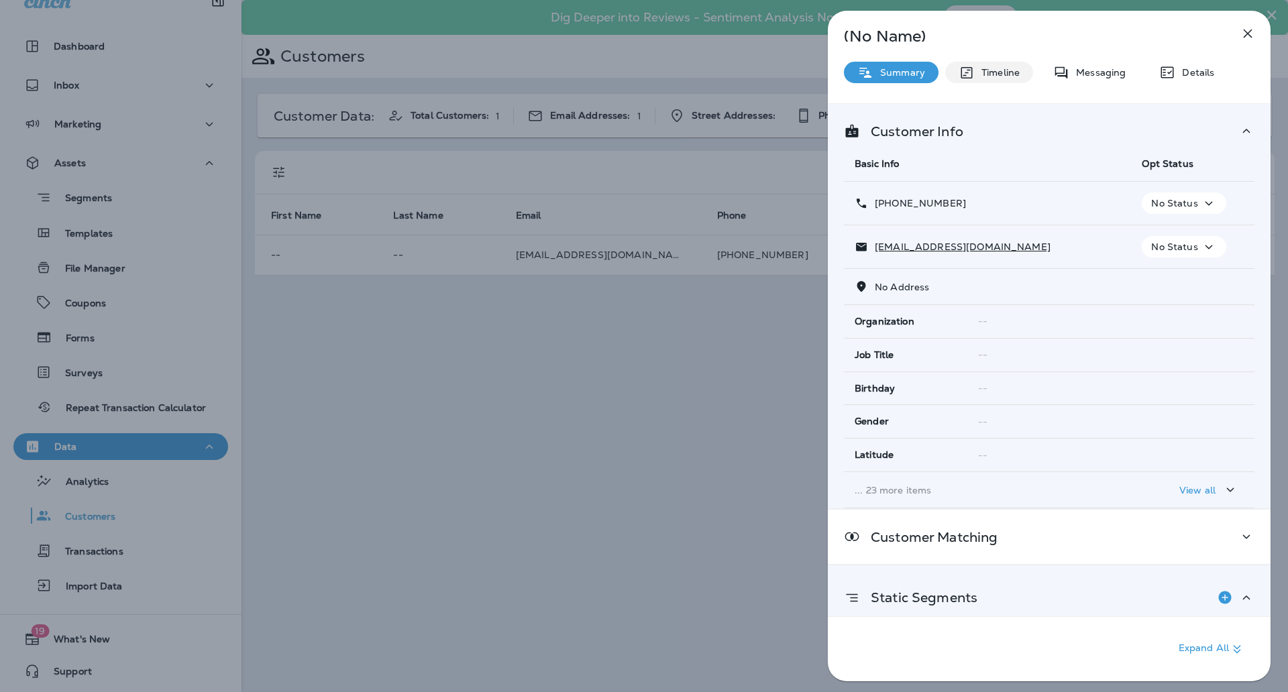
click at [1003, 78] on div "Timeline" at bounding box center [989, 72] width 88 height 21
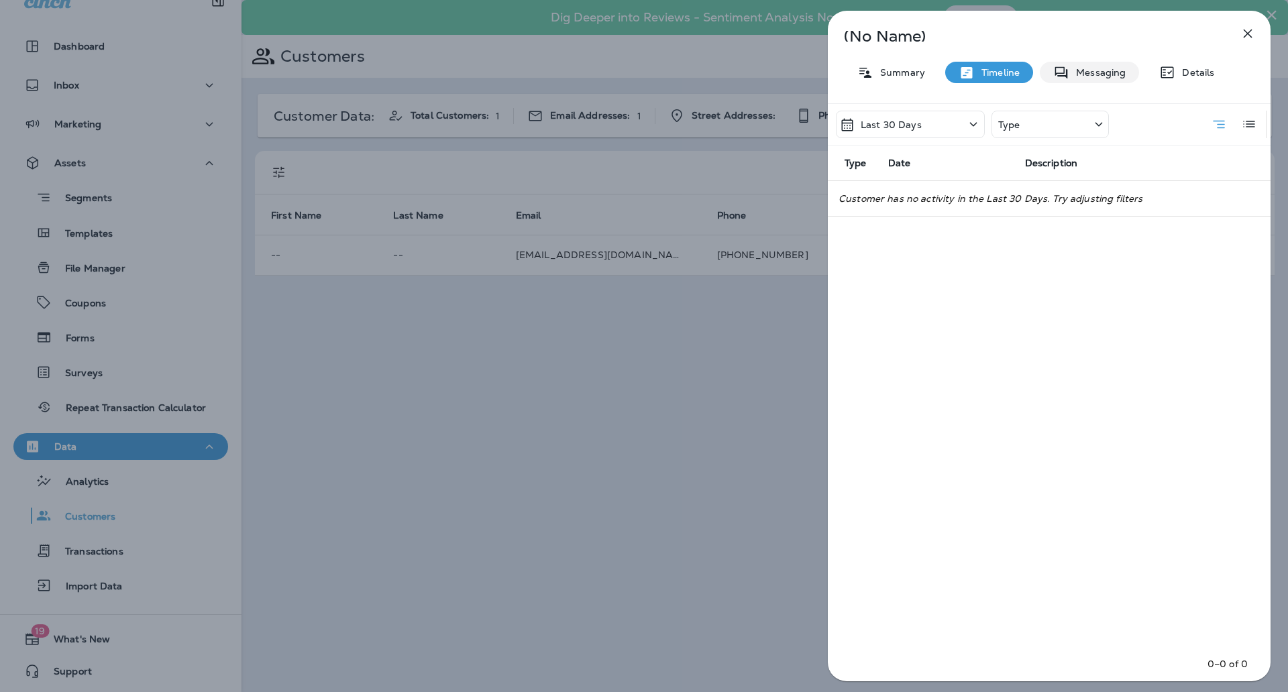
click at [1082, 73] on p "Messaging" at bounding box center [1097, 72] width 56 height 11
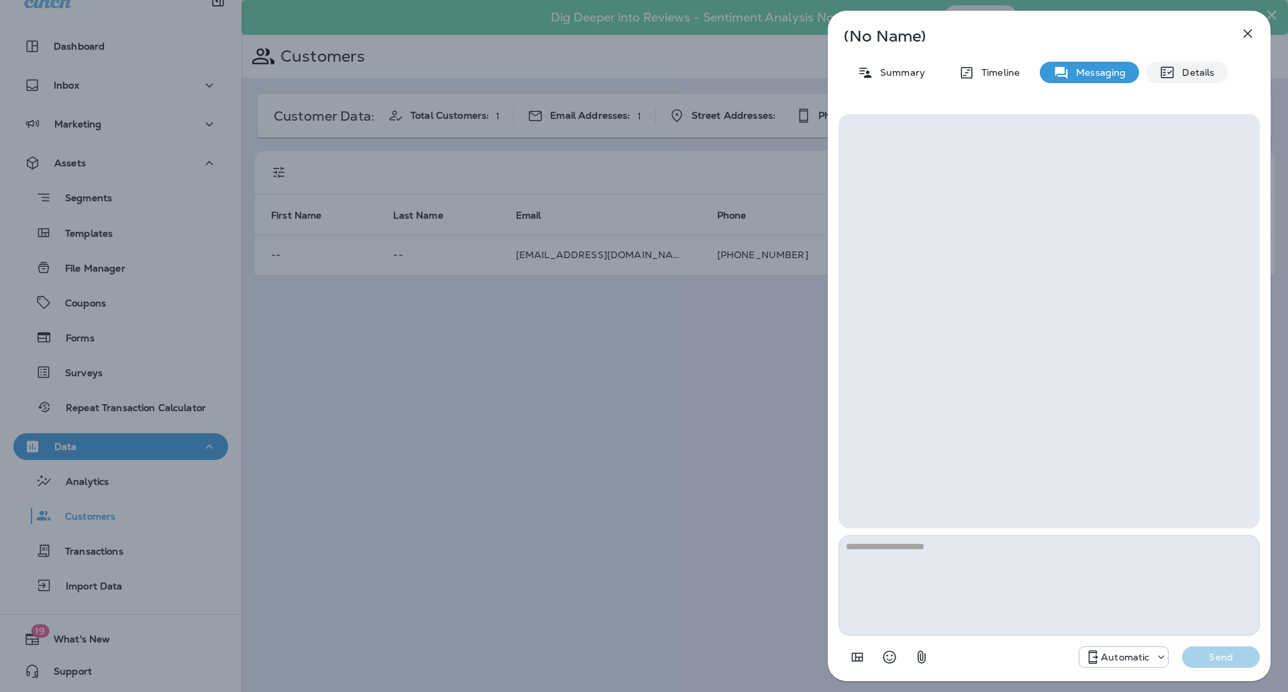
click at [1209, 74] on p "Details" at bounding box center [1194, 72] width 39 height 11
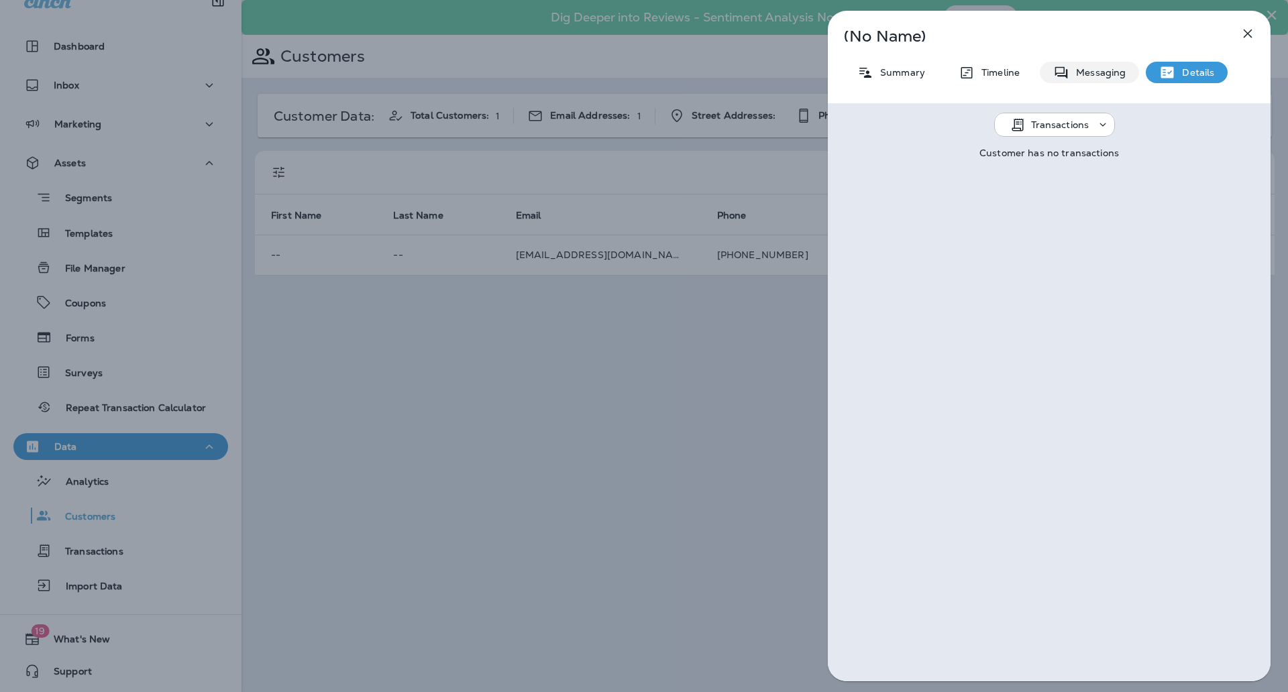
click at [1093, 77] on p "Messaging" at bounding box center [1097, 72] width 56 height 11
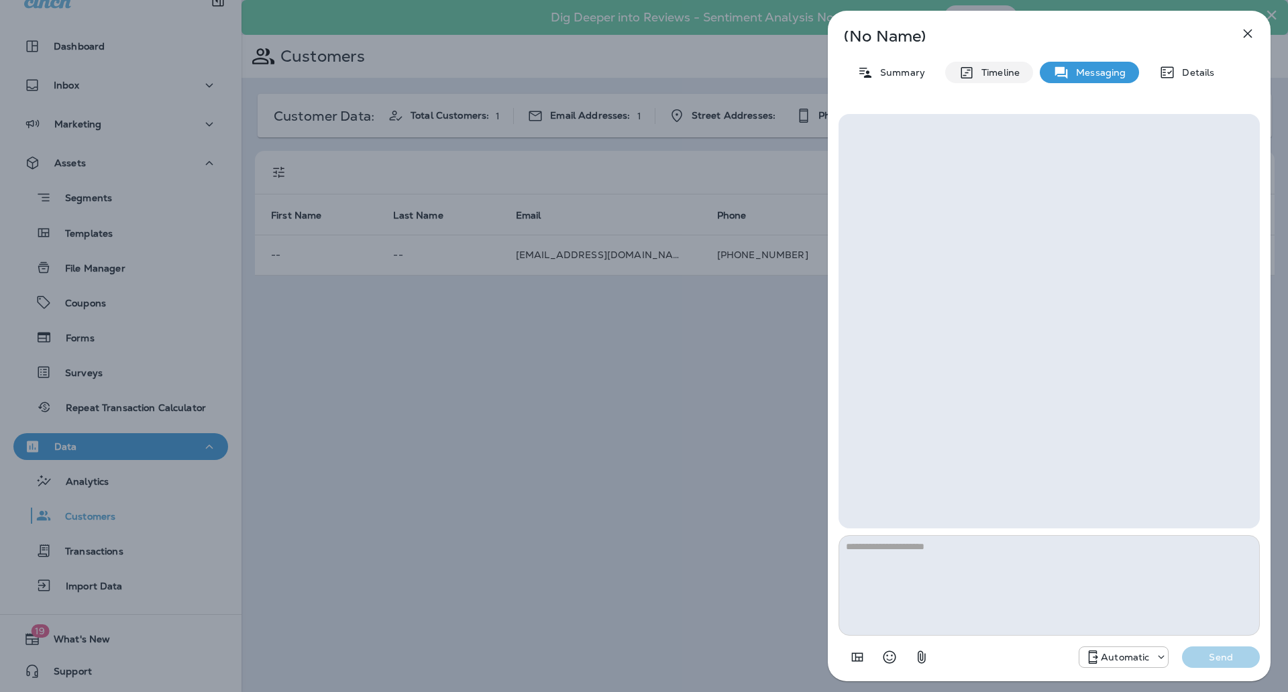
click at [978, 73] on p "Timeline" at bounding box center [996, 72] width 45 height 11
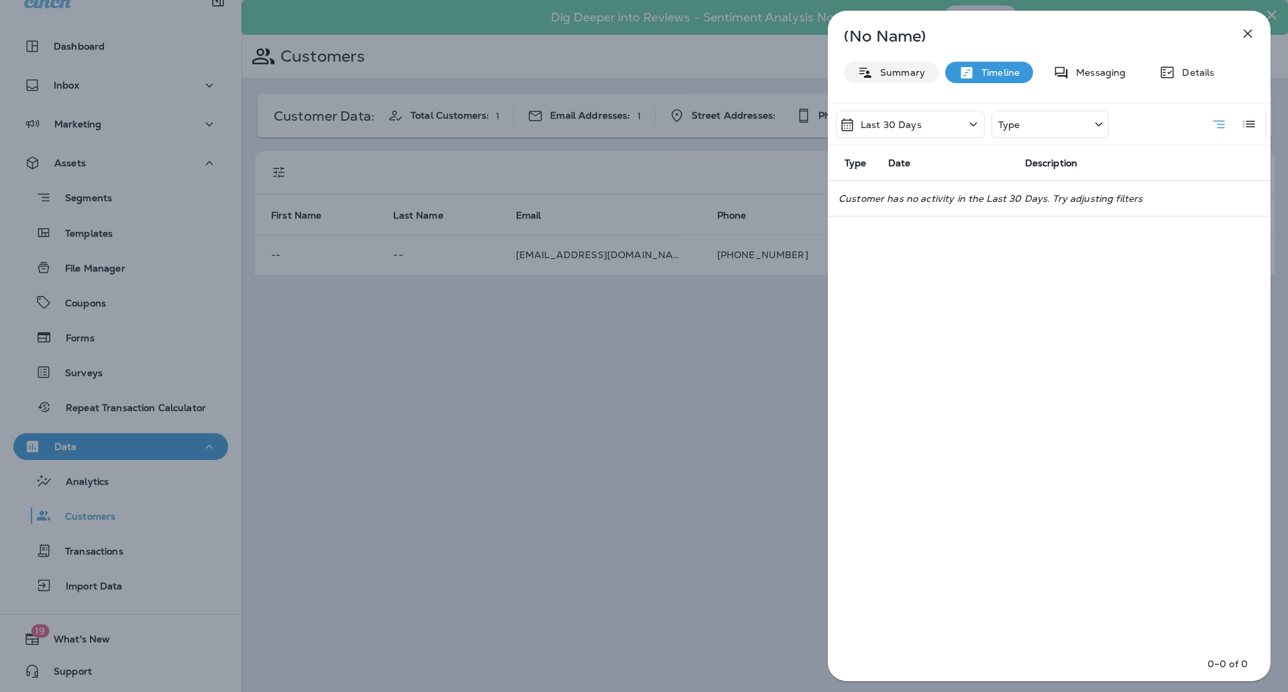
click at [905, 73] on p "Summary" at bounding box center [899, 72] width 52 height 11
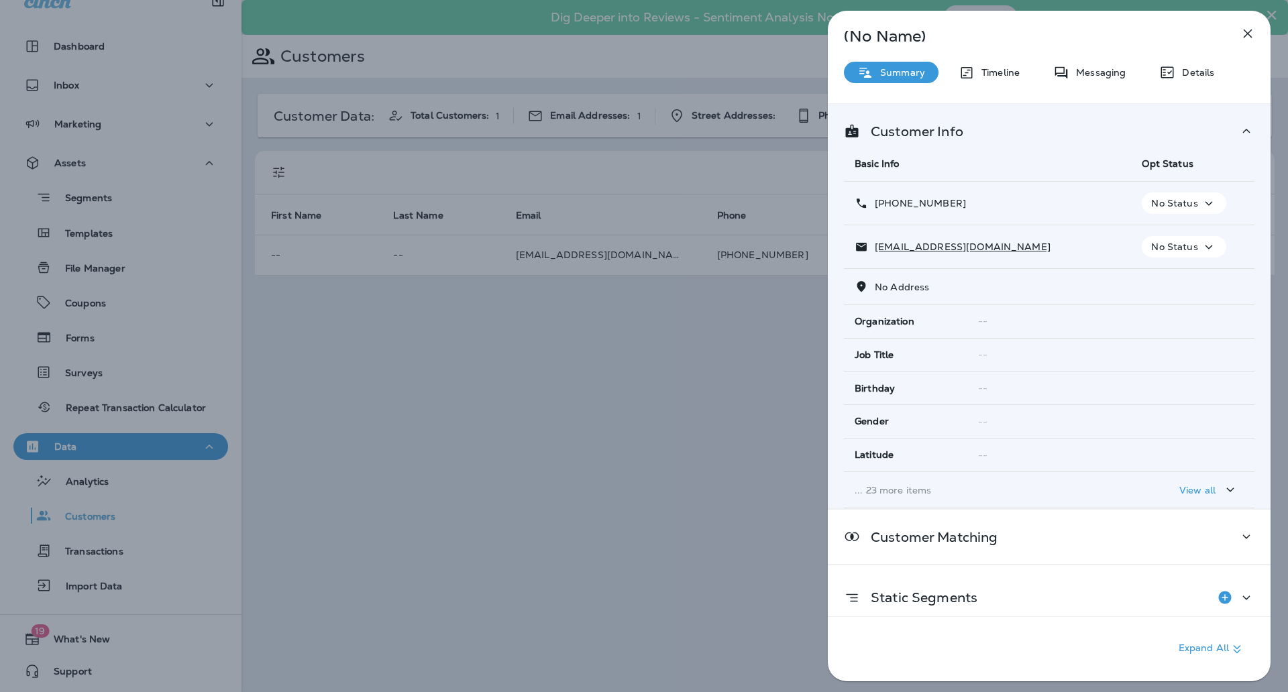
click at [684, 431] on div "(No Name) Summary Timeline Messaging Details Customer Info Basic Info Opt Statu…" at bounding box center [644, 346] width 1288 height 692
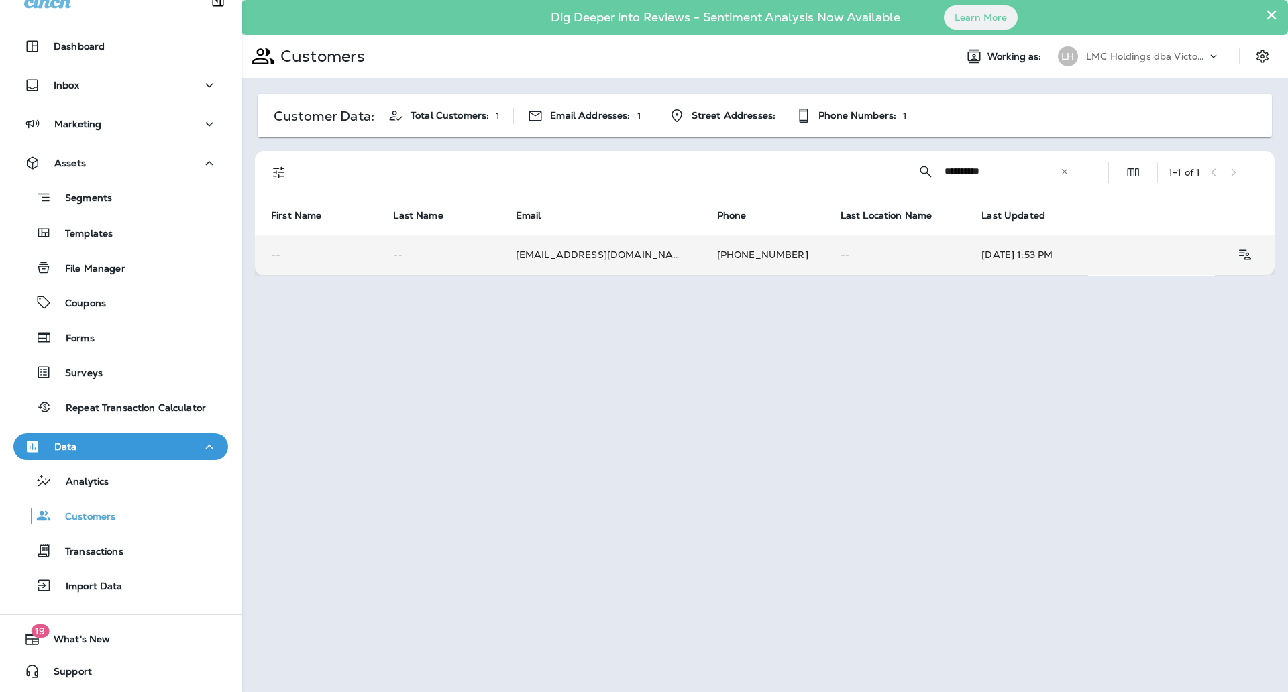
click at [965, 250] on td "Oct 8, 2025 1:53 PM" at bounding box center [1026, 255] width 122 height 40
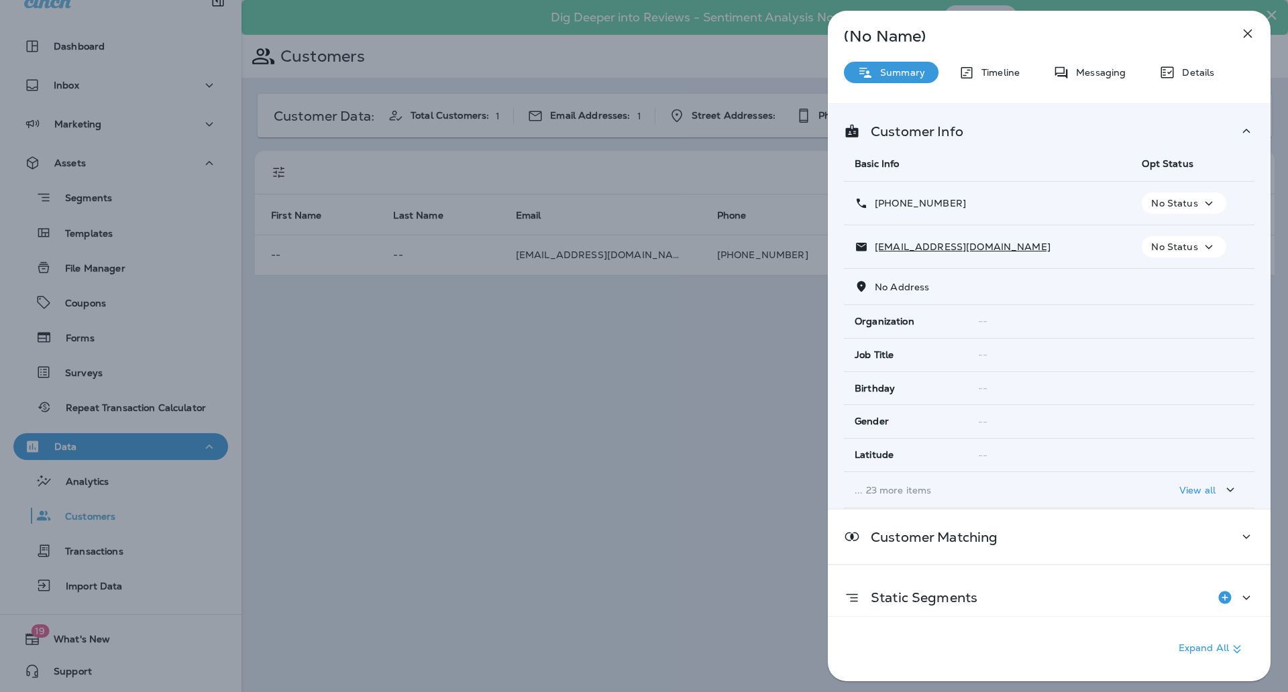
click at [445, 297] on div "(No Name) Summary Timeline Messaging Details Customer Info Basic Info Opt Statu…" at bounding box center [644, 346] width 1288 height 692
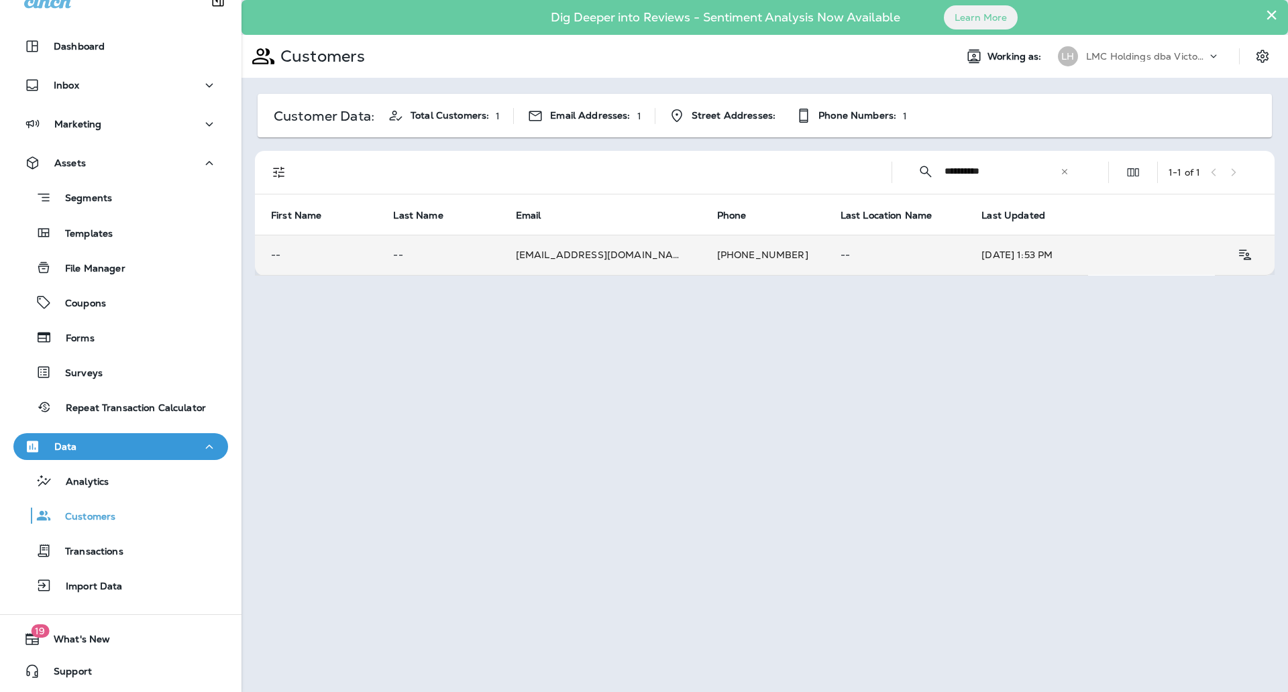
click at [701, 256] on td "+12489396290" at bounding box center [762, 255] width 123 height 40
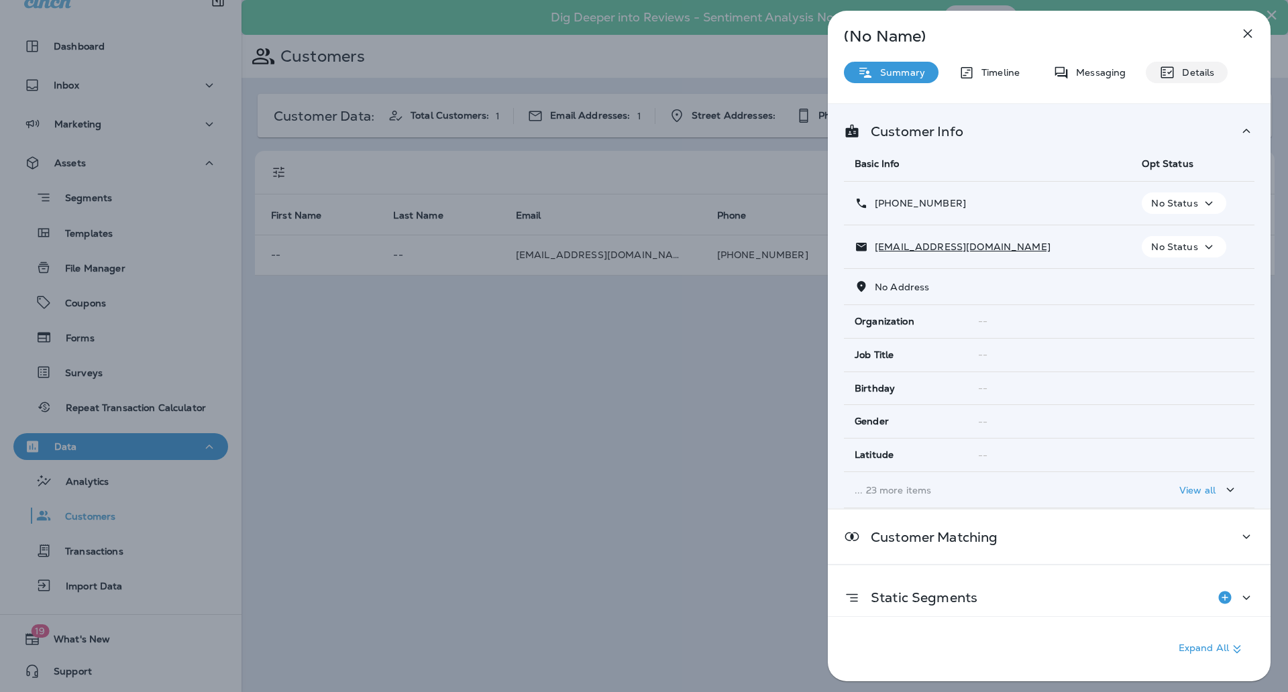
click at [1200, 78] on p "Details" at bounding box center [1194, 72] width 39 height 11
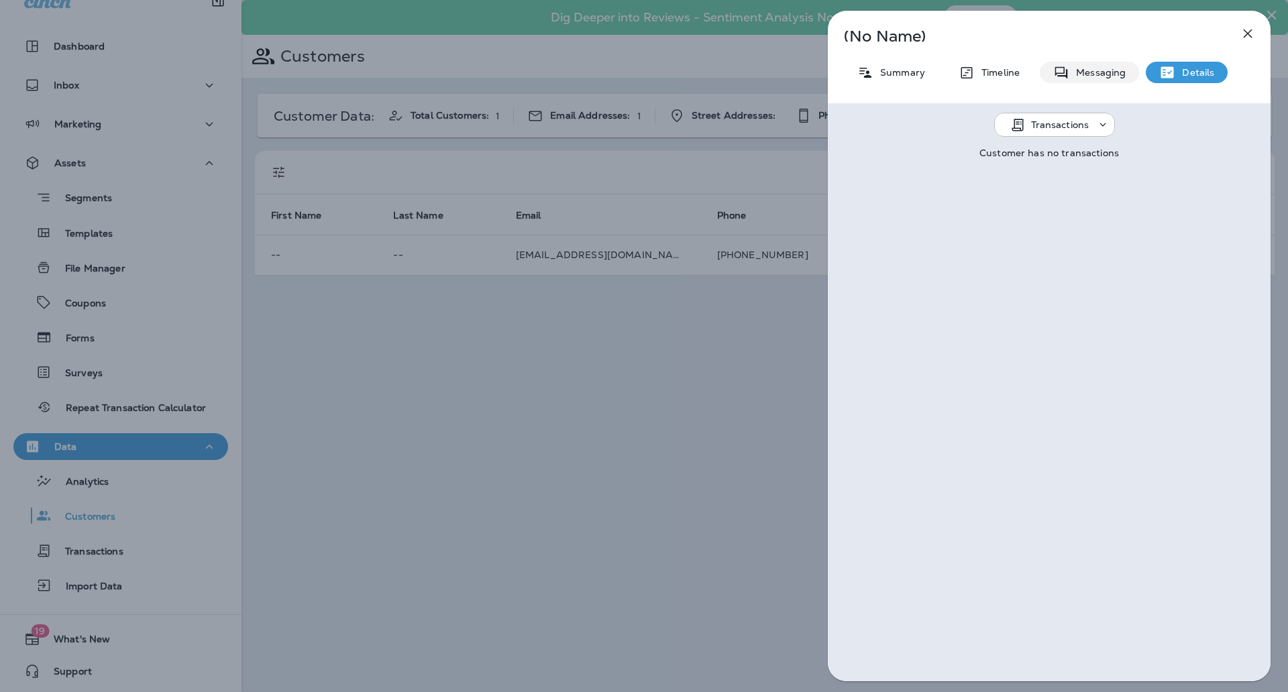
click at [1085, 72] on p "Messaging" at bounding box center [1097, 72] width 56 height 11
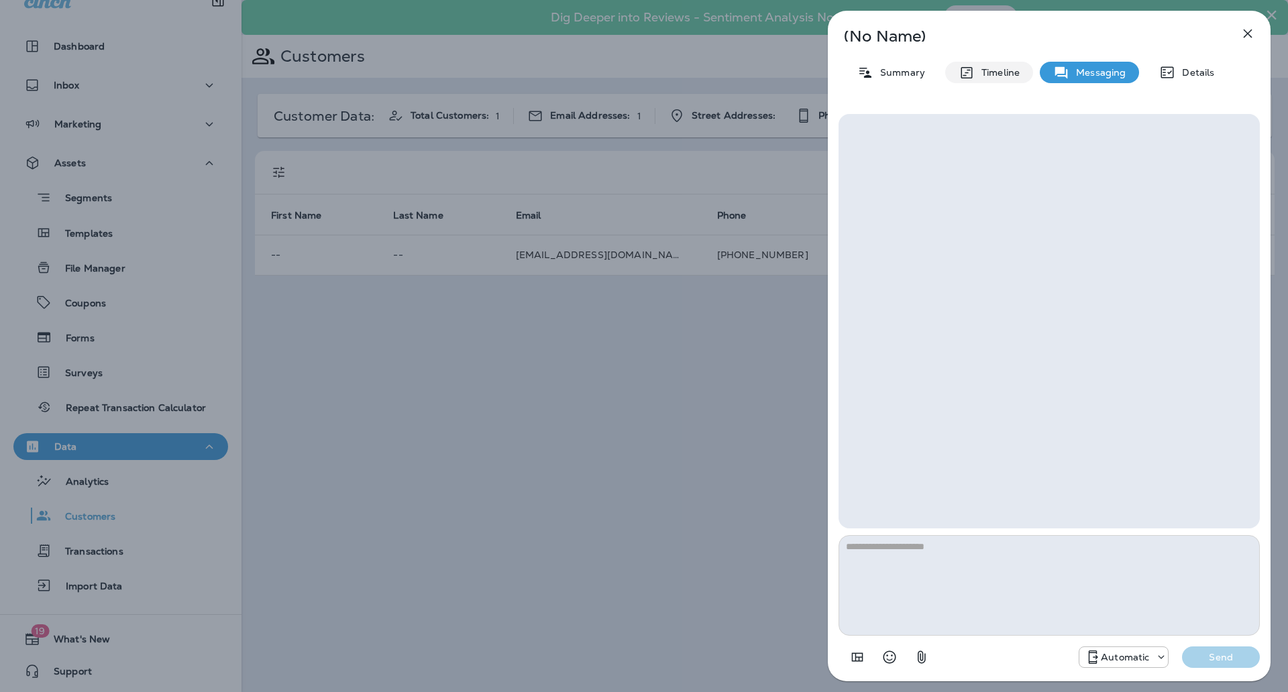
click at [1009, 71] on p "Timeline" at bounding box center [996, 72] width 45 height 11
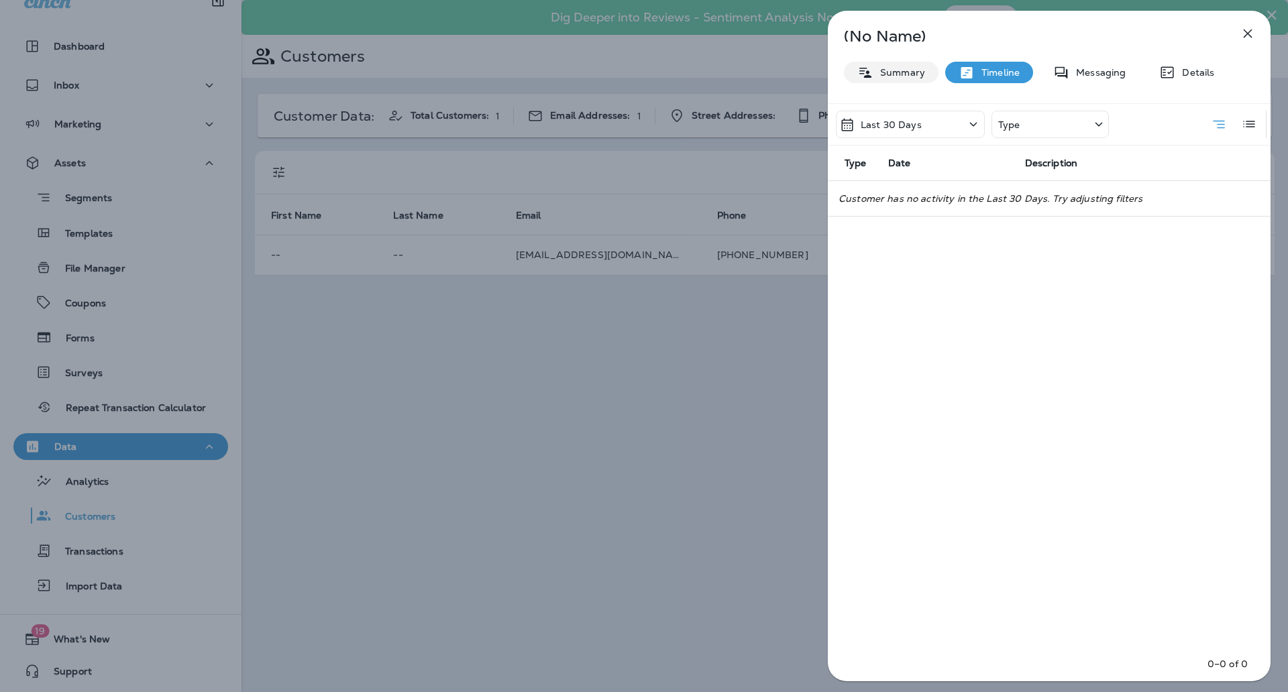
click at [901, 70] on p "Summary" at bounding box center [899, 72] width 52 height 11
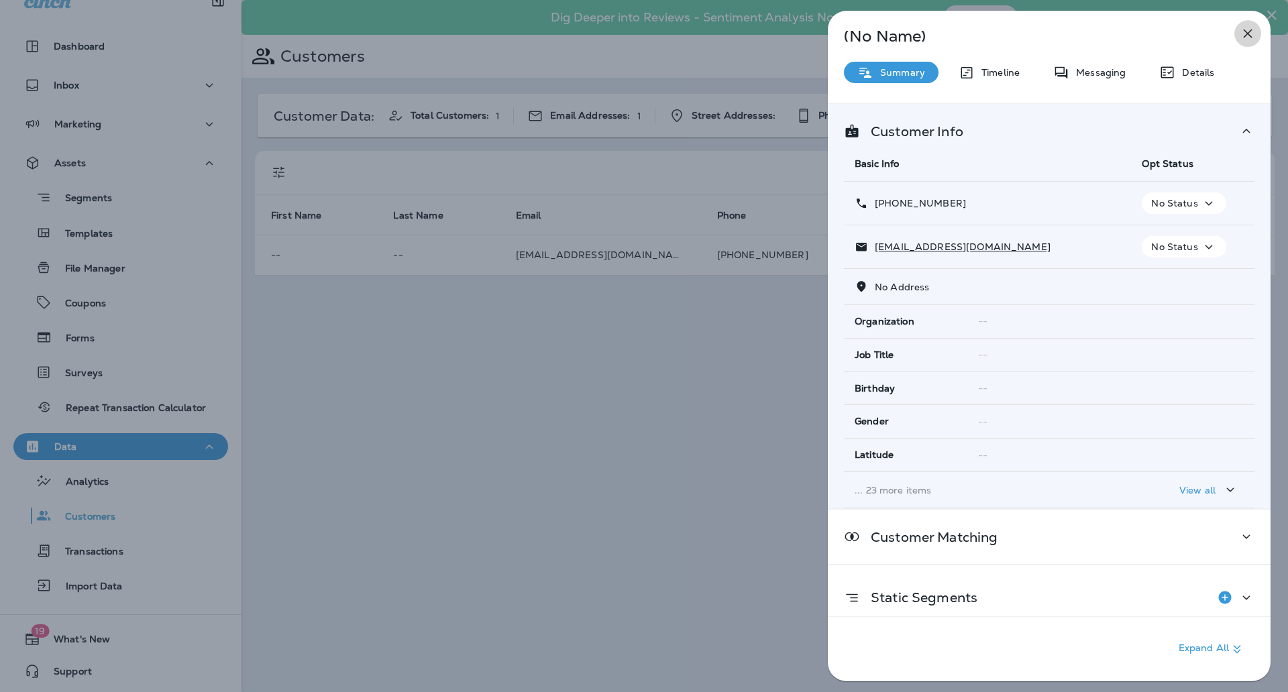
click at [1237, 34] on button "button" at bounding box center [1247, 33] width 27 height 27
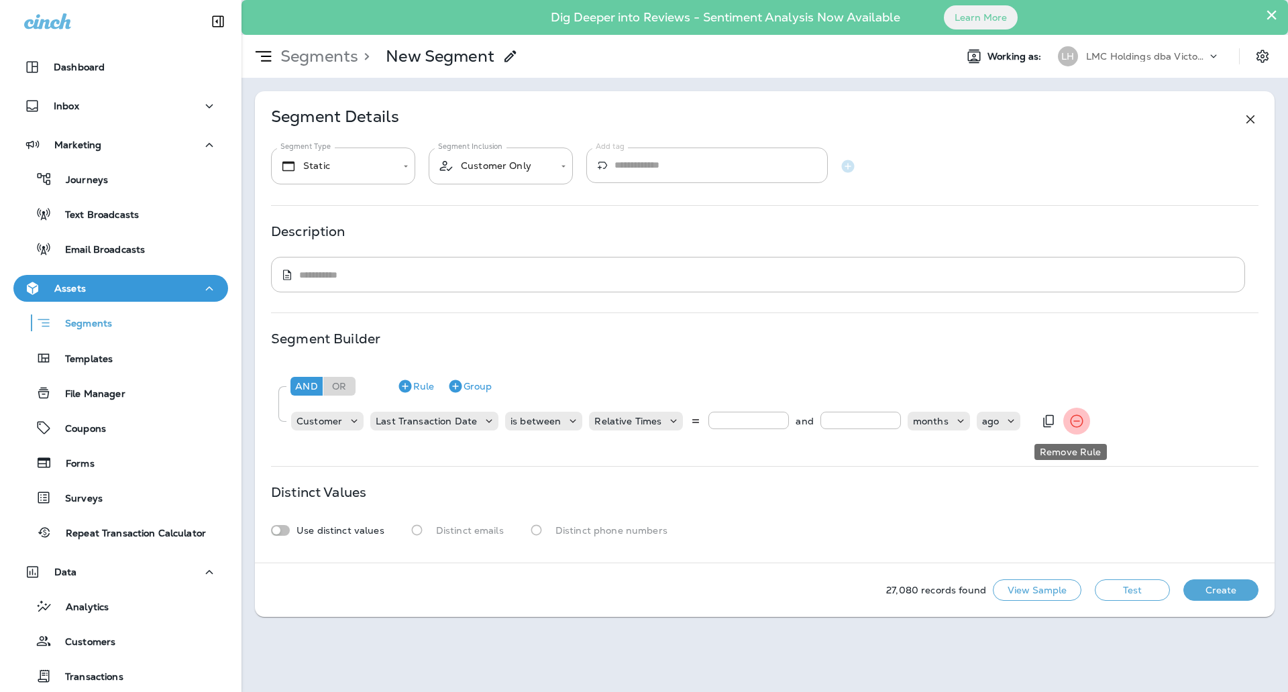
click at [1068, 422] on icon "Remove Rule" at bounding box center [1076, 421] width 16 height 16
click at [1068, 422] on div "**********" at bounding box center [764, 326] width 1019 height 471
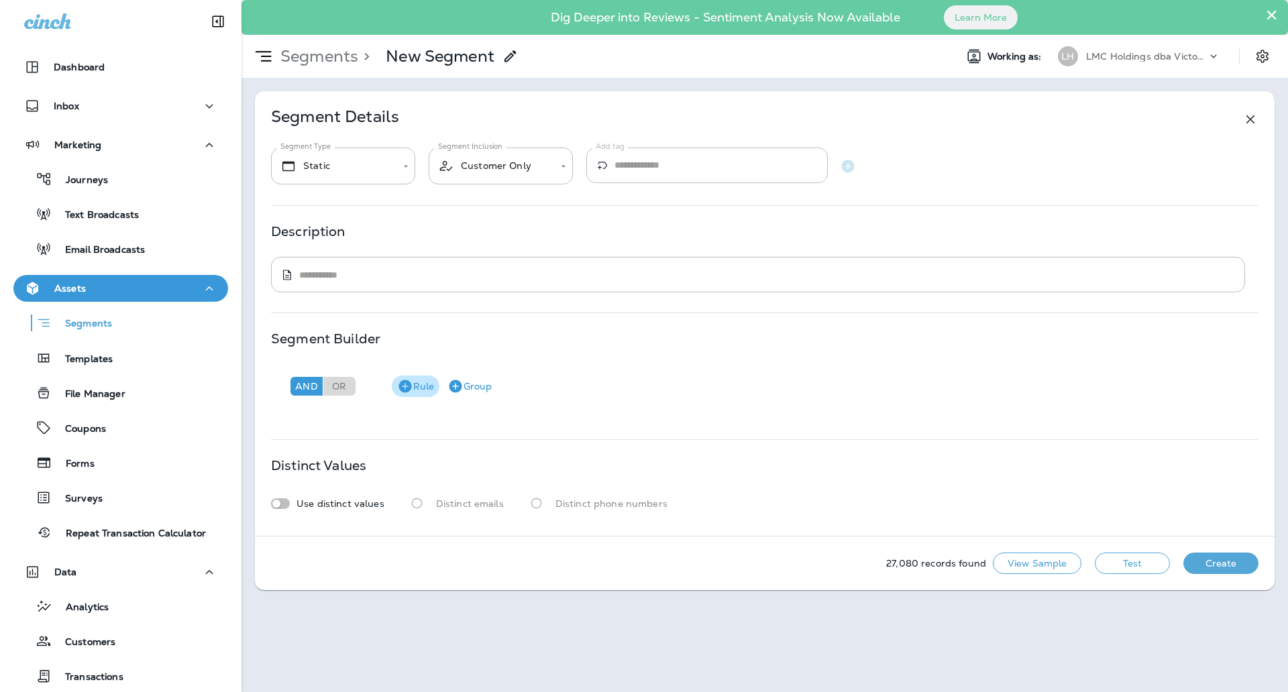
click at [422, 390] on button "Rule" at bounding box center [416, 386] width 48 height 21
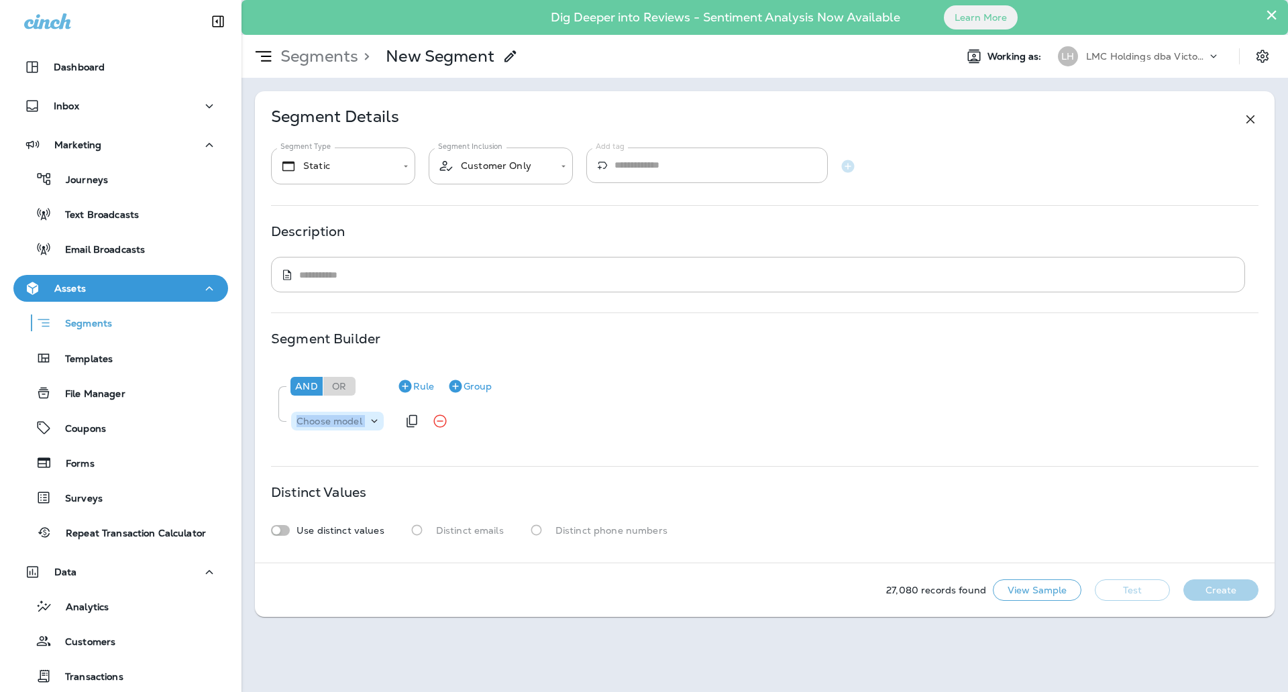
click at [349, 421] on p "Choose model" at bounding box center [329, 421] width 66 height 11
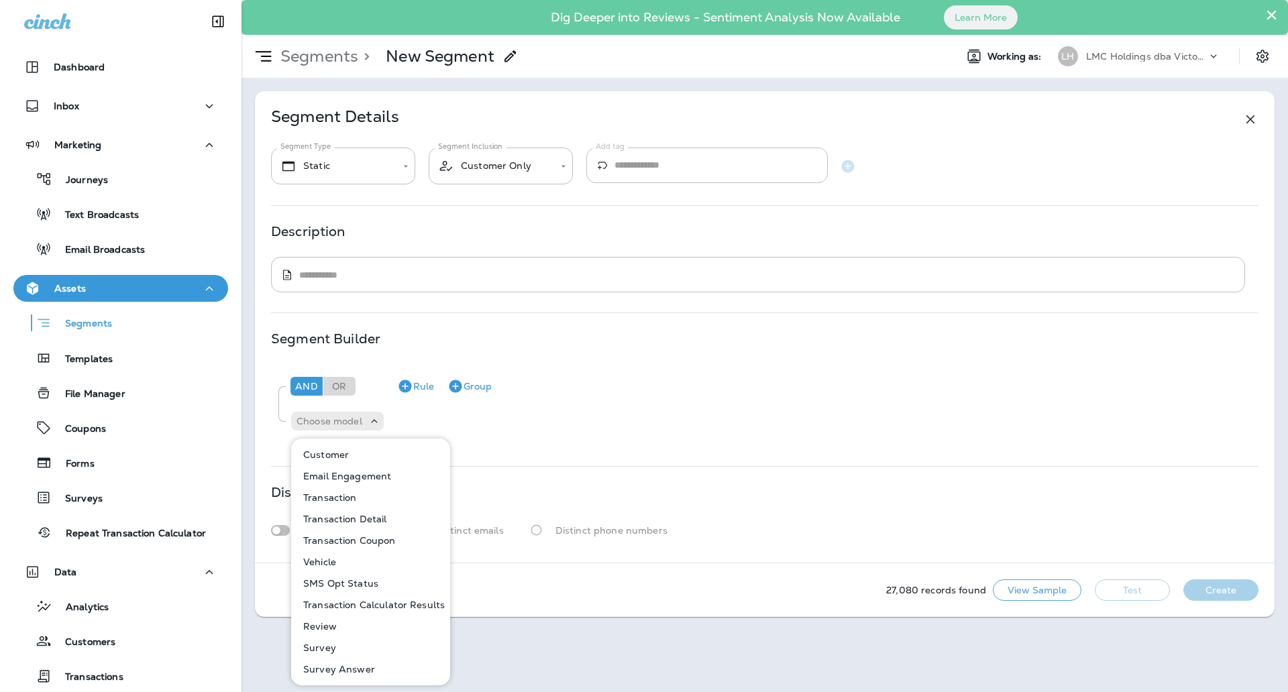
click at [345, 455] on p "Customer" at bounding box center [323, 454] width 51 height 11
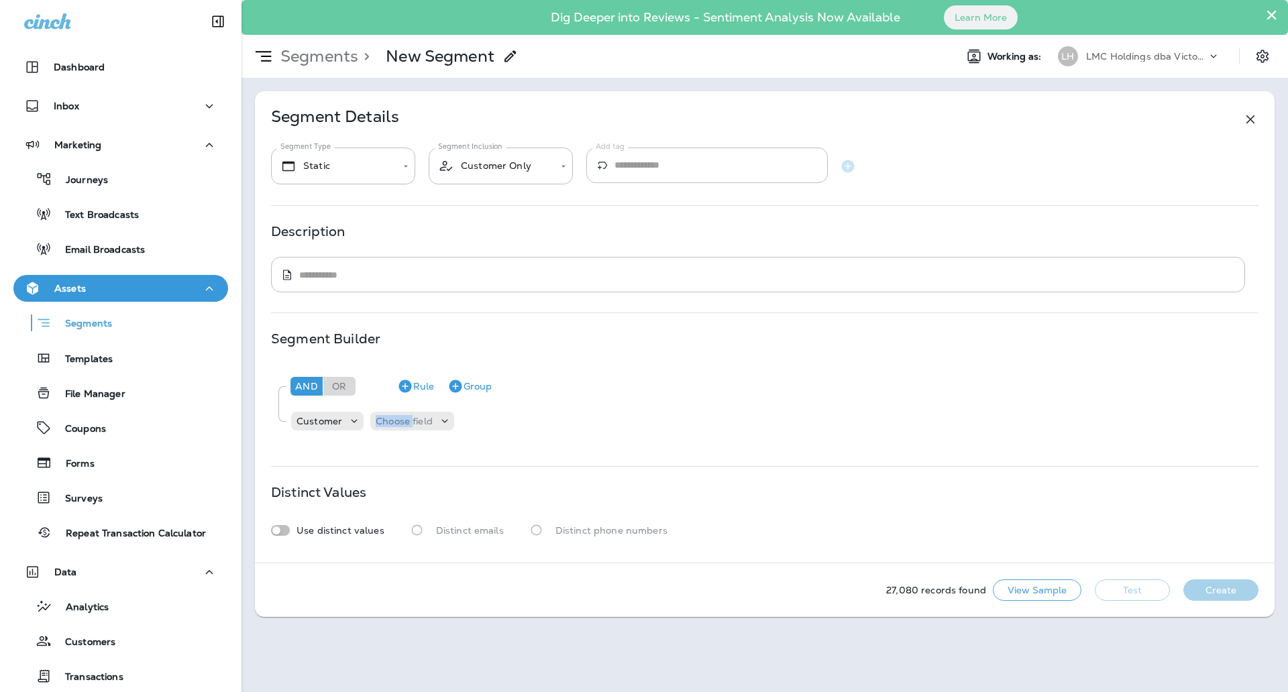
click at [345, 455] on div "**********" at bounding box center [764, 326] width 1019 height 471
click at [397, 425] on p "Choose field" at bounding box center [404, 421] width 57 height 11
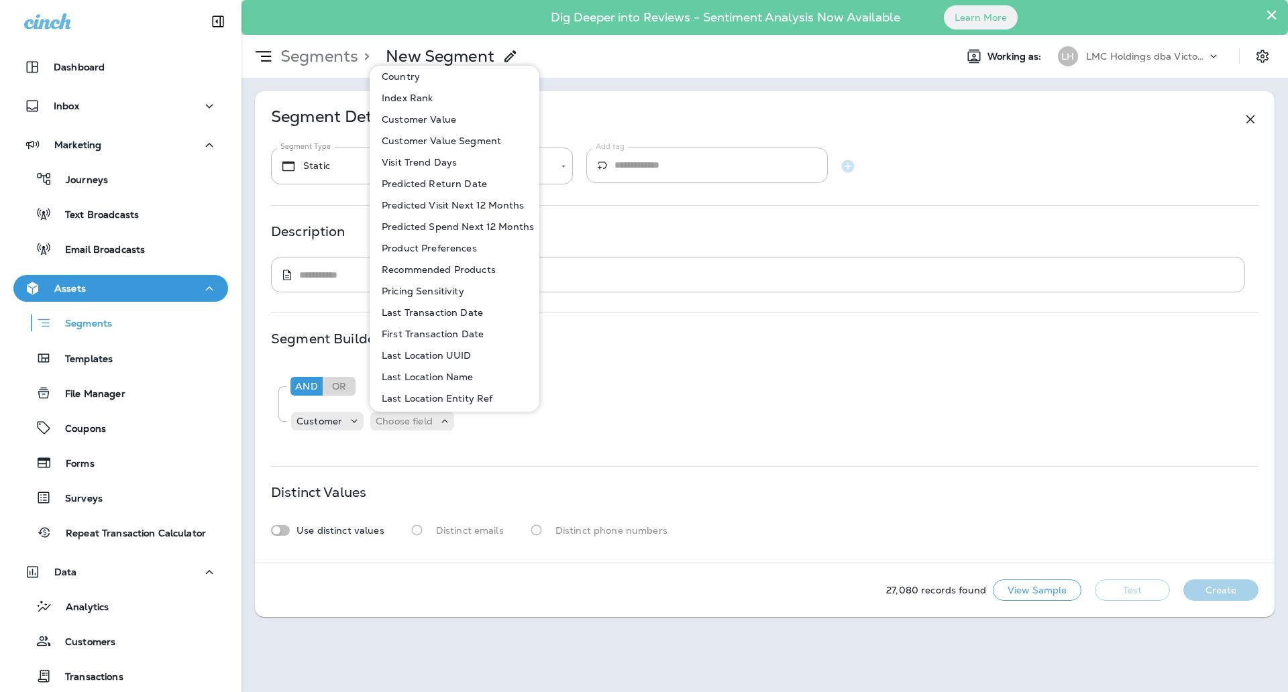
scroll to position [503, 0]
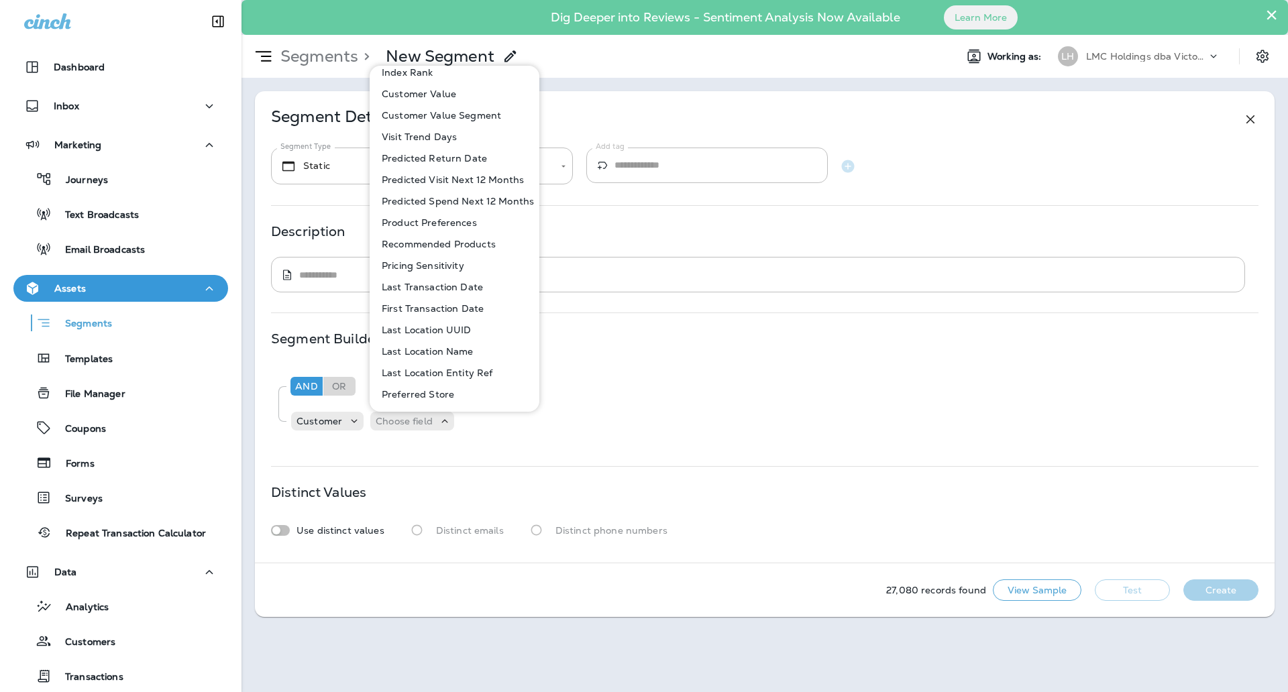
click at [449, 306] on p "First Transaction Date" at bounding box center [429, 308] width 107 height 11
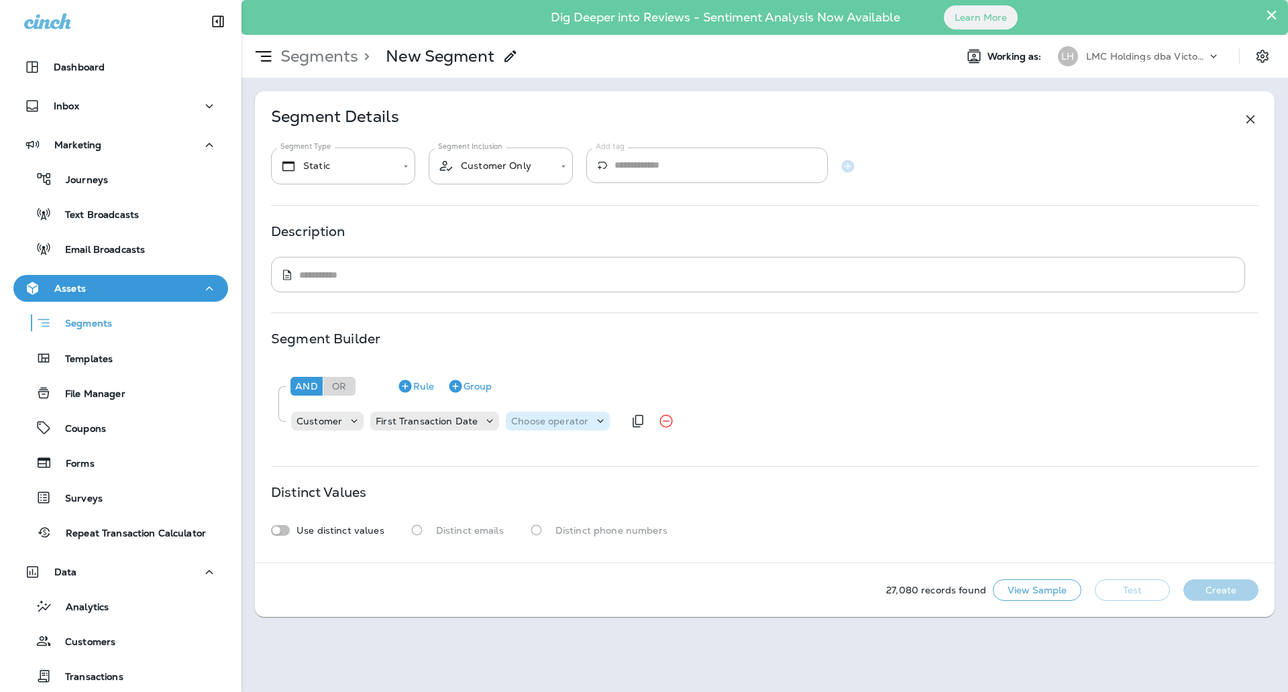
click at [535, 419] on p "Choose operator" at bounding box center [549, 421] width 77 height 11
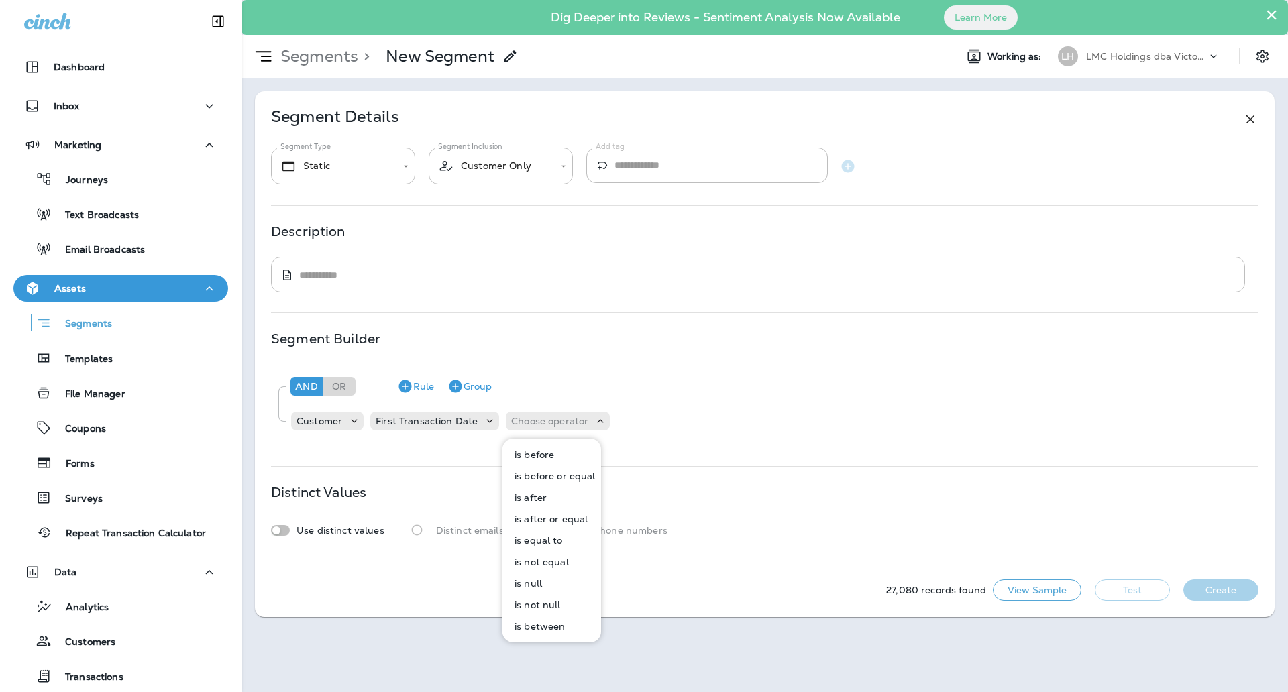
click at [543, 630] on p "is between" at bounding box center [537, 626] width 56 height 11
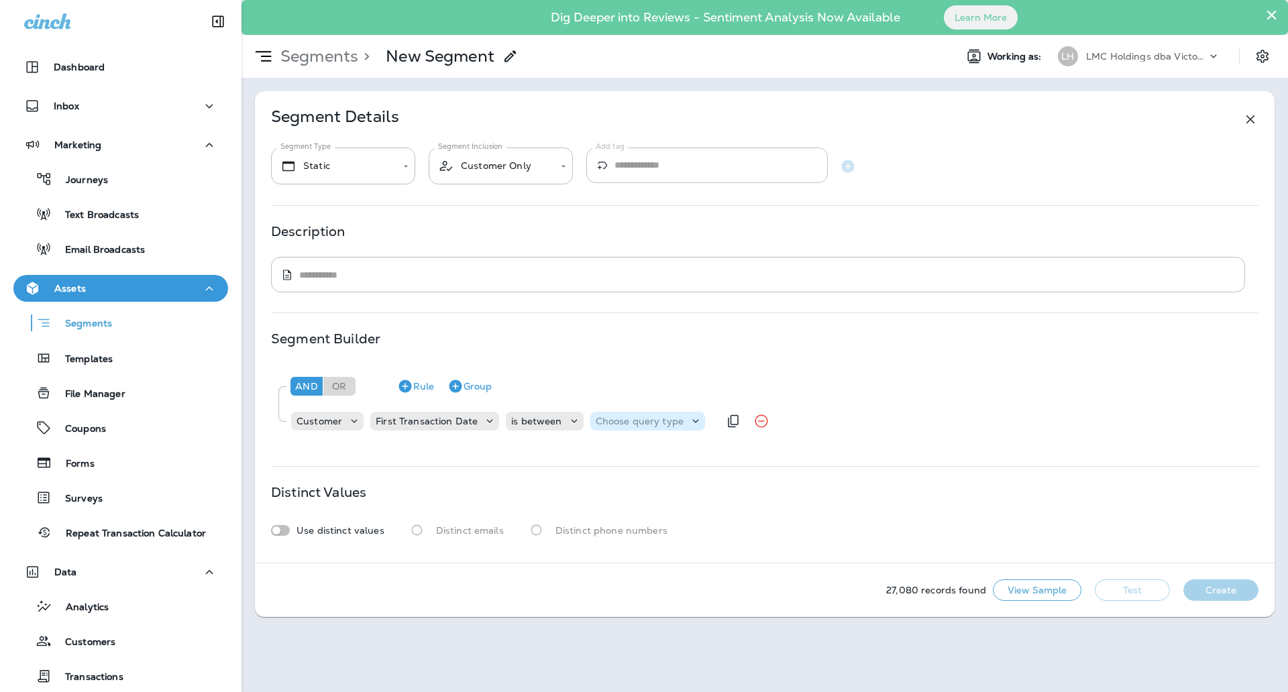
click at [645, 417] on p "Choose query type" at bounding box center [640, 421] width 88 height 11
click at [613, 477] on p "Dates" at bounding box center [608, 476] width 33 height 11
click at [680, 420] on p "Choose Date" at bounding box center [705, 421] width 60 height 11
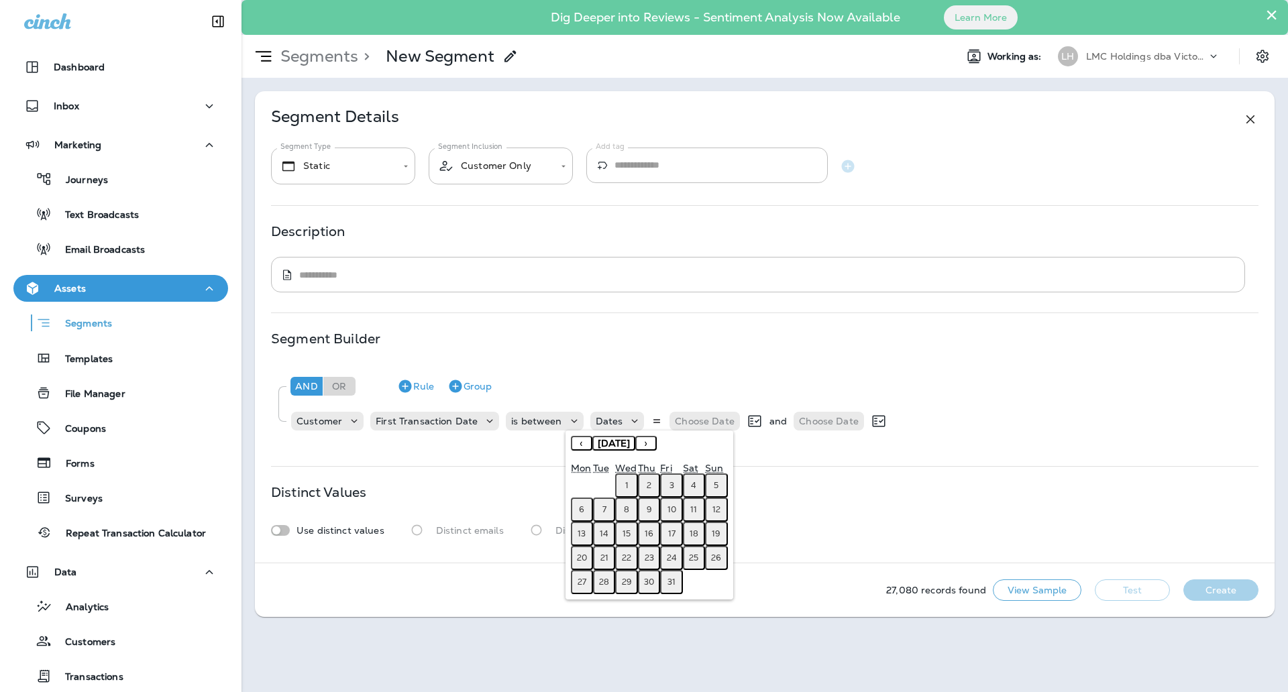
click at [581, 442] on button "‹" at bounding box center [581, 443] width 21 height 15
click at [582, 480] on abbr "1" at bounding box center [581, 485] width 3 height 11
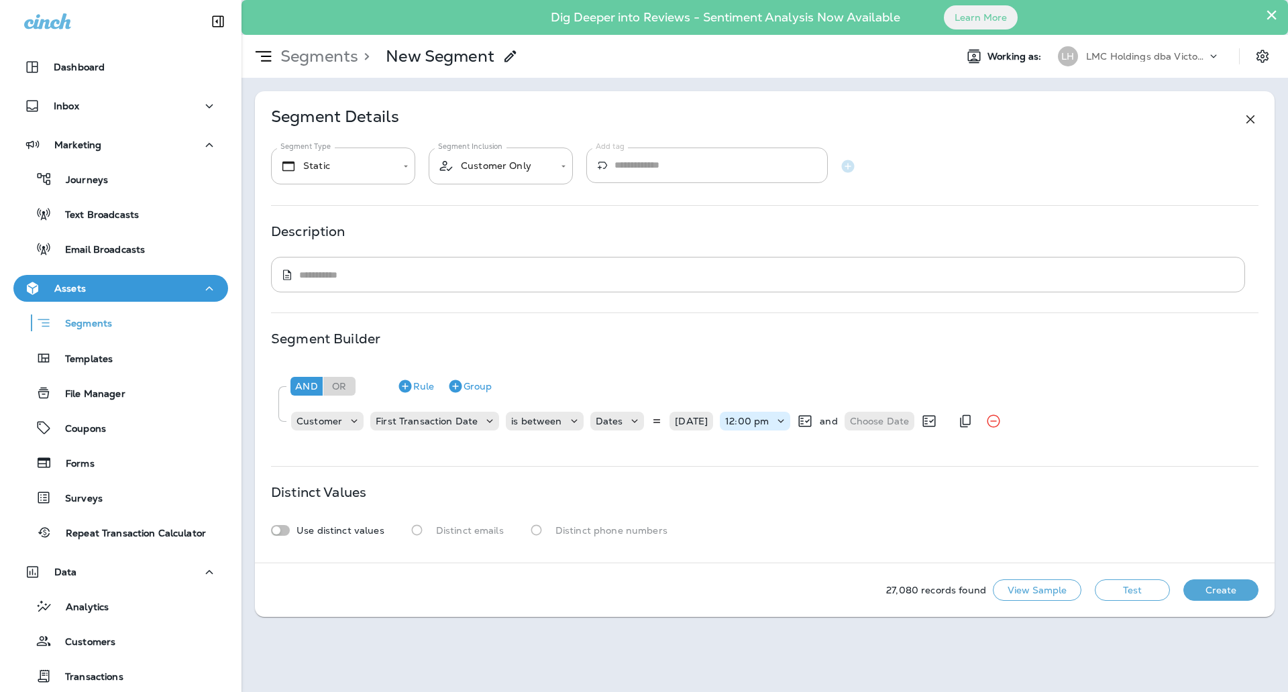
click at [773, 426] on div "12:00 pm" at bounding box center [747, 421] width 54 height 11
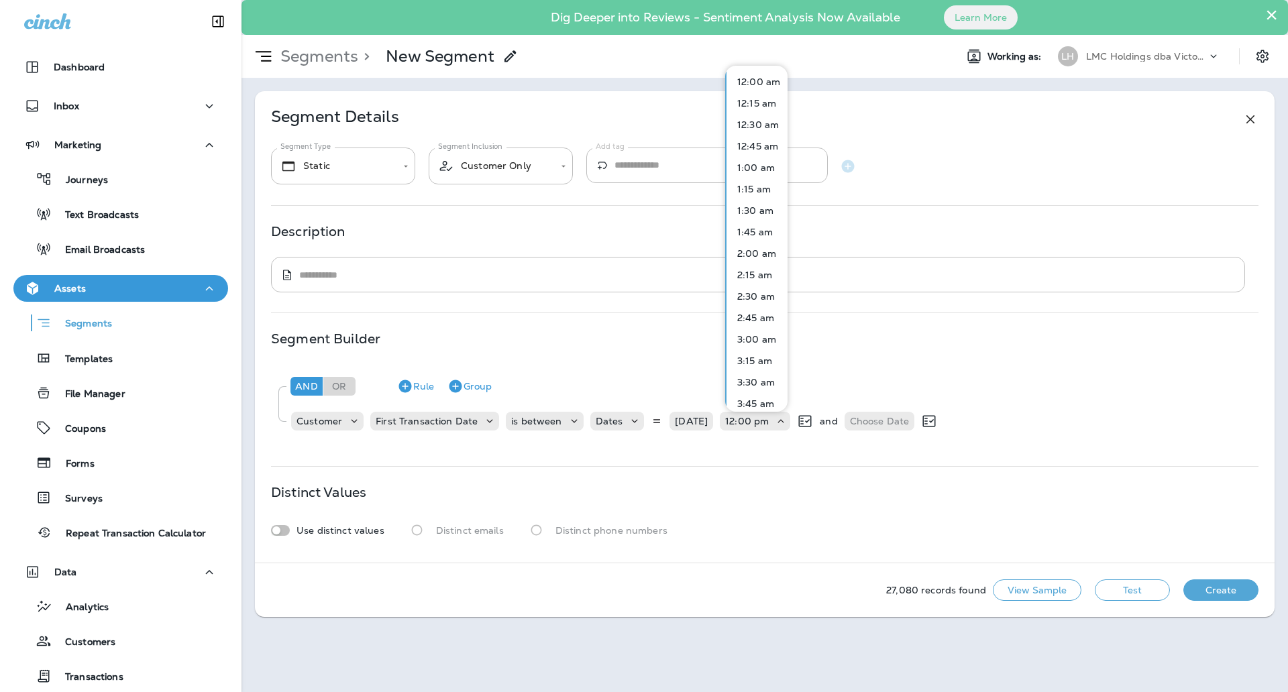
click at [761, 78] on p "12:00 am" at bounding box center [756, 81] width 48 height 11
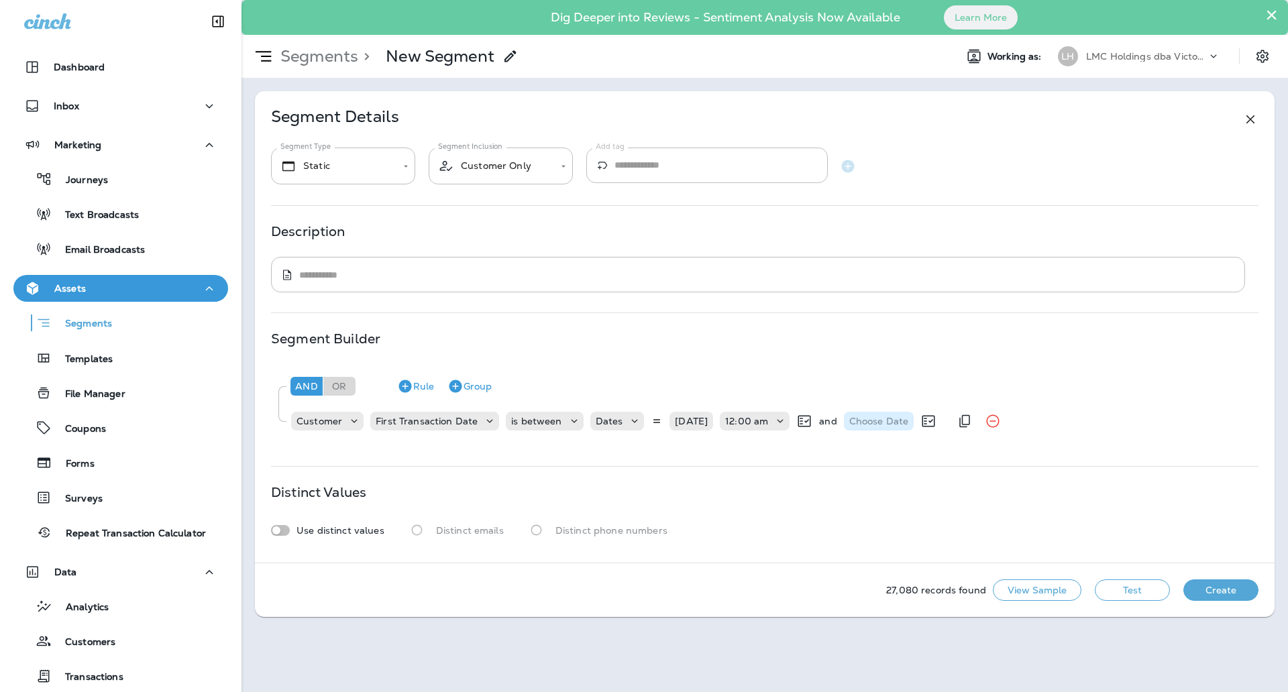
click at [864, 418] on p "Choose Date" at bounding box center [879, 421] width 60 height 11
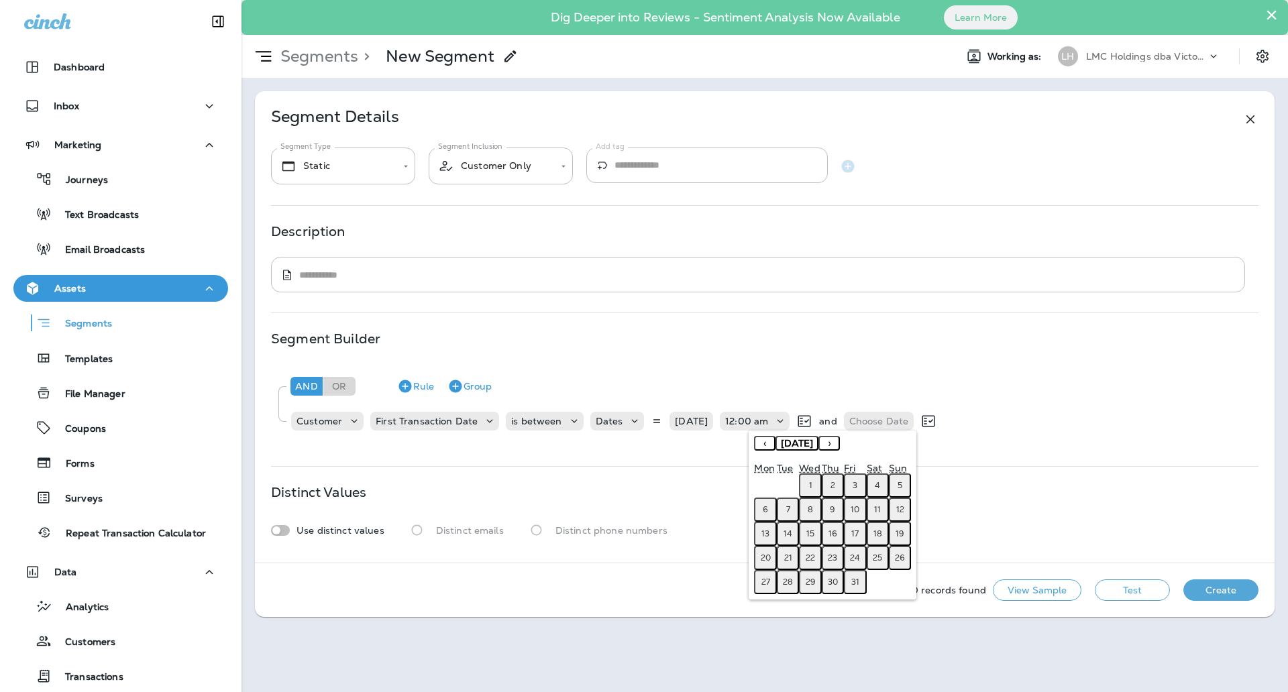
click at [771, 449] on button "‹" at bounding box center [764, 443] width 21 height 15
click at [787, 585] on abbr "30" at bounding box center [788, 582] width 10 height 11
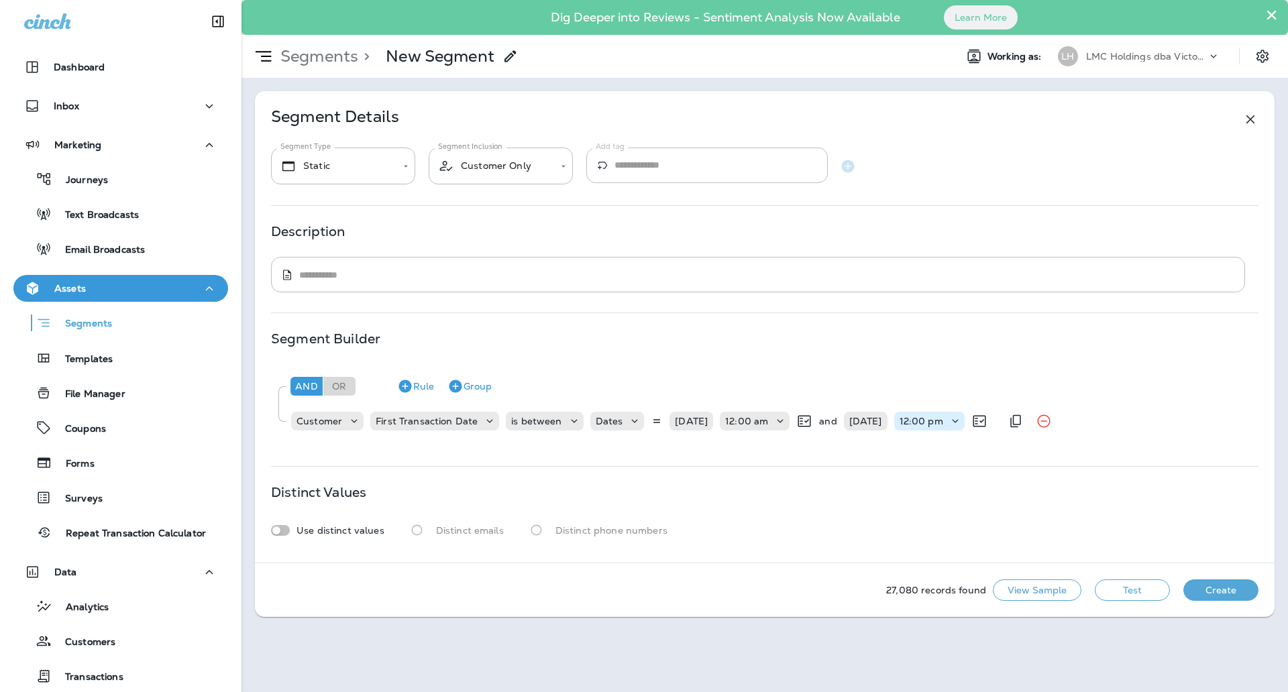
click at [941, 422] on p "12:00 pm" at bounding box center [921, 421] width 44 height 11
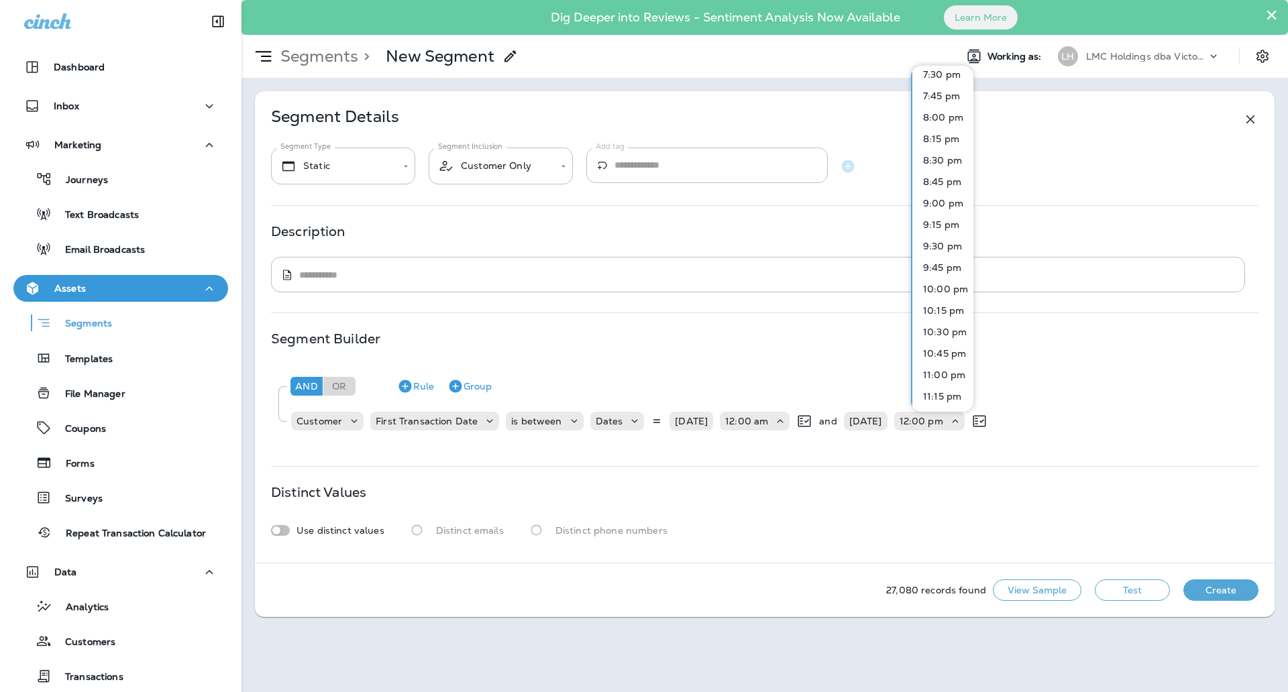
scroll to position [1725, 0]
click at [950, 396] on p "11:45 pm" at bounding box center [940, 395] width 46 height 11
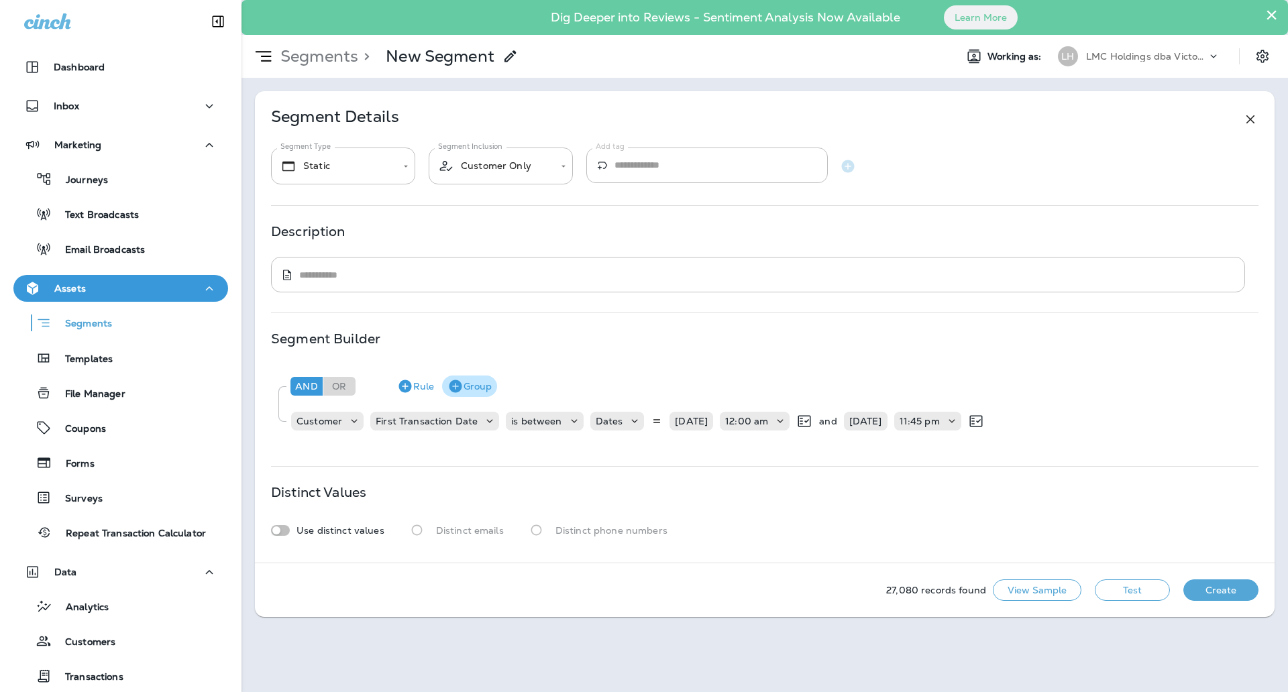
click at [475, 390] on button "Group" at bounding box center [469, 386] width 55 height 21
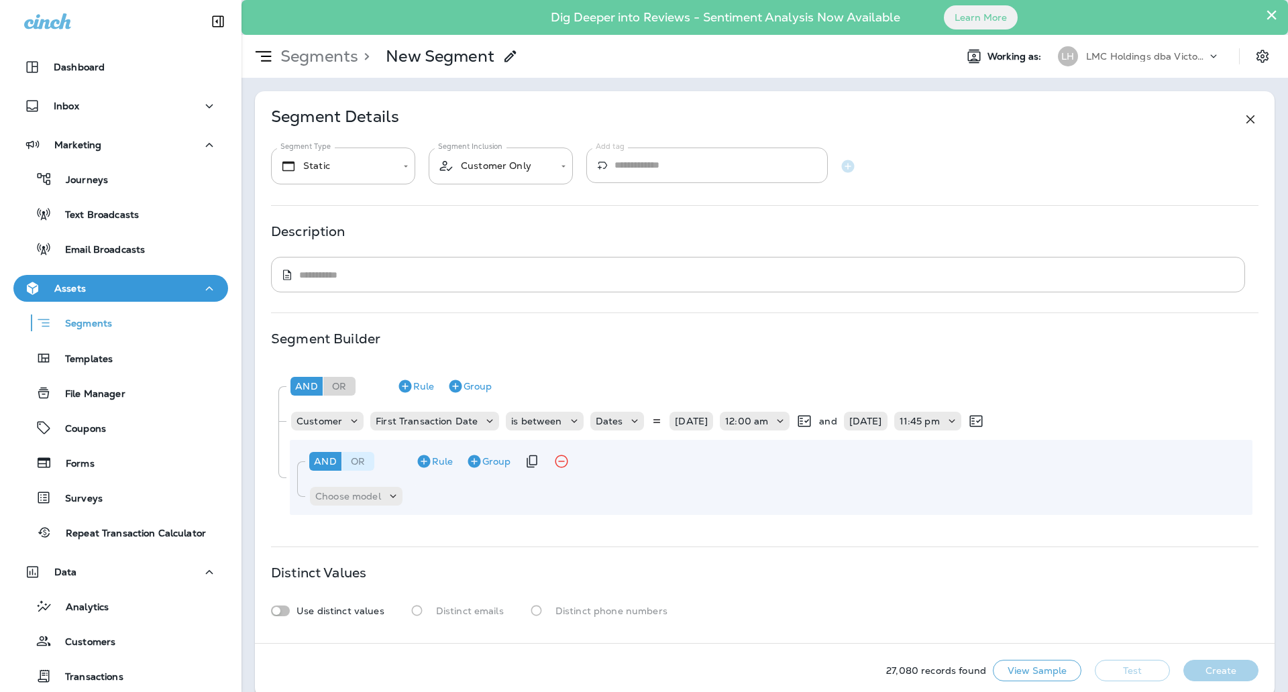
click at [359, 463] on div "Or" at bounding box center [358, 461] width 32 height 19
click at [358, 495] on p "Choose model" at bounding box center [348, 496] width 66 height 11
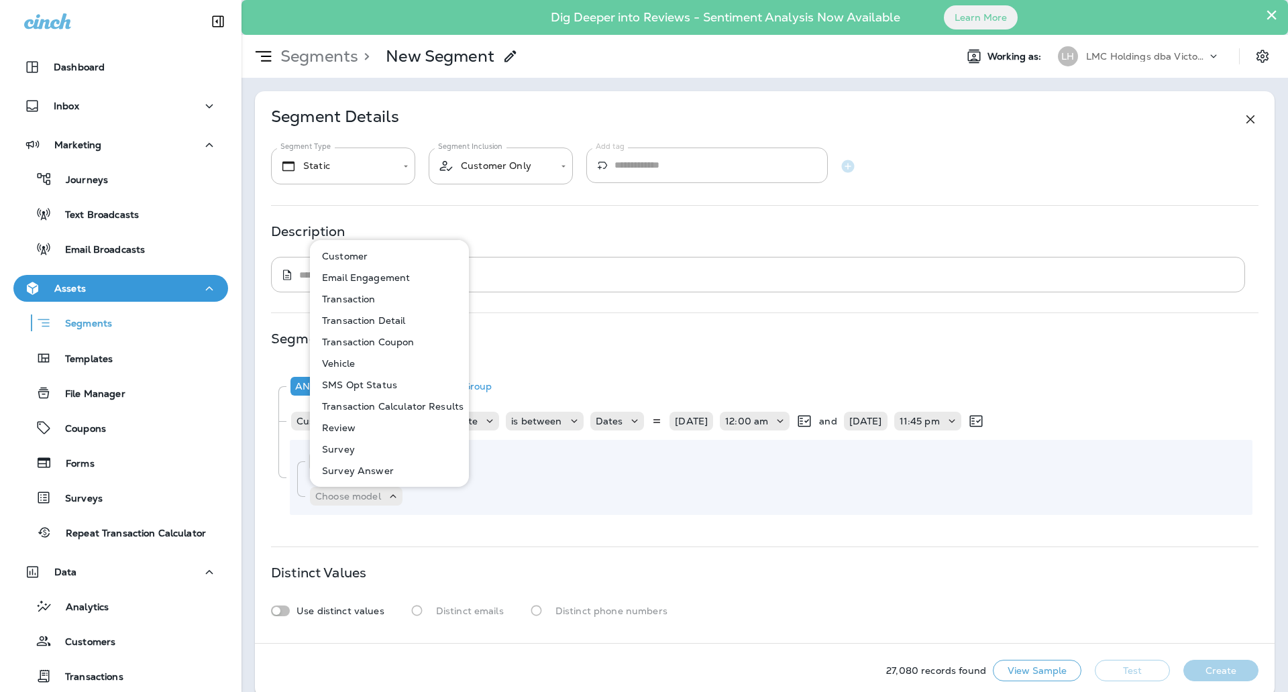
click at [371, 341] on p "Transaction Coupon" at bounding box center [366, 342] width 98 height 11
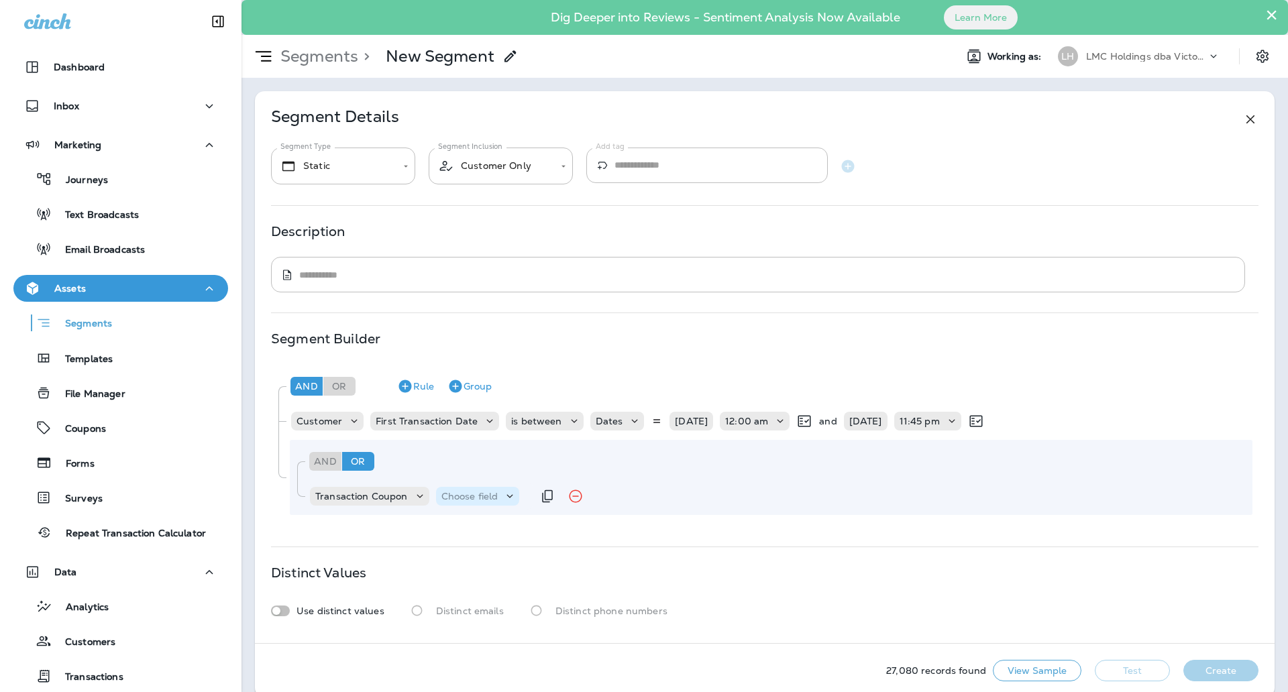
click at [468, 490] on div "Choose field" at bounding box center [478, 496] width 84 height 19
click at [464, 529] on p "Code" at bounding box center [456, 529] width 30 height 11
click at [546, 492] on p "Choose operator" at bounding box center [536, 496] width 77 height 11
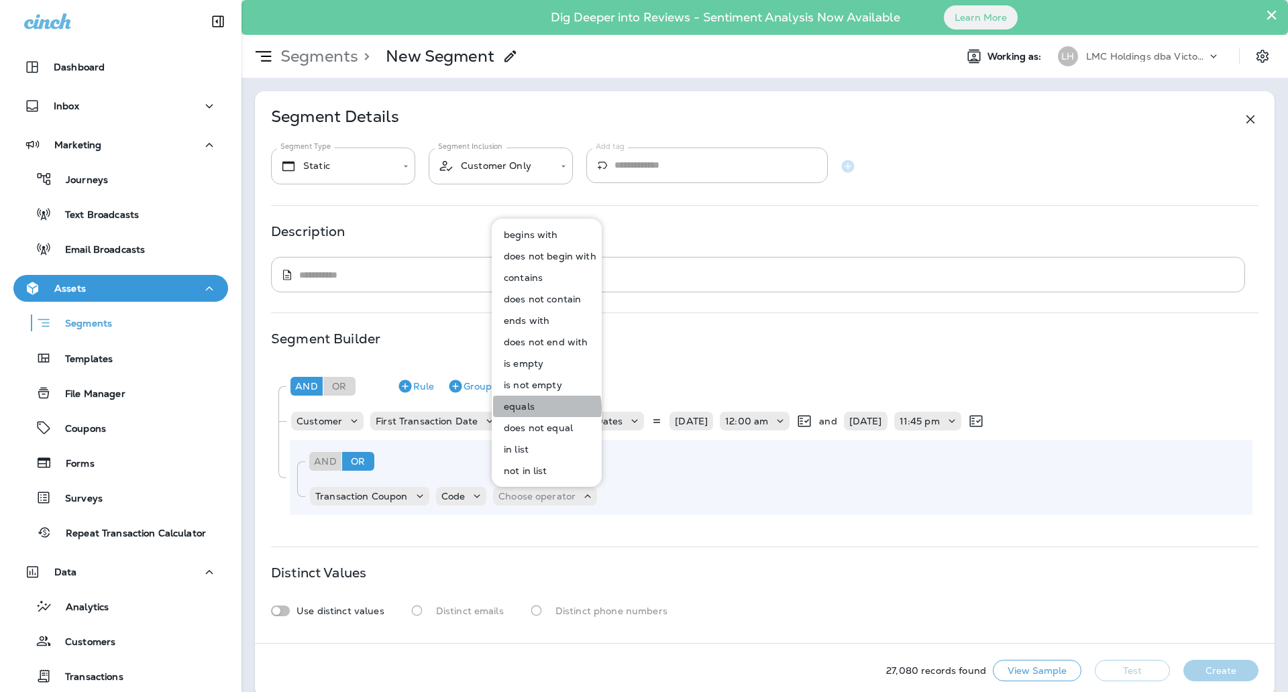
click at [543, 408] on button "equals" at bounding box center [547, 406] width 109 height 21
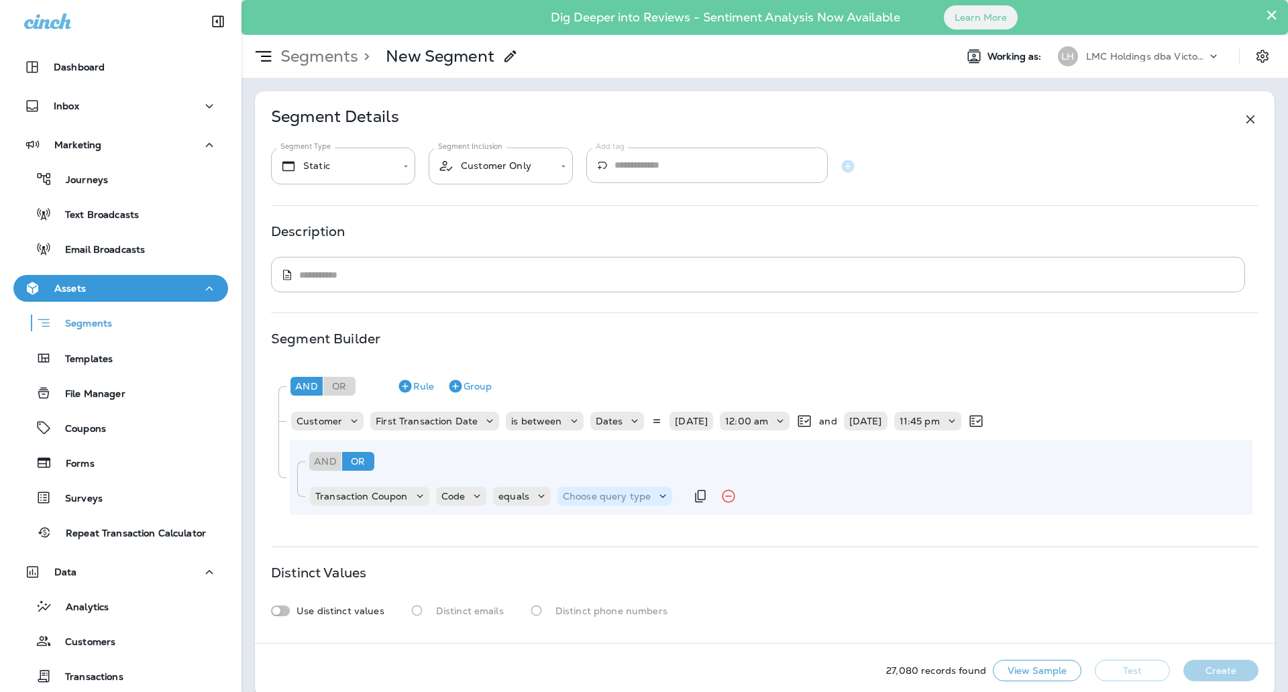
click at [596, 492] on p "Choose query type" at bounding box center [607, 496] width 88 height 11
click at [593, 533] on button "Text" at bounding box center [595, 529] width 77 height 21
click at [649, 499] on input "text" at bounding box center [696, 496] width 134 height 17
type input "******"
click at [671, 529] on div "**********" at bounding box center [764, 367] width 1019 height 552
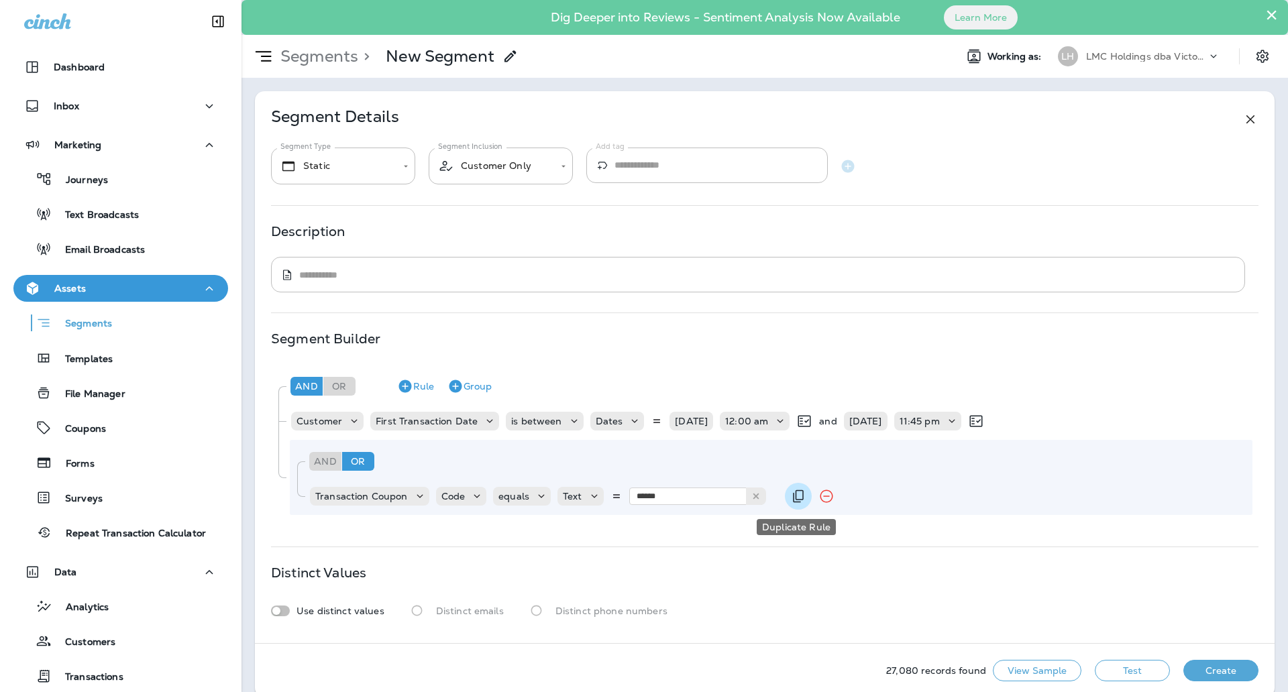
click at [803, 498] on icon "Duplicate Rule" at bounding box center [798, 496] width 16 height 16
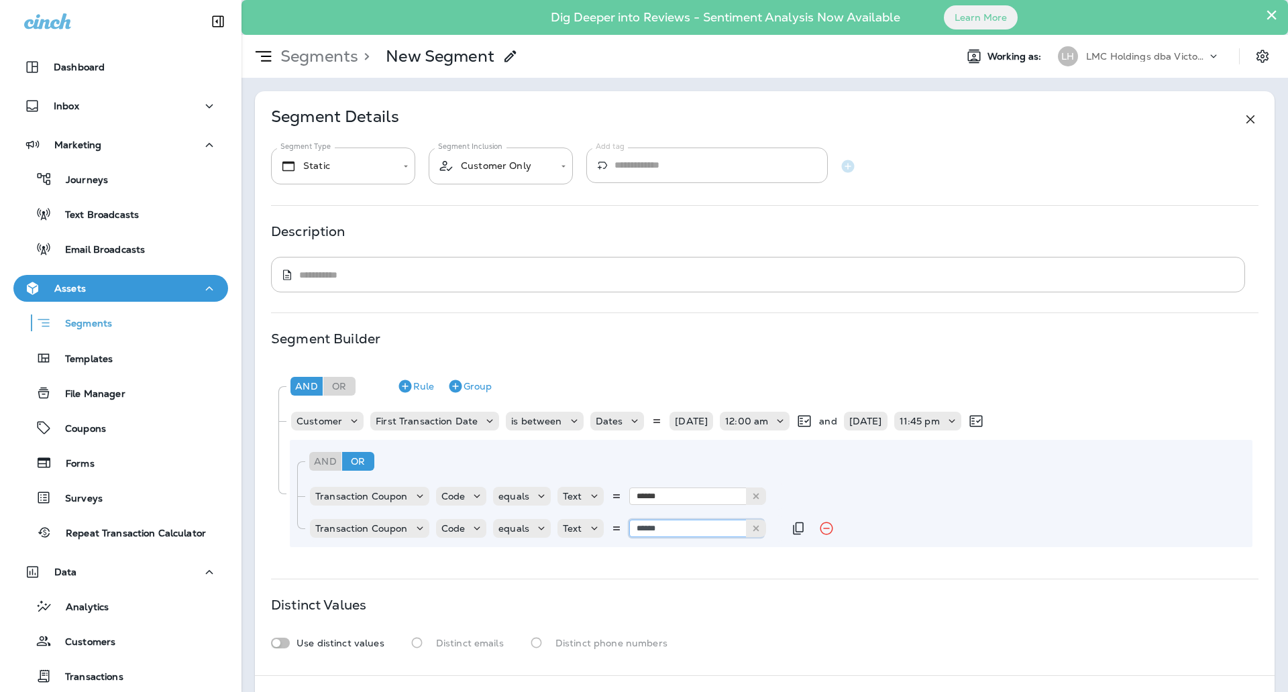
click at [692, 526] on input "******" at bounding box center [696, 528] width 134 height 17
type input "******"
click at [693, 544] on div "And Or Rule Group Transaction Coupon Code equals Text ****** G20SEP Transaction…" at bounding box center [771, 493] width 962 height 107
click at [793, 533] on icon "Duplicate Rule" at bounding box center [798, 528] width 16 height 16
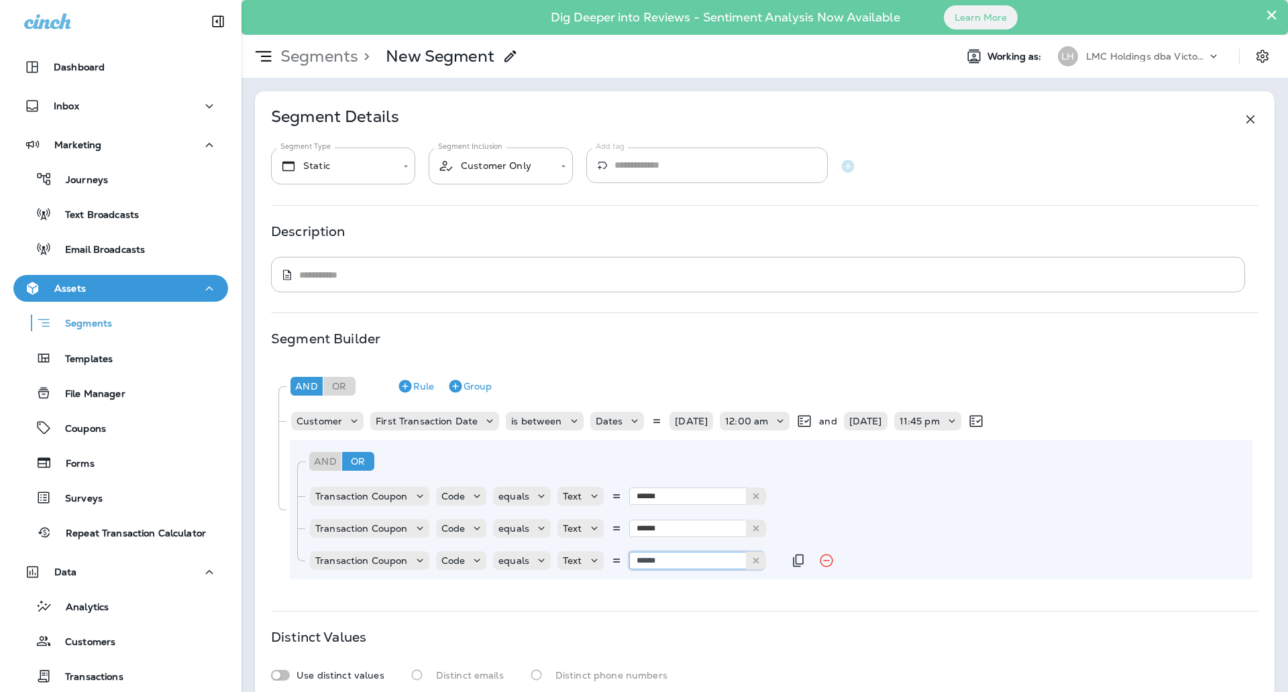
click at [675, 565] on input "******" at bounding box center [696, 560] width 134 height 17
type input "*****"
click at [669, 574] on div "And Or Rule Group Transaction Coupon Code equals Text ****** G20SEP Transaction…" at bounding box center [771, 509] width 962 height 139
click at [790, 561] on icon "Duplicate Rule" at bounding box center [798, 561] width 16 height 16
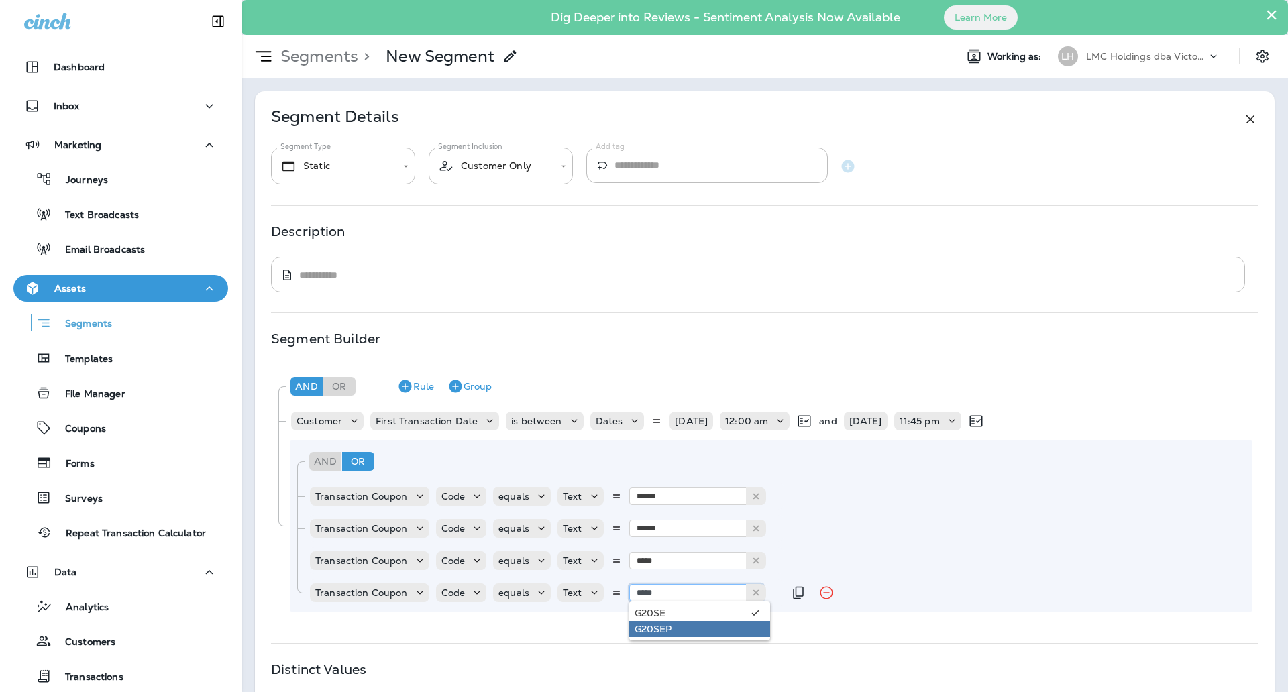
click at [691, 593] on input "*****" at bounding box center [696, 592] width 134 height 17
click at [686, 594] on input "*****" at bounding box center [696, 592] width 134 height 17
type input "*****"
click at [677, 618] on div "And Or Rule Group Customer First Transaction Date is between Dates 09/01/25 12:…" at bounding box center [764, 493] width 987 height 259
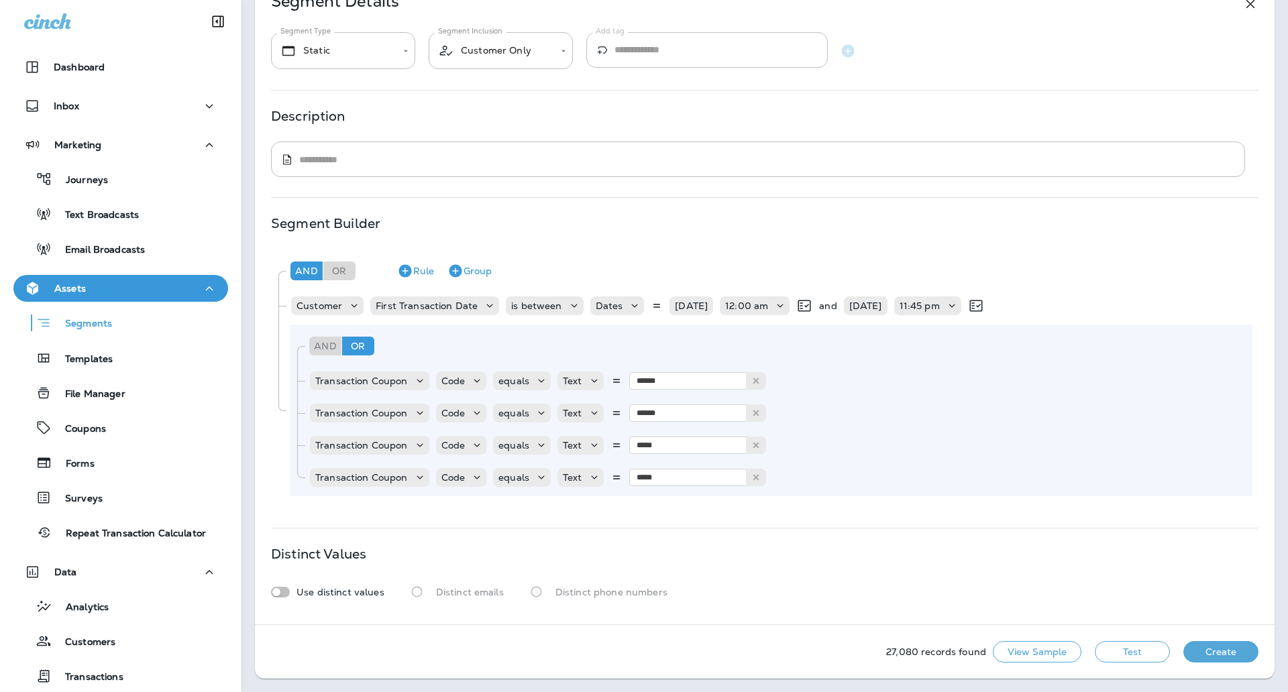
click at [1115, 639] on div "27,080 records found View Sample Test Create" at bounding box center [764, 652] width 1019 height 54
click at [1112, 647] on button "Test" at bounding box center [1132, 651] width 75 height 21
click at [751, 376] on icon at bounding box center [755, 380] width 9 height 9
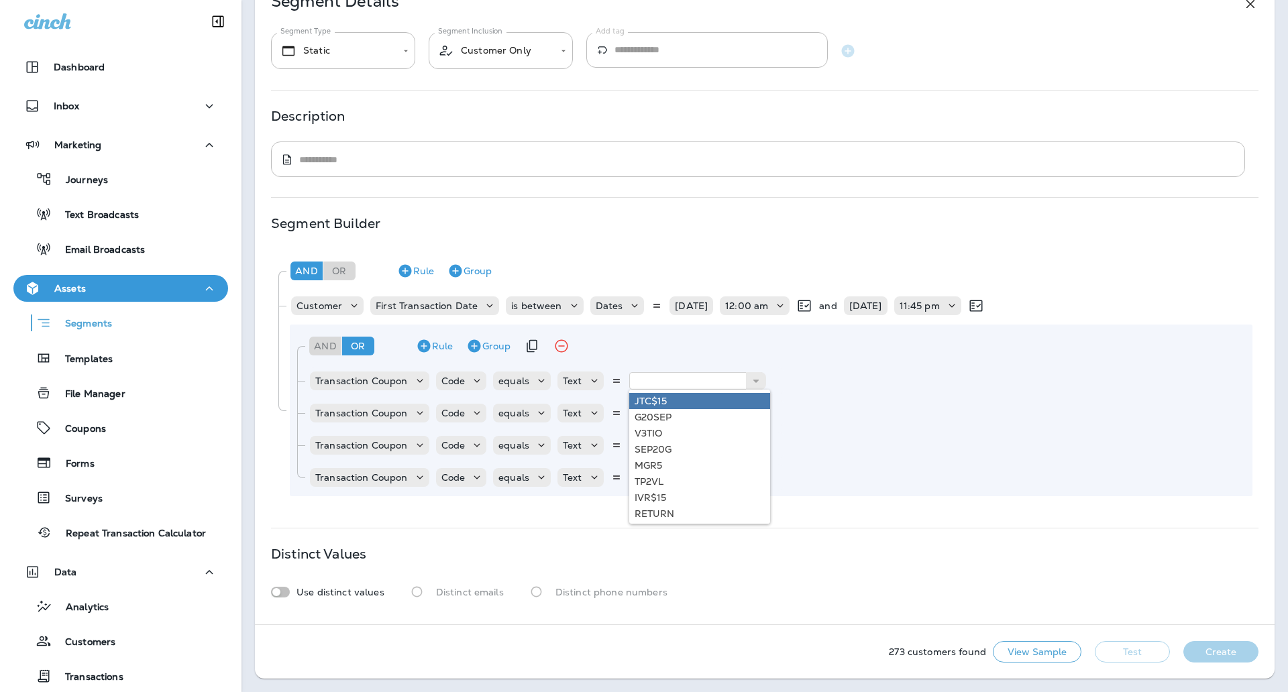
click at [813, 356] on div "And Or Rule Group" at bounding box center [776, 346] width 941 height 32
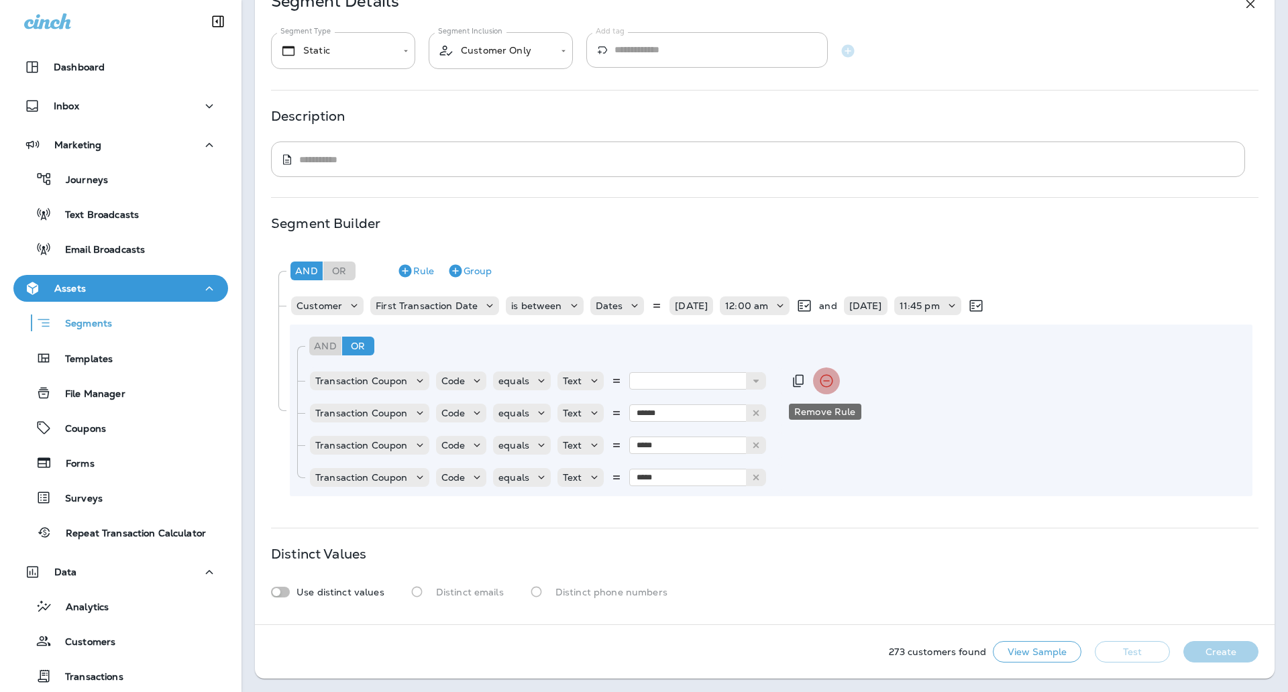
click at [818, 382] on icon "Remove Rule" at bounding box center [826, 381] width 16 height 16
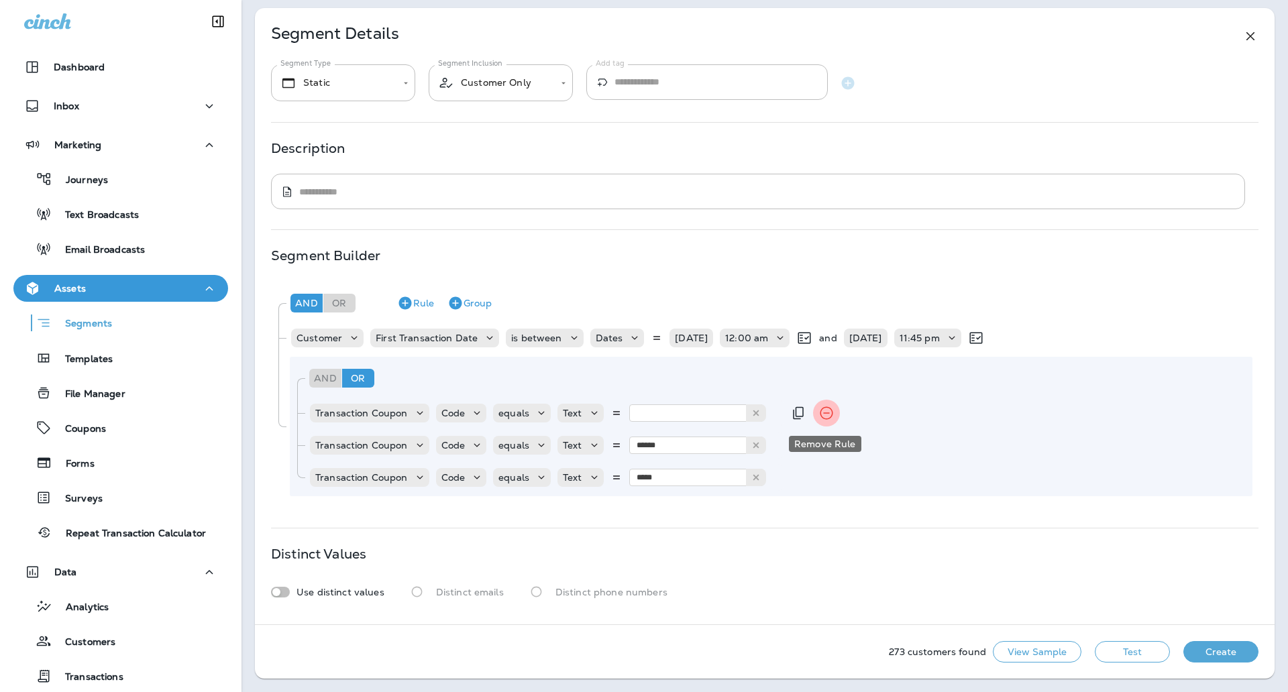
click at [820, 412] on icon "Remove Rule" at bounding box center [826, 413] width 16 height 16
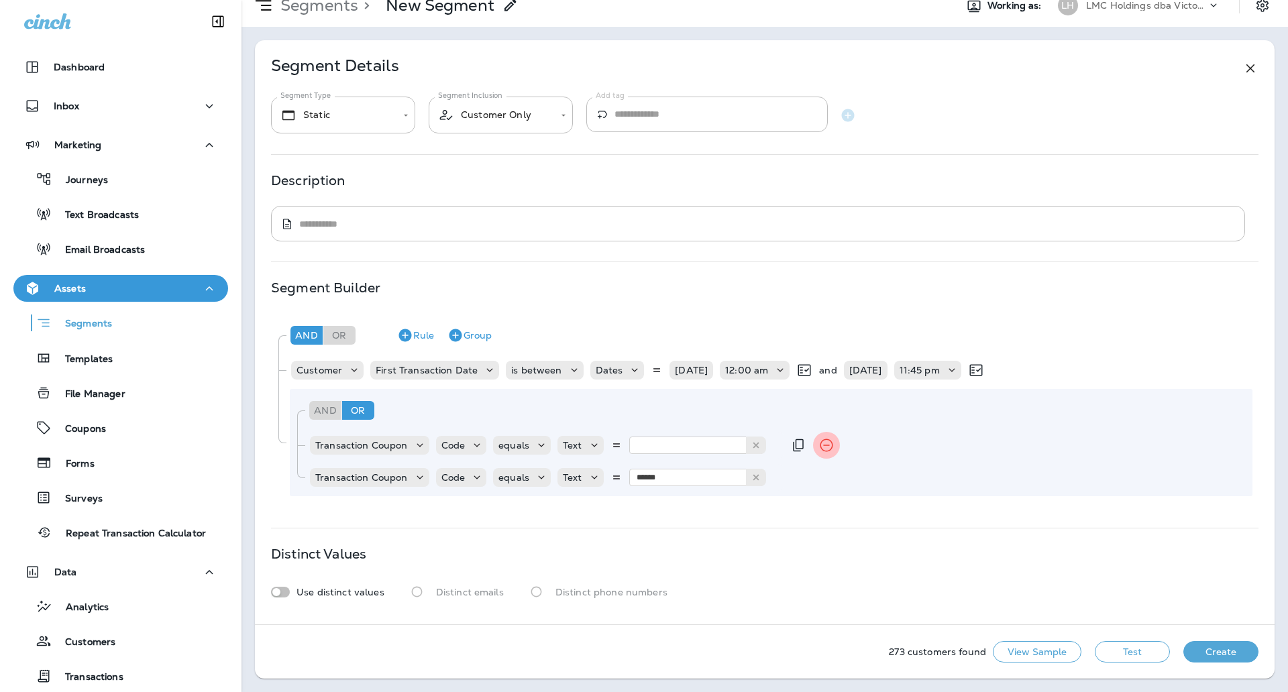
scroll to position [51, 0]
click at [675, 475] on input "******" at bounding box center [696, 477] width 134 height 17
click at [824, 474] on icon "Remove Rule" at bounding box center [826, 477] width 16 height 16
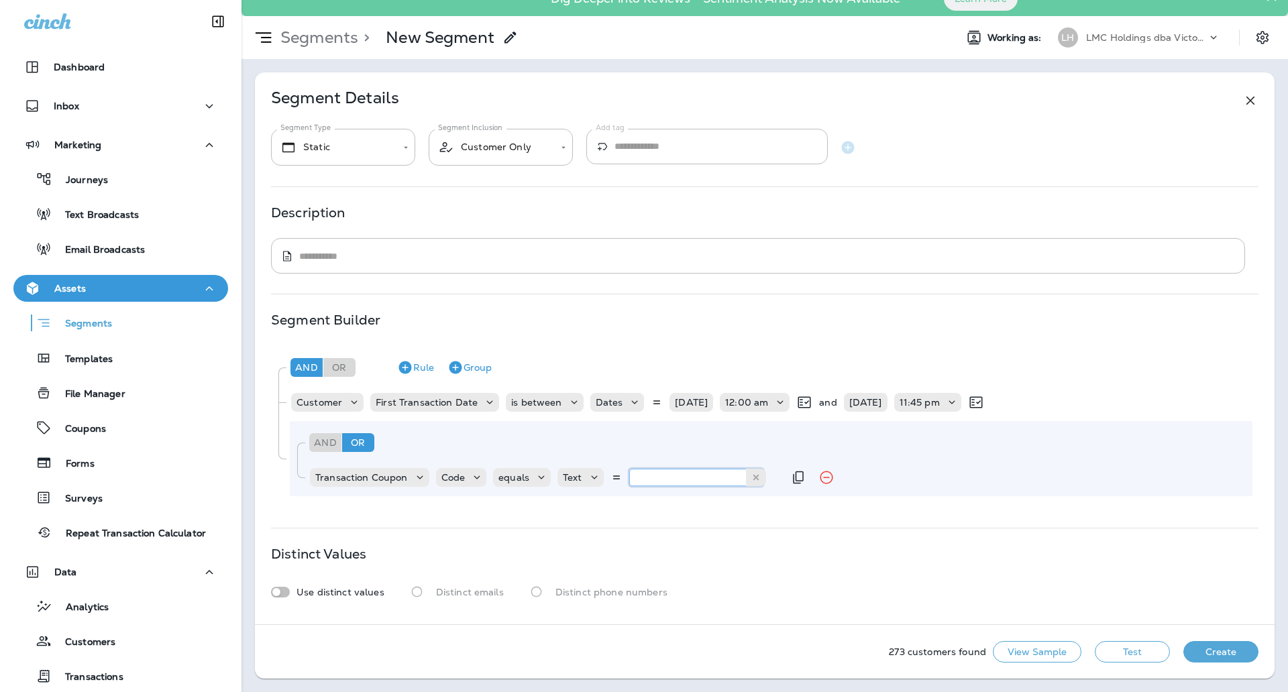
click at [674, 475] on input "text" at bounding box center [696, 477] width 134 height 17
type input "*****"
click at [665, 498] on div "And Or Rule Group Customer First Transaction Date is between Dates 09/01/25 12:…" at bounding box center [764, 424] width 987 height 156
click at [1124, 651] on button "Test" at bounding box center [1132, 651] width 75 height 21
click at [1005, 654] on button "View Sample" at bounding box center [1037, 651] width 89 height 21
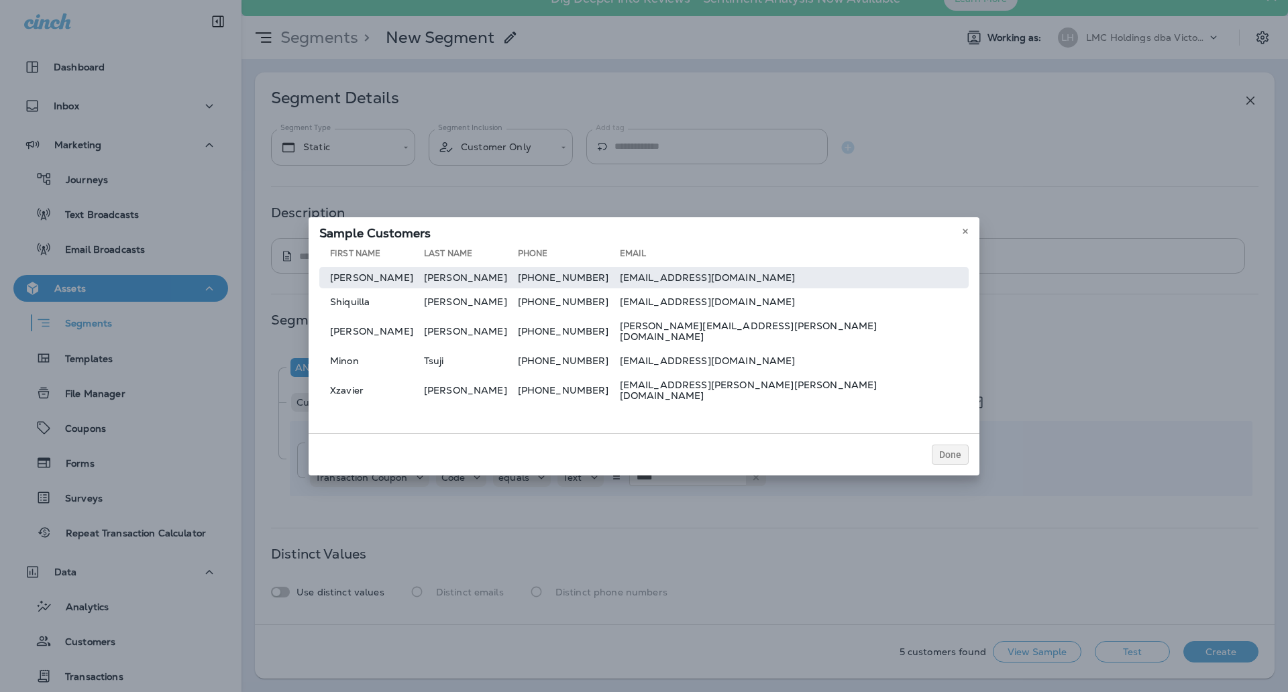
click at [782, 288] on td "jferguson1746@gmail.com" at bounding box center [794, 277] width 349 height 21
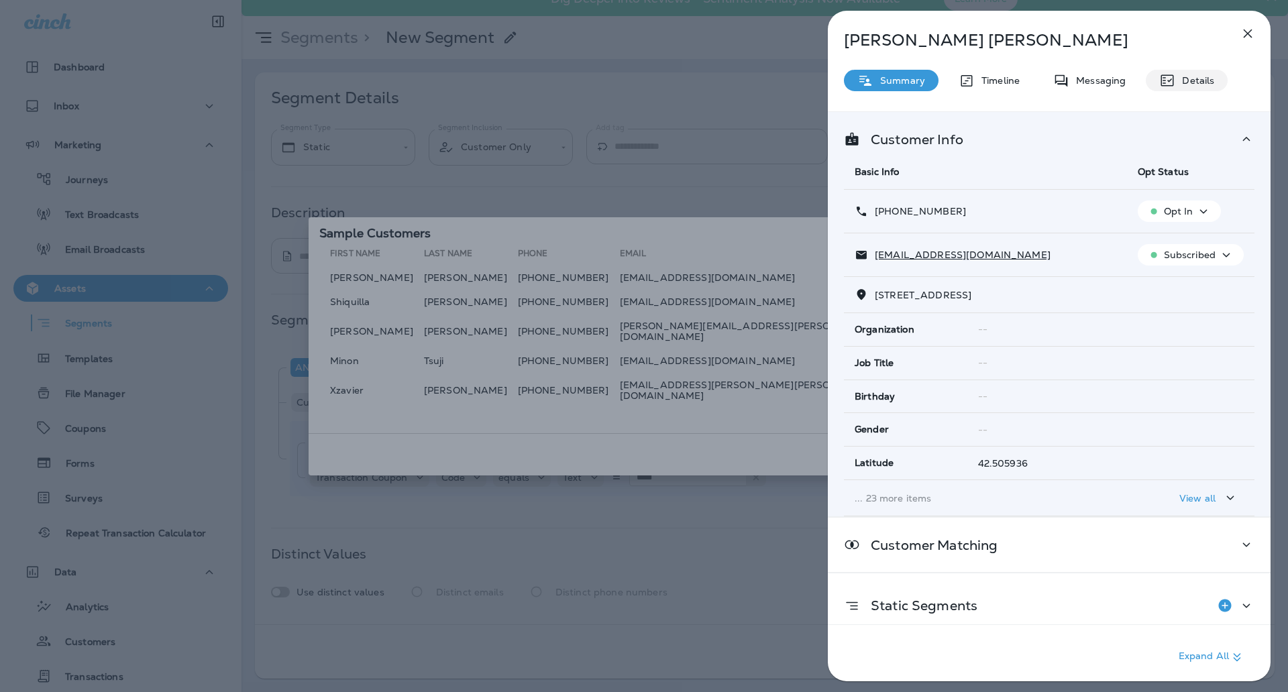
click at [1191, 70] on div "Details" at bounding box center [1186, 80] width 82 height 21
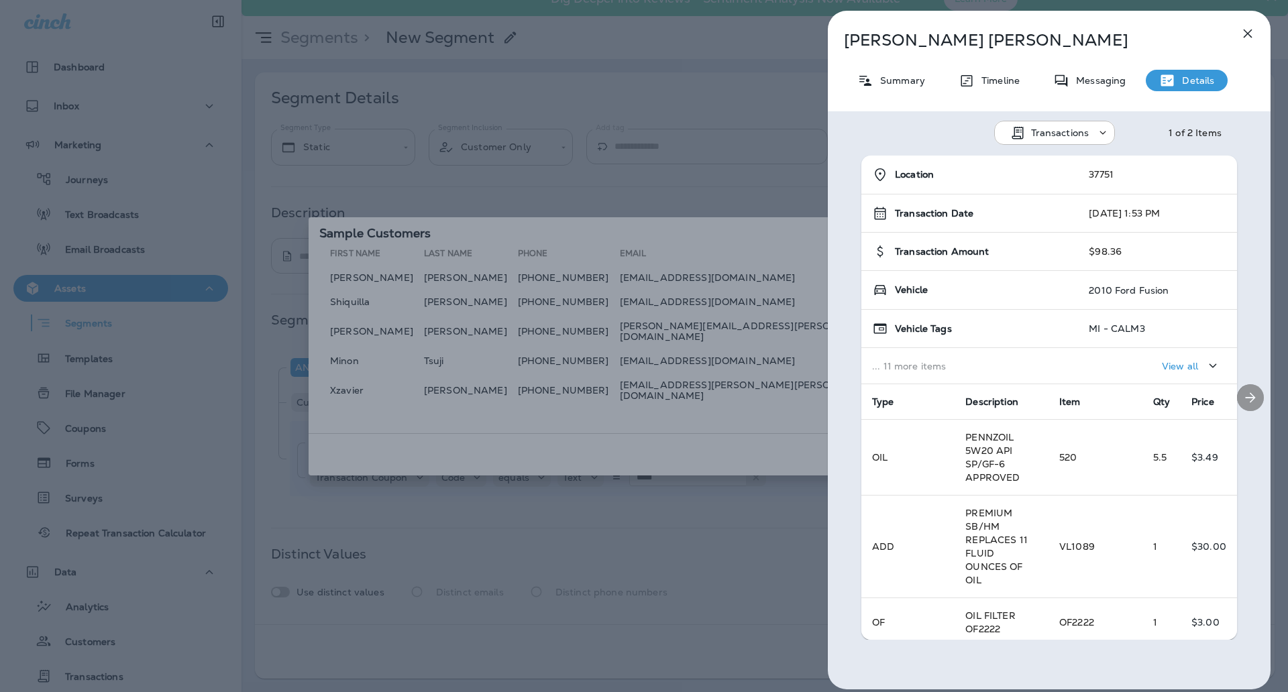
click at [1242, 396] on icon "Next" at bounding box center [1250, 398] width 16 height 16
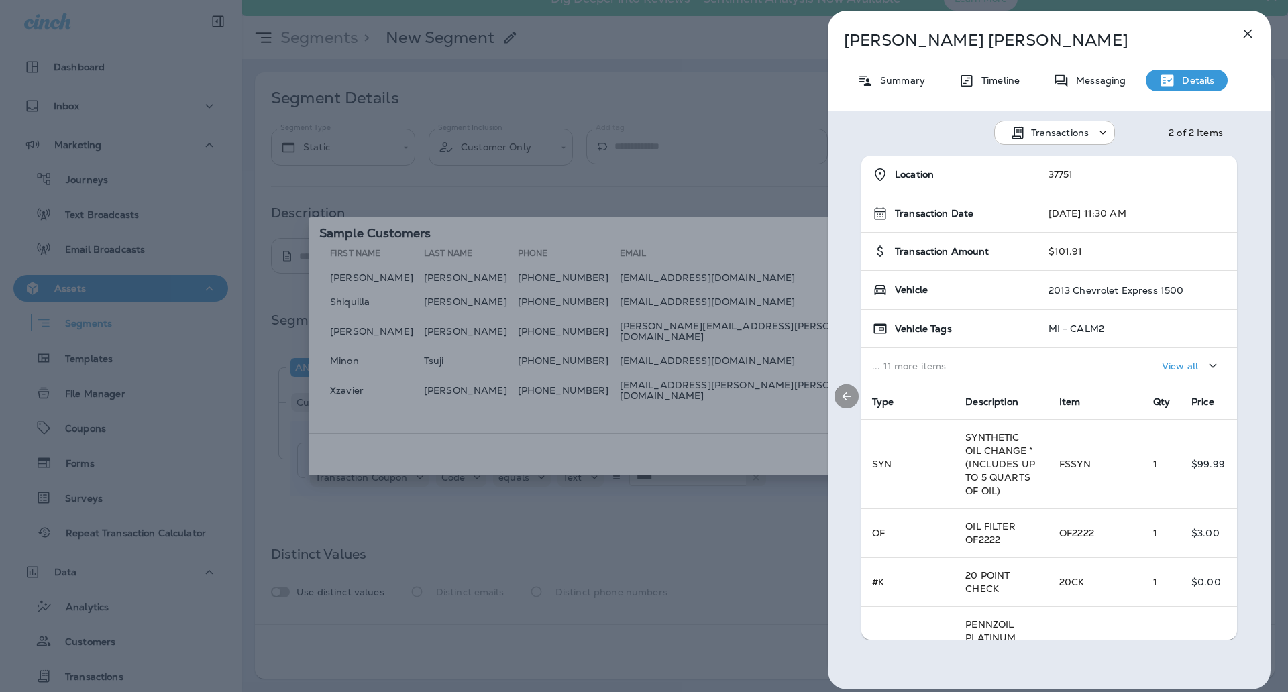
click at [850, 396] on icon "Previous" at bounding box center [846, 396] width 13 height 13
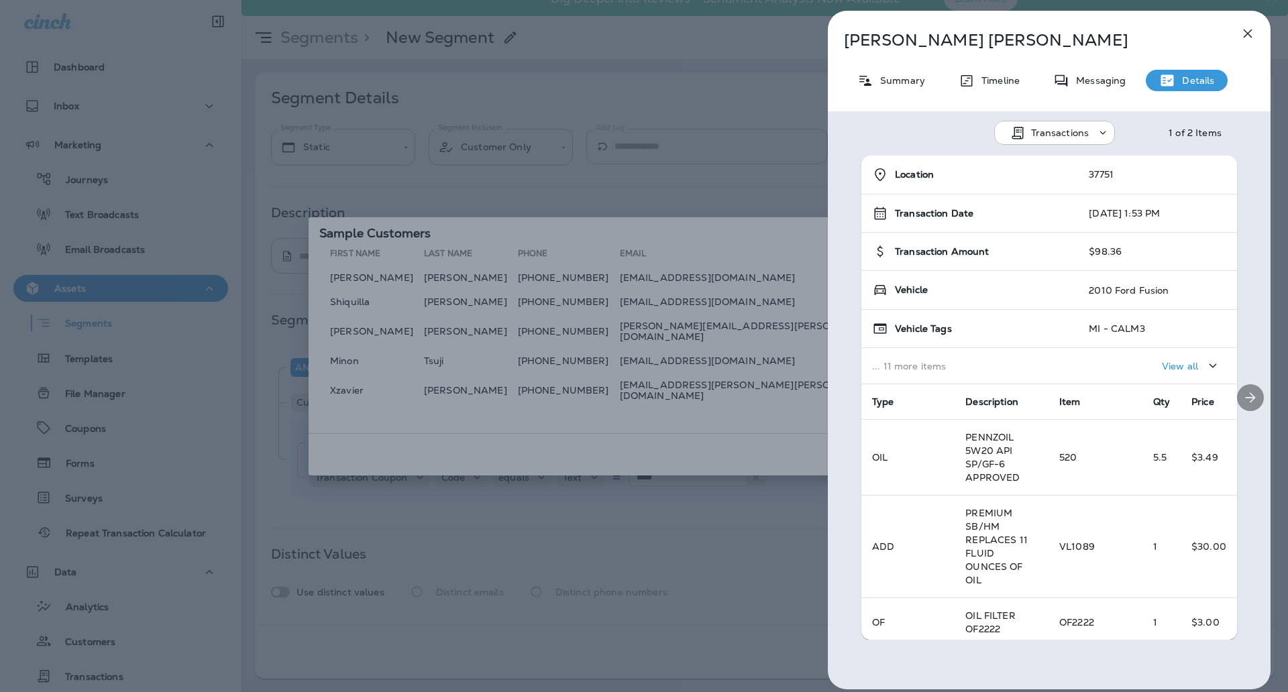
click at [1230, 389] on div at bounding box center [1250, 398] width 40 height 484
click at [1237, 390] on button "Next" at bounding box center [1250, 397] width 27 height 27
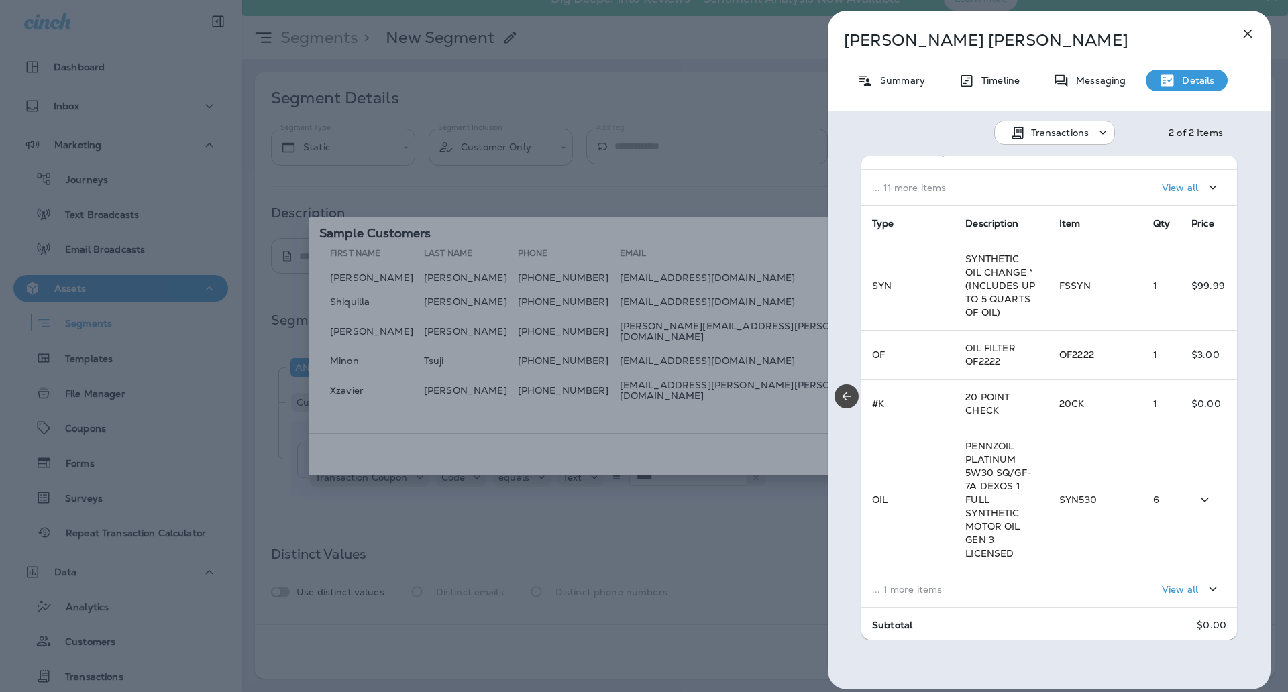
scroll to position [299, 0]
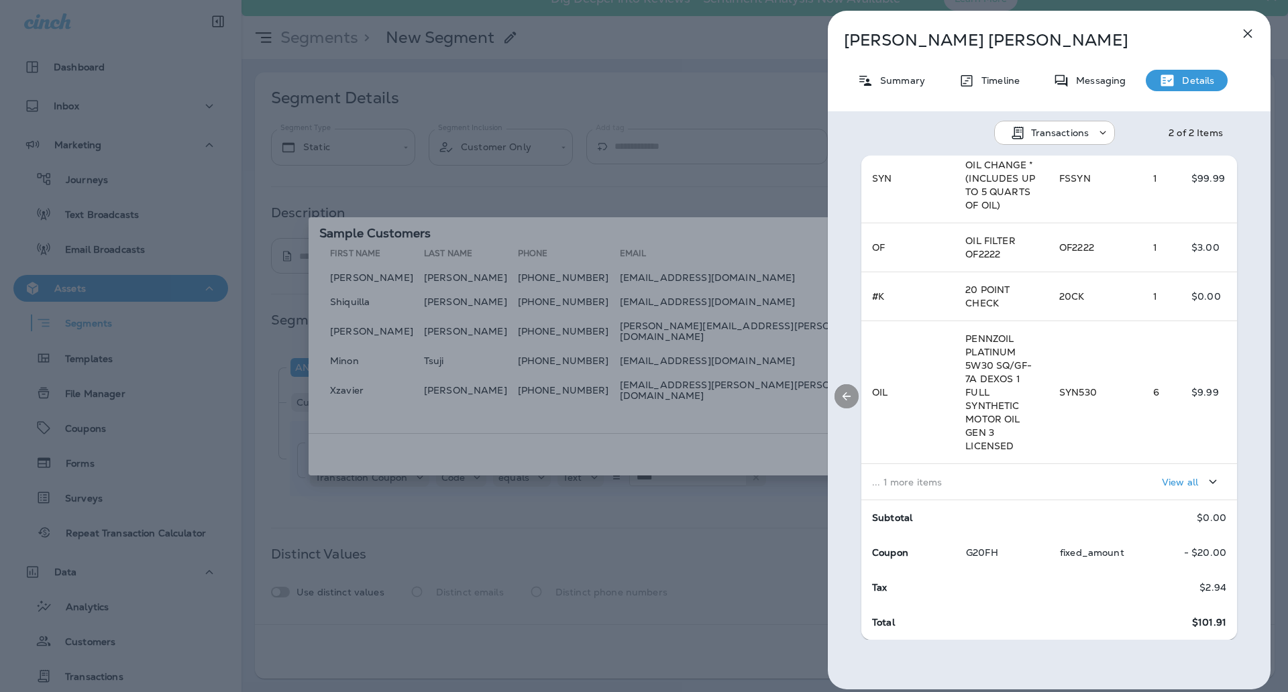
click at [849, 390] on icon "Previous" at bounding box center [846, 396] width 13 height 13
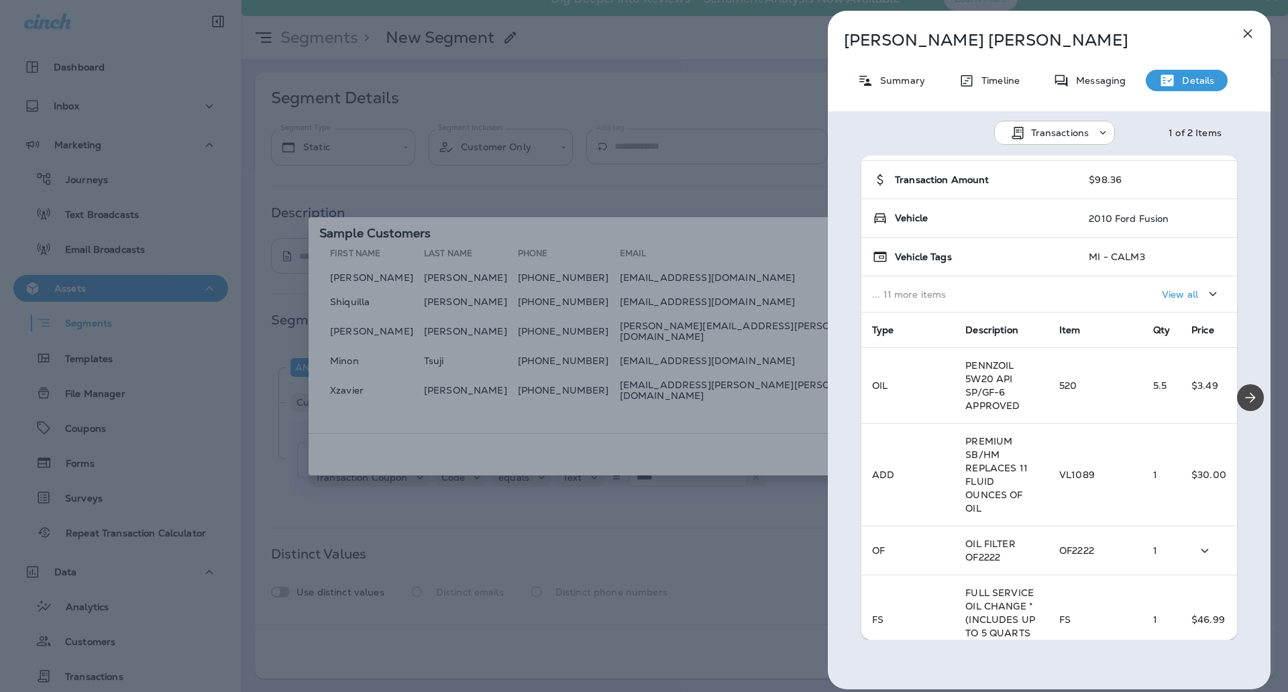
scroll to position [0, 0]
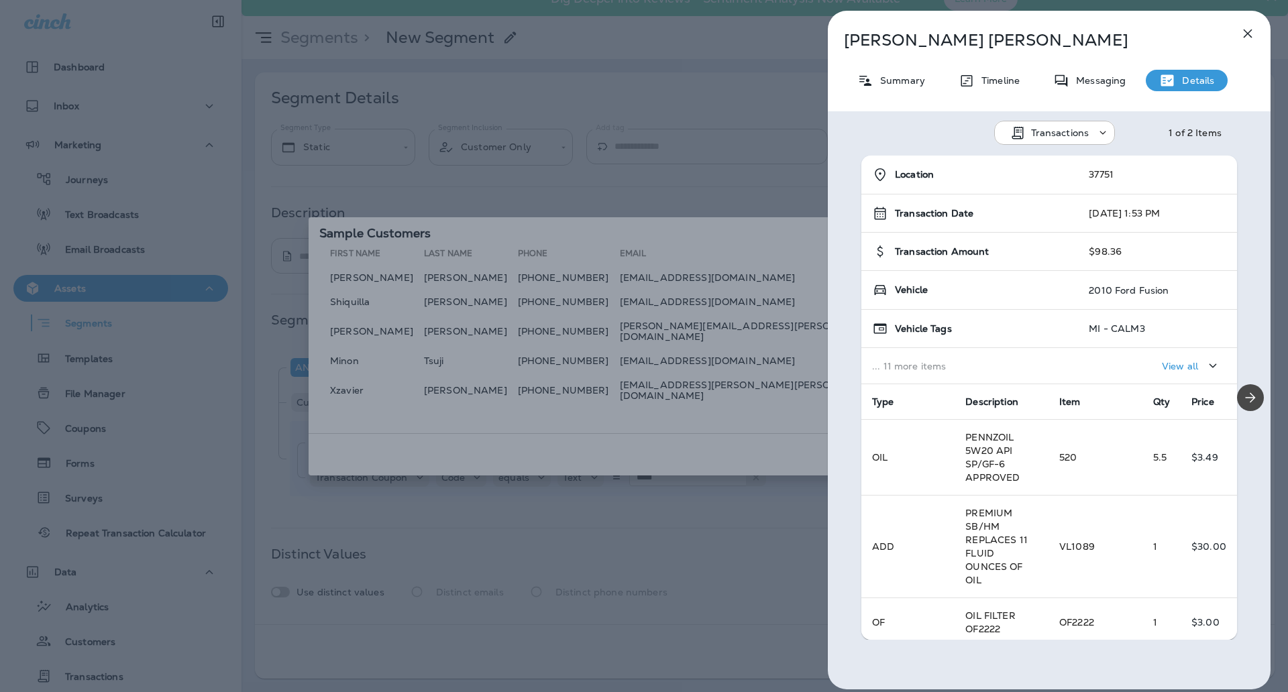
click at [696, 187] on div "Jennifer Ferguson Summary Timeline Messaging Details Transactions 1 of 2 Items …" at bounding box center [644, 346] width 1288 height 692
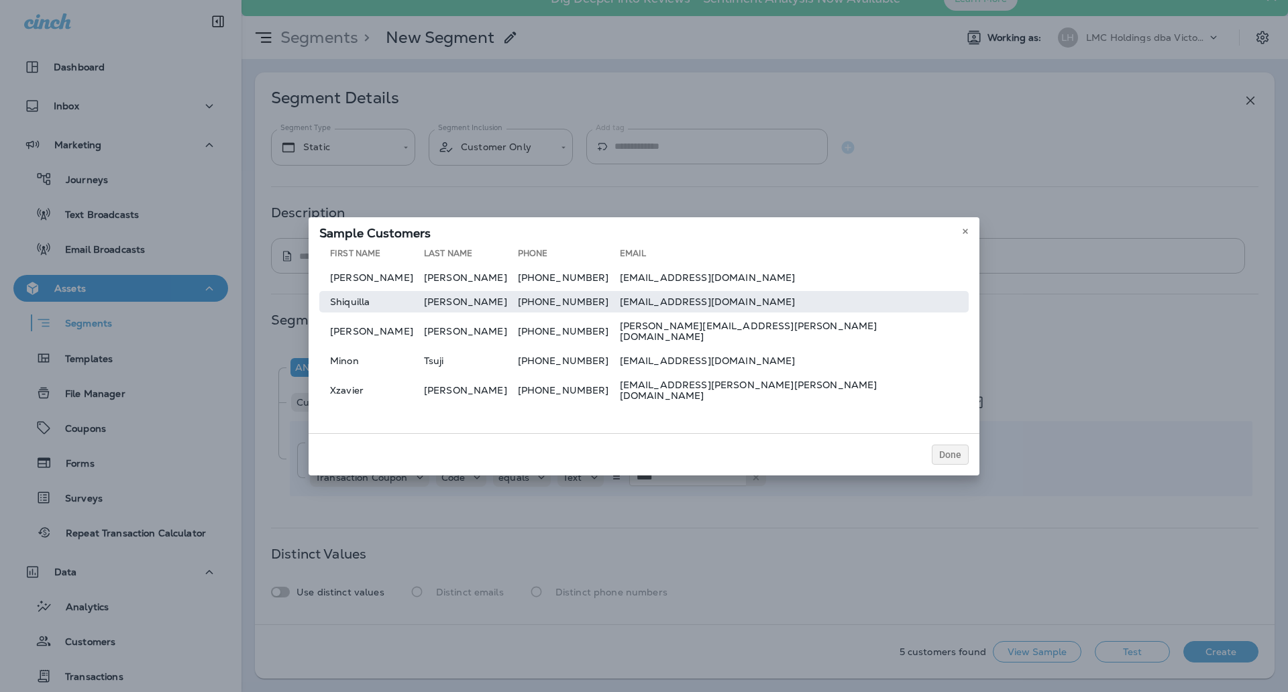
click at [726, 313] on td "shiquillagibson@gmail.com" at bounding box center [794, 301] width 349 height 21
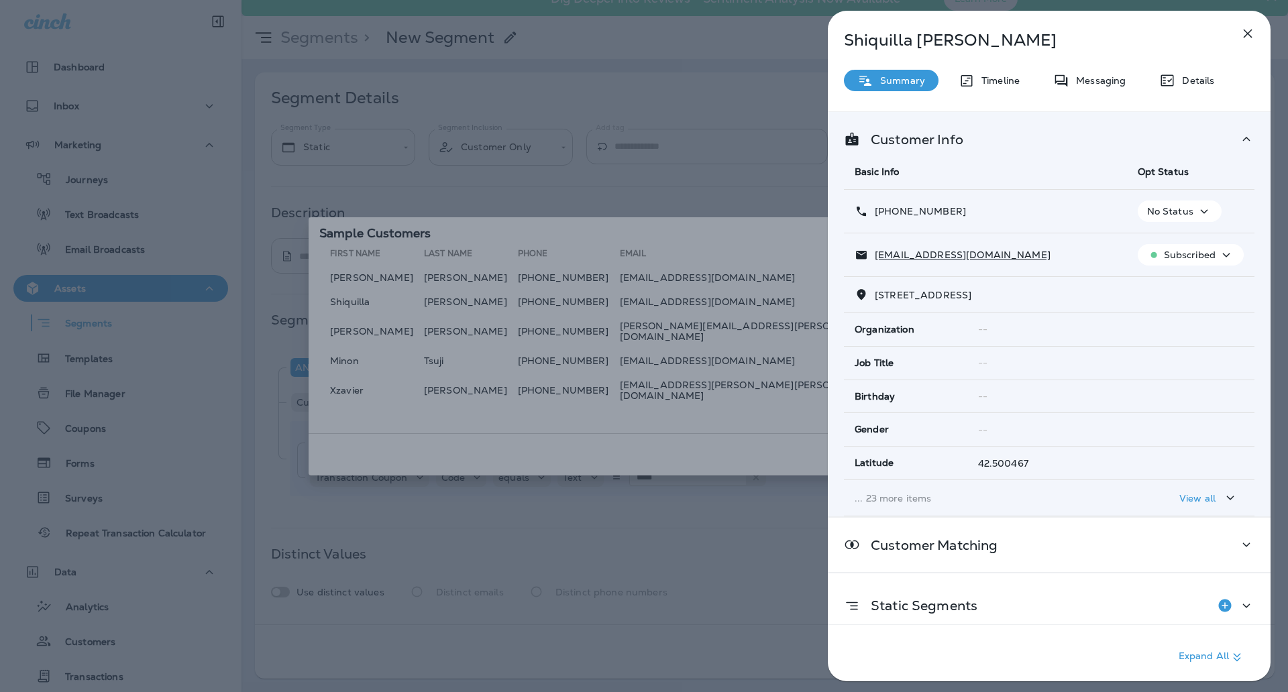
click at [1182, 87] on div "Details" at bounding box center [1186, 80] width 82 height 21
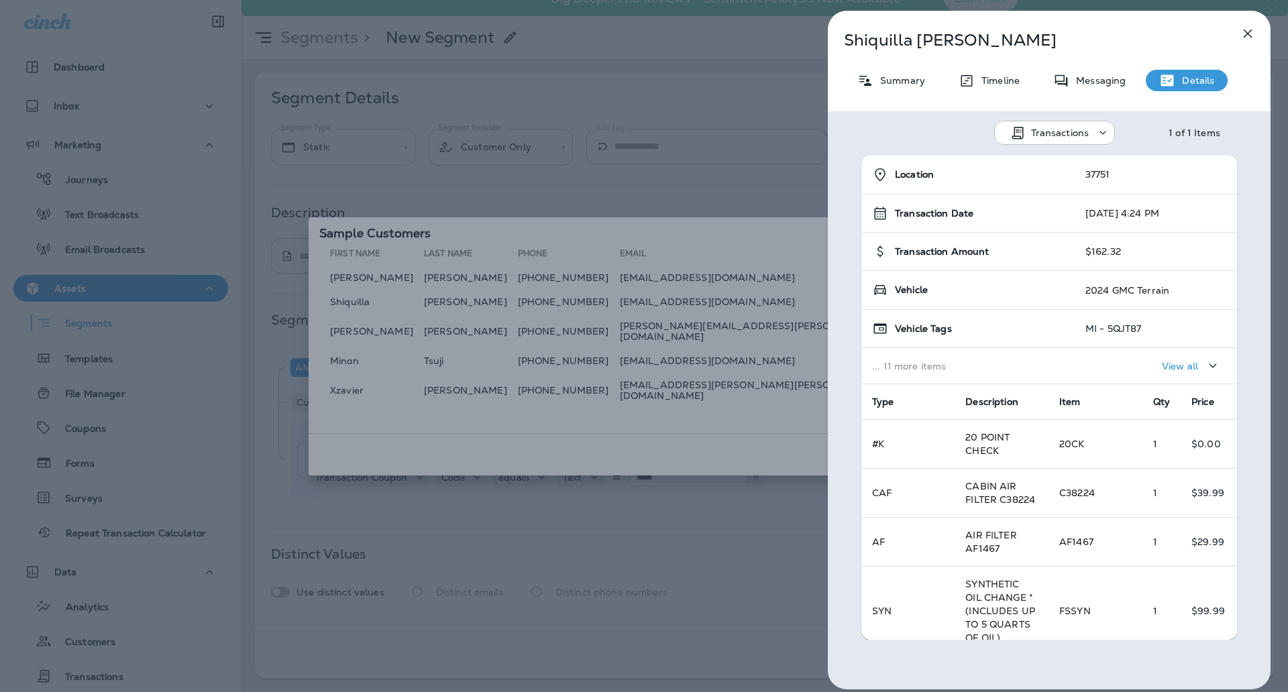
click at [655, 337] on div "Shiquilla Gibson Summary Timeline Messaging Details Transactions 1 of 1 Items L…" at bounding box center [644, 346] width 1288 height 692
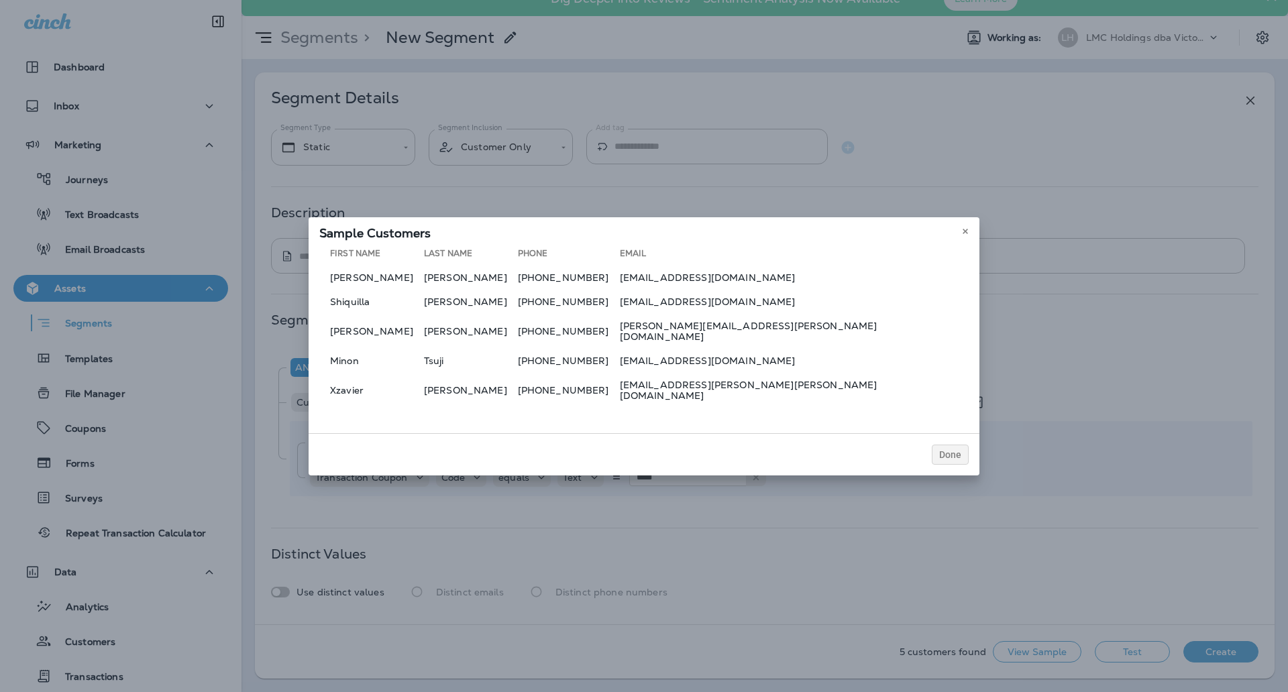
click at [736, 331] on td "brooke.leiberman@gmail.com" at bounding box center [794, 331] width 349 height 32
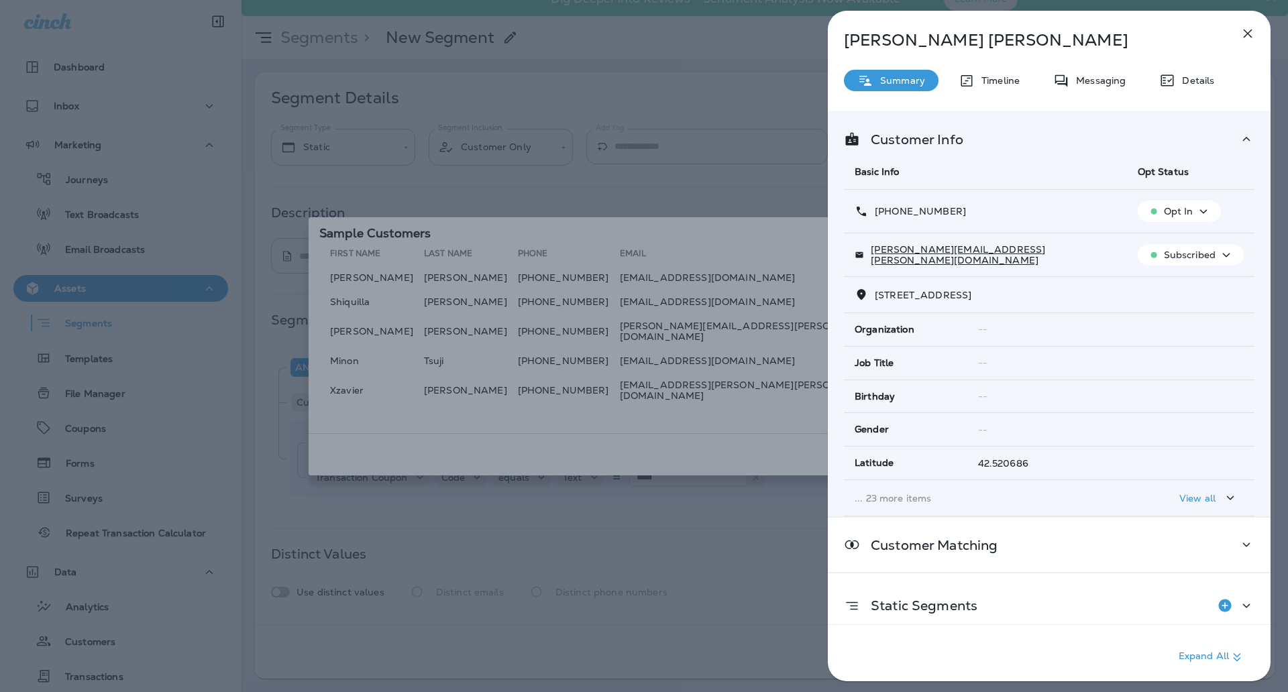
click at [1192, 92] on div "Brooke Leiberman Summary Timeline Messaging Details Customer Info Basic Info Op…" at bounding box center [1049, 350] width 443 height 679
click at [1192, 82] on p "Details" at bounding box center [1194, 80] width 39 height 11
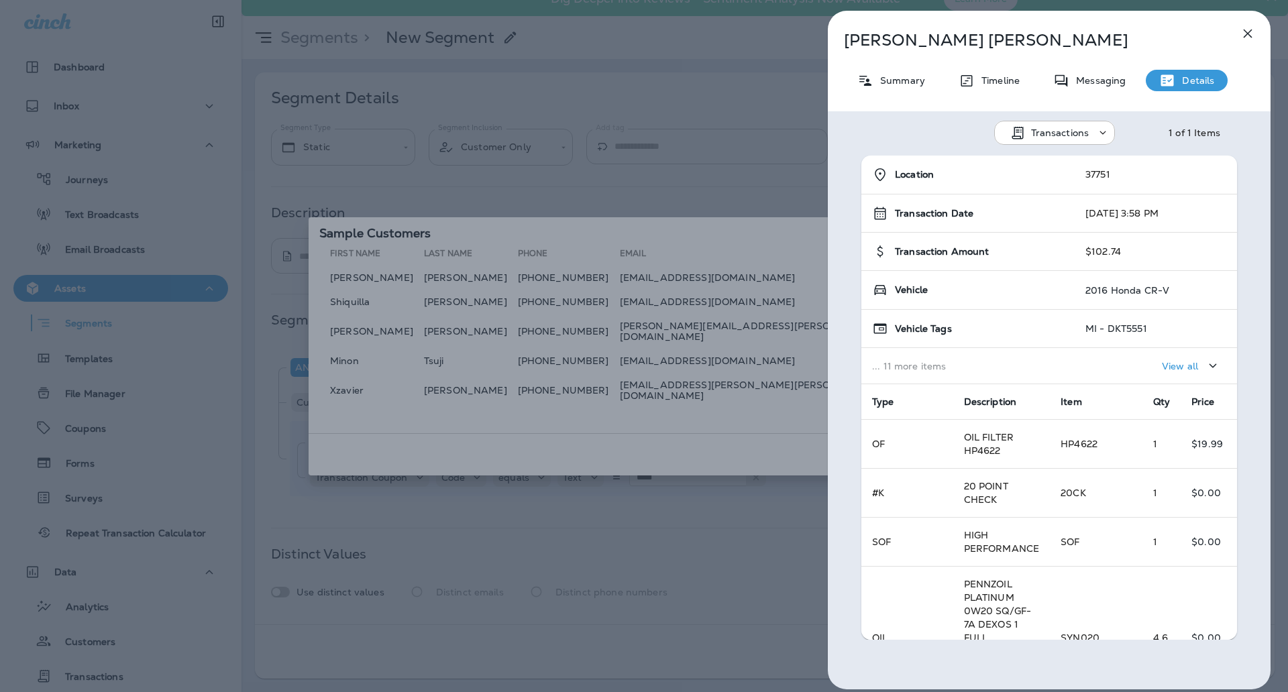
scroll to position [245, 0]
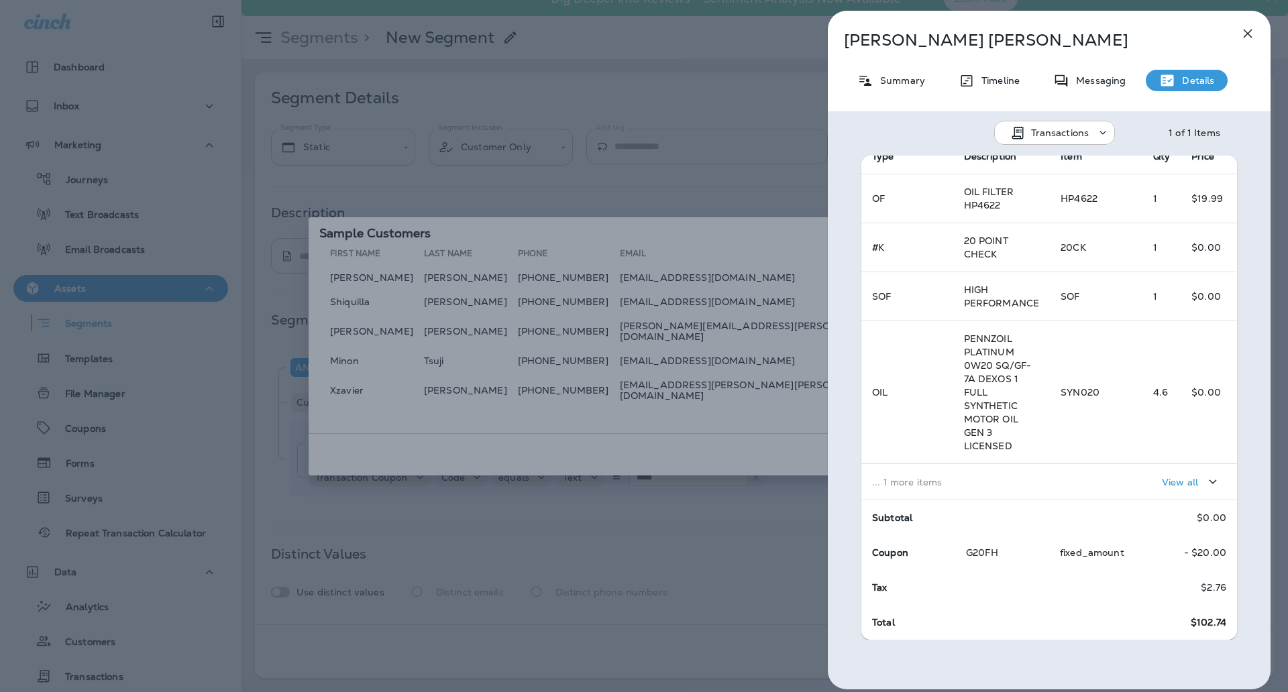
click at [606, 366] on div "Brooke Leiberman Summary Timeline Messaging Details Transactions 1 of 1 Items L…" at bounding box center [644, 346] width 1288 height 692
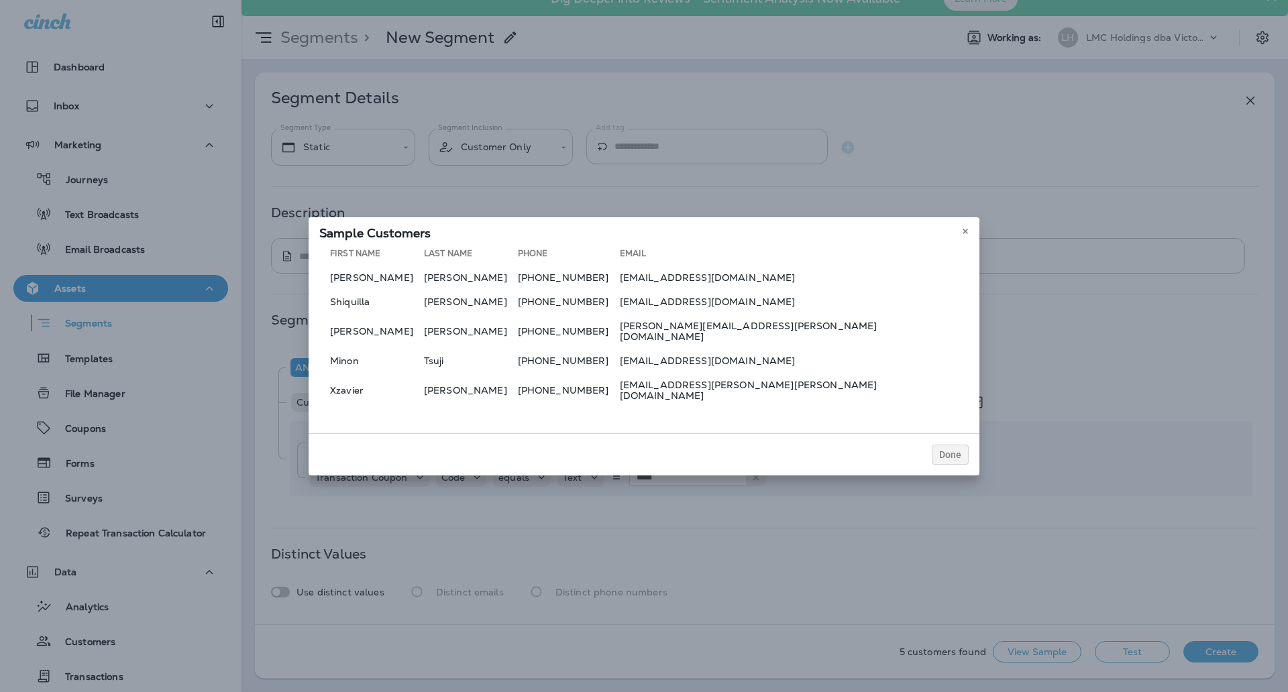
click at [717, 357] on td "minon.tsuji@gmail.com" at bounding box center [794, 360] width 349 height 21
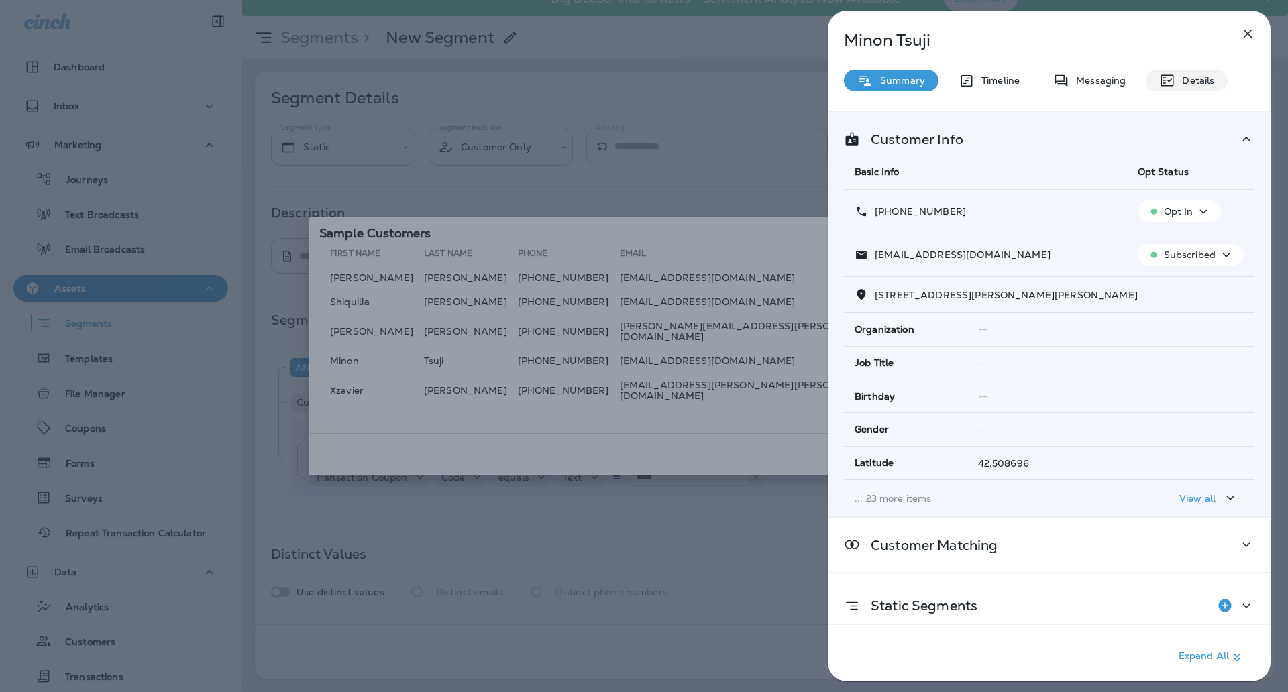
click at [1190, 77] on p "Details" at bounding box center [1194, 80] width 39 height 11
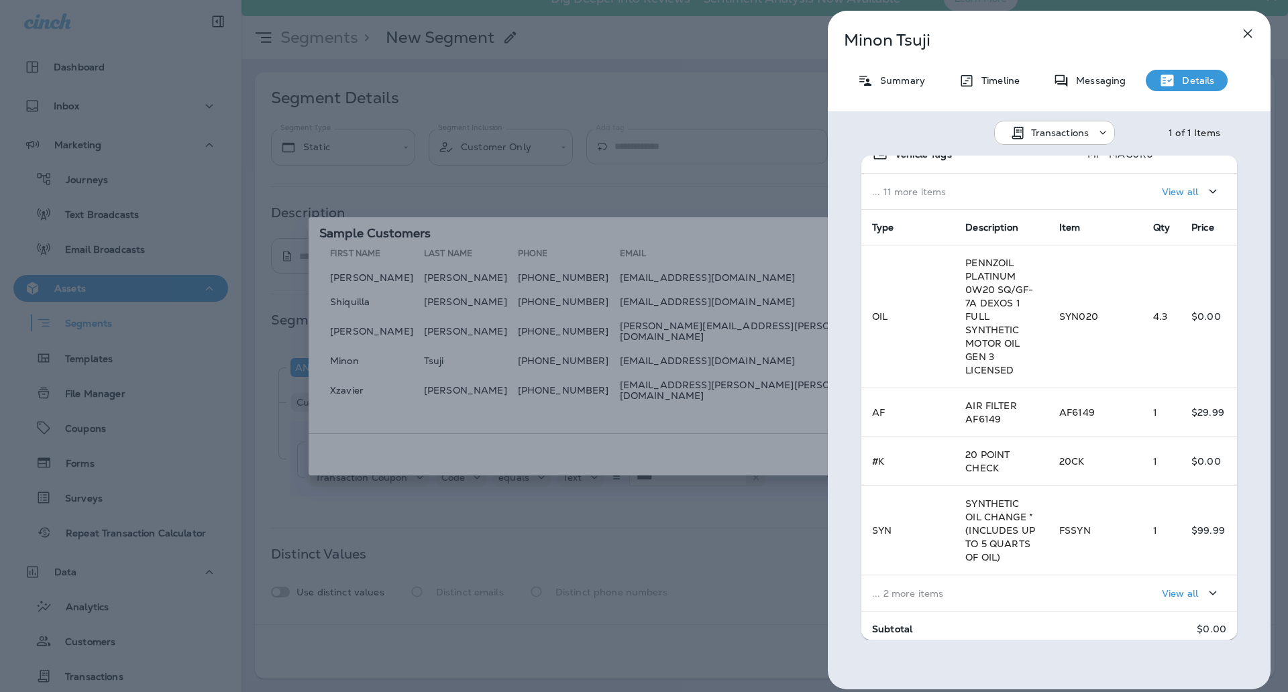
scroll to position [299, 0]
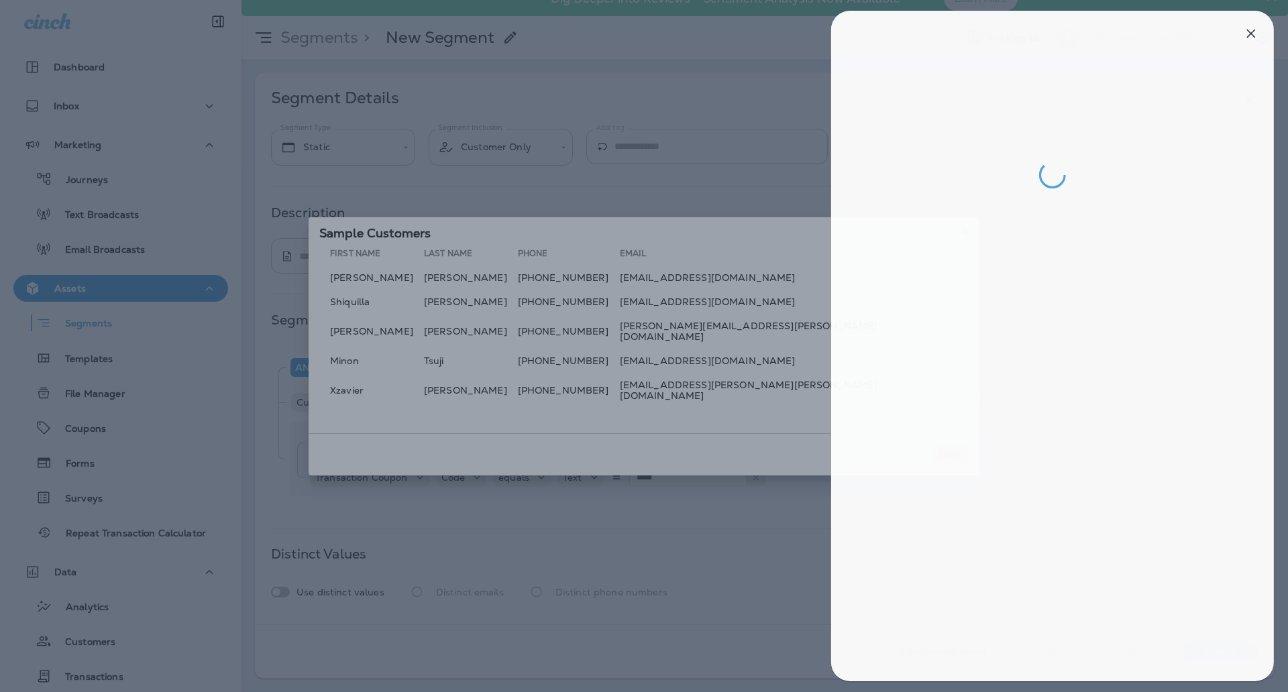
click at [675, 384] on div at bounding box center [647, 346] width 1288 height 692
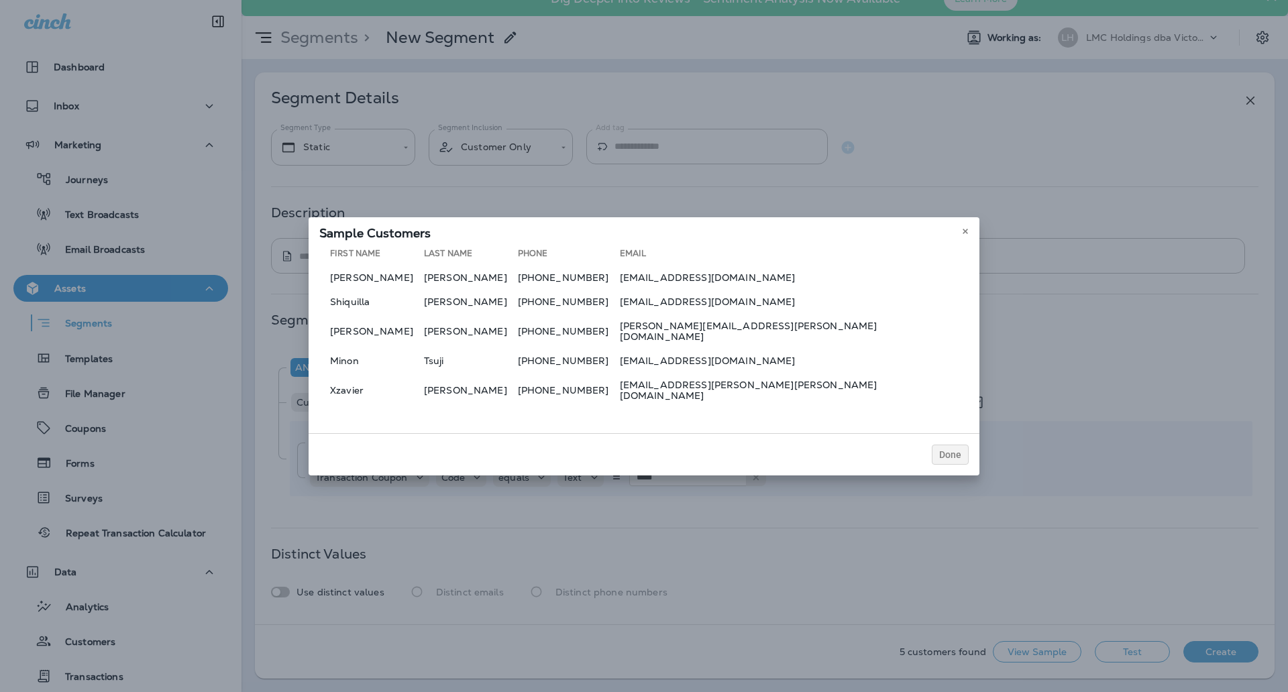
click at [716, 383] on td "xzavier.deweese.morris@gmail.com" at bounding box center [794, 390] width 349 height 32
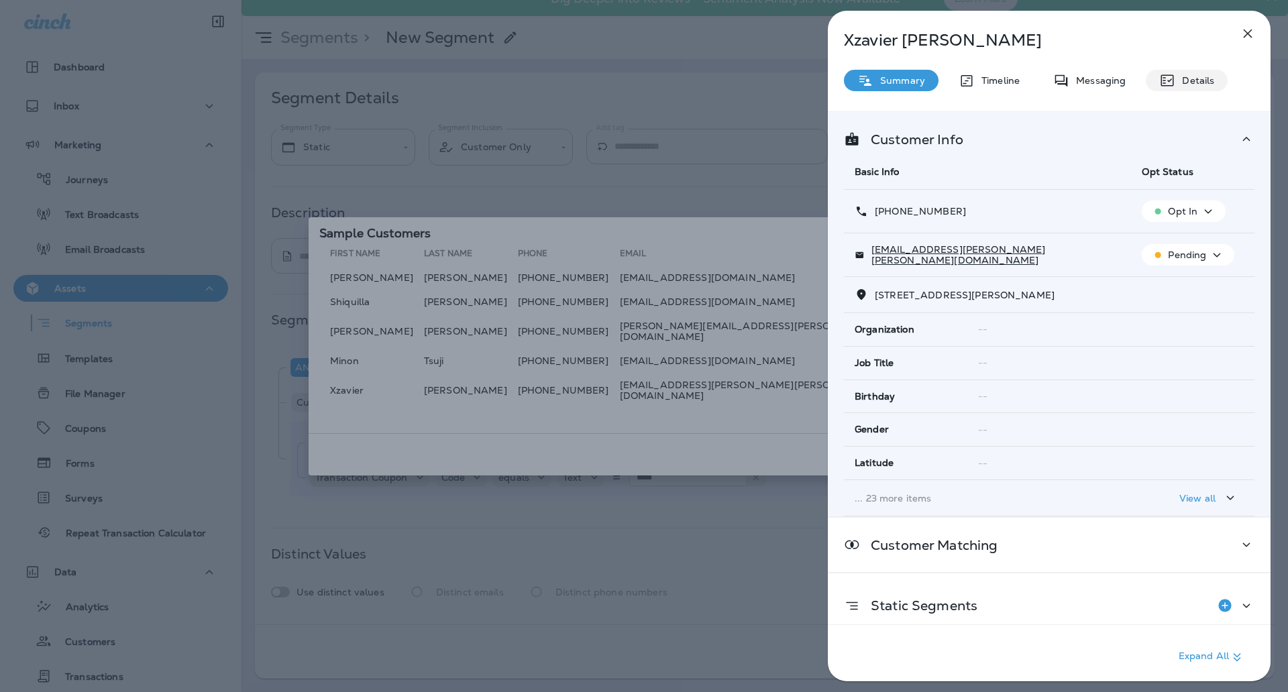
click at [1204, 80] on p "Details" at bounding box center [1194, 80] width 39 height 11
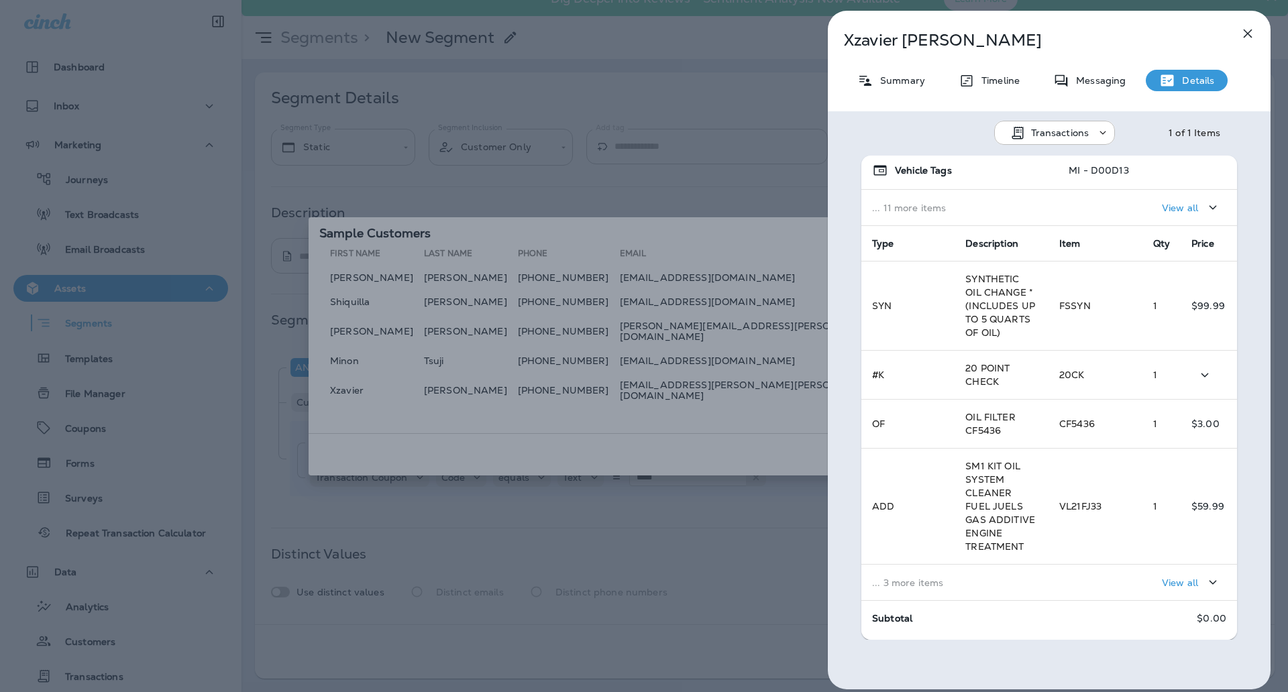
scroll to position [272, 0]
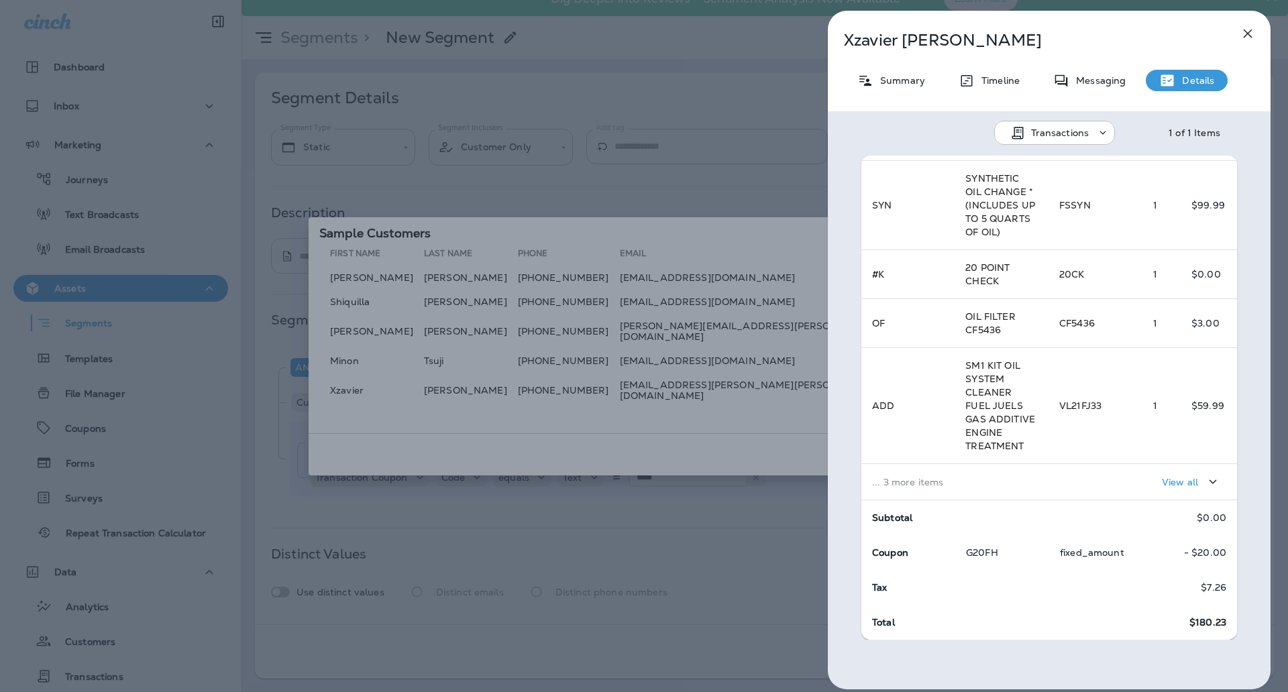
click at [737, 97] on div "Xzavier Morris Summary Timeline Messaging Details Transactions 1 of 1 Items Loc…" at bounding box center [644, 346] width 1288 height 692
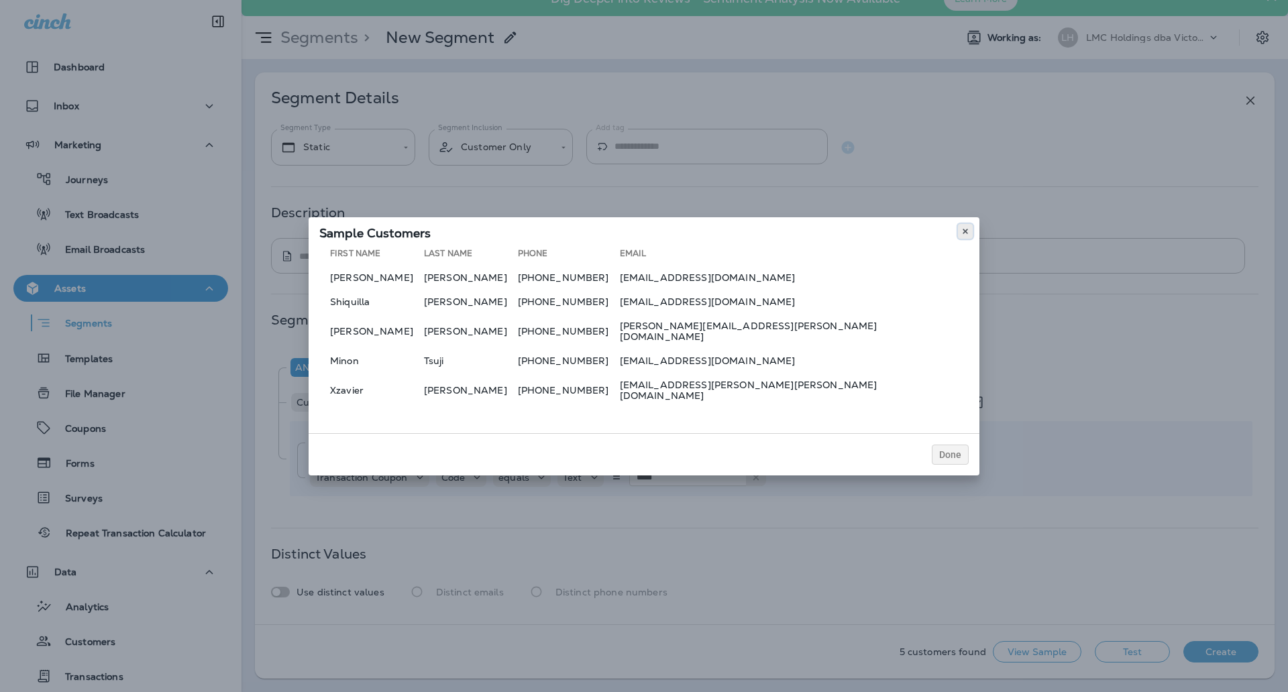
click at [959, 237] on button at bounding box center [965, 231] width 15 height 15
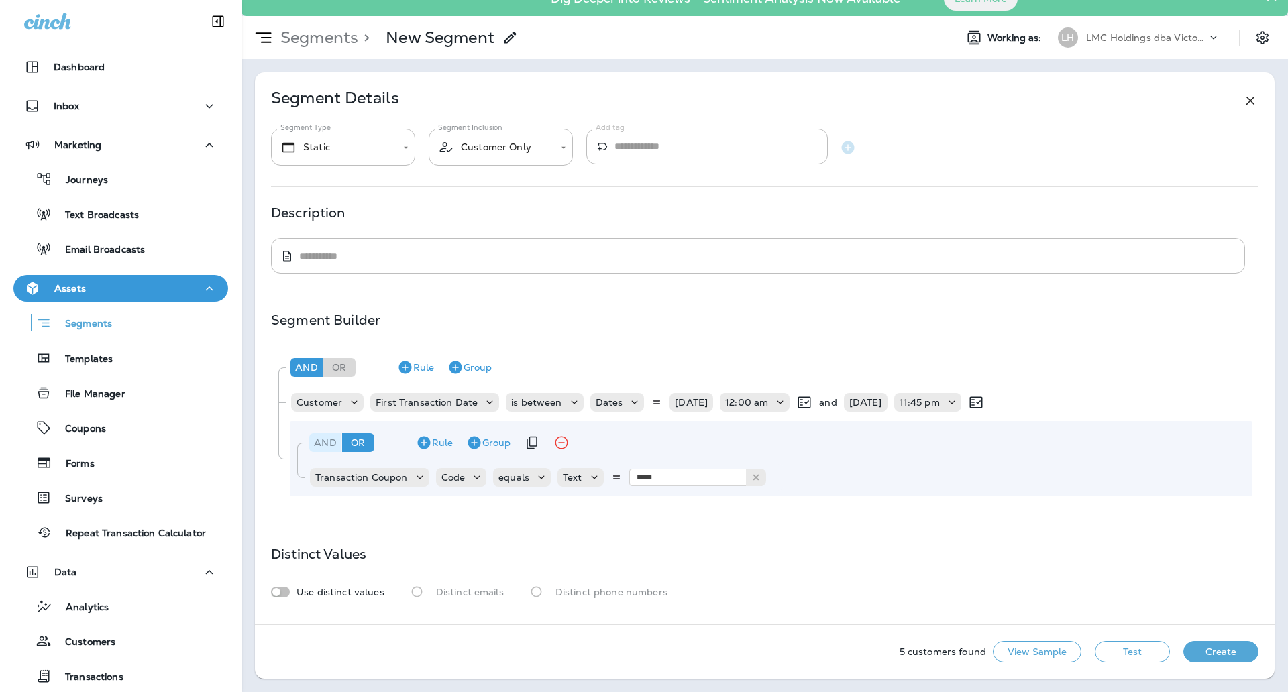
click at [328, 445] on div "And" at bounding box center [325, 442] width 32 height 19
click at [801, 482] on icon "Duplicate Rule" at bounding box center [798, 477] width 16 height 16
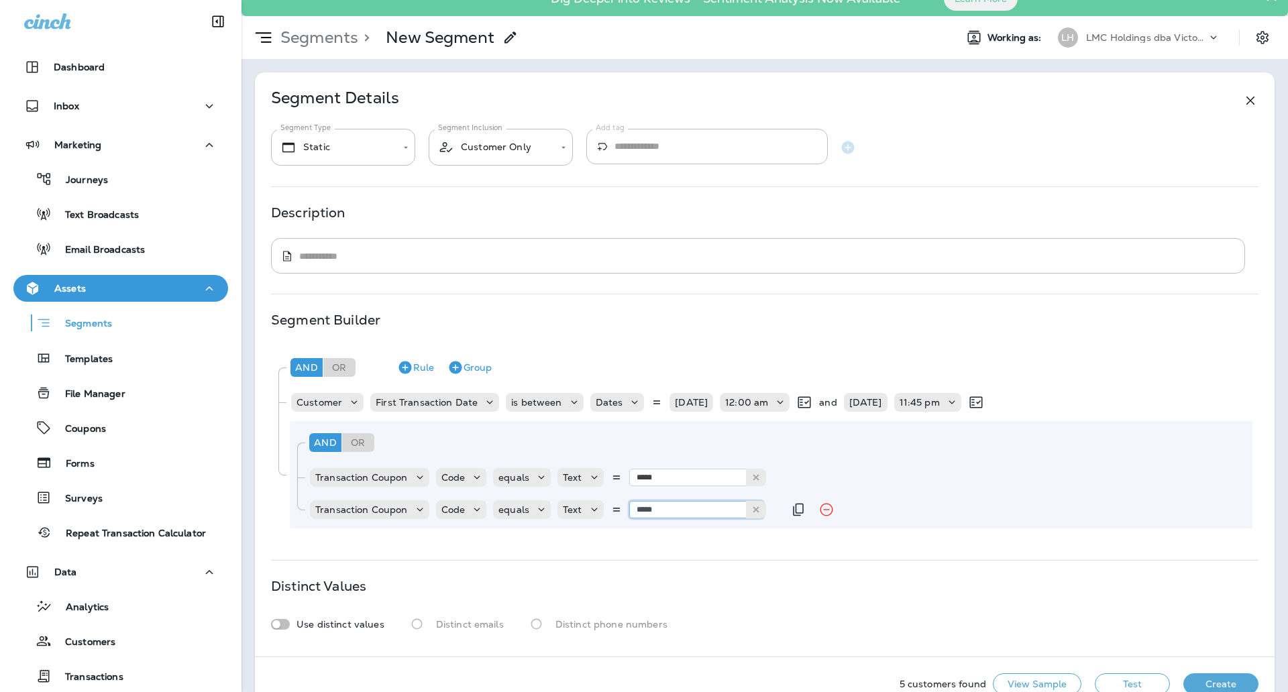
click at [673, 508] on input "*****" at bounding box center [696, 509] width 134 height 17
type input "******"
click at [1095, 683] on button "Test" at bounding box center [1132, 683] width 75 height 21
click at [813, 510] on button "Remove Rule" at bounding box center [826, 509] width 27 height 27
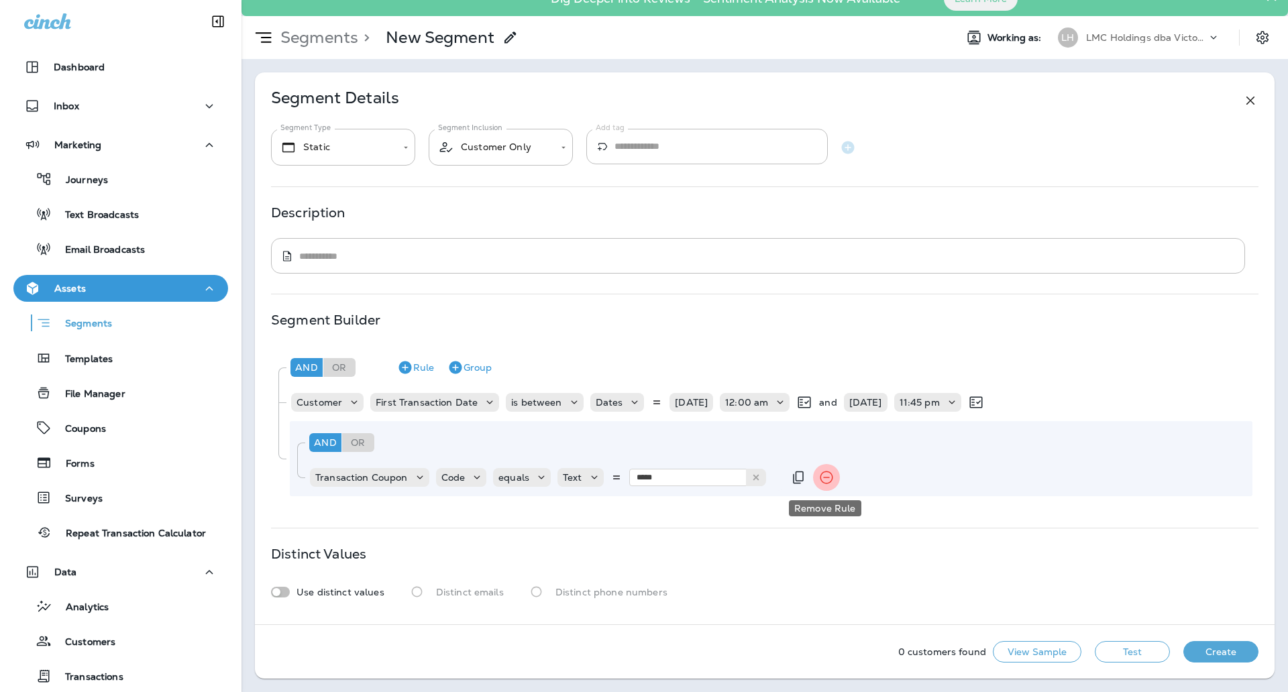
click at [820, 470] on icon "Remove Rule" at bounding box center [826, 477] width 16 height 16
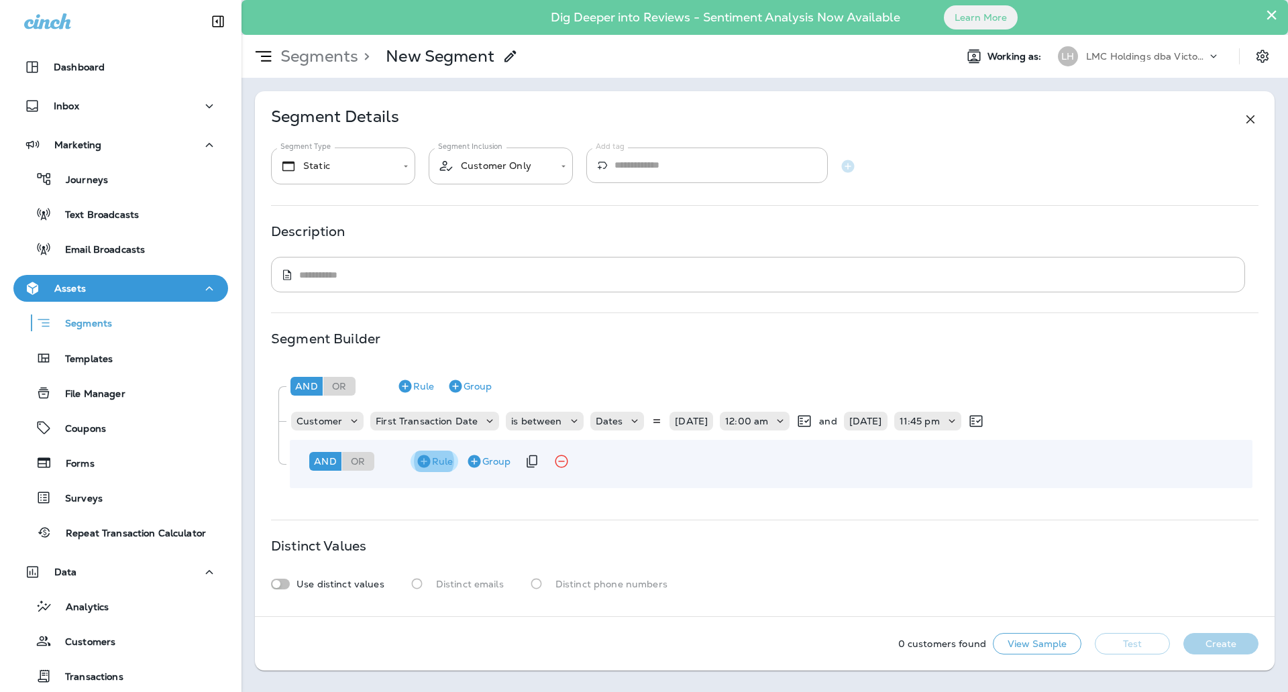
click at [443, 465] on button "Rule" at bounding box center [434, 461] width 48 height 21
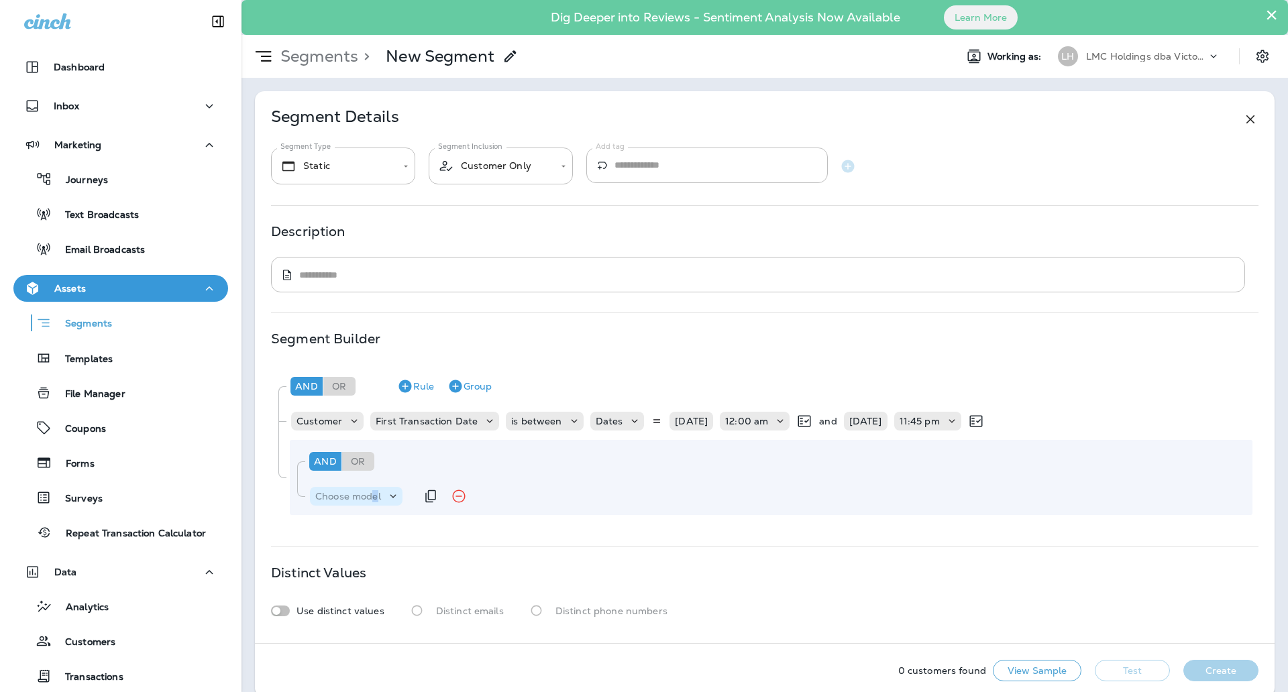
click at [375, 495] on p "Choose model" at bounding box center [348, 496] width 66 height 11
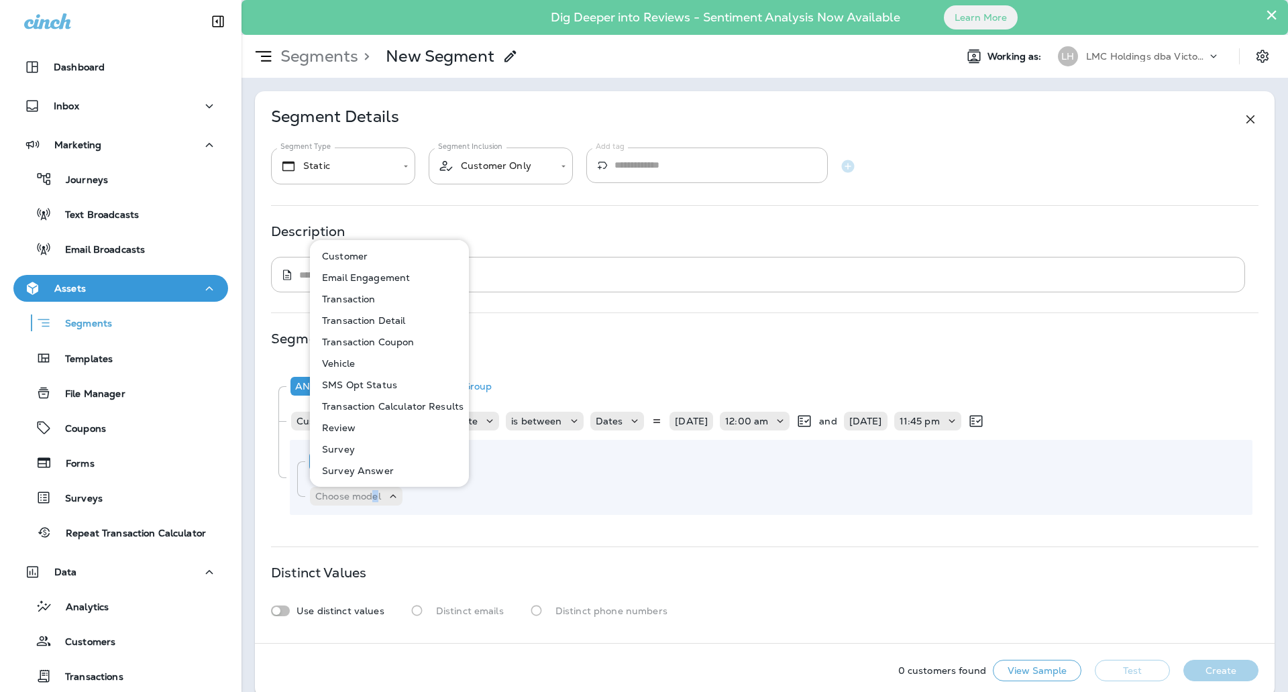
click at [400, 338] on p "Transaction Coupon" at bounding box center [366, 342] width 98 height 11
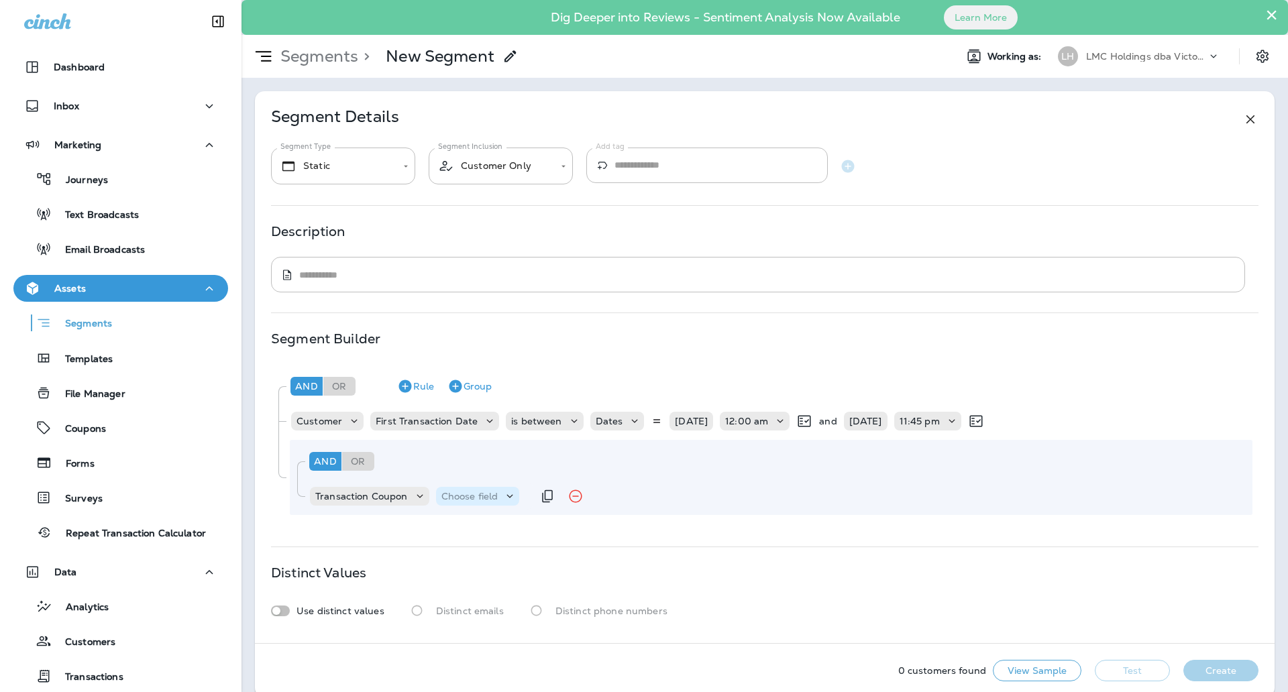
click at [461, 500] on p "Choose field" at bounding box center [469, 496] width 57 height 11
click at [482, 520] on button "Code" at bounding box center [485, 529] width 98 height 21
click at [537, 496] on p "Choose operator" at bounding box center [536, 496] width 77 height 11
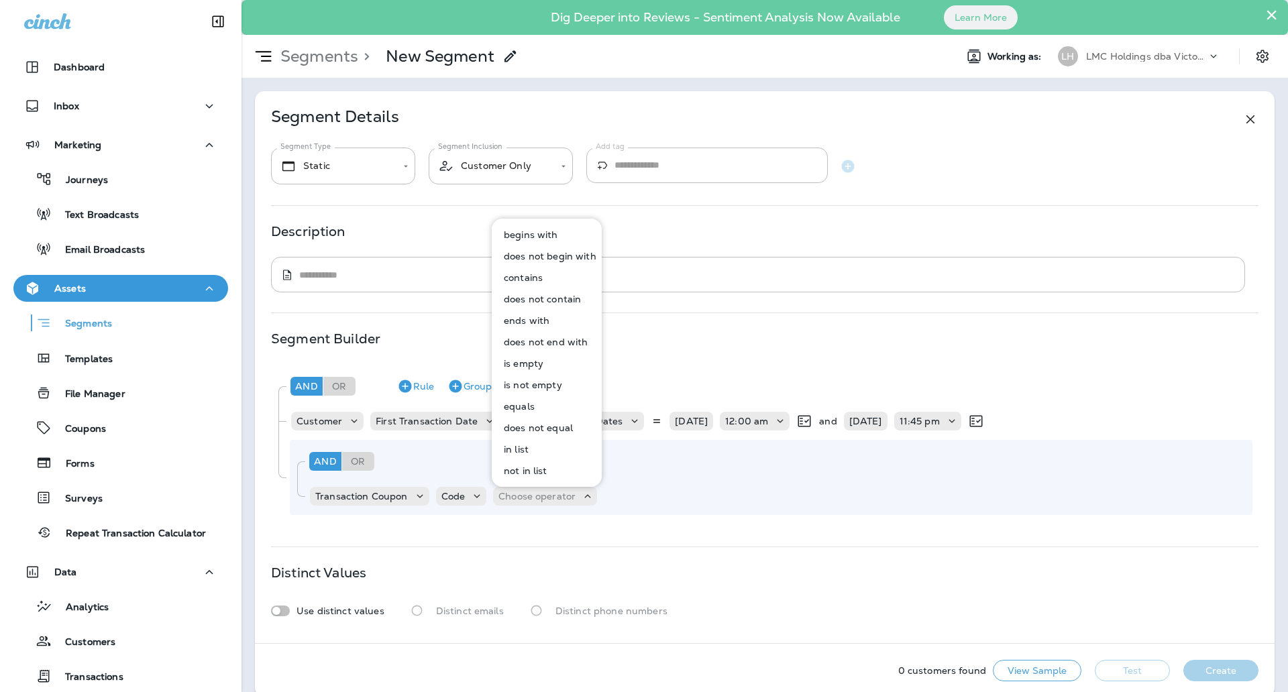
click at [542, 408] on button "equals" at bounding box center [547, 406] width 109 height 21
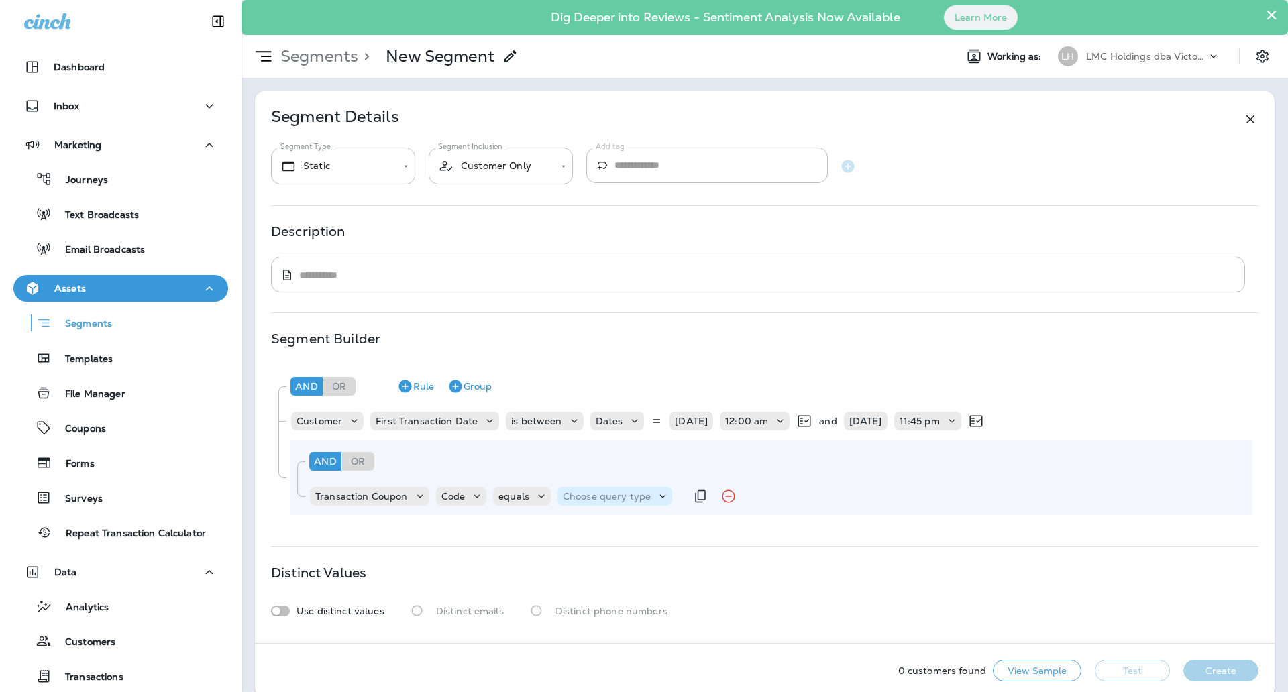
click at [583, 501] on p "Choose query type" at bounding box center [607, 496] width 88 height 11
click at [581, 525] on p "Text" at bounding box center [574, 529] width 25 height 11
click at [669, 494] on input "text" at bounding box center [696, 496] width 134 height 17
click at [679, 512] on div "And Or Rule Group Transaction Coupon Code equals Text ****** G20SEP" at bounding box center [771, 477] width 962 height 75
click at [1107, 667] on button "Test" at bounding box center [1132, 670] width 75 height 21
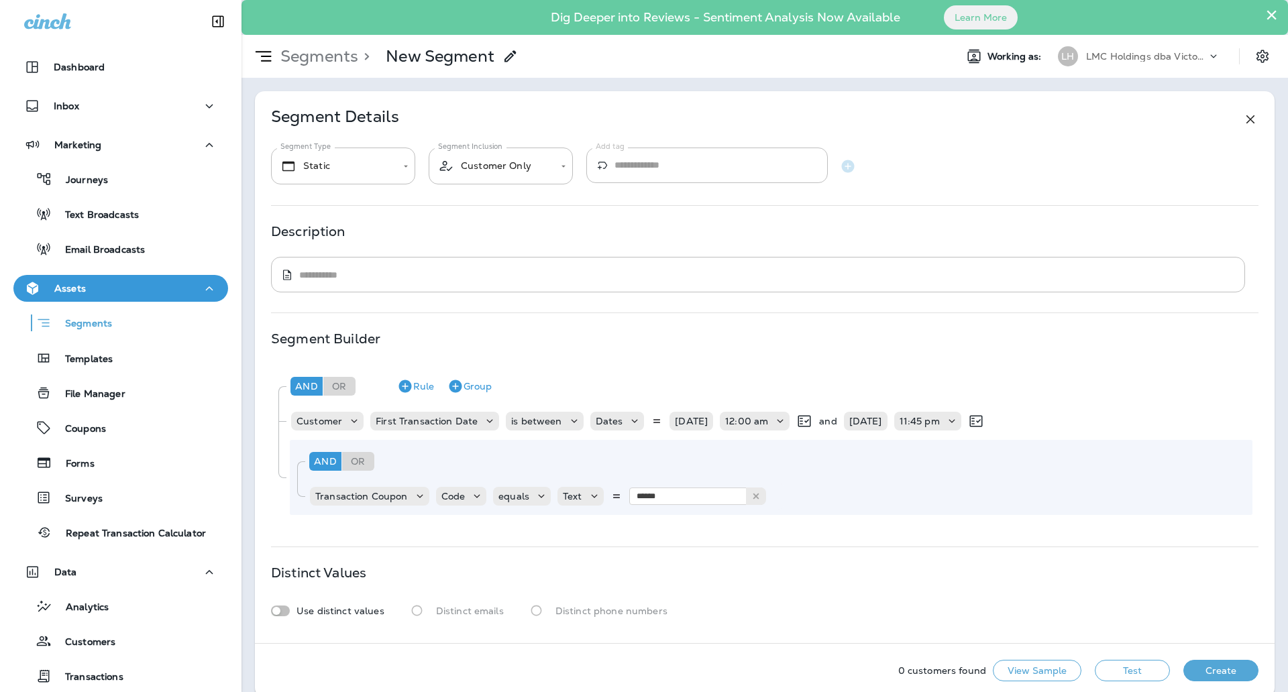
click at [1107, 667] on button "Test" at bounding box center [1132, 670] width 75 height 21
click at [714, 527] on div "**********" at bounding box center [764, 367] width 1019 height 552
click at [1110, 673] on button "Test" at bounding box center [1132, 670] width 75 height 21
click at [681, 498] on input "******" at bounding box center [696, 496] width 134 height 17
type input "*****"
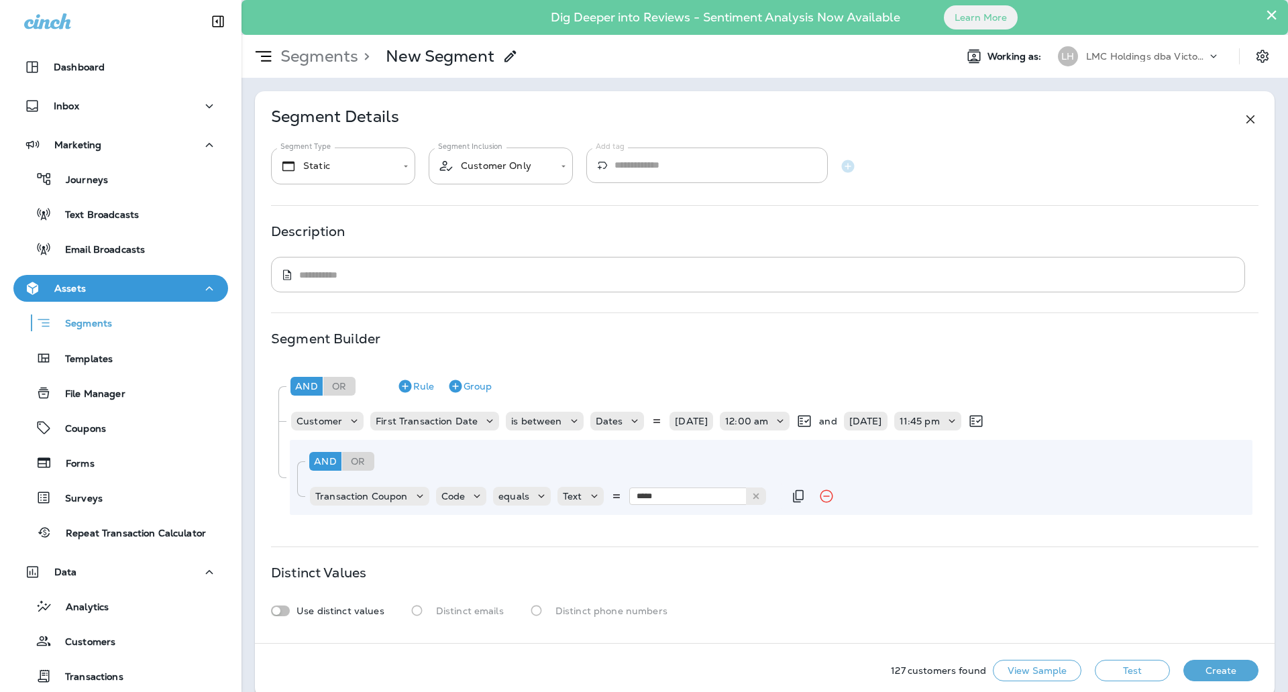
click at [673, 518] on div "And Or Rule Group Customer First Transaction Date is between Dates 09/01/25 12:…" at bounding box center [764, 443] width 987 height 156
click at [1109, 664] on button "Test" at bounding box center [1132, 670] width 75 height 21
click at [1097, 663] on button "Test" at bounding box center [1132, 670] width 75 height 21
click at [123, 364] on div "Templates" at bounding box center [121, 358] width 204 height 20
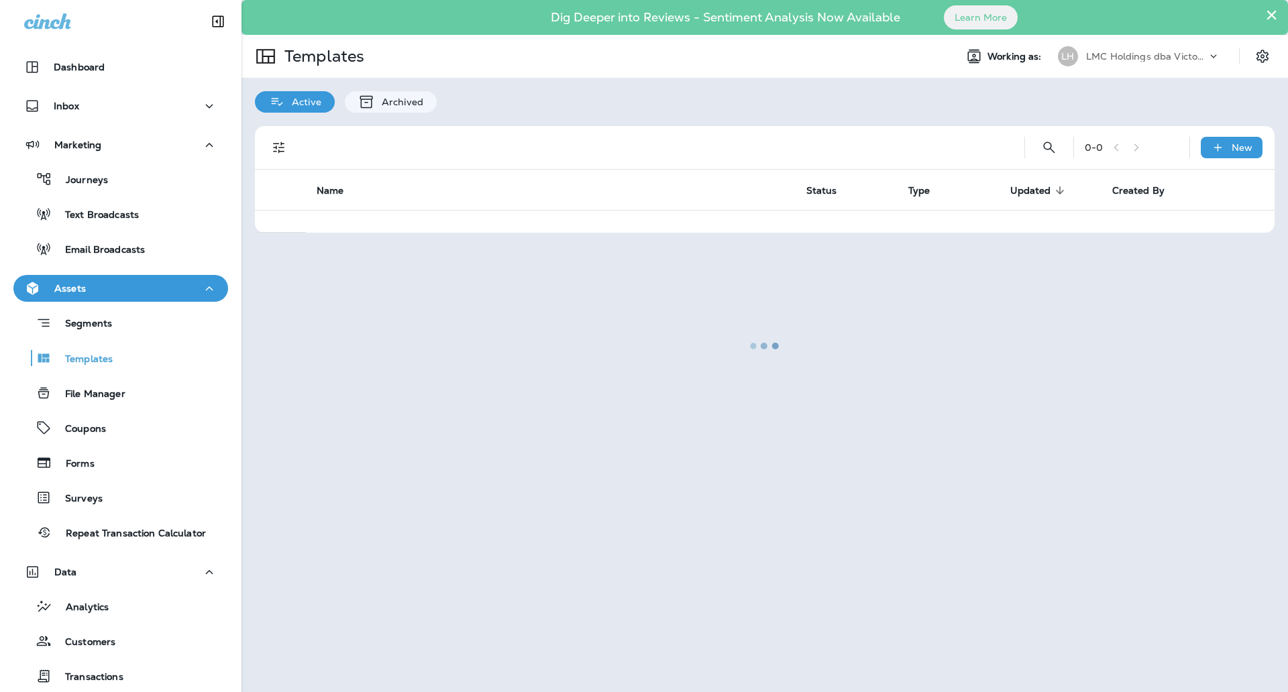
click at [1048, 143] on div at bounding box center [765, 345] width 1044 height 689
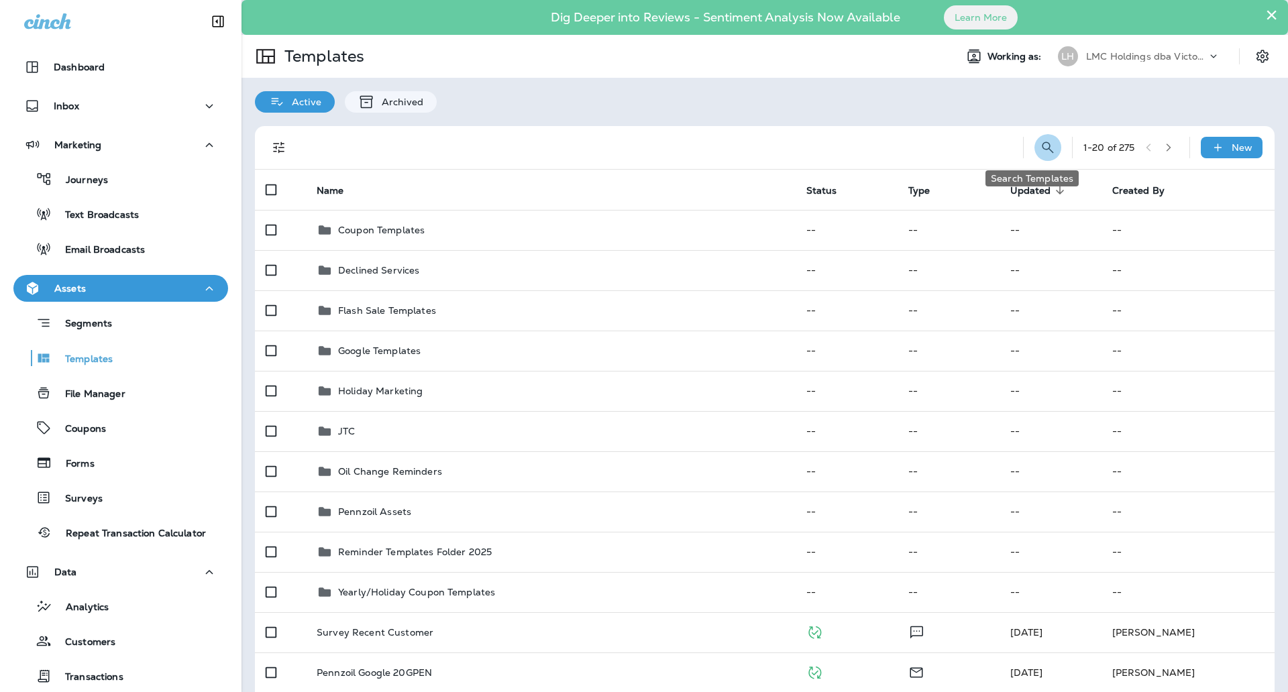
click at [1040, 150] on icon "Search Templates" at bounding box center [1048, 147] width 16 height 16
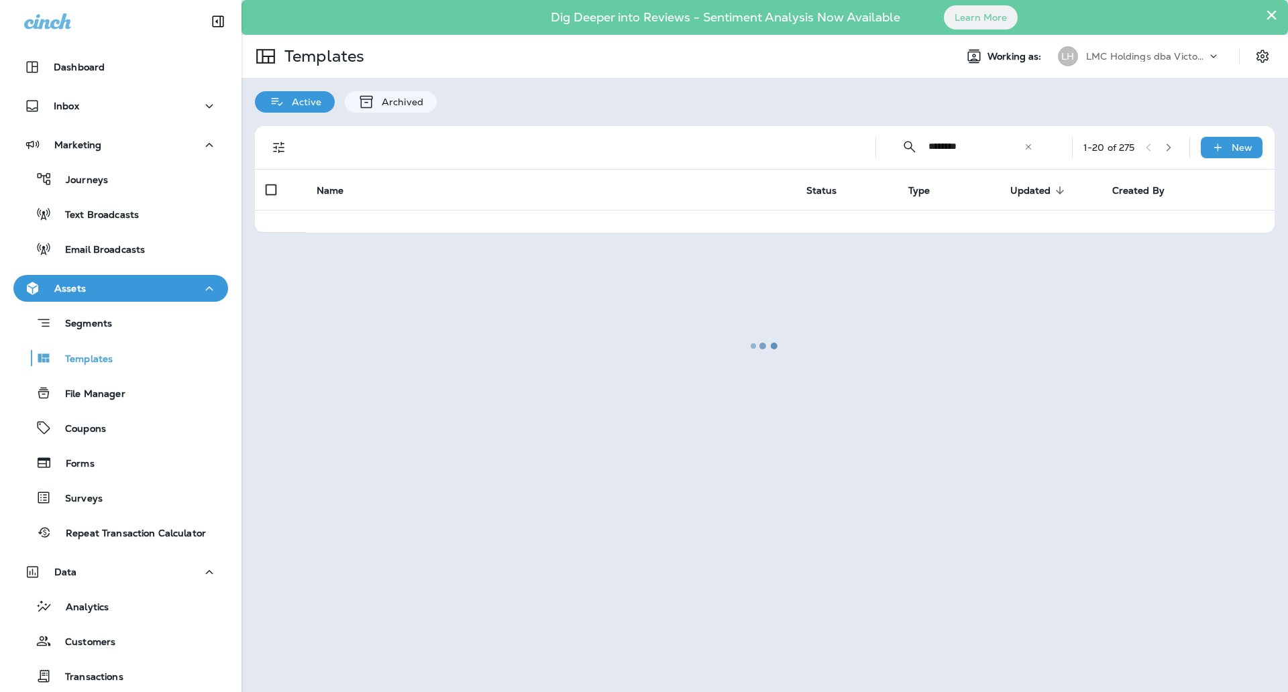
type input "*********"
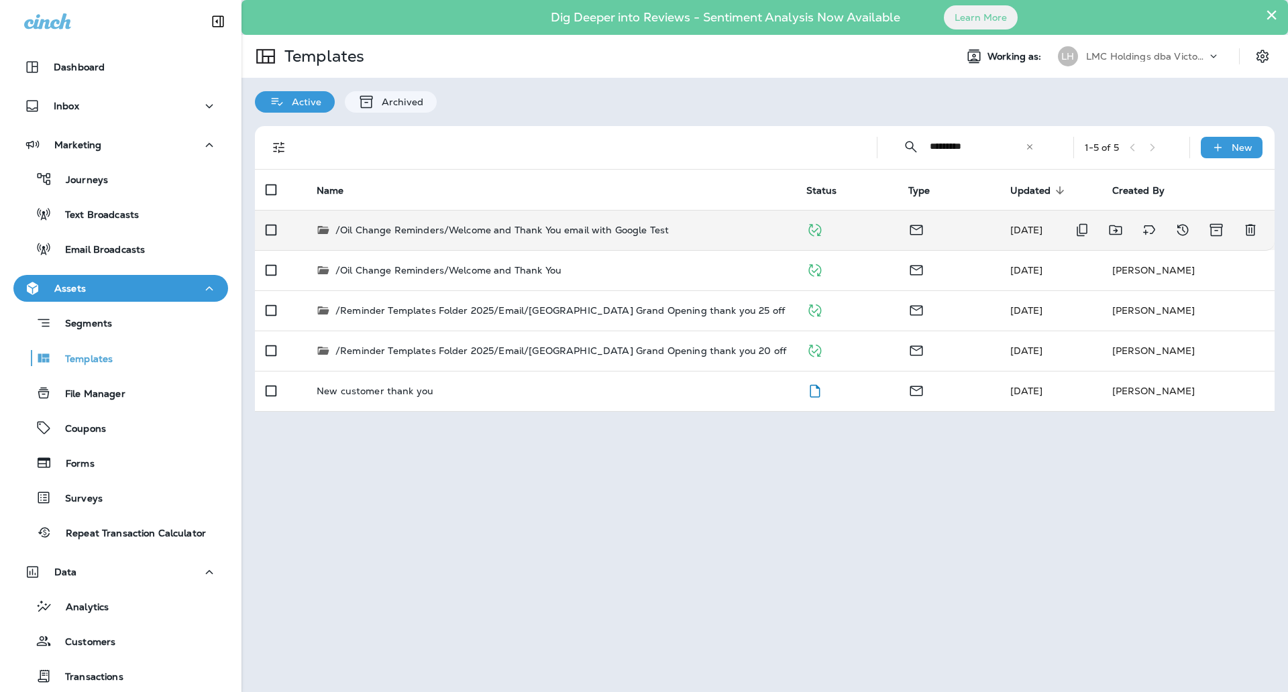
click at [663, 236] on p "/Oil Change Reminders/Welcome and Thank You email with Google Test" at bounding box center [501, 229] width 333 height 13
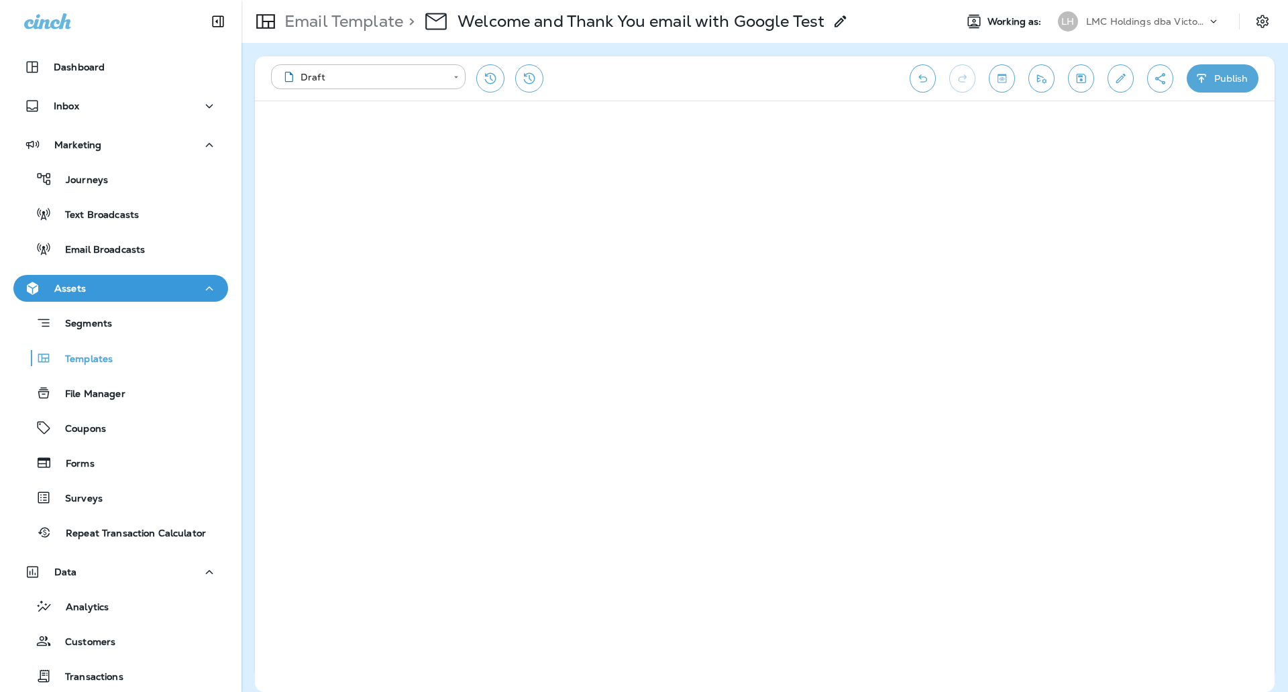
click at [657, 84] on div "**********" at bounding box center [583, 78] width 625 height 28
click at [1088, 77] on button "Save" at bounding box center [1081, 78] width 26 height 28
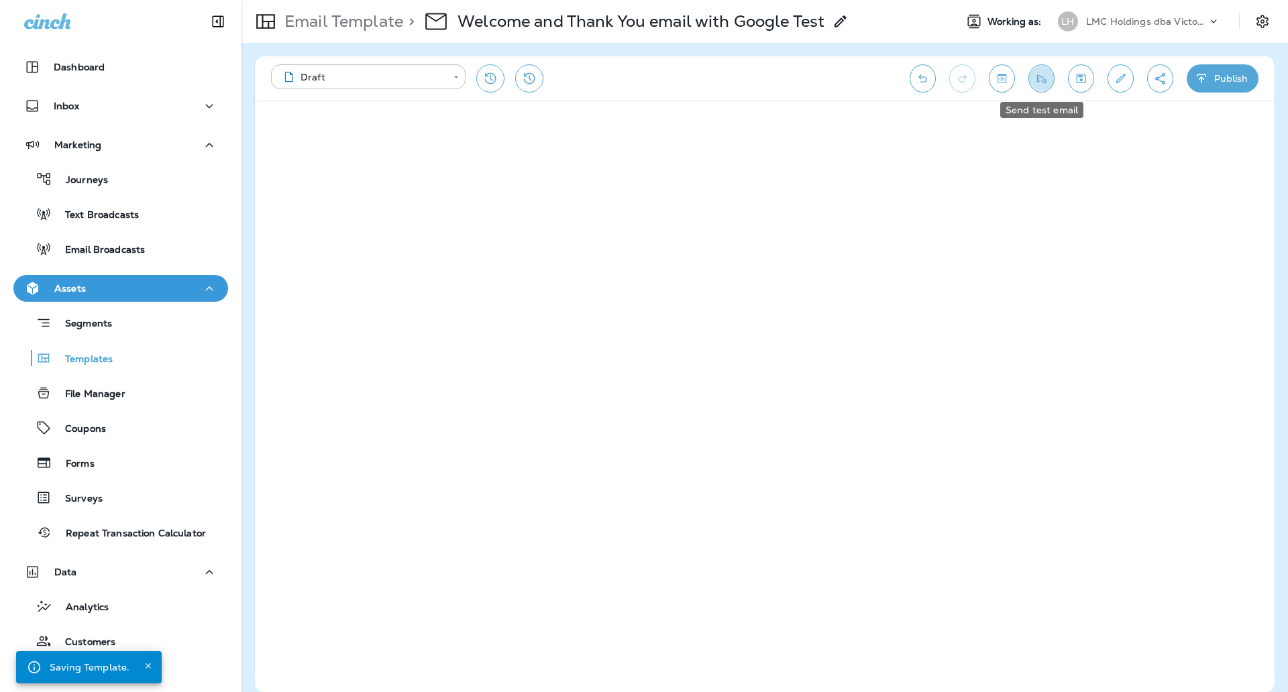
click at [1043, 82] on icon "Send test email" at bounding box center [1041, 78] width 9 height 9
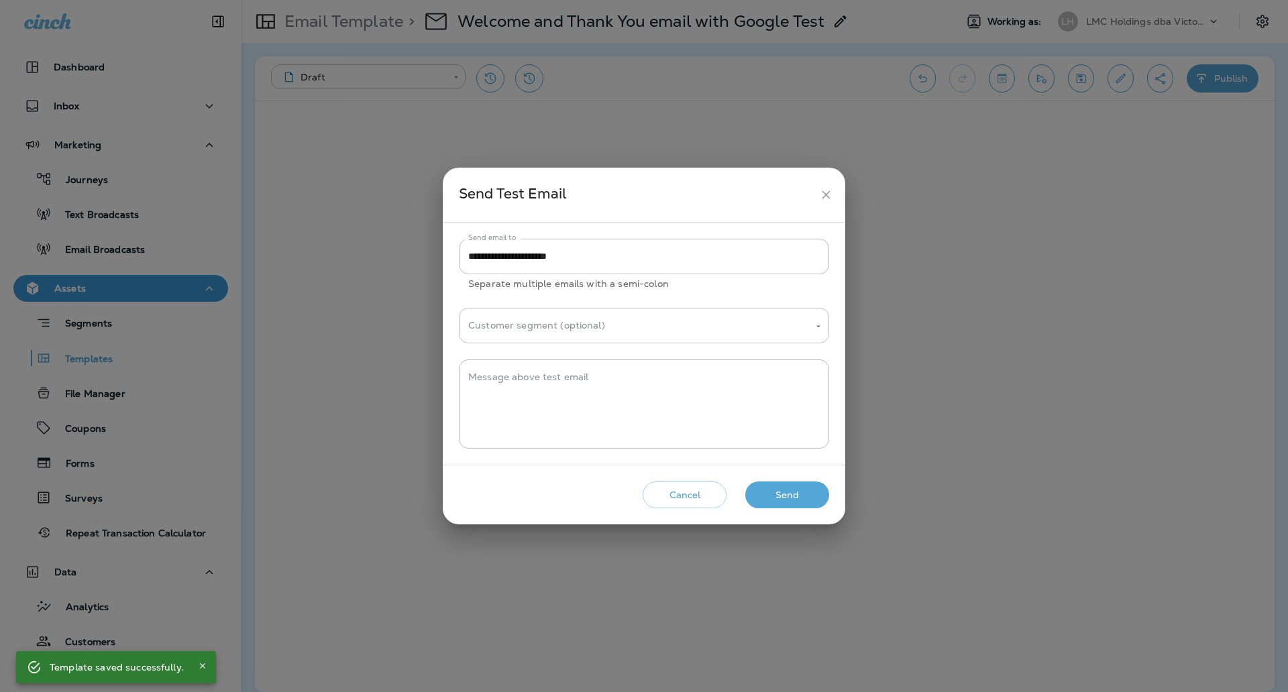
drag, startPoint x: 794, startPoint y: 493, endPoint x: 824, endPoint y: 135, distance: 358.7
click at [794, 494] on button "Send" at bounding box center [787, 495] width 84 height 27
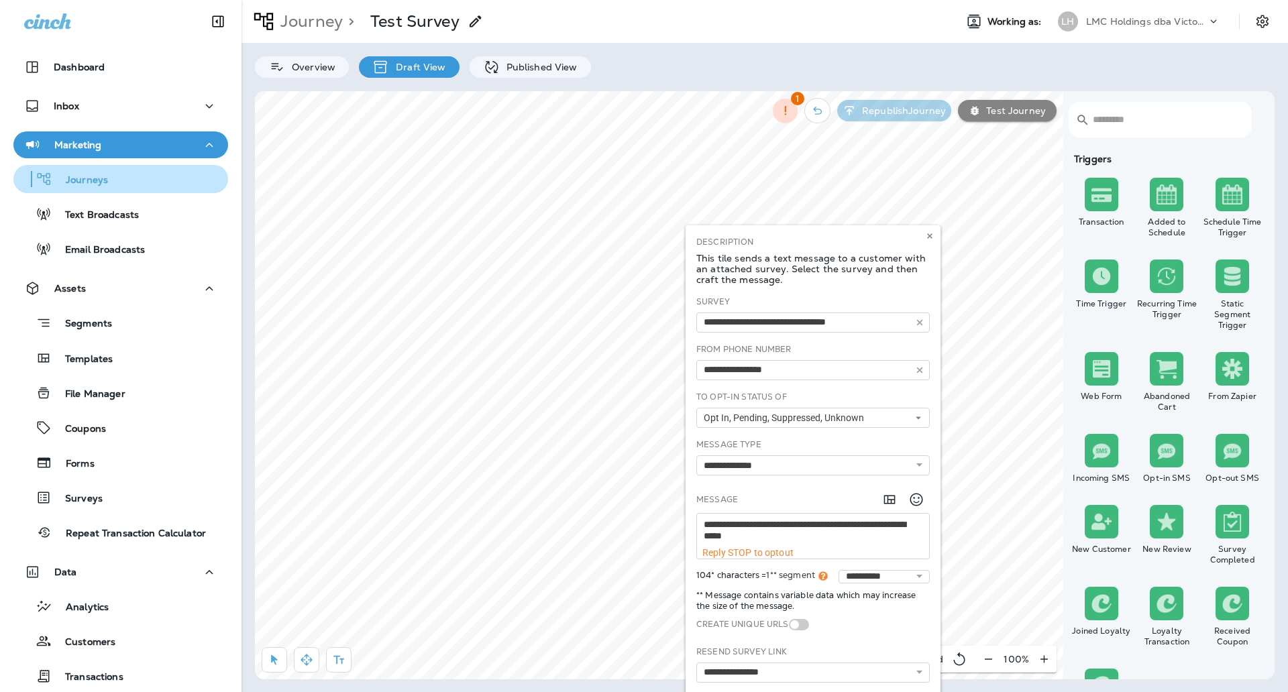
scroll to position [22, 0]
click at [109, 178] on div "Journeys" at bounding box center [121, 179] width 204 height 20
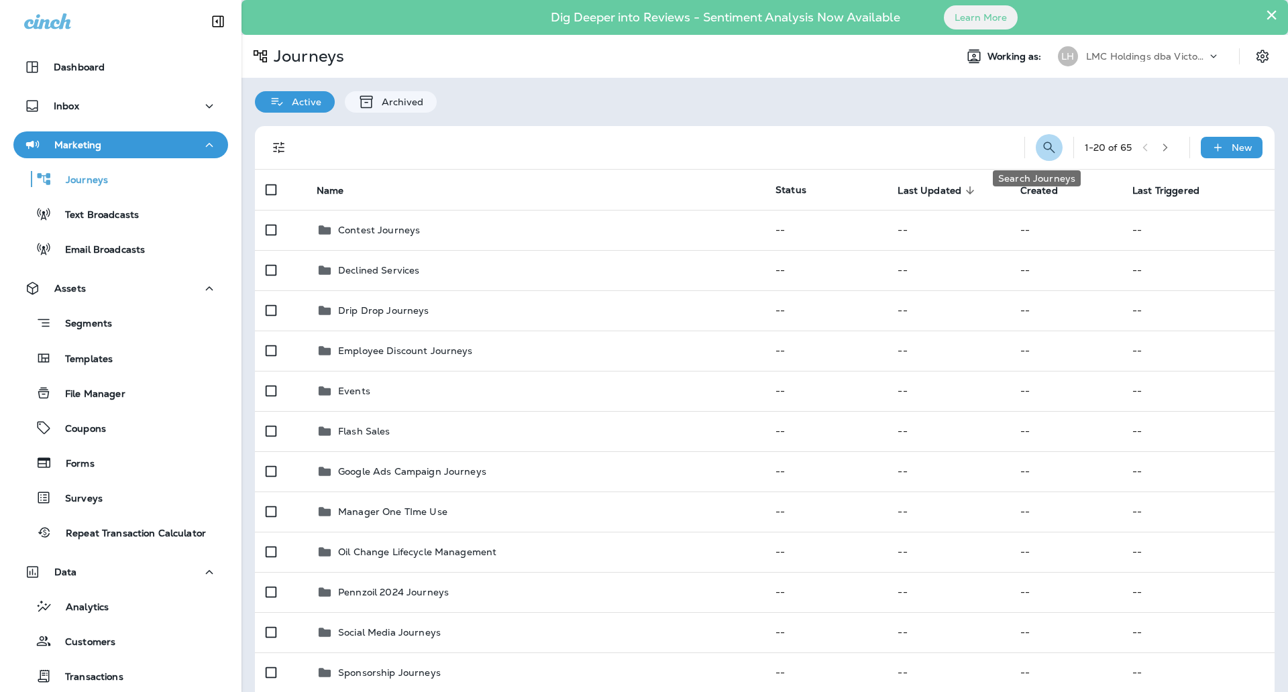
click at [1041, 140] on icon "Search Journeys" at bounding box center [1049, 147] width 16 height 16
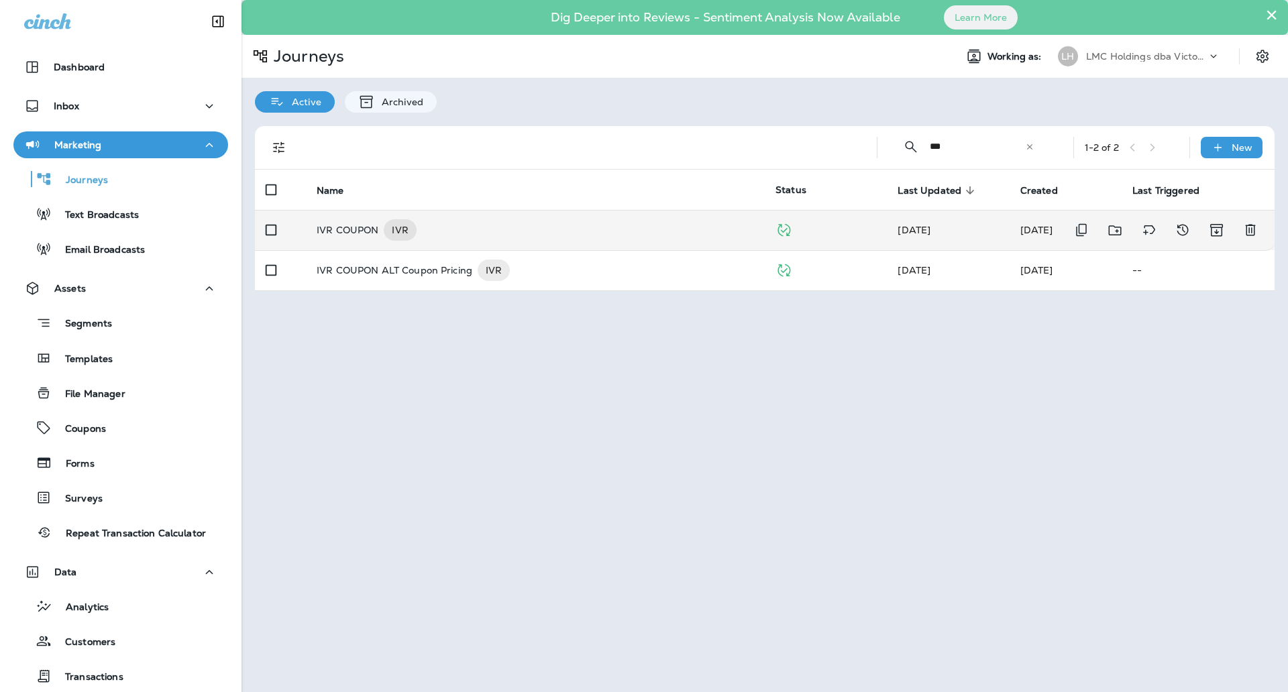
type input "***"
click at [487, 225] on div "IVR COUPON IVR" at bounding box center [535, 229] width 437 height 21
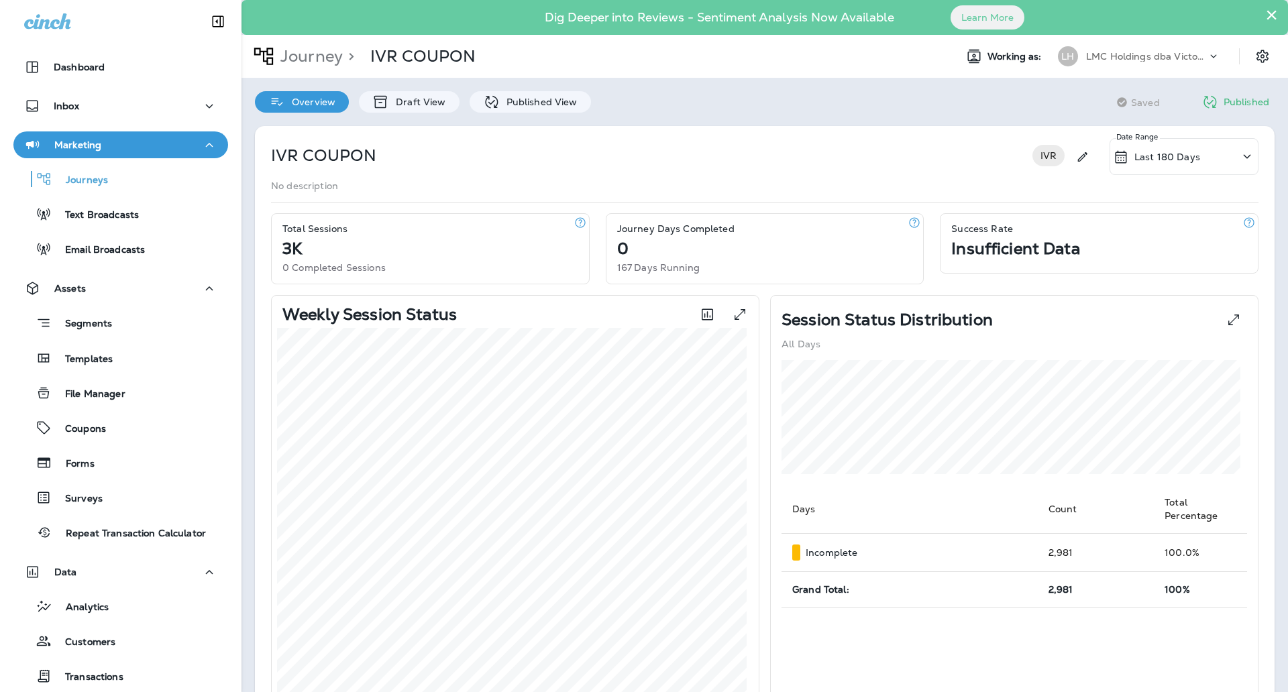
click at [1178, 154] on p "Last 180 Days" at bounding box center [1167, 157] width 66 height 11
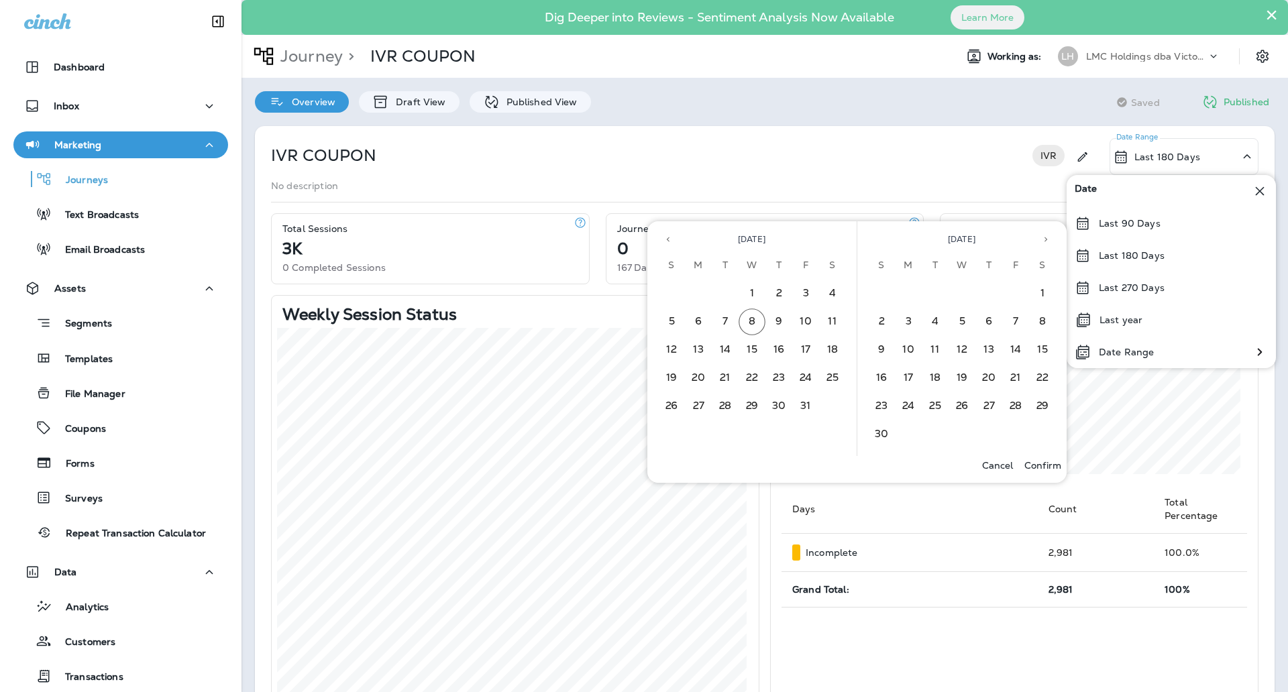
click at [671, 241] on icon "Previous month" at bounding box center [667, 239] width 9 height 9
click at [702, 296] on button "1" at bounding box center [698, 293] width 27 height 27
click at [722, 401] on button "30" at bounding box center [725, 406] width 27 height 27
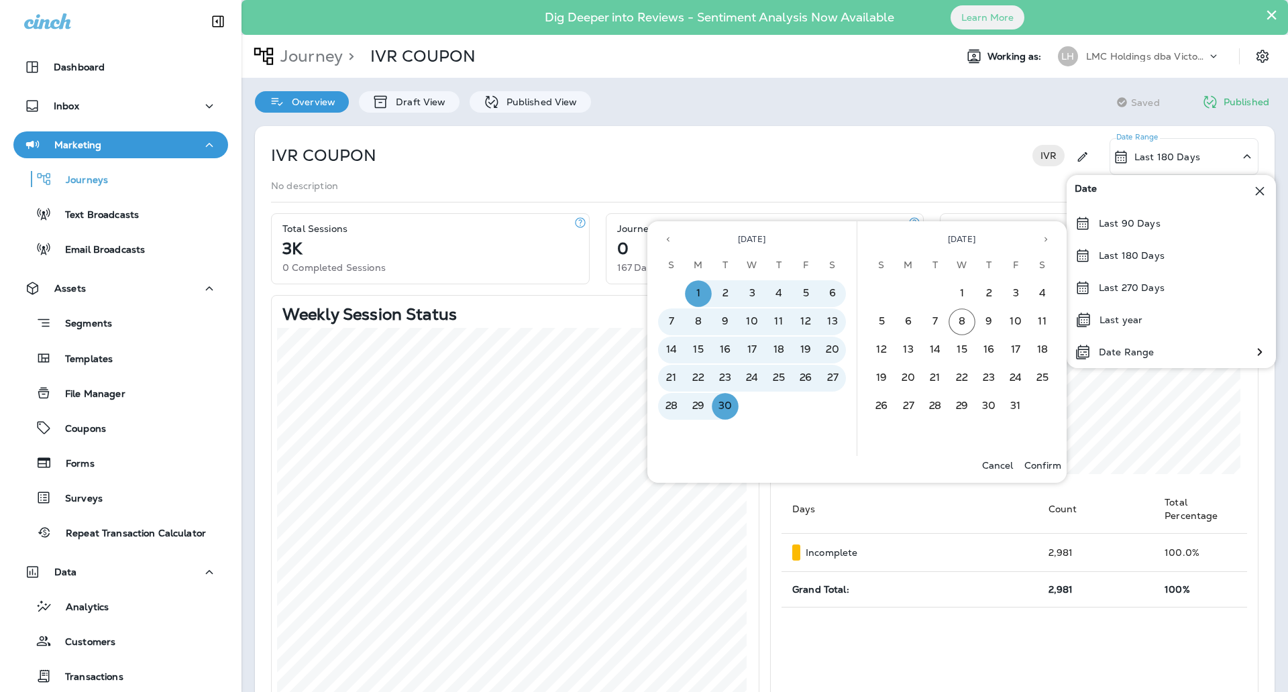
click at [1039, 461] on p "Confirm" at bounding box center [1042, 465] width 37 height 11
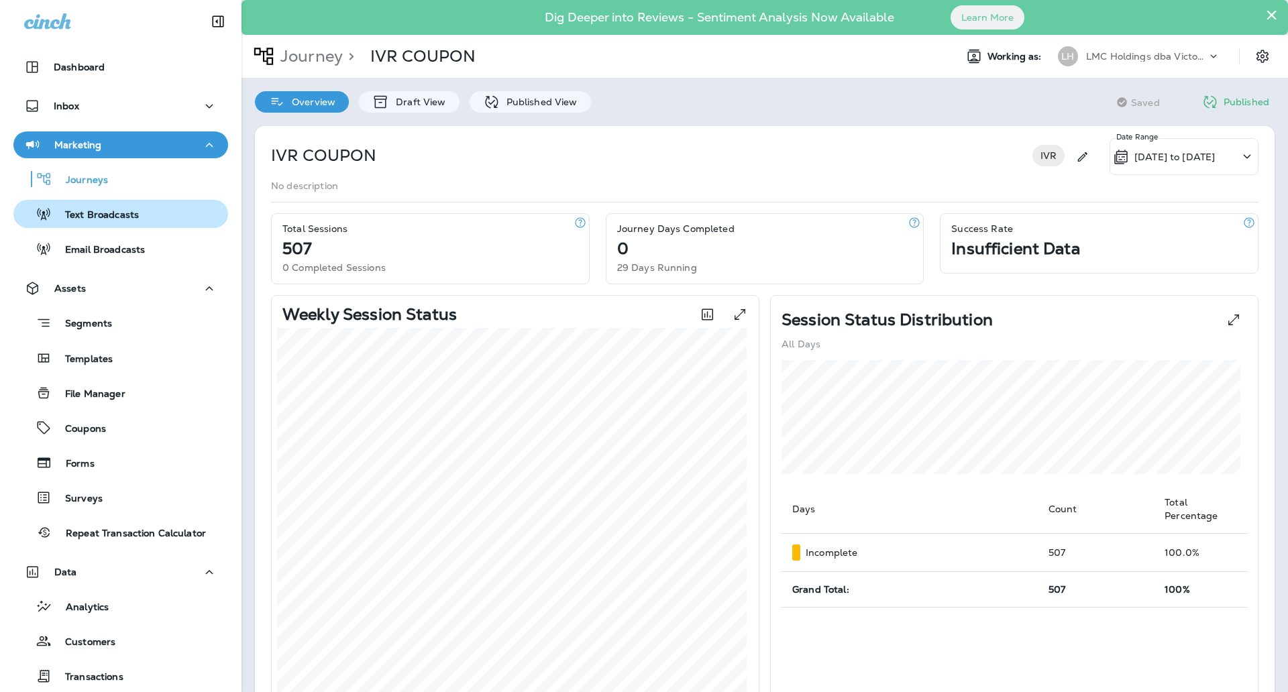
click at [125, 215] on p "Text Broadcasts" at bounding box center [95, 215] width 87 height 13
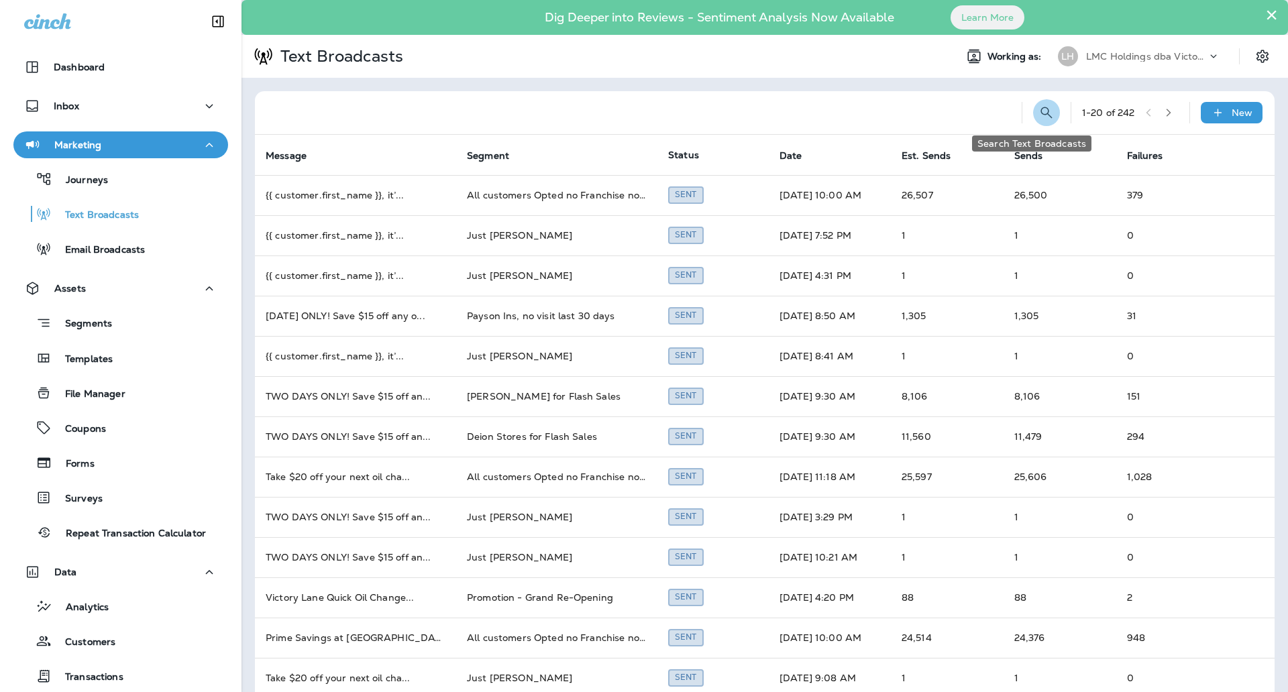
click at [1038, 108] on icon "Search Text Broadcasts" at bounding box center [1046, 113] width 16 height 16
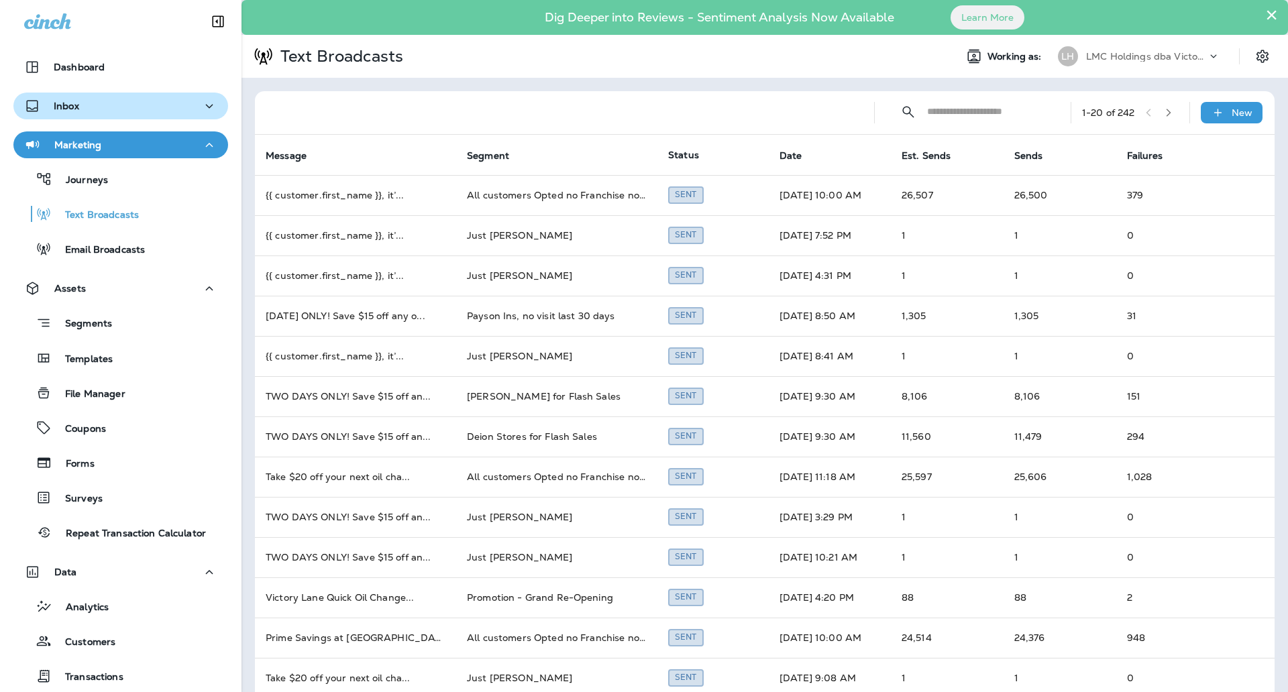
click at [152, 100] on div "Inbox" at bounding box center [120, 106] width 193 height 17
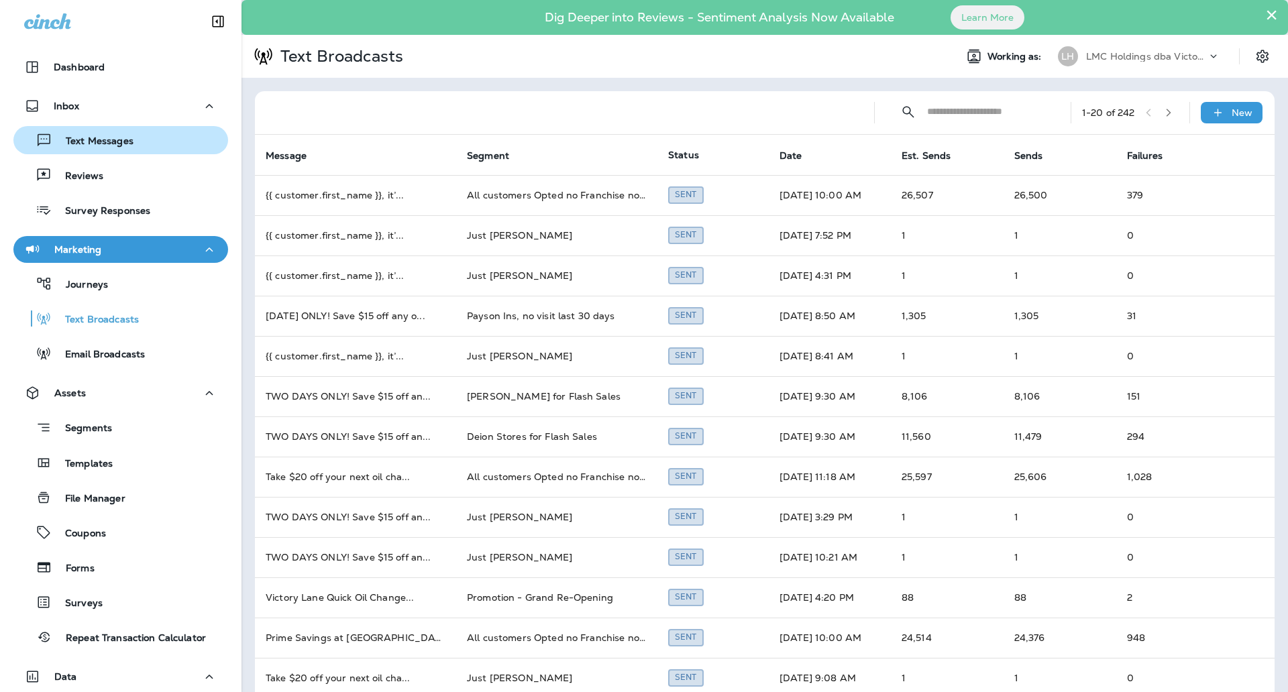
click at [119, 142] on p "Text Messages" at bounding box center [92, 141] width 81 height 13
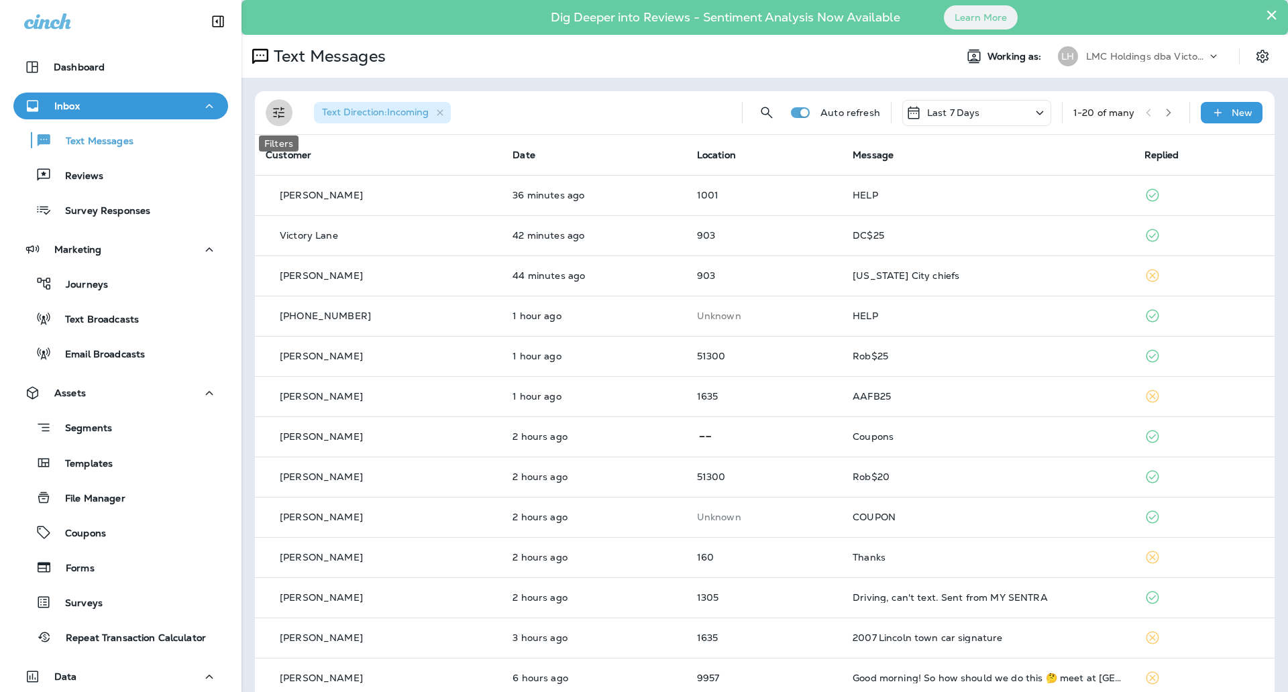
click at [284, 115] on icon "Filters" at bounding box center [279, 113] width 16 height 16
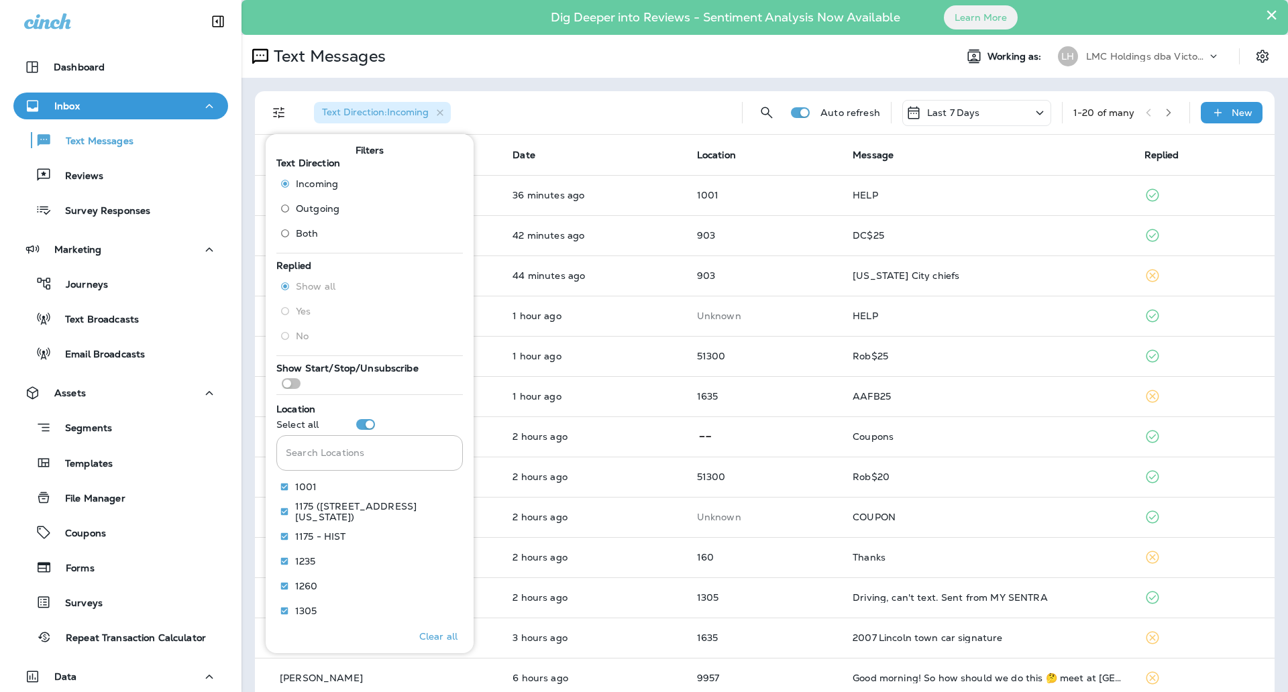
click at [606, 117] on div "Text Direction : Incoming" at bounding box center [517, 112] width 428 height 43
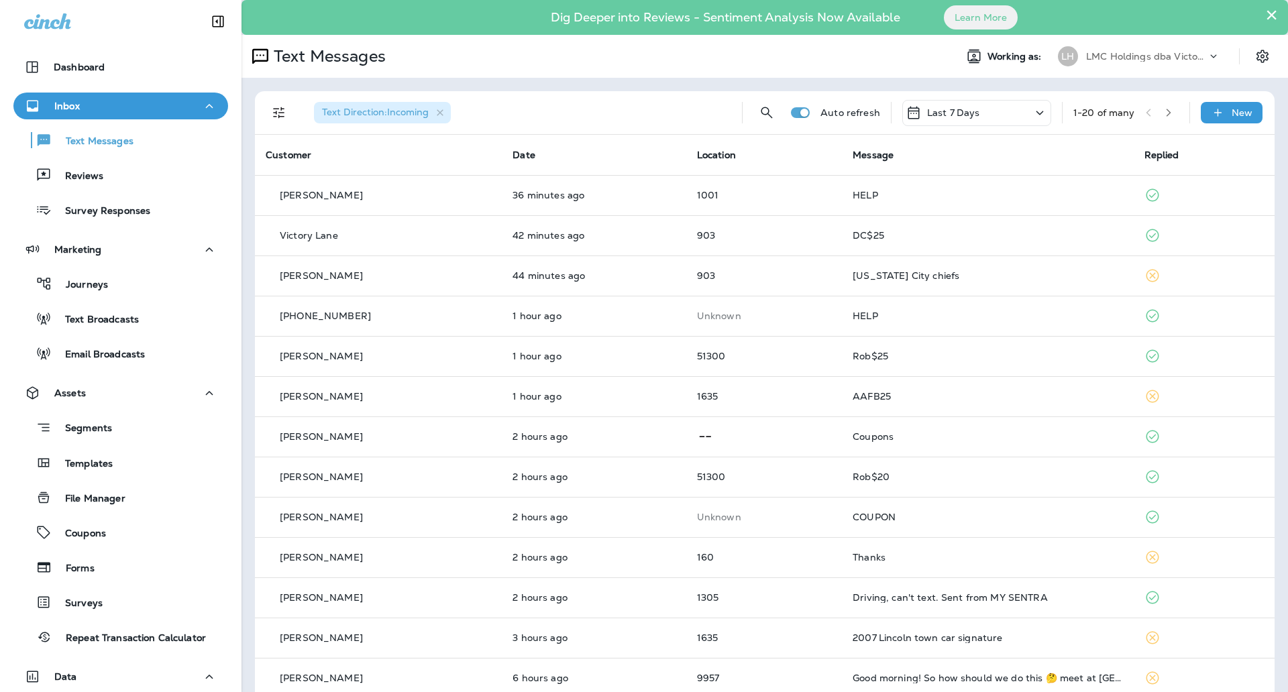
click at [1031, 119] on icon at bounding box center [1039, 113] width 16 height 17
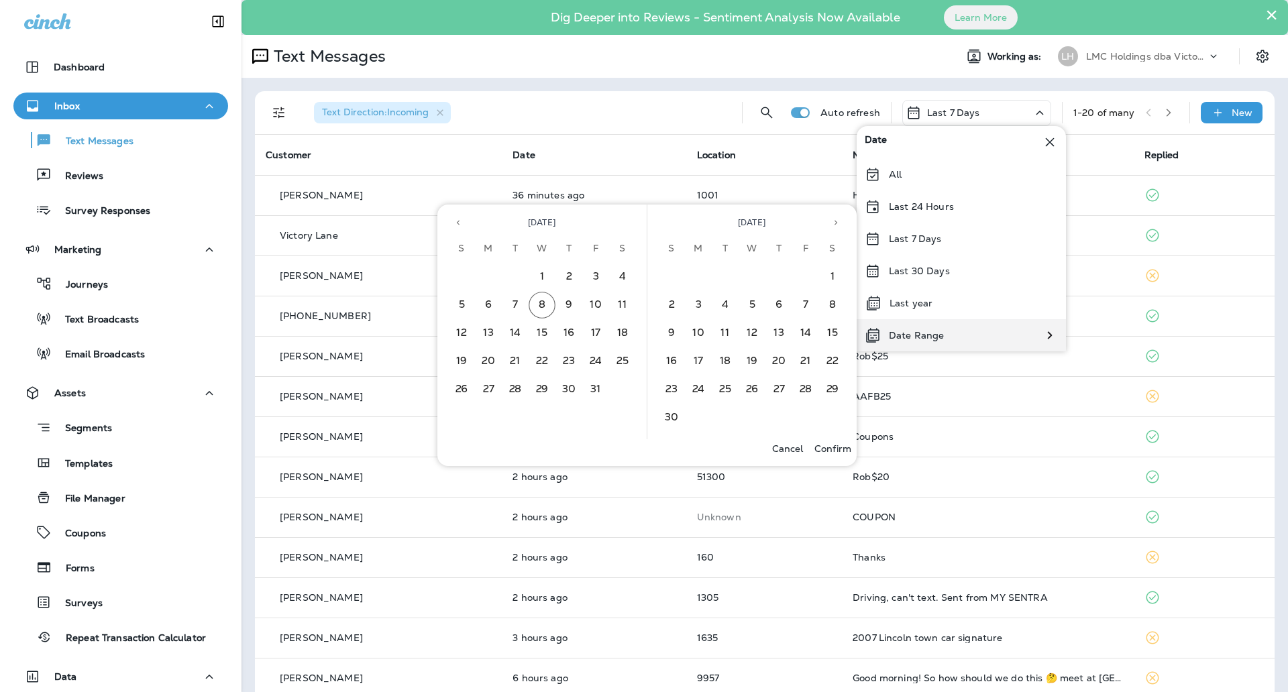
click at [923, 336] on p "Date Range" at bounding box center [916, 335] width 55 height 11
click at [456, 219] on icon "Previous month" at bounding box center [457, 222] width 9 height 9
click at [697, 271] on button "1" at bounding box center [698, 277] width 27 height 27
click at [726, 384] on button "30" at bounding box center [725, 389] width 27 height 27
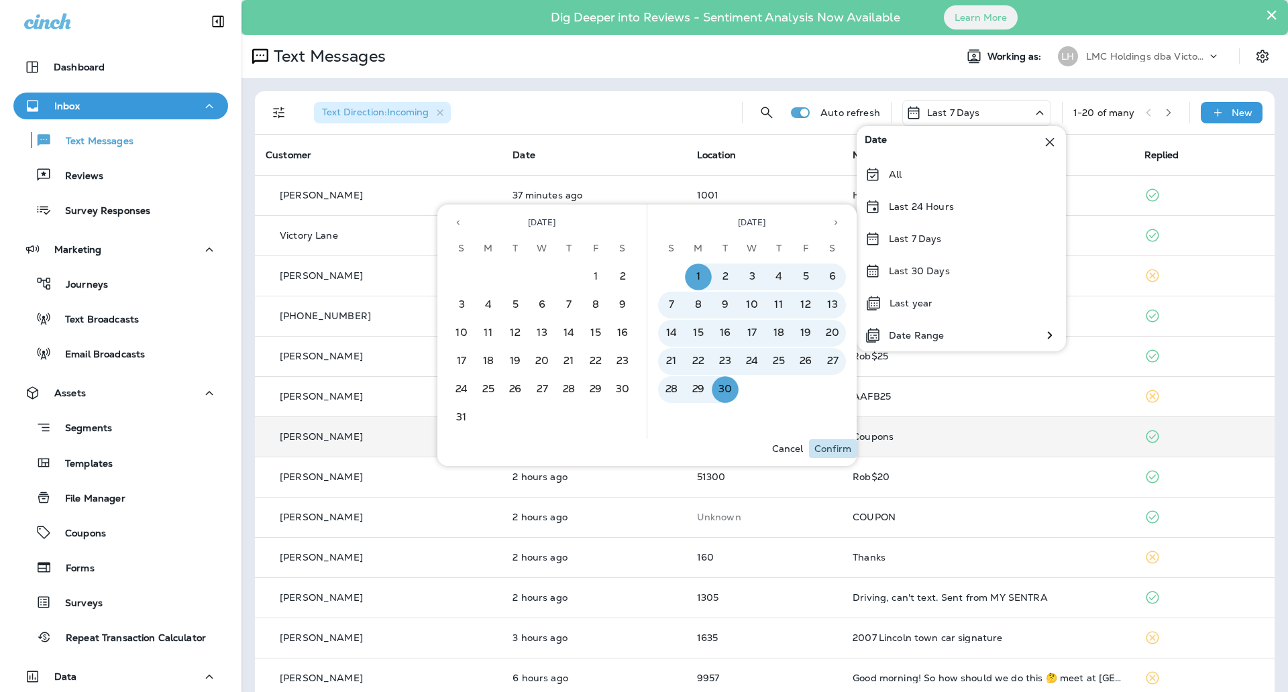
drag, startPoint x: 837, startPoint y: 449, endPoint x: 844, endPoint y: 446, distance: 7.5
click at [841, 447] on p "Confirm" at bounding box center [832, 448] width 37 height 11
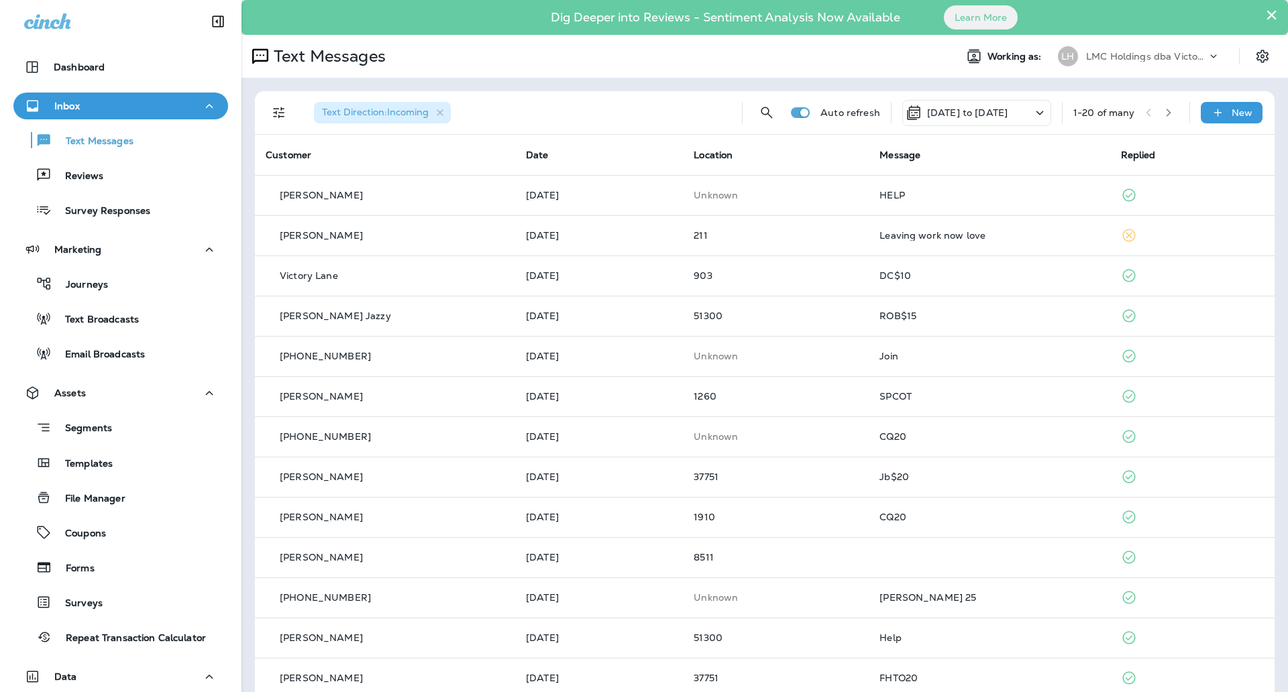
click at [907, 155] on span "Message" at bounding box center [899, 155] width 41 height 12
click at [761, 113] on icon "Search Messages" at bounding box center [766, 112] width 11 height 11
type input "****"
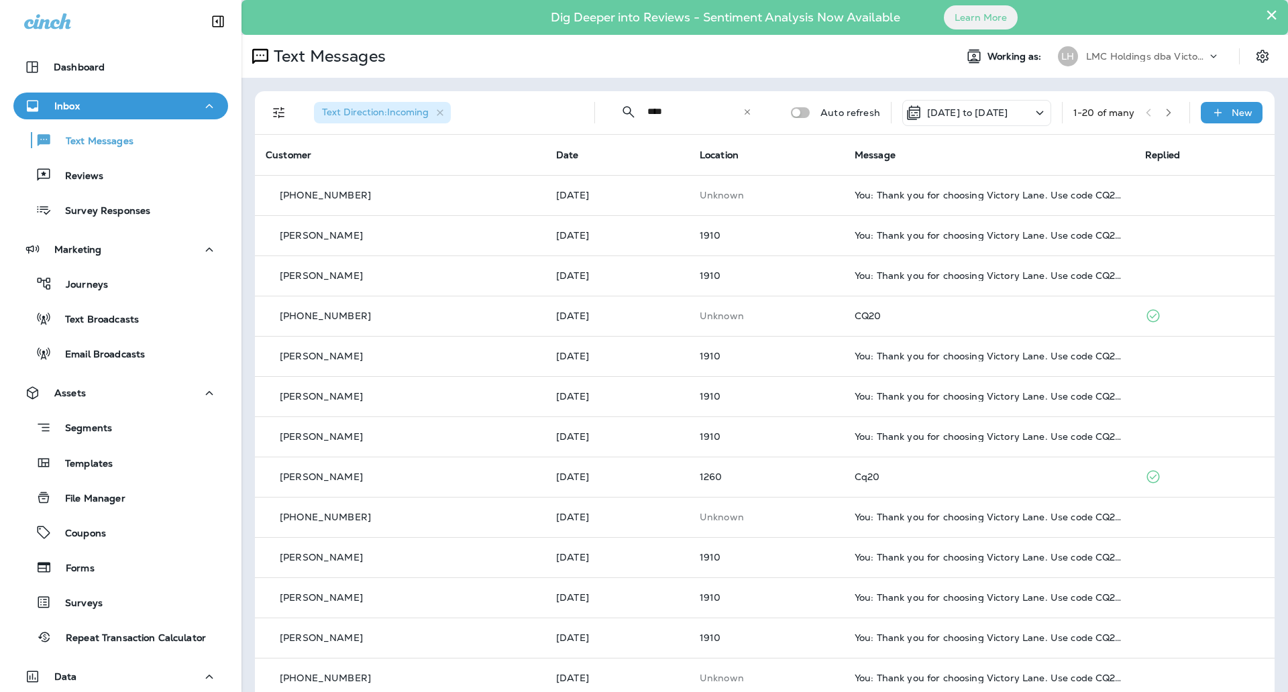
click at [824, 62] on div "Text Messages" at bounding box center [592, 56] width 703 height 27
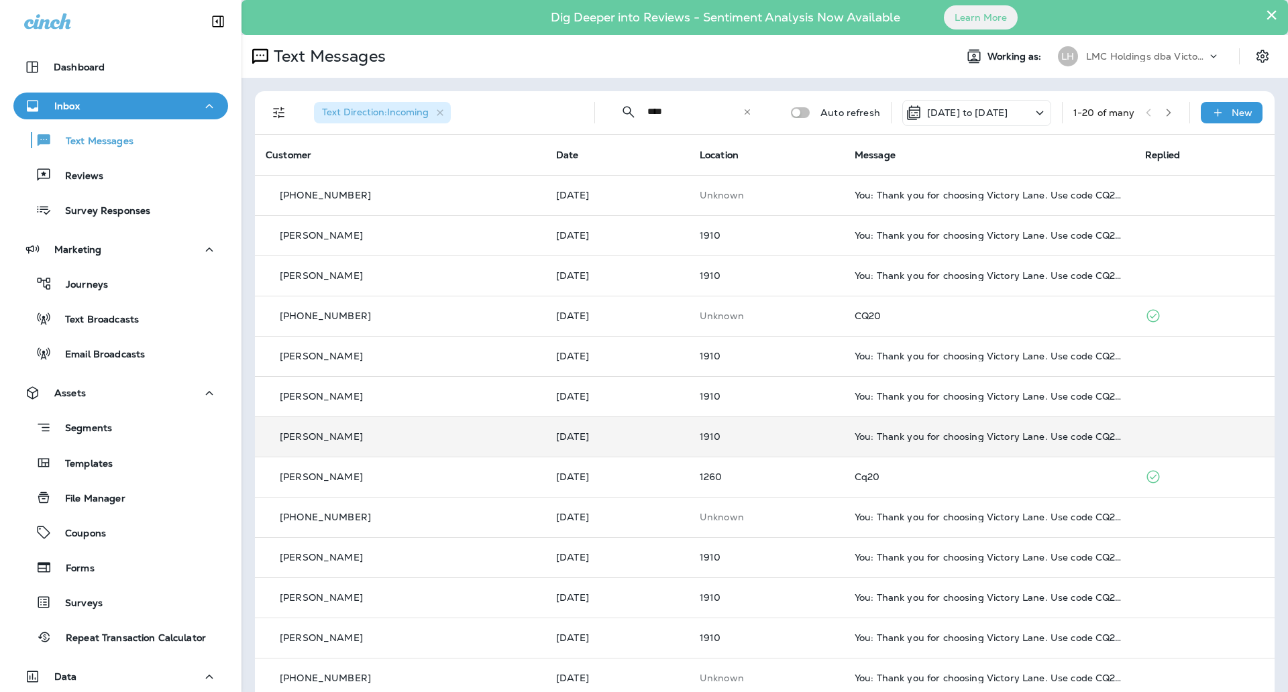
click at [1012, 444] on td "You: Thank you for choosing Victory Lane. Use code CQ20 JHRWTG to receive $20 o…" at bounding box center [989, 436] width 290 height 40
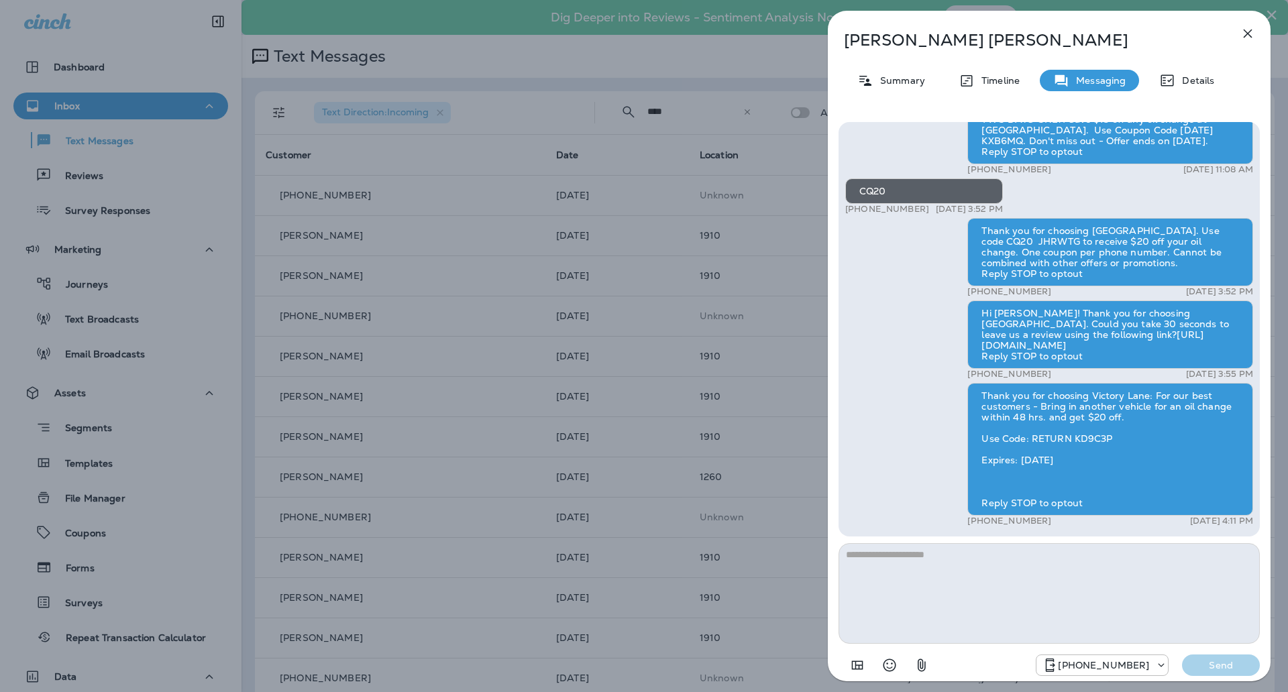
click at [1243, 34] on icon "button" at bounding box center [1247, 33] width 16 height 16
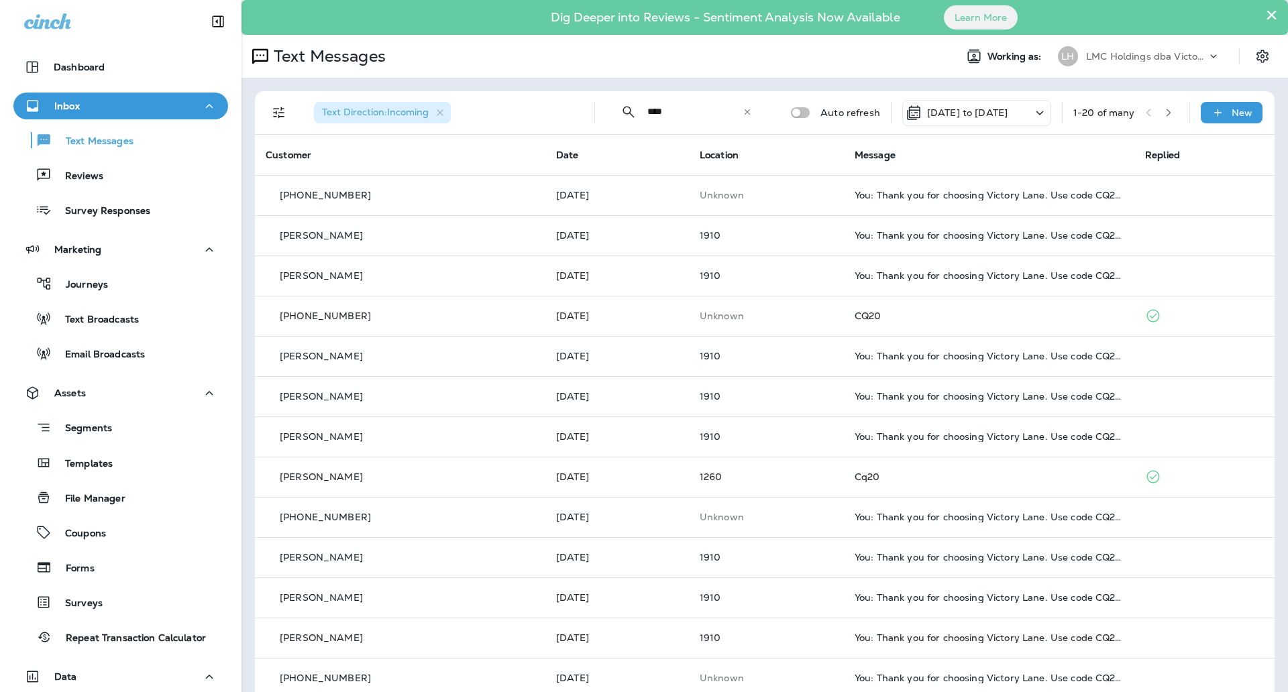
click at [1164, 111] on icon "button" at bounding box center [1168, 112] width 9 height 9
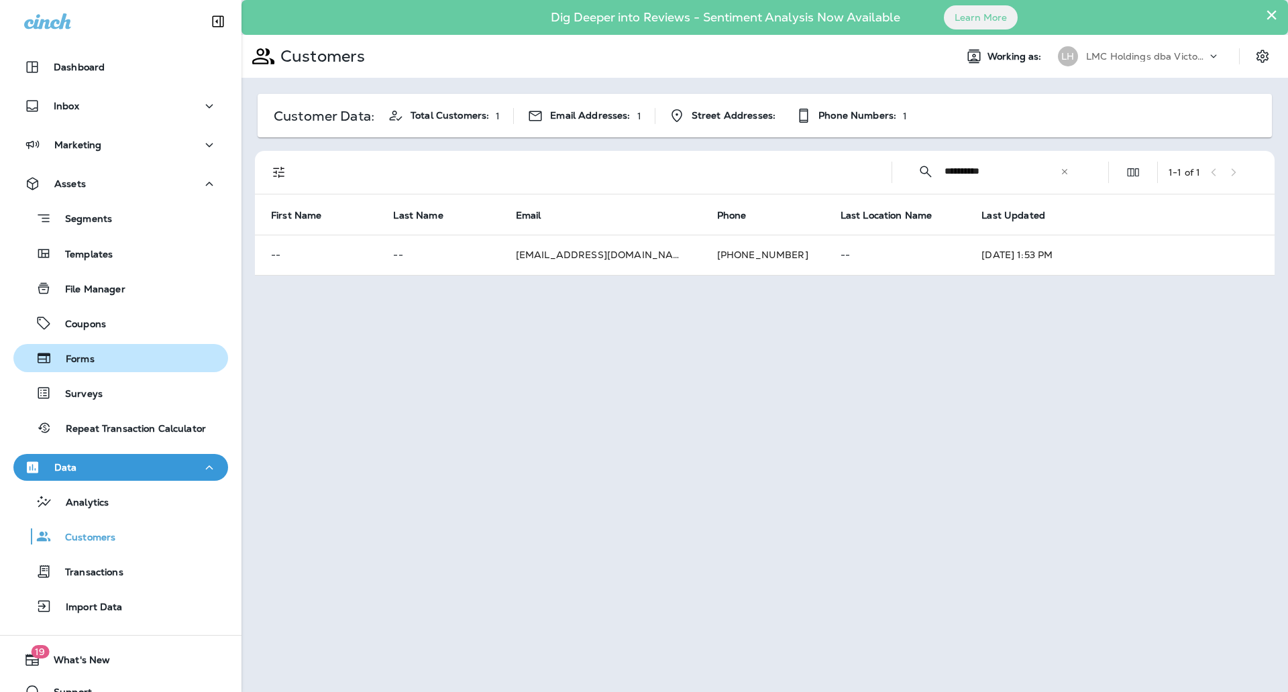
scroll to position [21, 0]
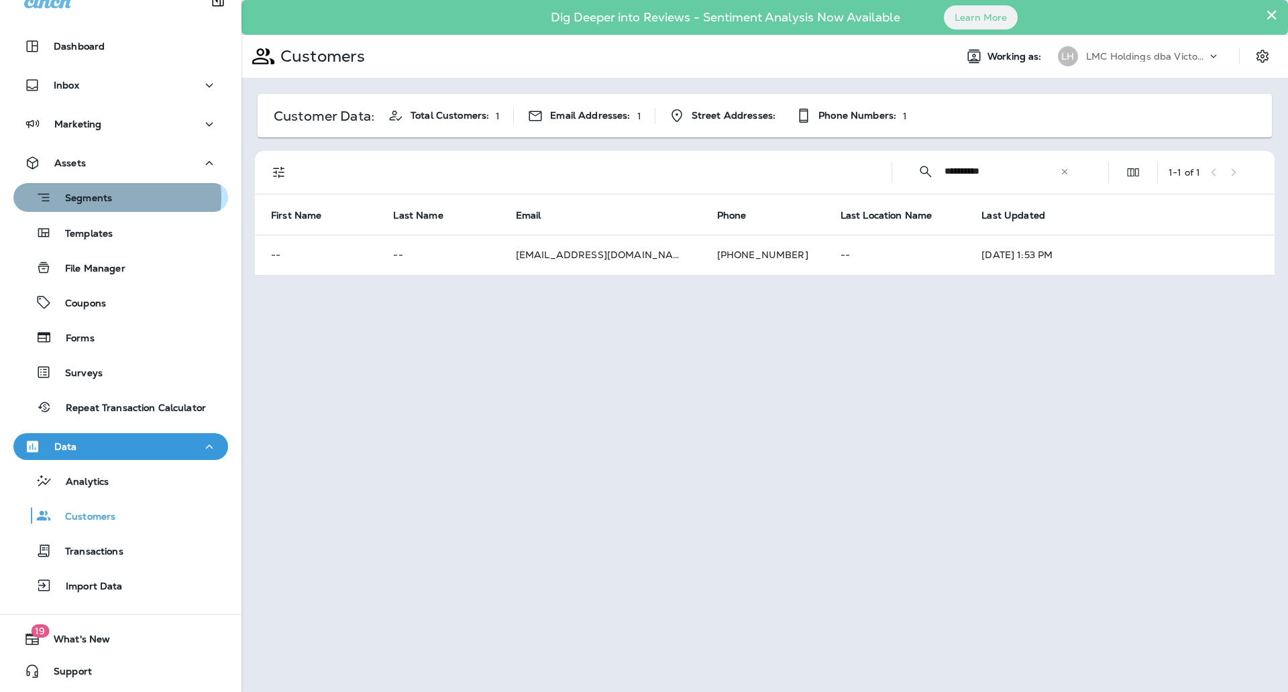
click at [109, 197] on p "Segments" at bounding box center [82, 198] width 60 height 13
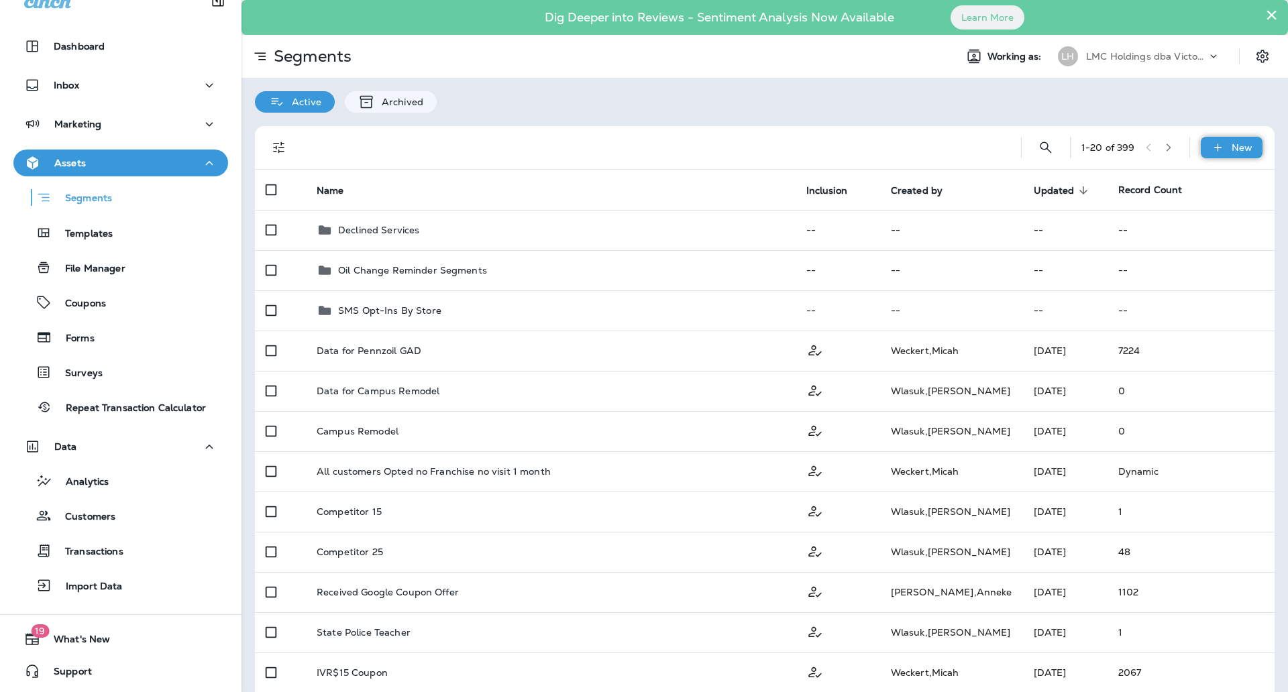
click at [1231, 146] on p "New" at bounding box center [1241, 147] width 21 height 11
click at [1177, 184] on p "New Segment" at bounding box center [1179, 179] width 72 height 11
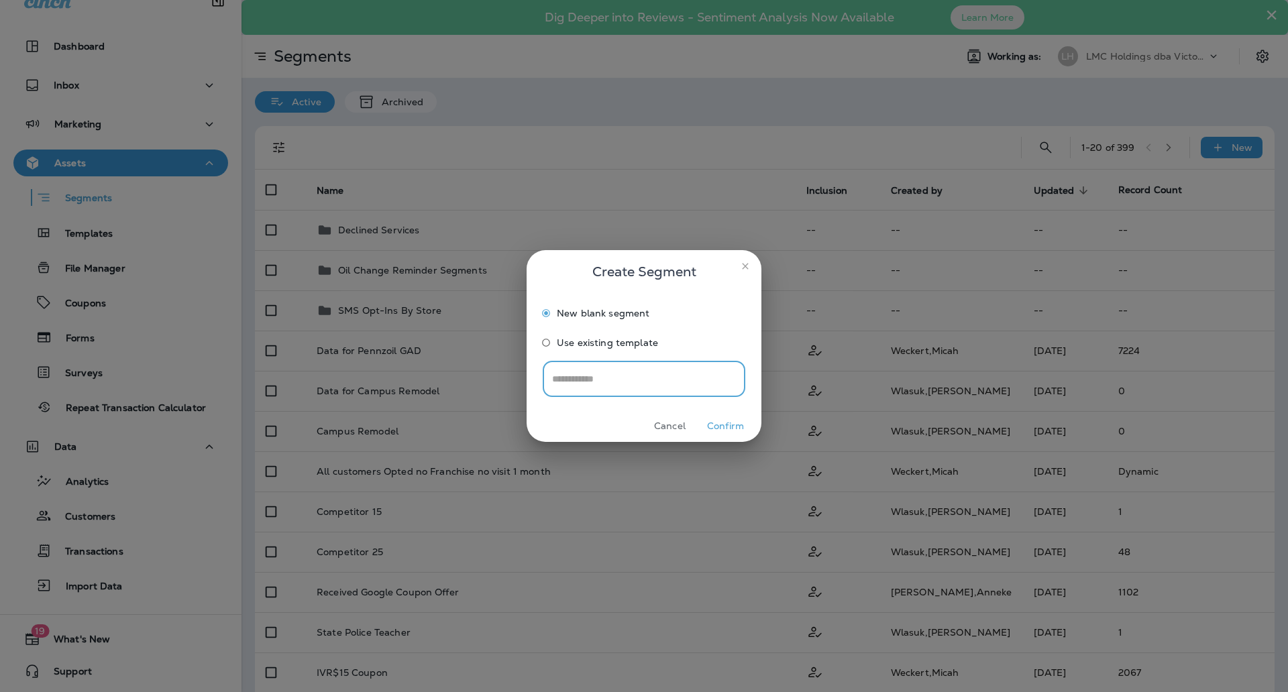
click at [726, 423] on button "Confirm" at bounding box center [725, 426] width 50 height 21
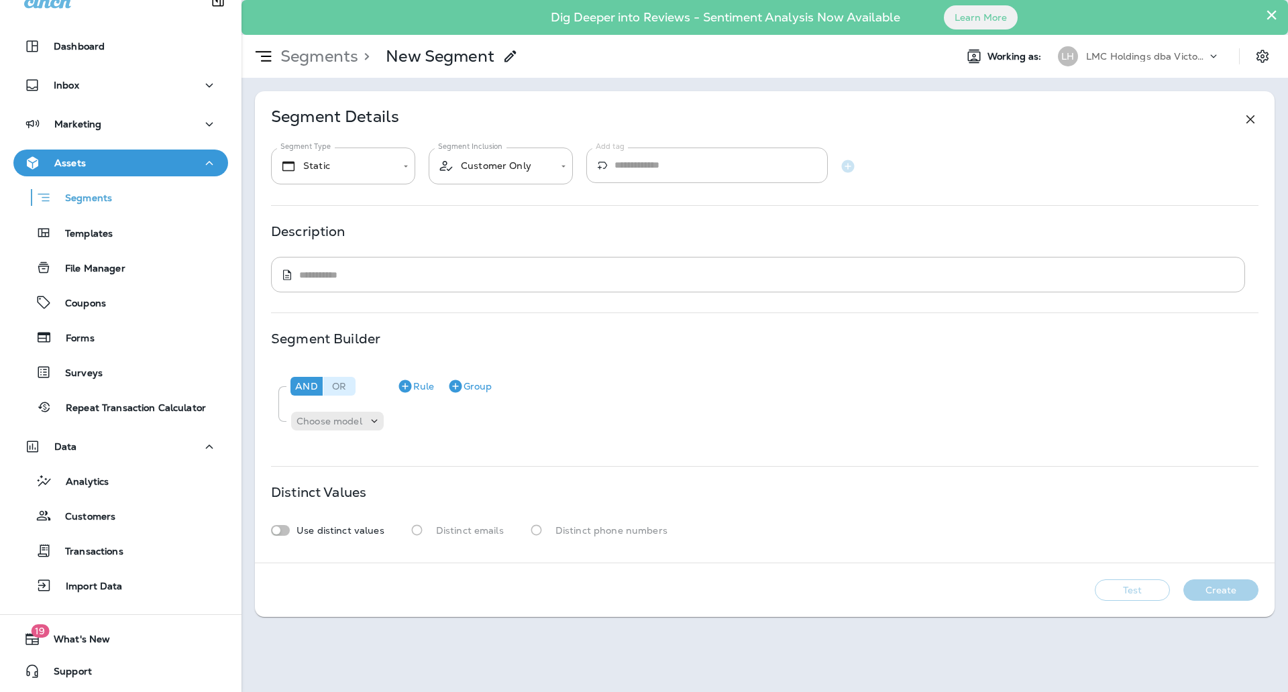
click at [351, 385] on div "Or" at bounding box center [339, 386] width 32 height 19
click at [315, 388] on div "And" at bounding box center [306, 386] width 32 height 19
click at [325, 417] on p "Choose model" at bounding box center [329, 421] width 66 height 11
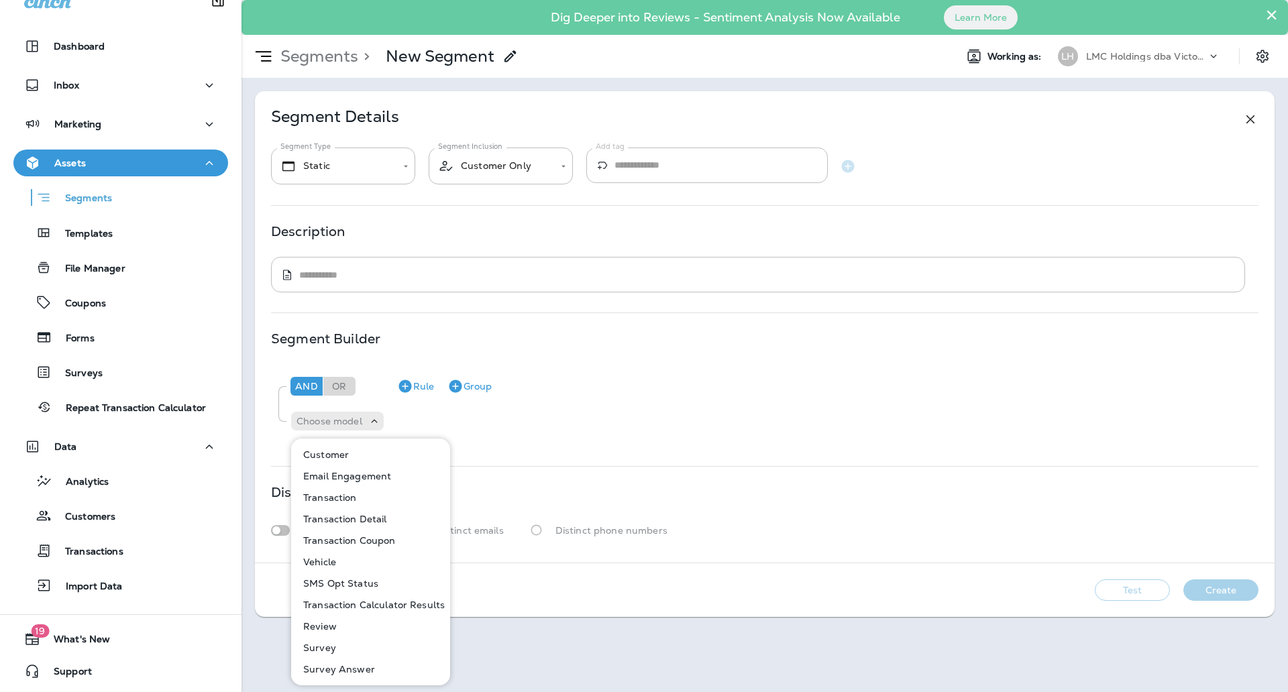
click at [352, 459] on button "Customer" at bounding box center [371, 454] width 158 height 21
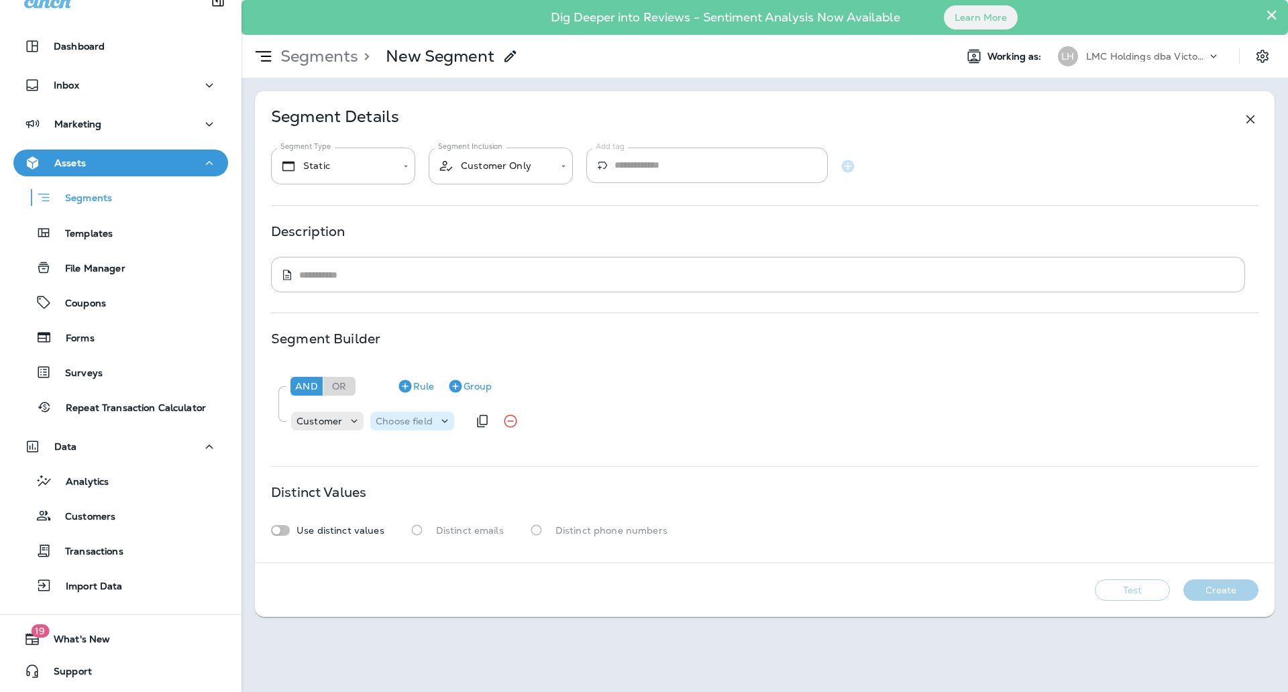
click at [410, 428] on div "Choose field" at bounding box center [412, 421] width 84 height 19
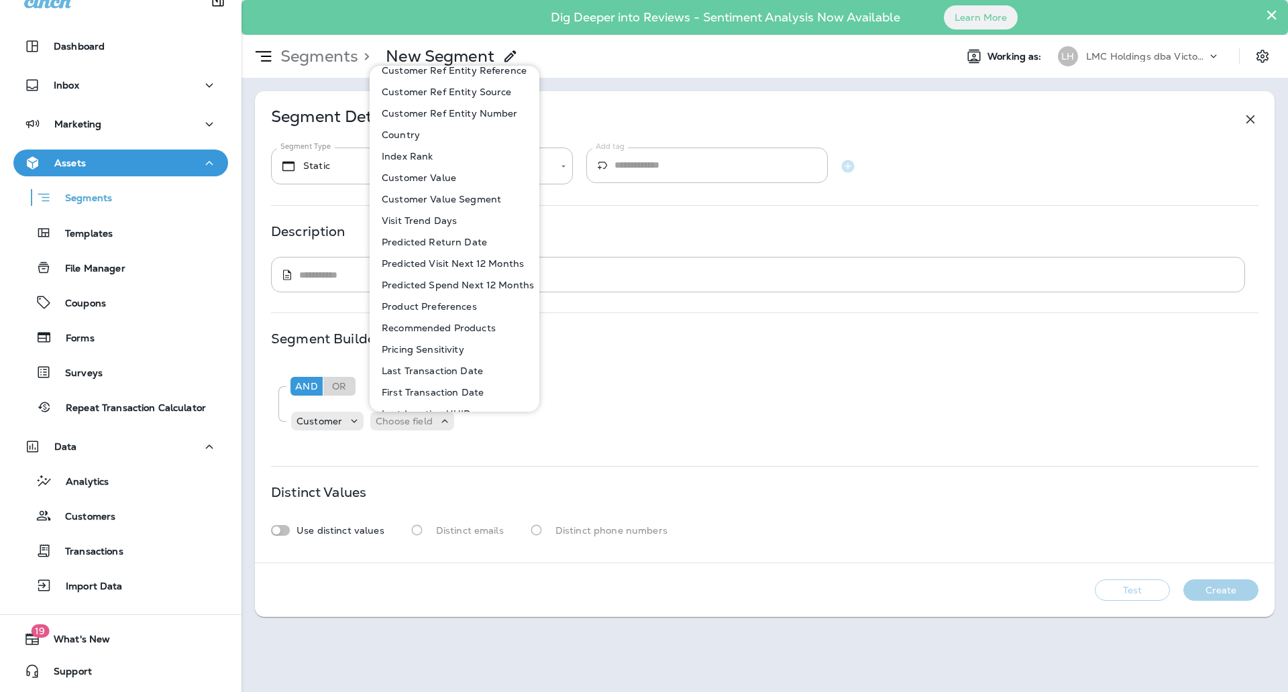
scroll to position [503, 0]
click at [462, 306] on p "First Transaction Date" at bounding box center [429, 308] width 107 height 11
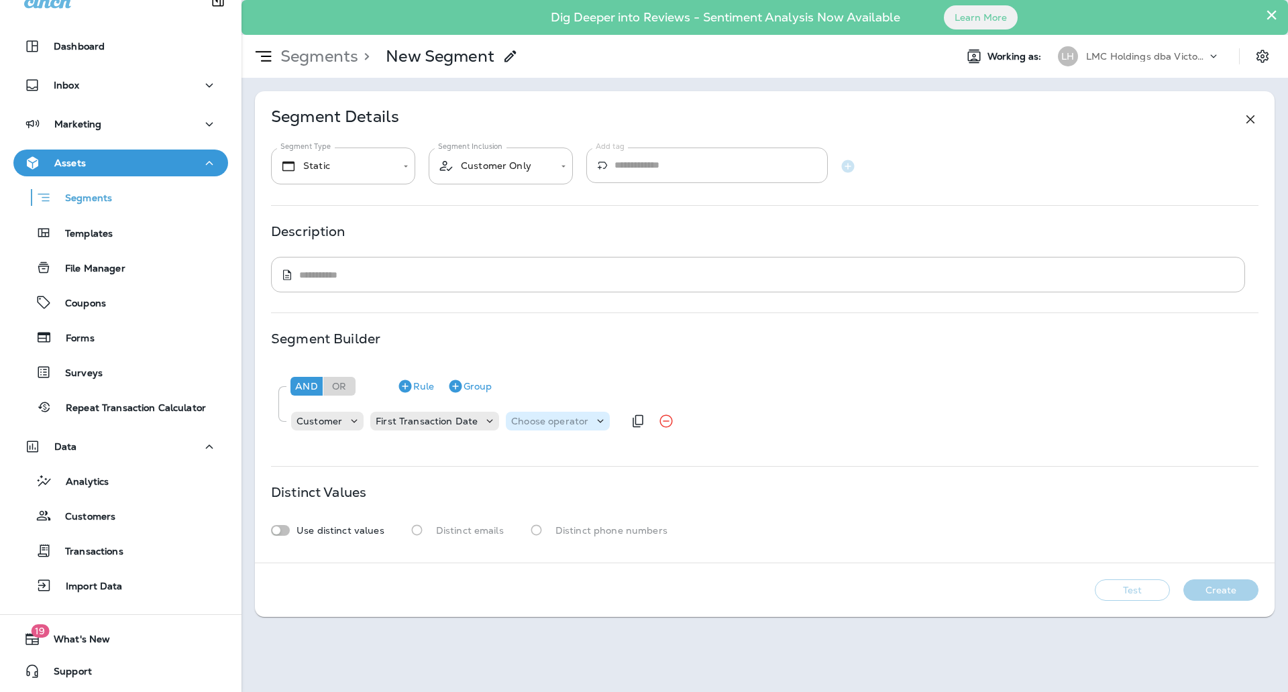
click at [531, 417] on p "Choose operator" at bounding box center [549, 421] width 77 height 11
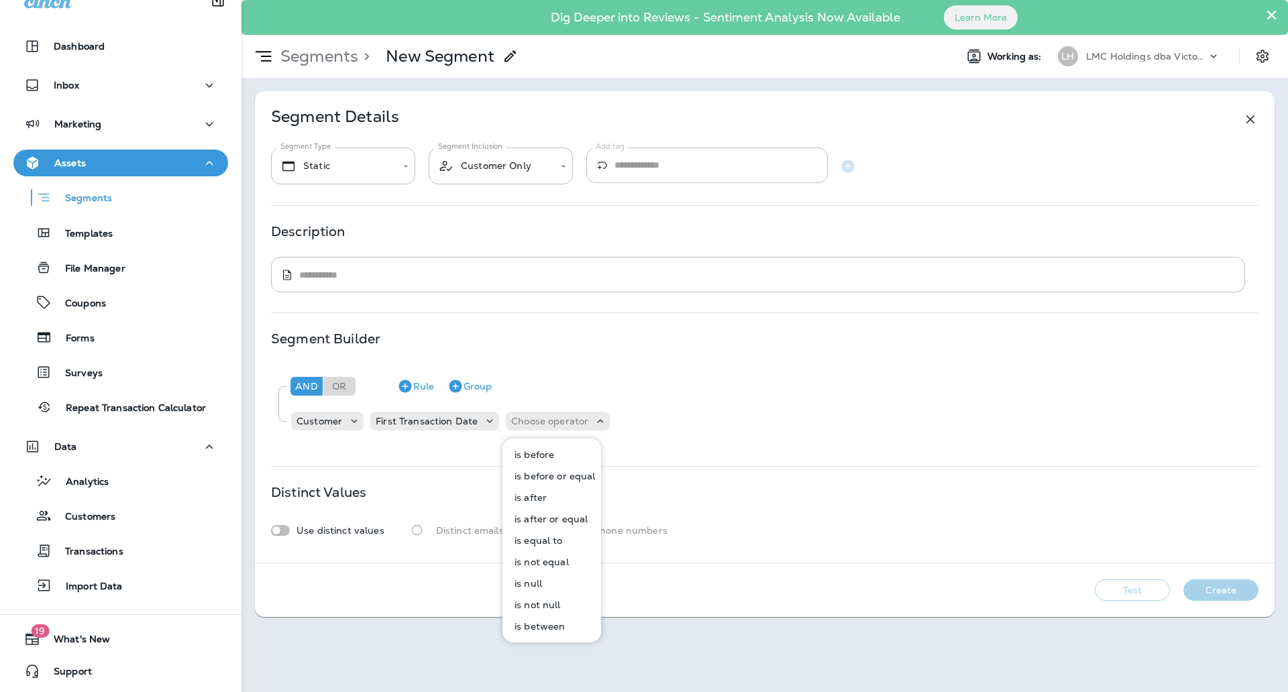
click at [549, 624] on p "is between" at bounding box center [537, 626] width 56 height 11
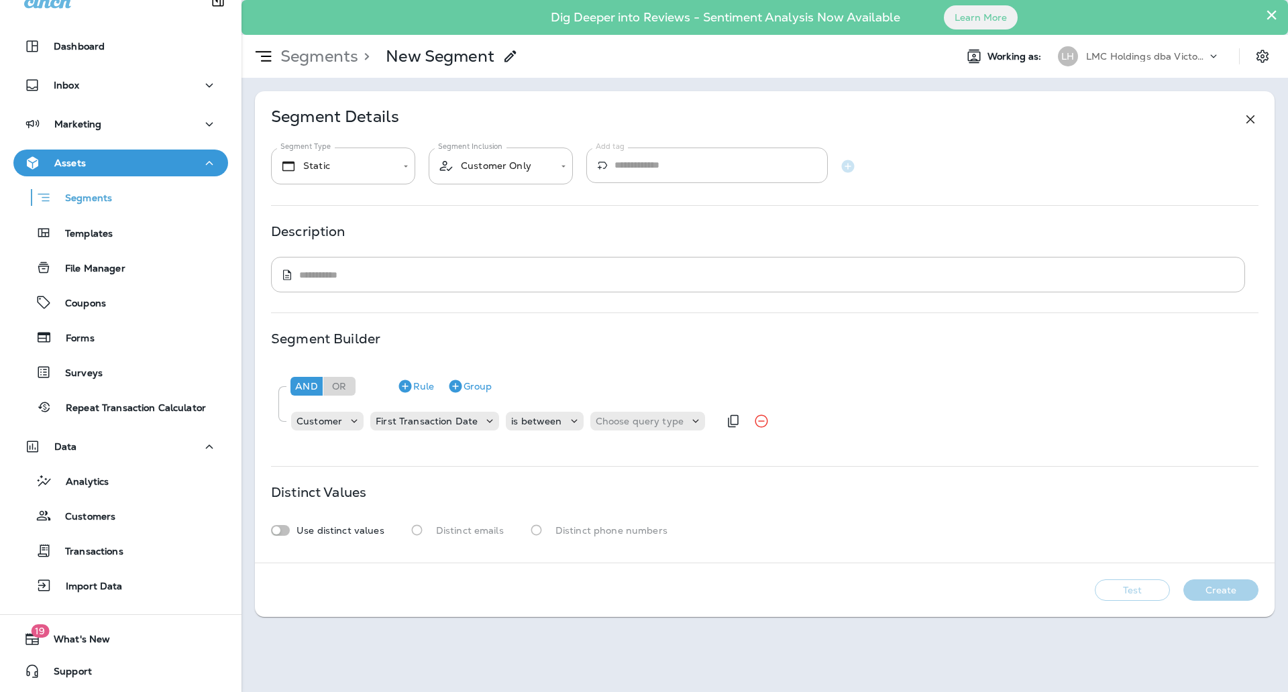
click at [647, 408] on div "Customer First Transaction Date is between Choose query type" at bounding box center [504, 421] width 429 height 27
click at [640, 418] on p "Choose query type" at bounding box center [640, 421] width 88 height 11
click at [620, 476] on p "Dates" at bounding box center [608, 476] width 33 height 11
click at [695, 416] on p "Choose Date" at bounding box center [705, 421] width 60 height 11
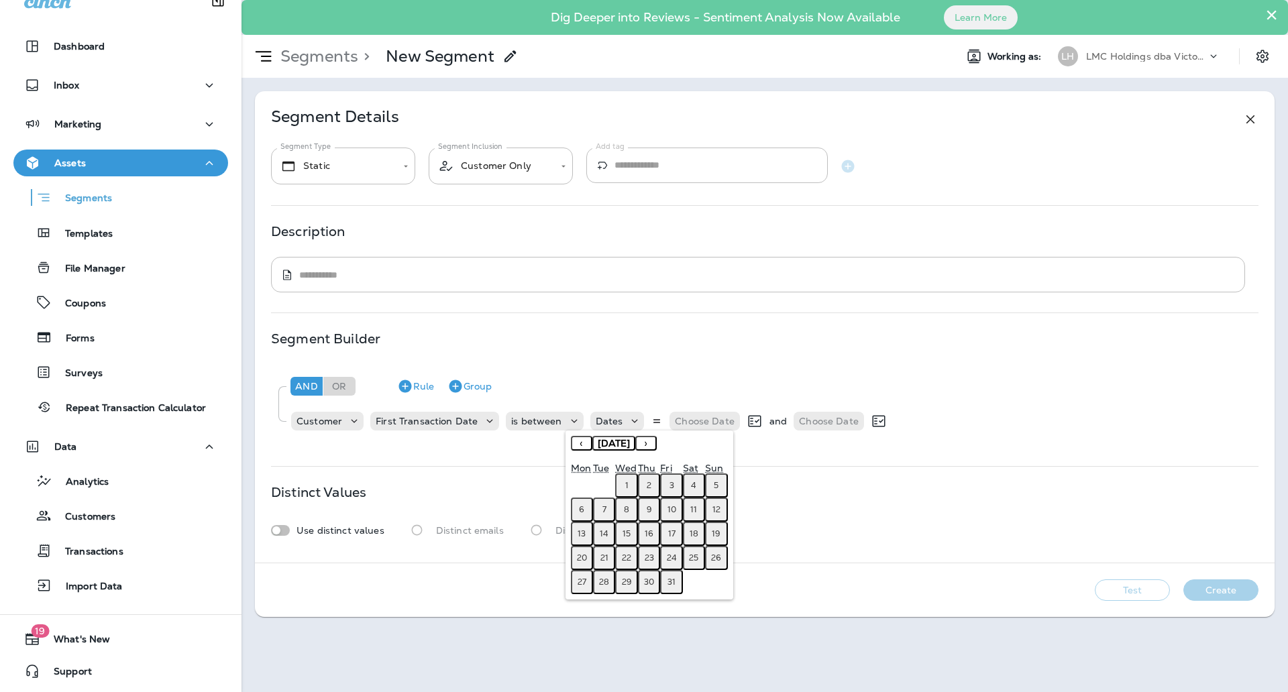
click at [580, 441] on button "‹" at bounding box center [581, 443] width 21 height 15
click at [584, 475] on button "1" at bounding box center [582, 485] width 22 height 24
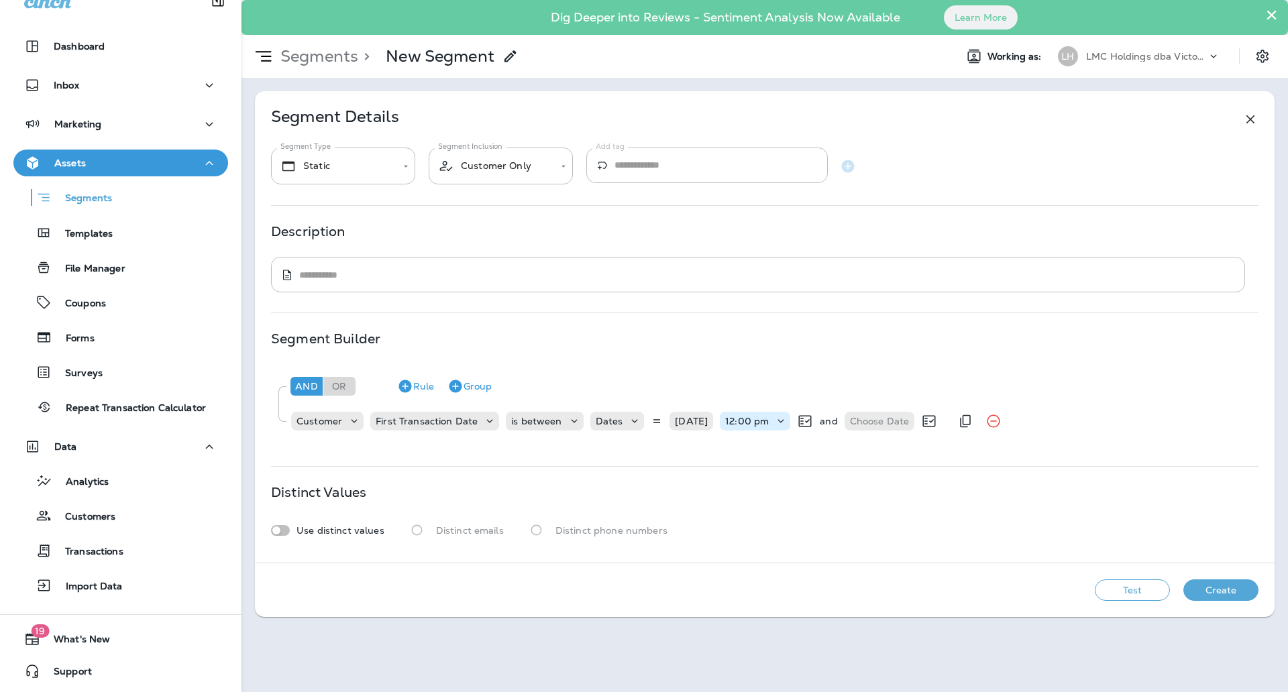
click at [769, 416] on p "12:00 pm" at bounding box center [747, 421] width 44 height 11
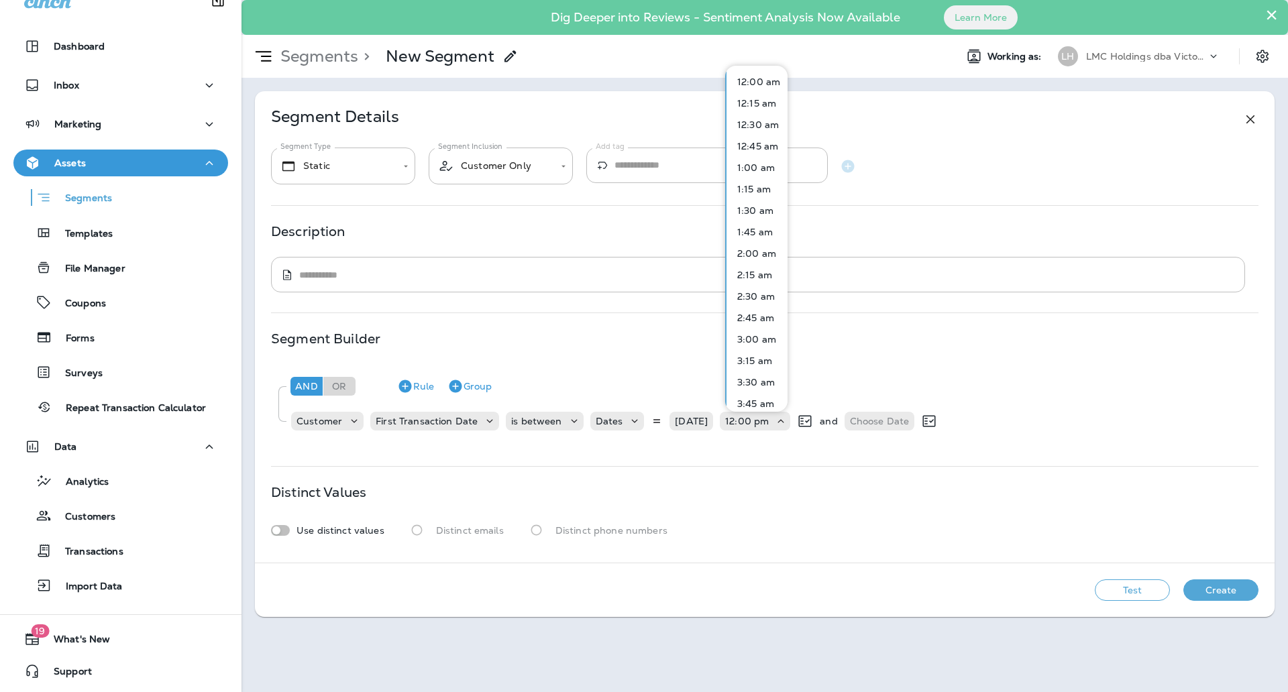
click at [751, 77] on p "12:00 am" at bounding box center [756, 81] width 48 height 11
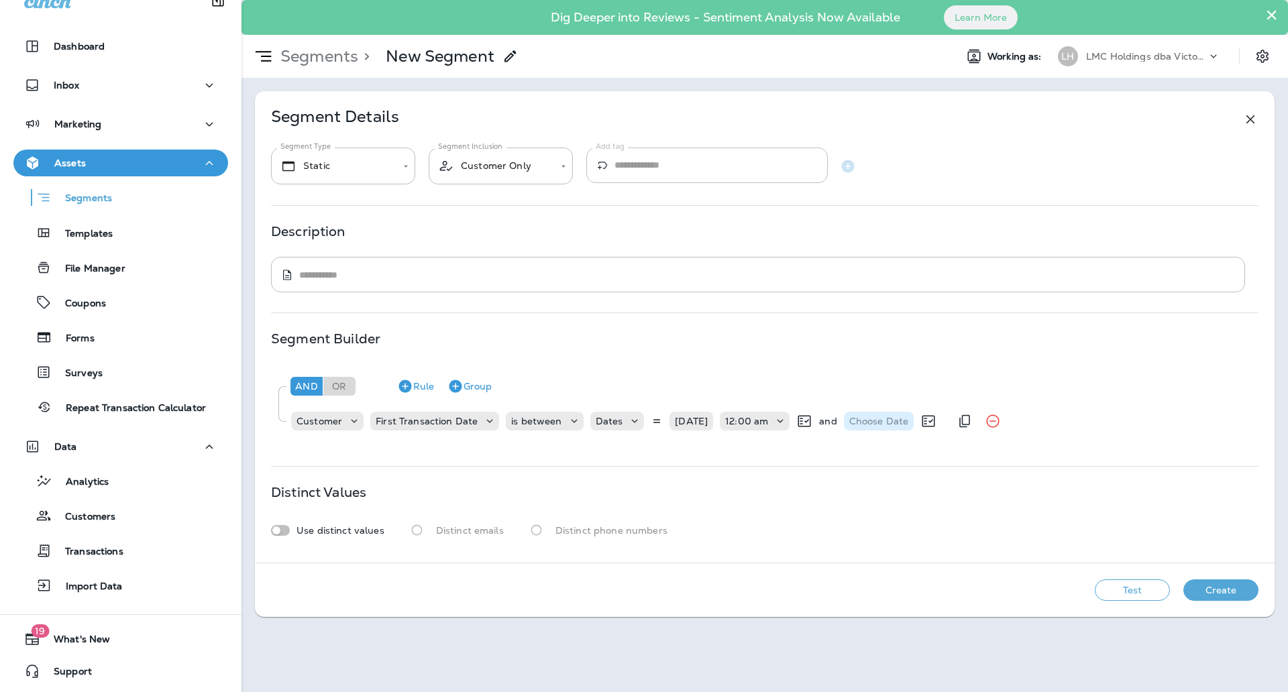
click at [859, 423] on p "Choose Date" at bounding box center [879, 421] width 60 height 11
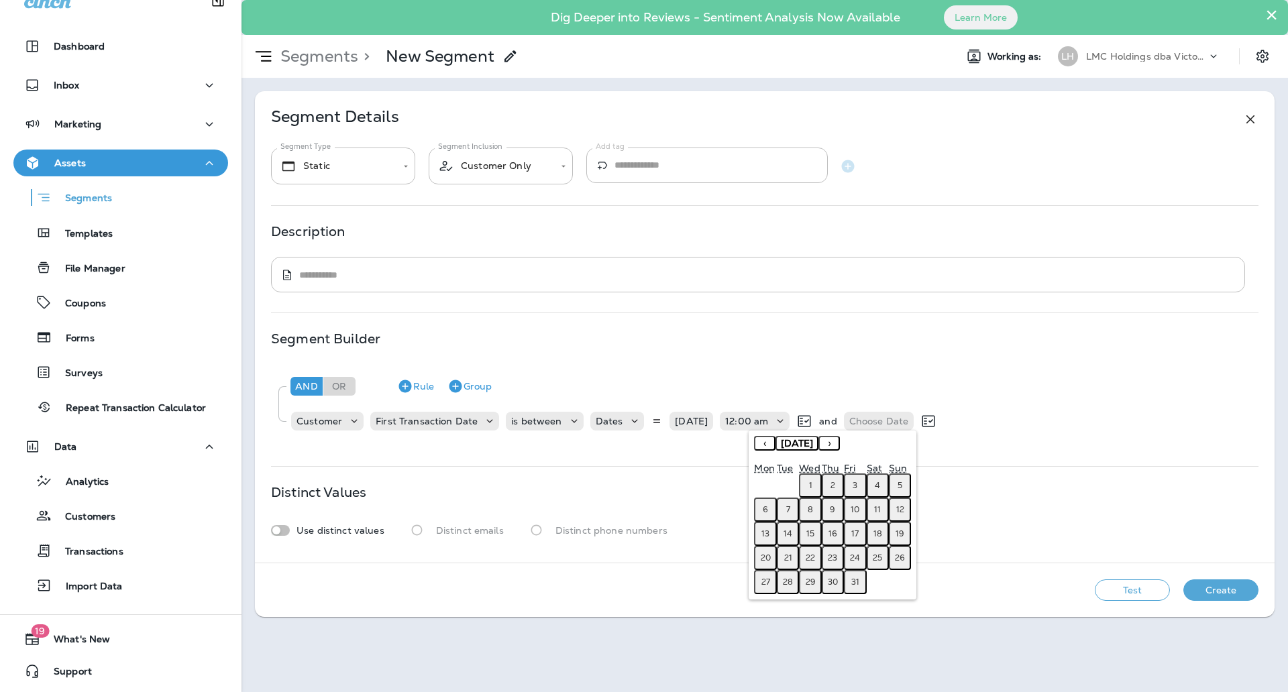
click at [771, 448] on button "‹" at bounding box center [764, 443] width 21 height 15
click at [790, 588] on button "30" at bounding box center [788, 582] width 22 height 24
click at [790, 588] on div "Test Create" at bounding box center [764, 590] width 1019 height 54
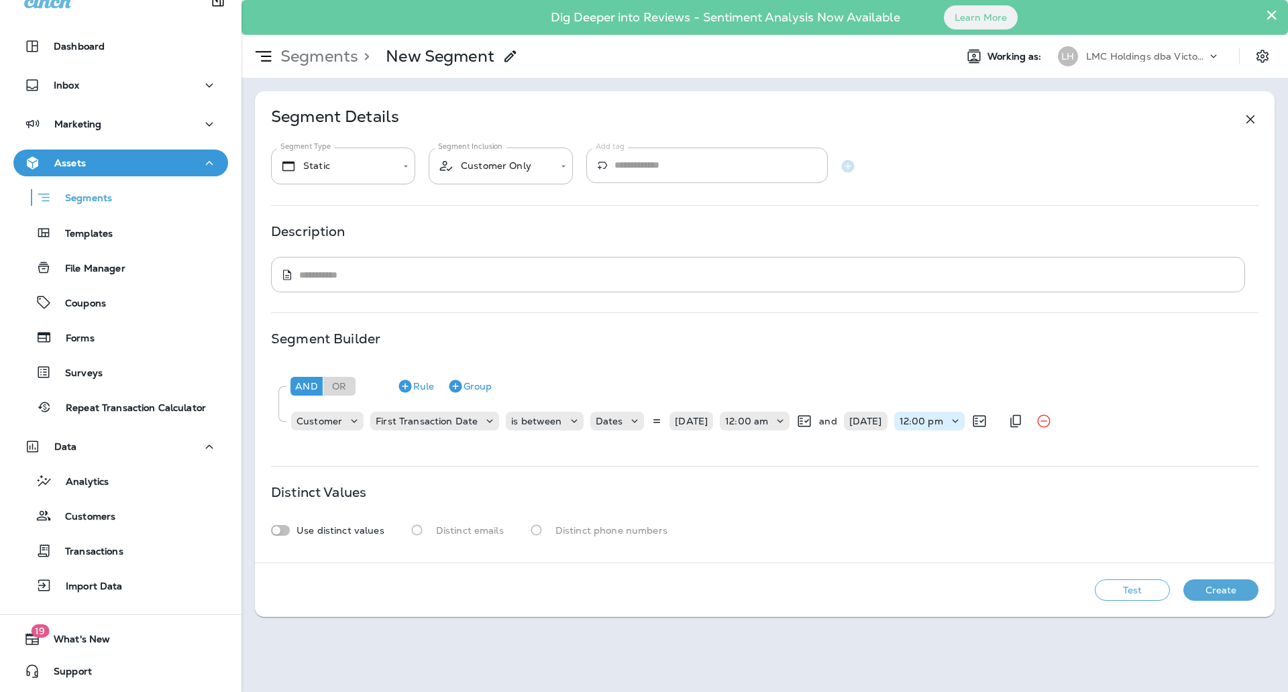
click at [935, 416] on p "12:00 pm" at bounding box center [921, 421] width 44 height 11
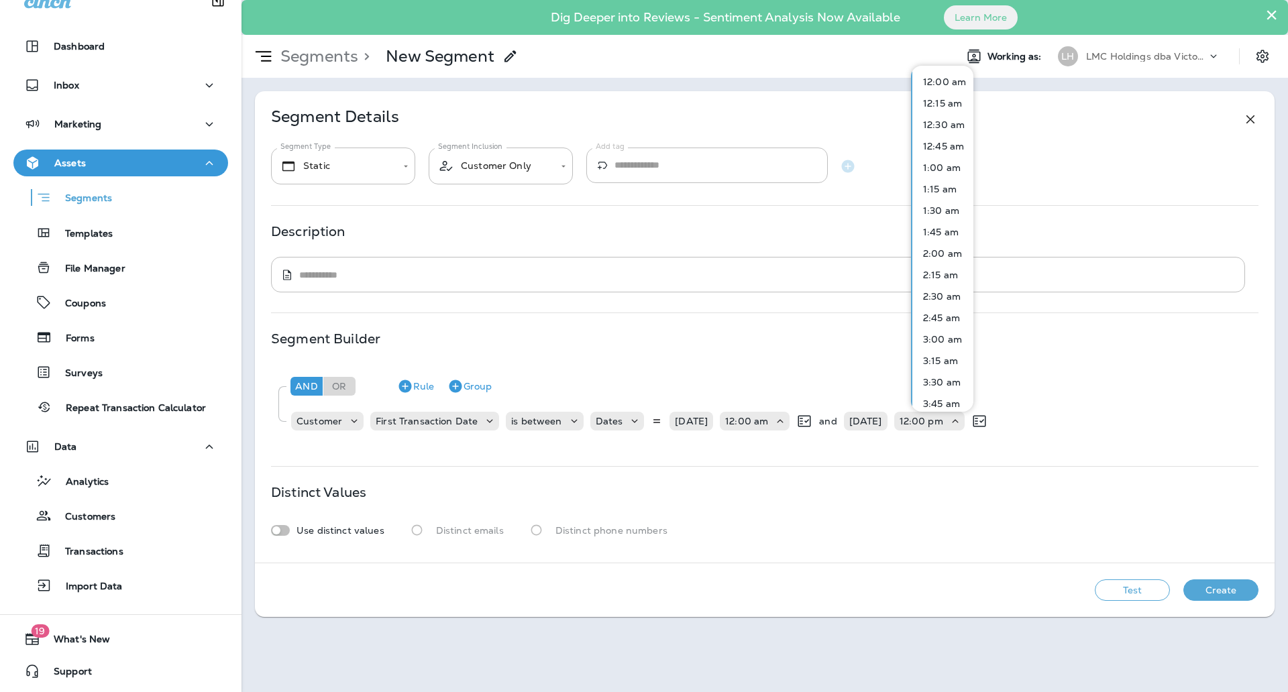
scroll to position [302, 0]
click at [983, 353] on div "Segment Builder And Or Rule Group Customer First Transaction Date is between Da…" at bounding box center [764, 389] width 987 height 113
click at [981, 369] on div "Segment Builder And Or Rule Group Customer First Transaction Date is between Da…" at bounding box center [764, 389] width 987 height 113
click at [978, 377] on div "And Or Rule Group" at bounding box center [769, 386] width 965 height 32
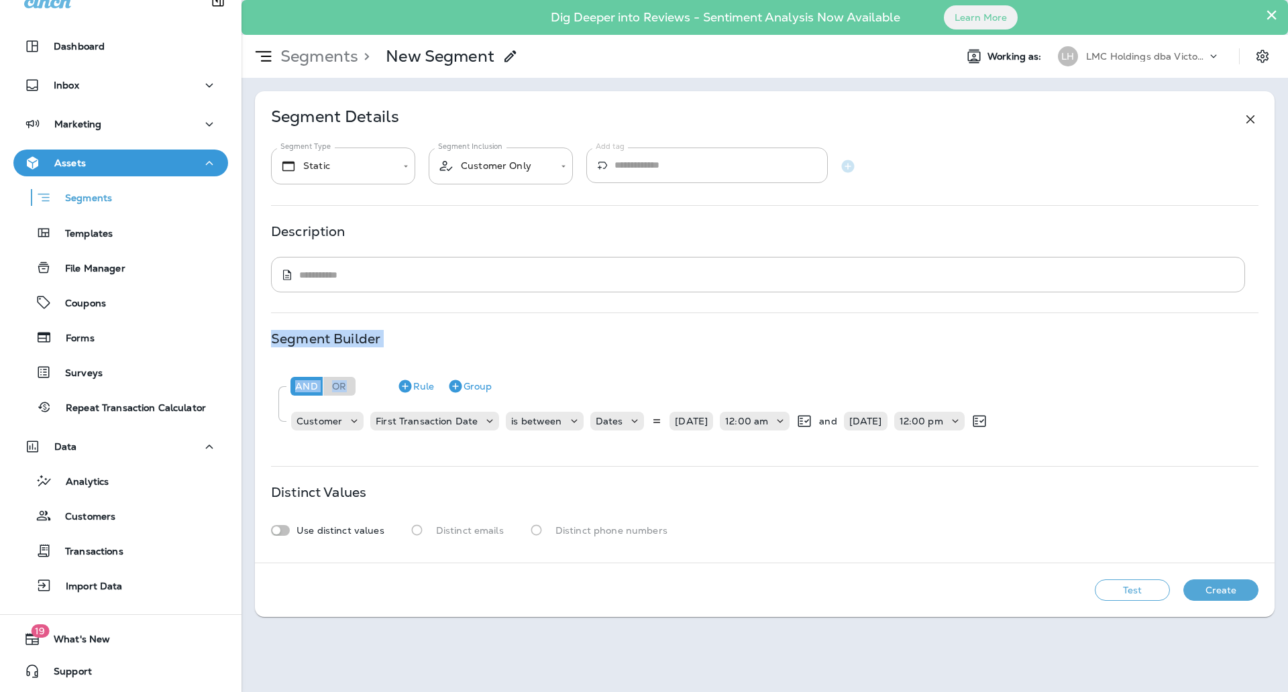
drag, startPoint x: 976, startPoint y: 387, endPoint x: 970, endPoint y: 405, distance: 18.9
click at [970, 405] on div "And Or Rule Group Customer First Transaction Date is between Dates [DATE] 12:00…" at bounding box center [764, 402] width 987 height 75
click at [950, 429] on div "12:00 pm" at bounding box center [929, 421] width 70 height 19
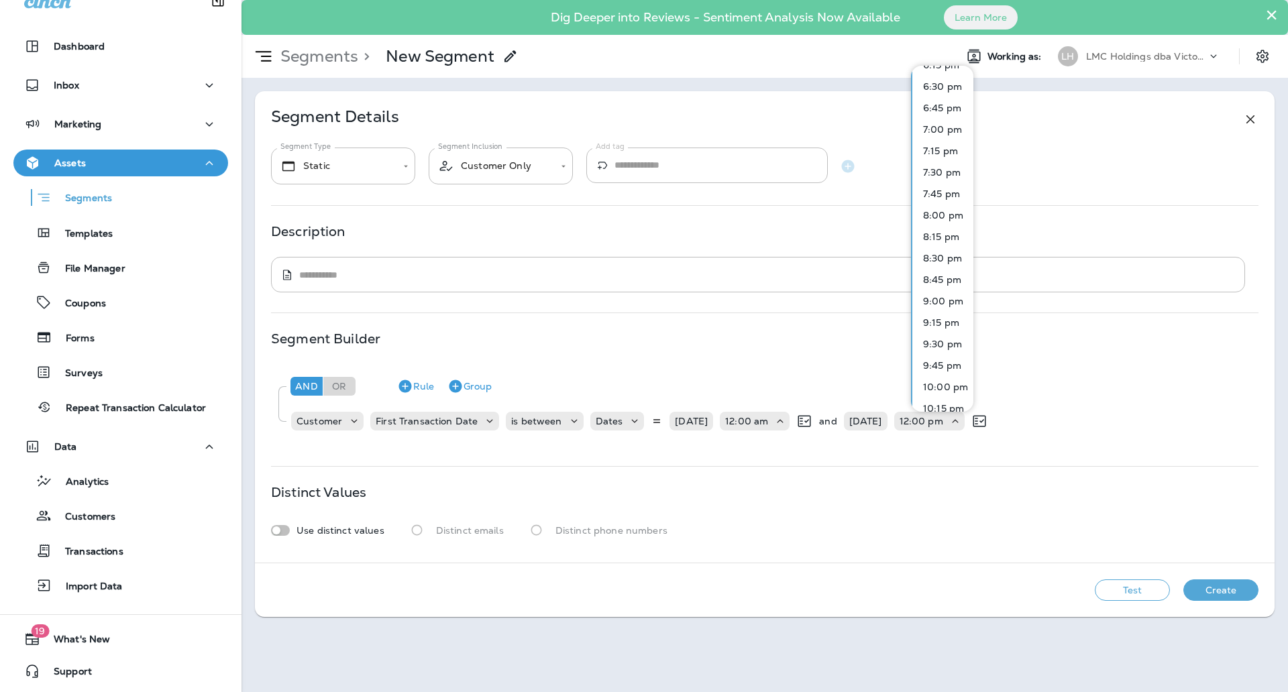
scroll to position [1725, 0]
click at [952, 393] on p "11:45 pm" at bounding box center [940, 395] width 46 height 11
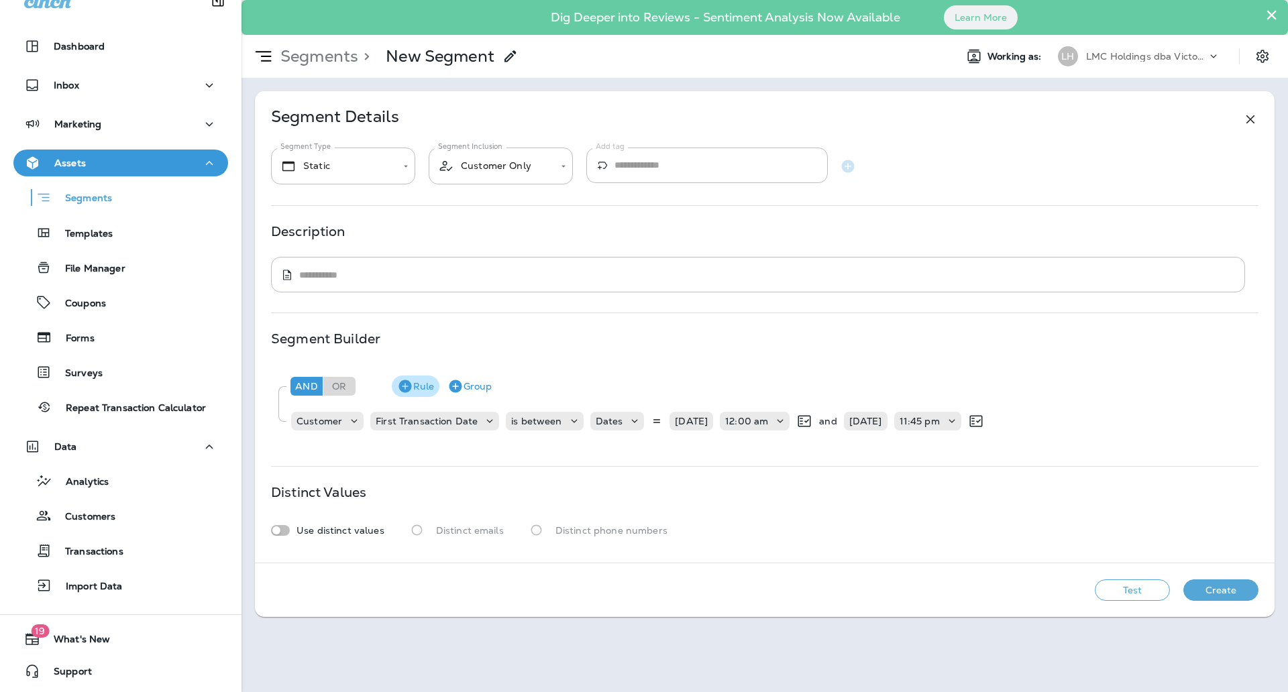
click at [423, 384] on button "Rule" at bounding box center [416, 386] width 48 height 21
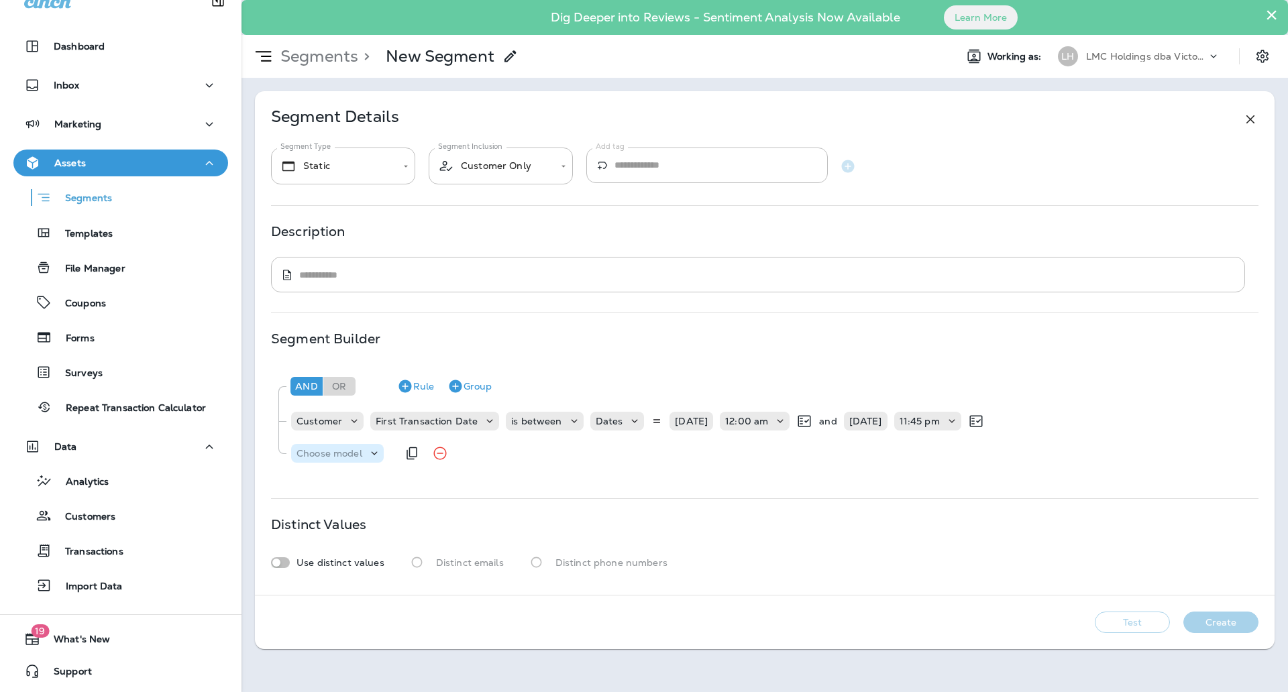
click at [337, 453] on p "Choose model" at bounding box center [329, 453] width 66 height 11
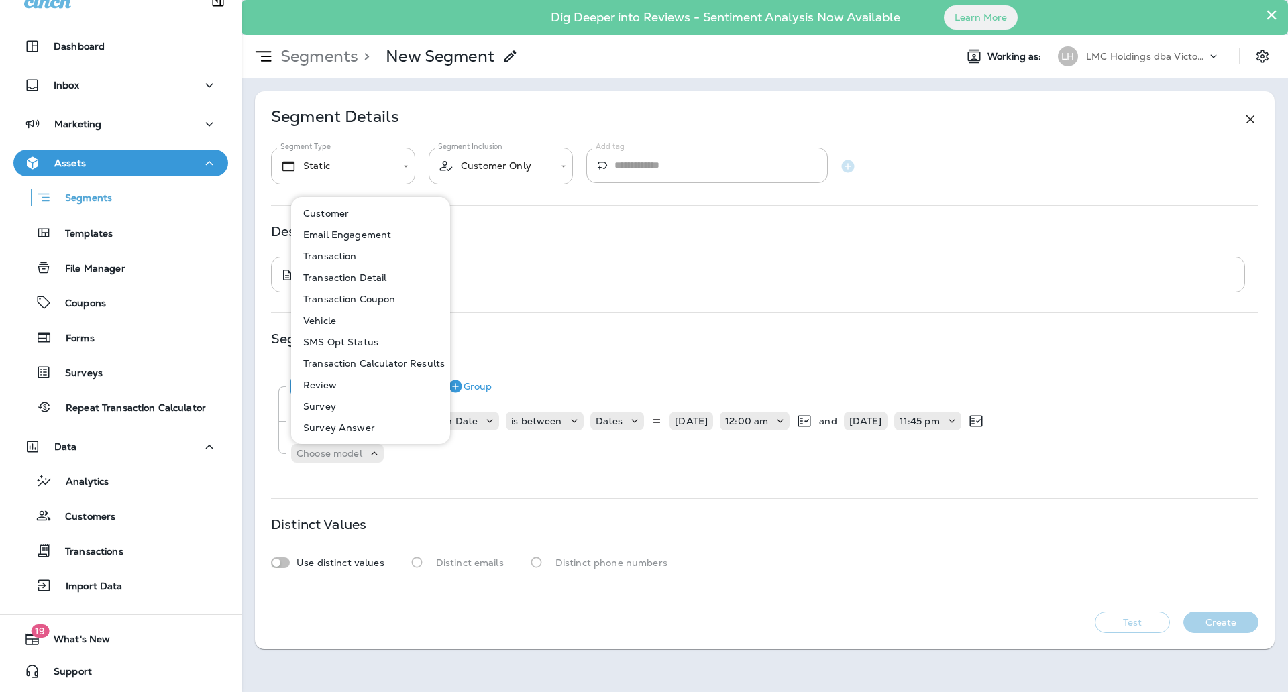
click at [358, 294] on p "Transaction Coupon" at bounding box center [347, 299] width 98 height 11
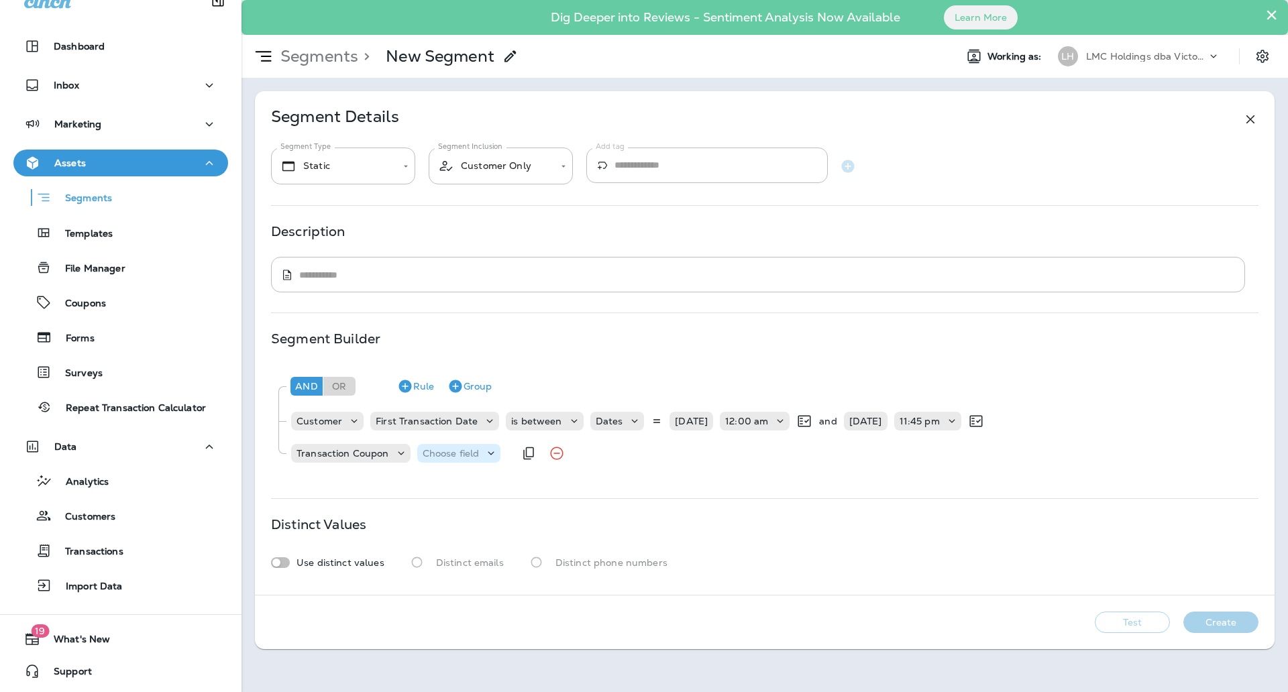
click at [438, 448] on p "Choose field" at bounding box center [451, 453] width 57 height 11
click at [441, 482] on p "Code" at bounding box center [438, 487] width 30 height 11
click at [524, 449] on p "Choose operator" at bounding box center [518, 453] width 77 height 11
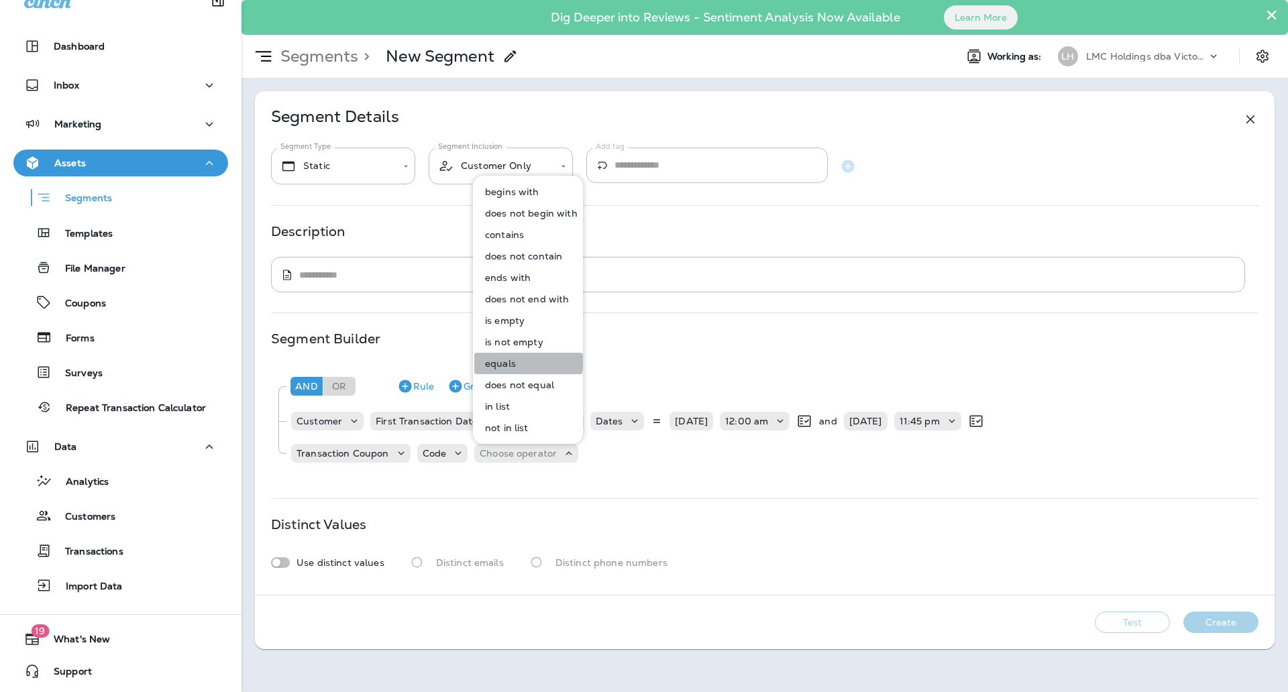
click at [505, 358] on p "equals" at bounding box center [498, 363] width 36 height 11
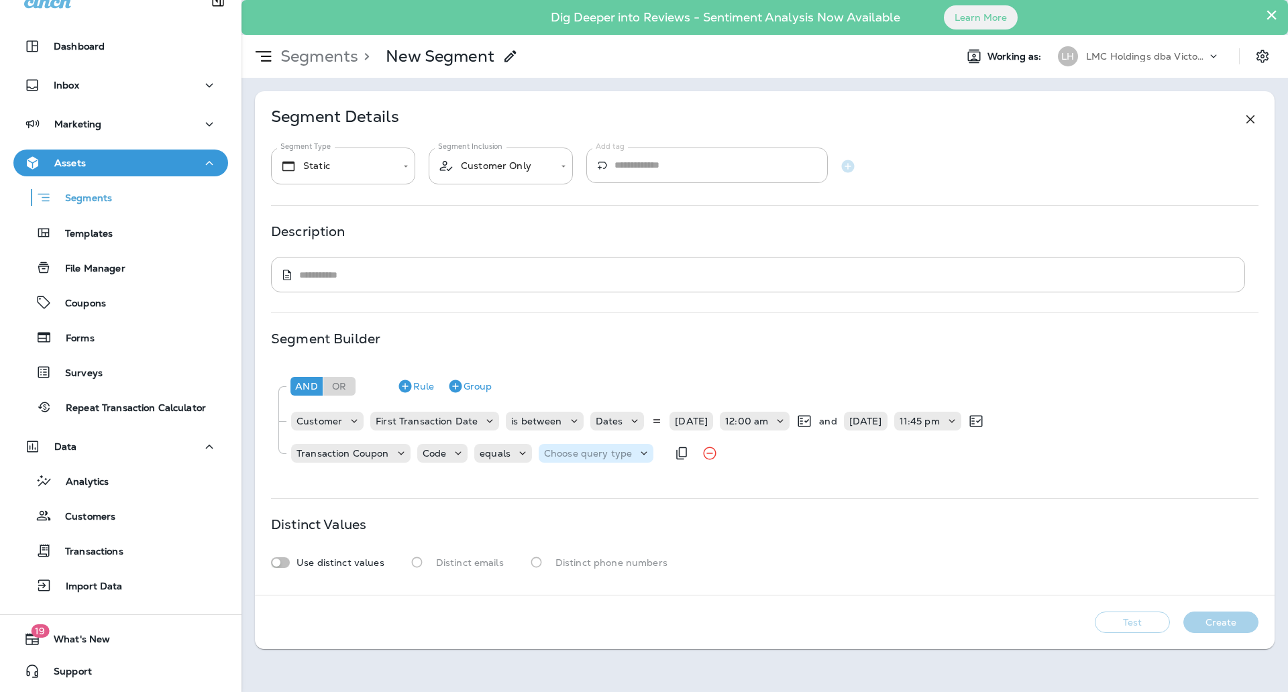
click at [581, 451] on p "Choose query type" at bounding box center [588, 453] width 88 height 11
click at [567, 488] on button "Text" at bounding box center [576, 486] width 77 height 21
click at [661, 451] on input "text" at bounding box center [677, 453] width 134 height 17
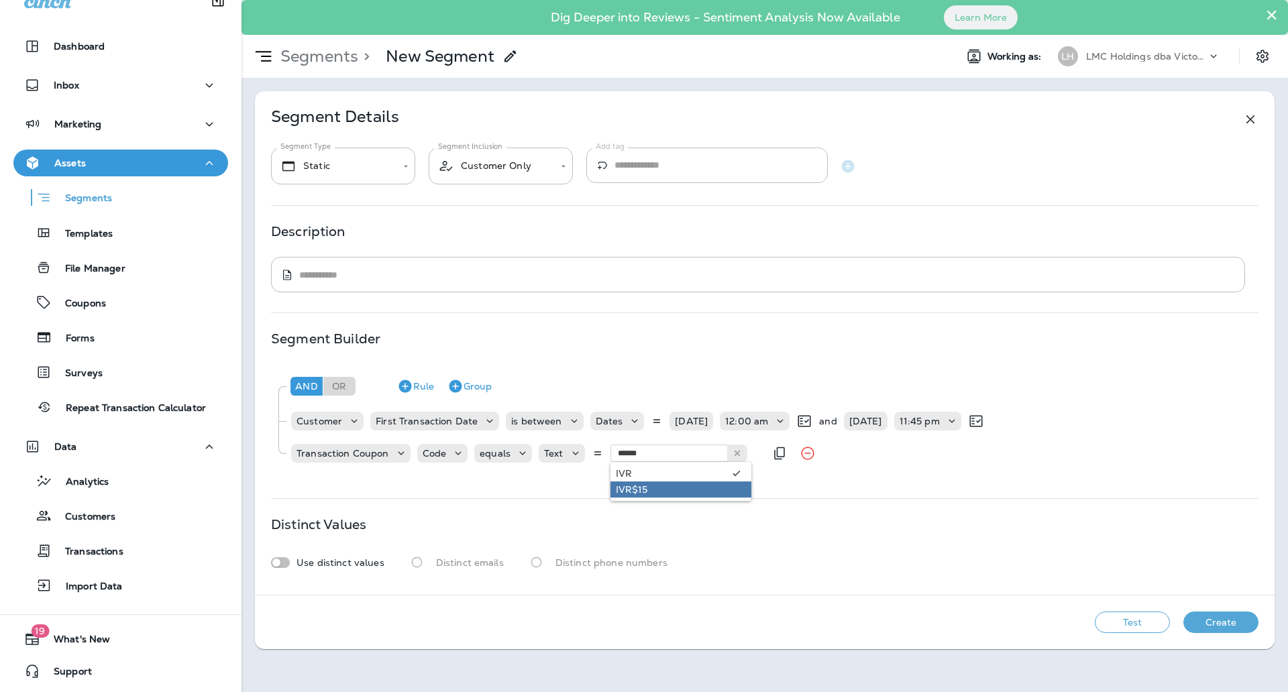
click at [629, 486] on div "**********" at bounding box center [764, 343] width 1019 height 504
click at [1107, 616] on button "Test" at bounding box center [1132, 622] width 75 height 21
click at [655, 456] on input "******" at bounding box center [677, 453] width 134 height 17
click at [675, 490] on div "**********" at bounding box center [764, 343] width 1019 height 504
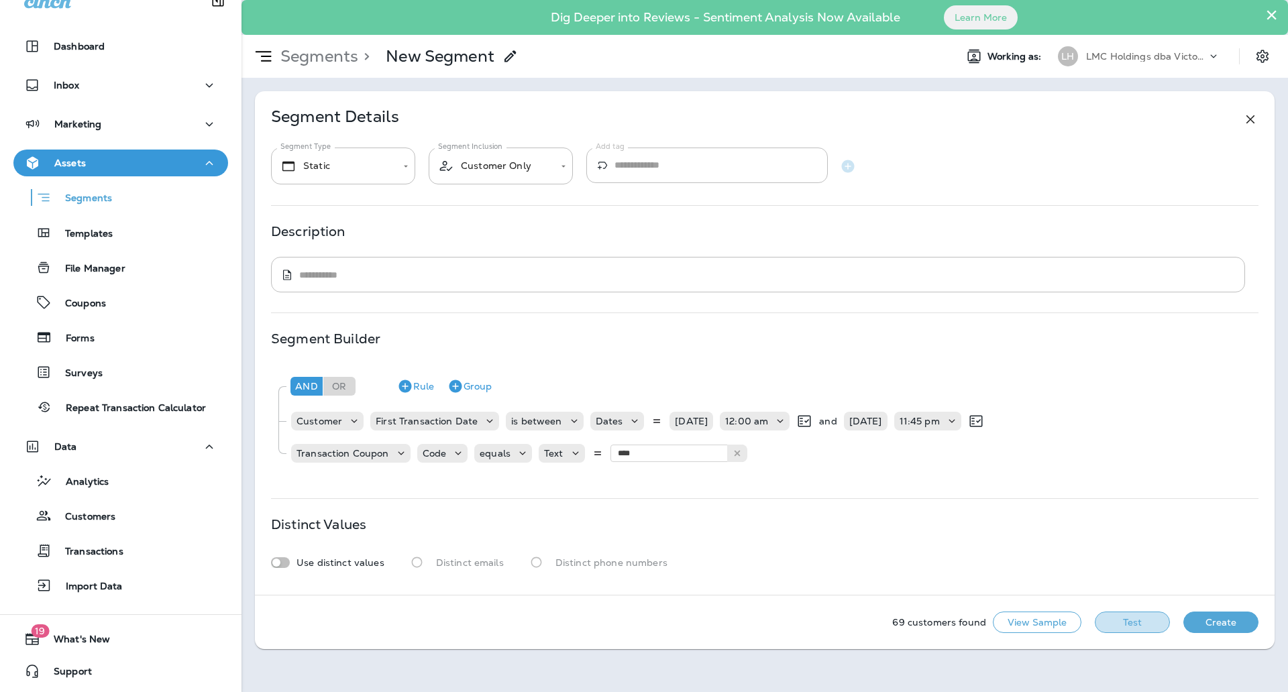
click at [1109, 615] on button "Test" at bounding box center [1132, 622] width 75 height 21
type input "******"
click at [665, 473] on div "And Or Rule Group Customer First Transaction Date is between Dates [DATE] 12:00…" at bounding box center [764, 421] width 987 height 114
click at [1125, 627] on button "Test" at bounding box center [1132, 622] width 75 height 21
